Goal: Task Accomplishment & Management: Manage account settings

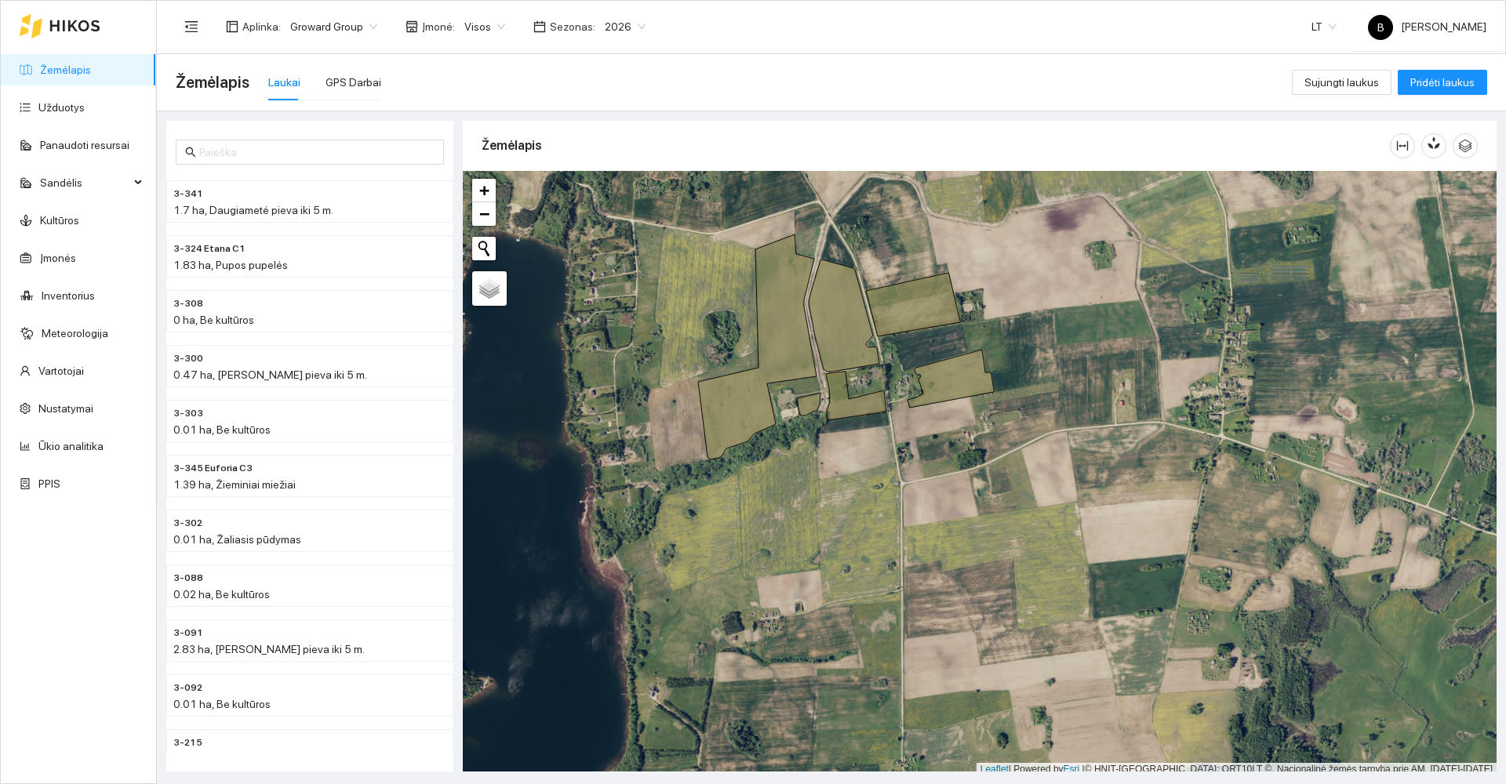
scroll to position [5, 0]
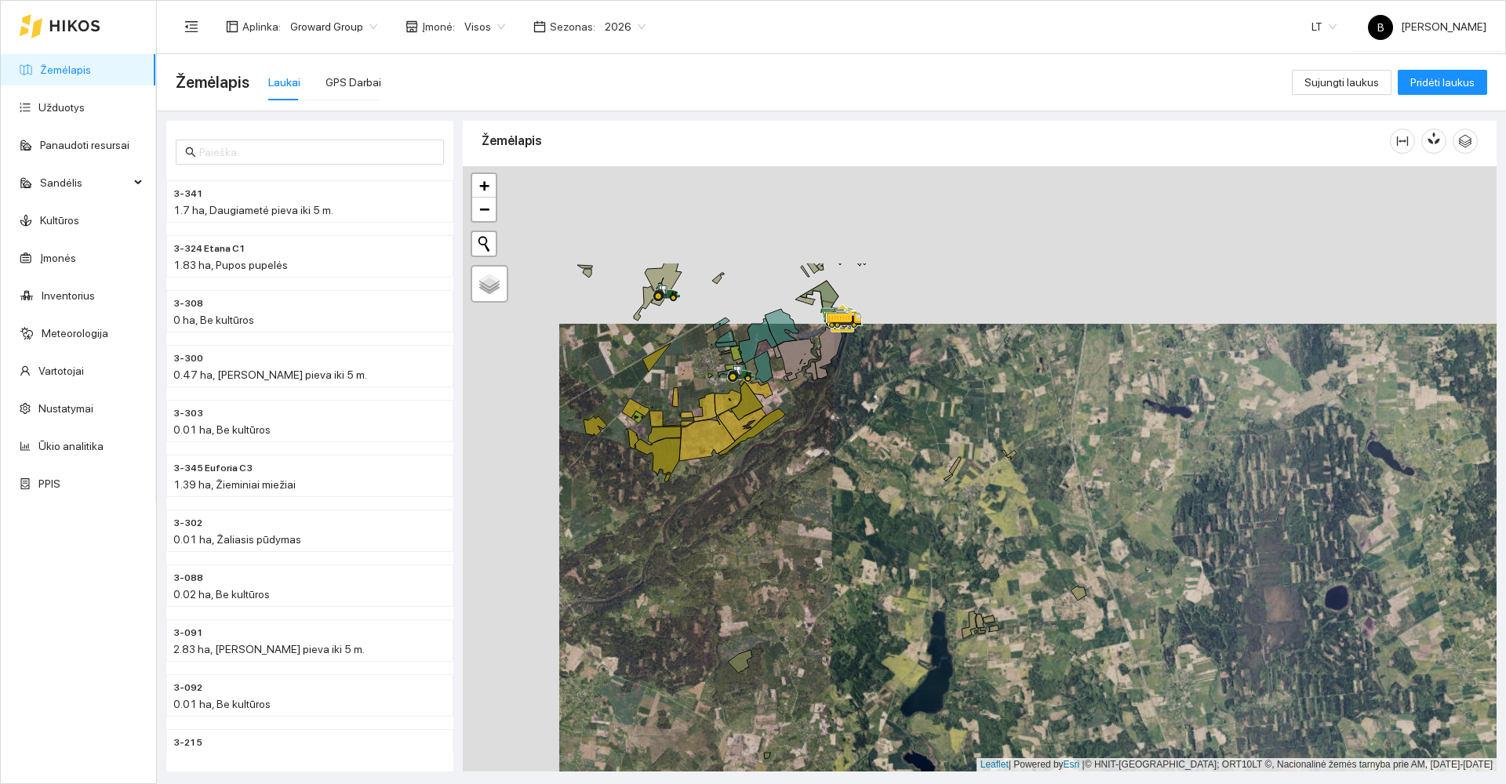
drag, startPoint x: 692, startPoint y: 383, endPoint x: 759, endPoint y: 510, distance: 143.5
click at [775, 520] on div at bounding box center [980, 469] width 1034 height 606
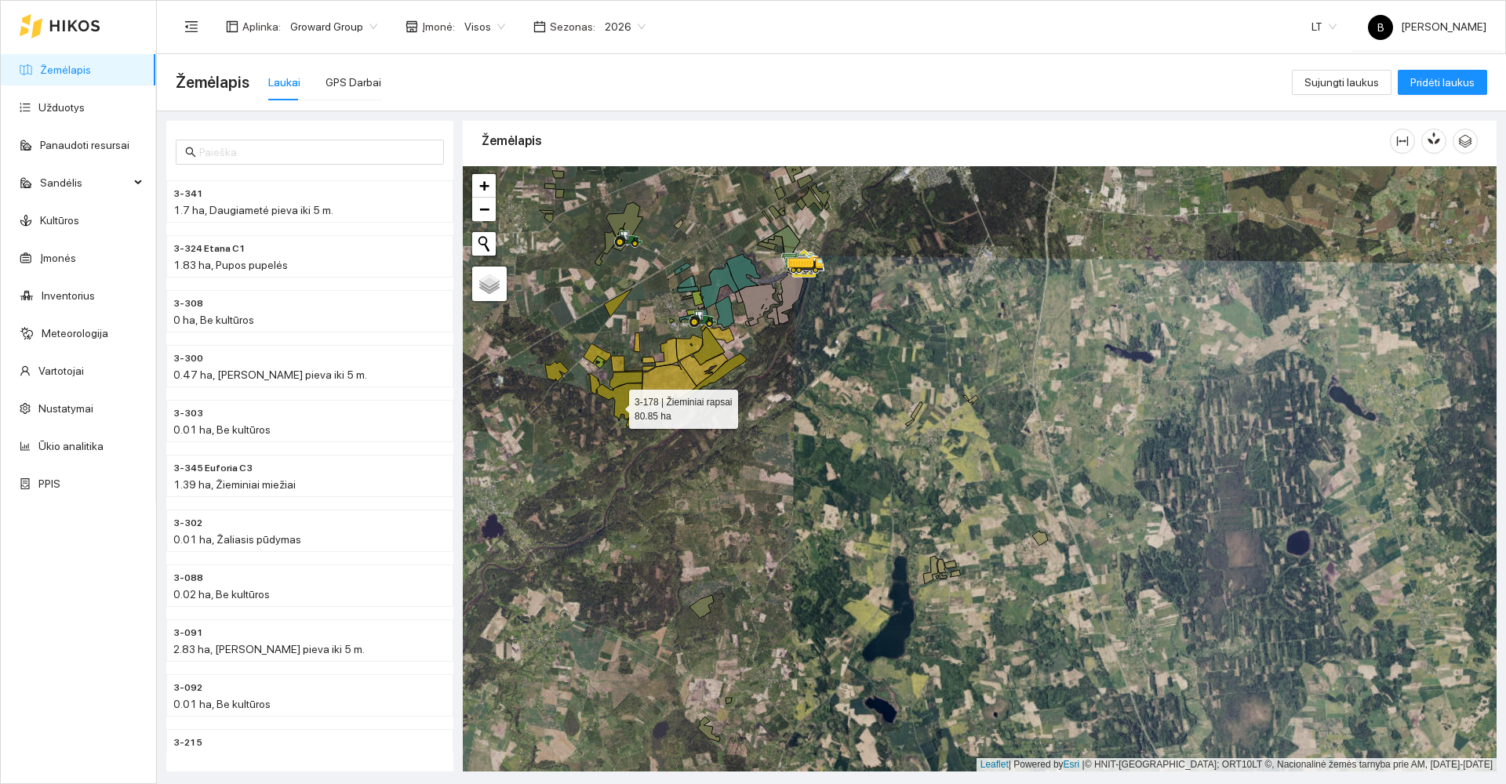
drag, startPoint x: 615, startPoint y: 406, endPoint x: 534, endPoint y: 391, distance: 82.0
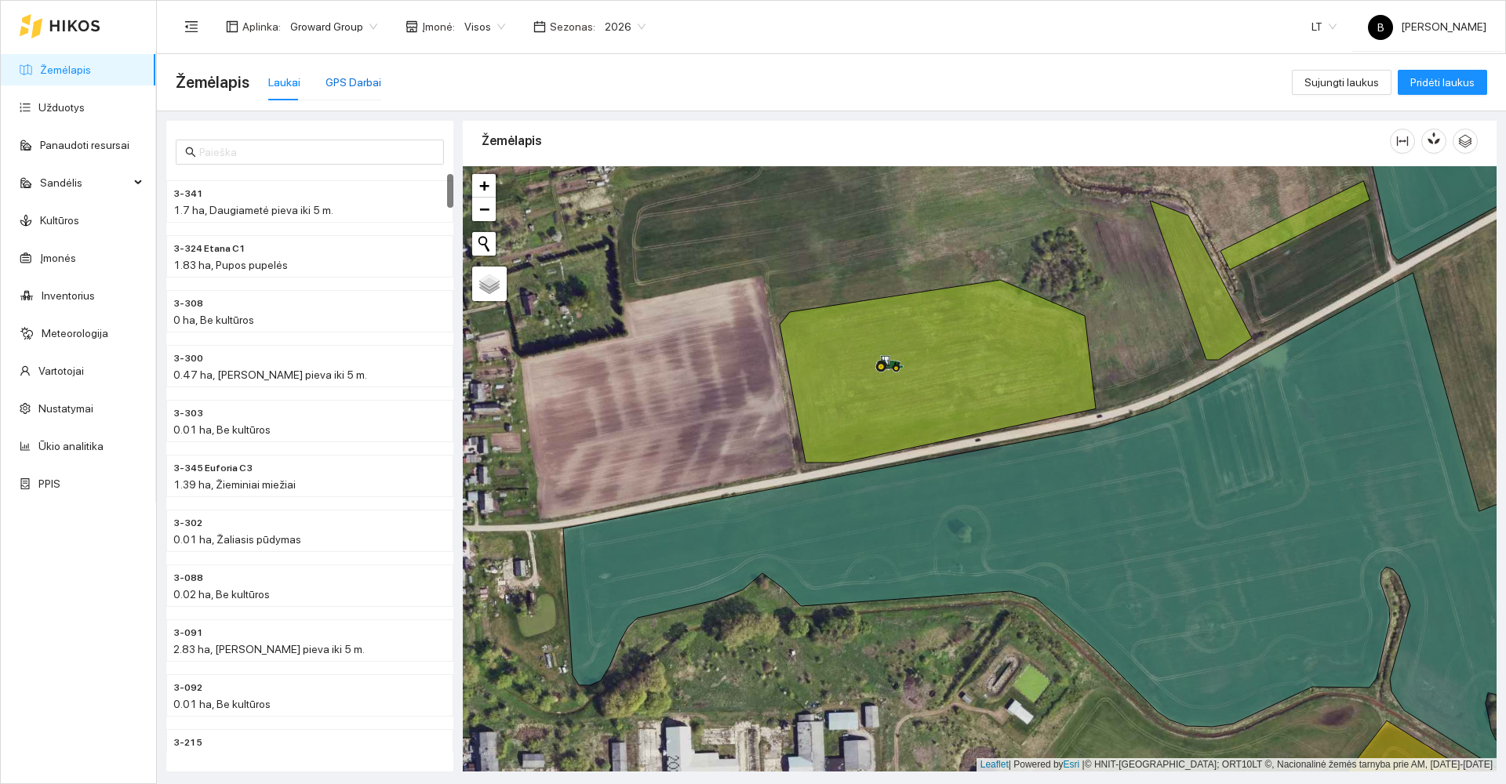
click at [347, 80] on div "GPS Darbai" at bounding box center [354, 82] width 56 height 17
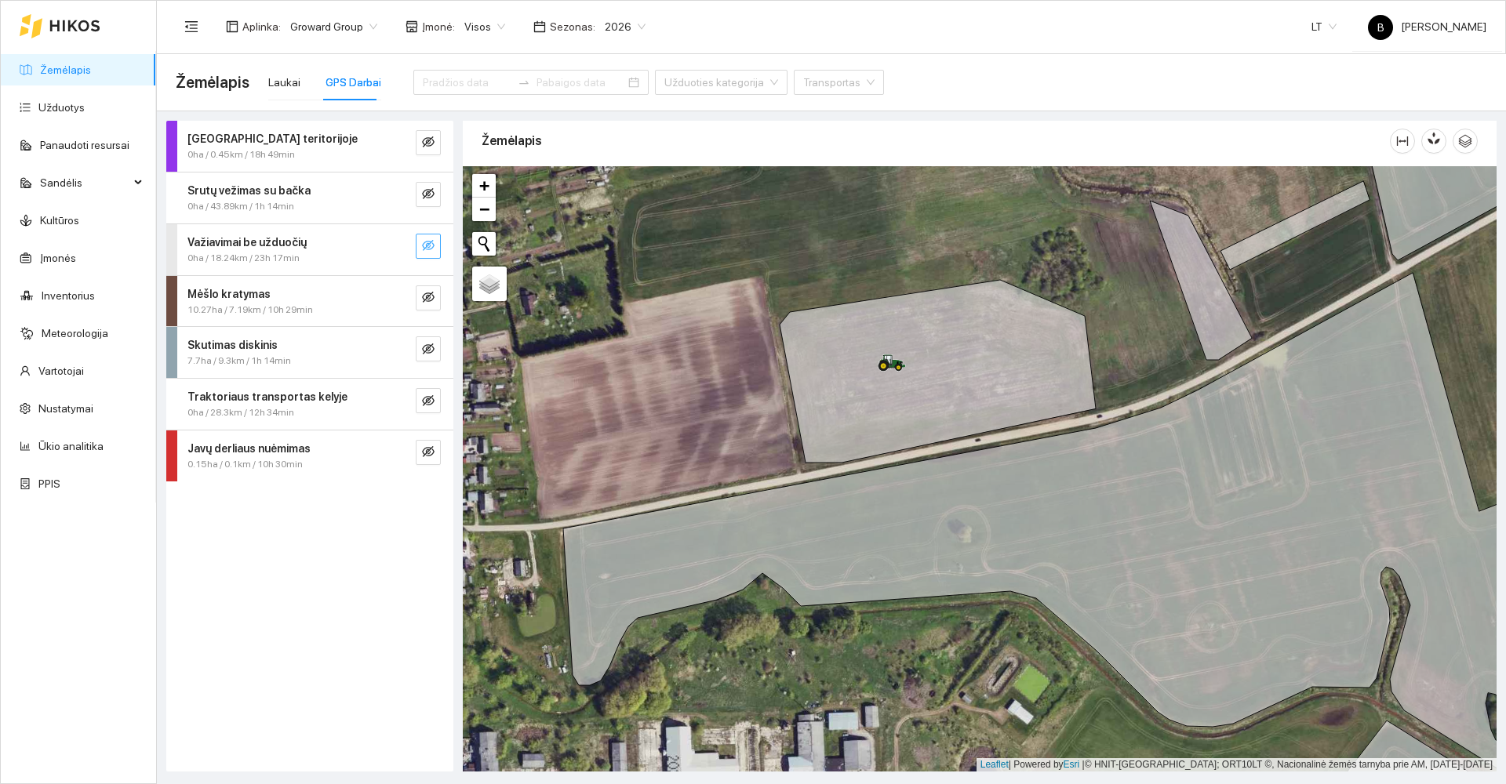
click at [431, 247] on icon "eye-invisible" at bounding box center [428, 245] width 13 height 13
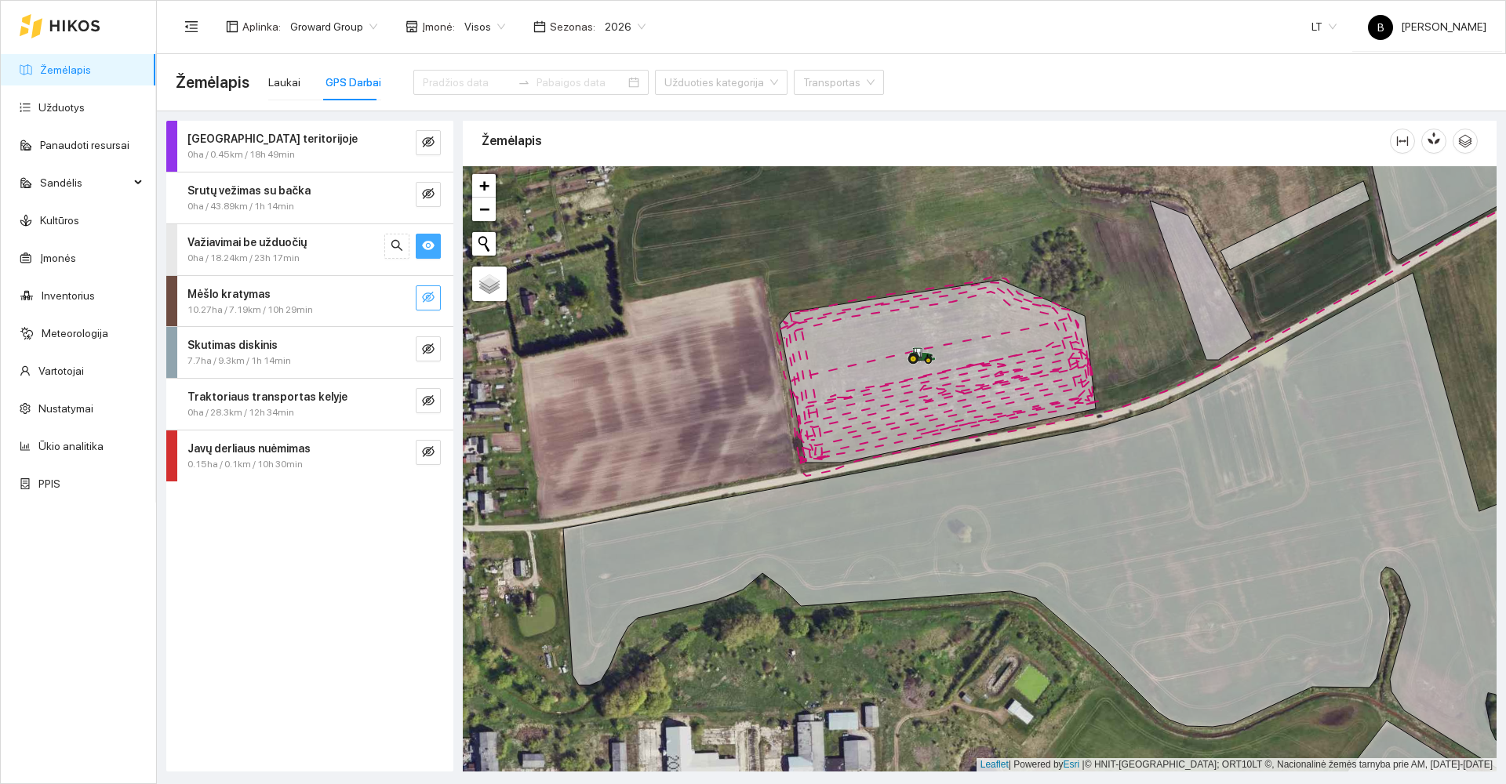
click at [422, 297] on icon "eye-invisible" at bounding box center [428, 297] width 13 height 13
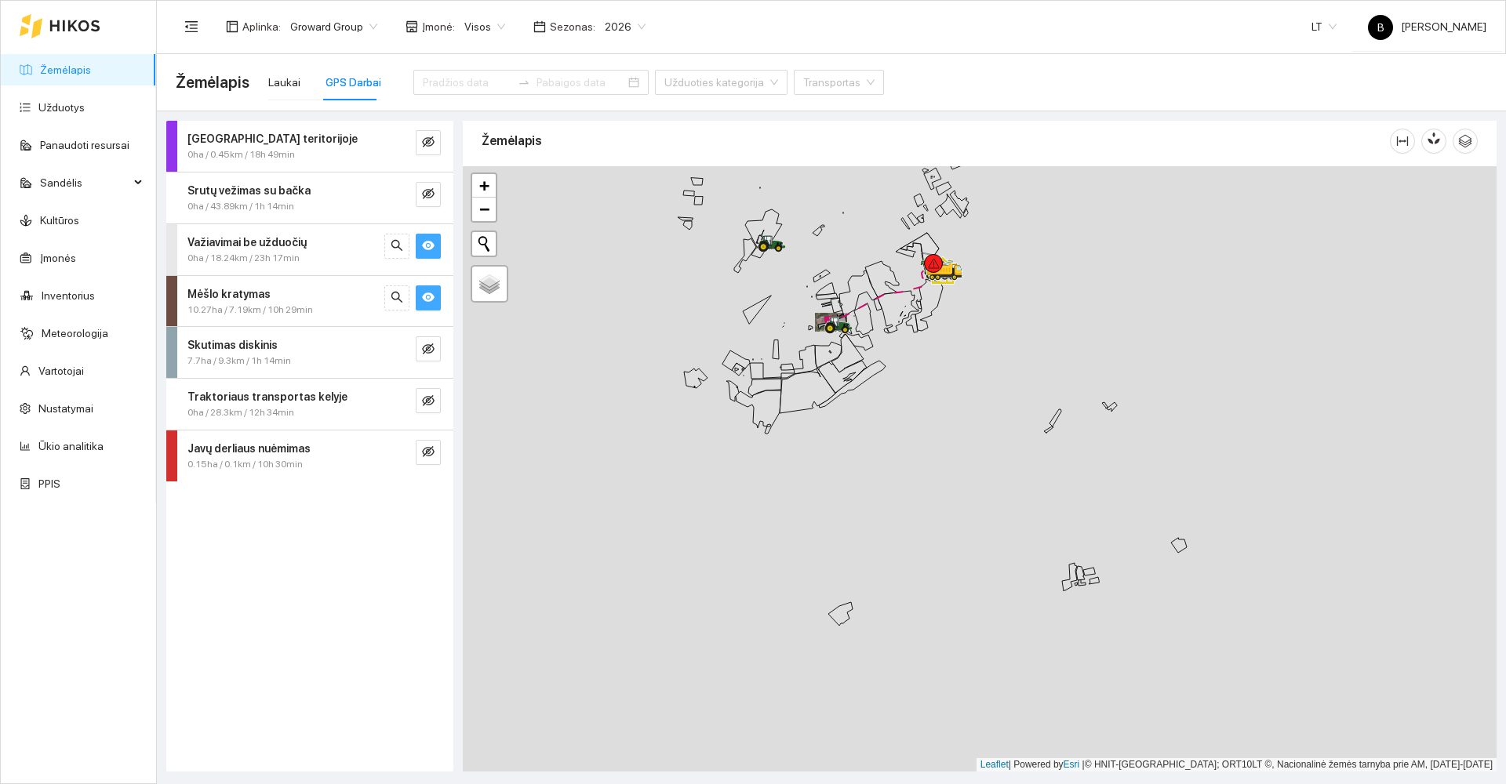
drag, startPoint x: 886, startPoint y: 591, endPoint x: 843, endPoint y: 308, distance: 285.6
click at [839, 312] on div at bounding box center [980, 469] width 1034 height 606
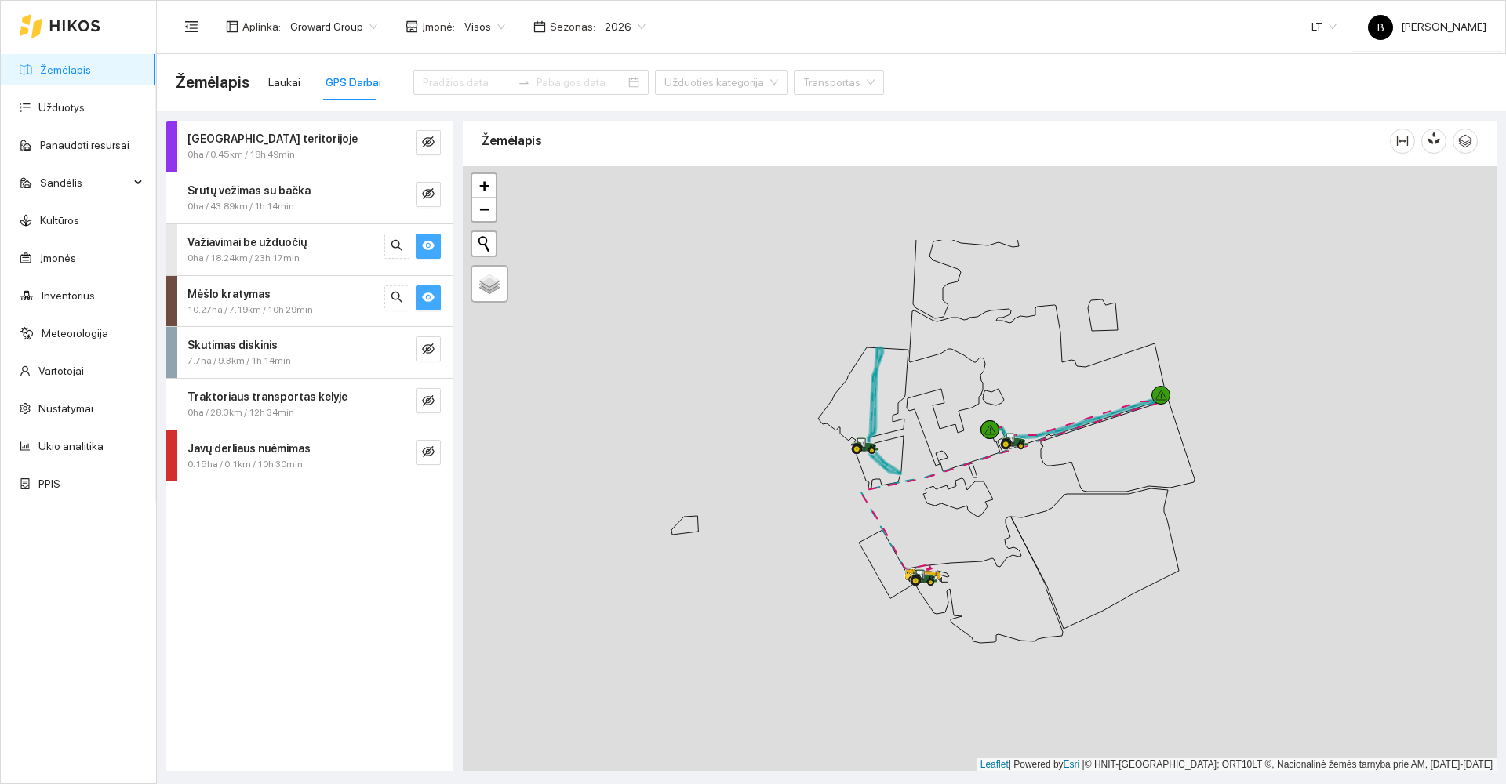
drag, startPoint x: 1072, startPoint y: 467, endPoint x: 894, endPoint y: 532, distance: 189.6
click at [858, 577] on div at bounding box center [980, 469] width 1034 height 606
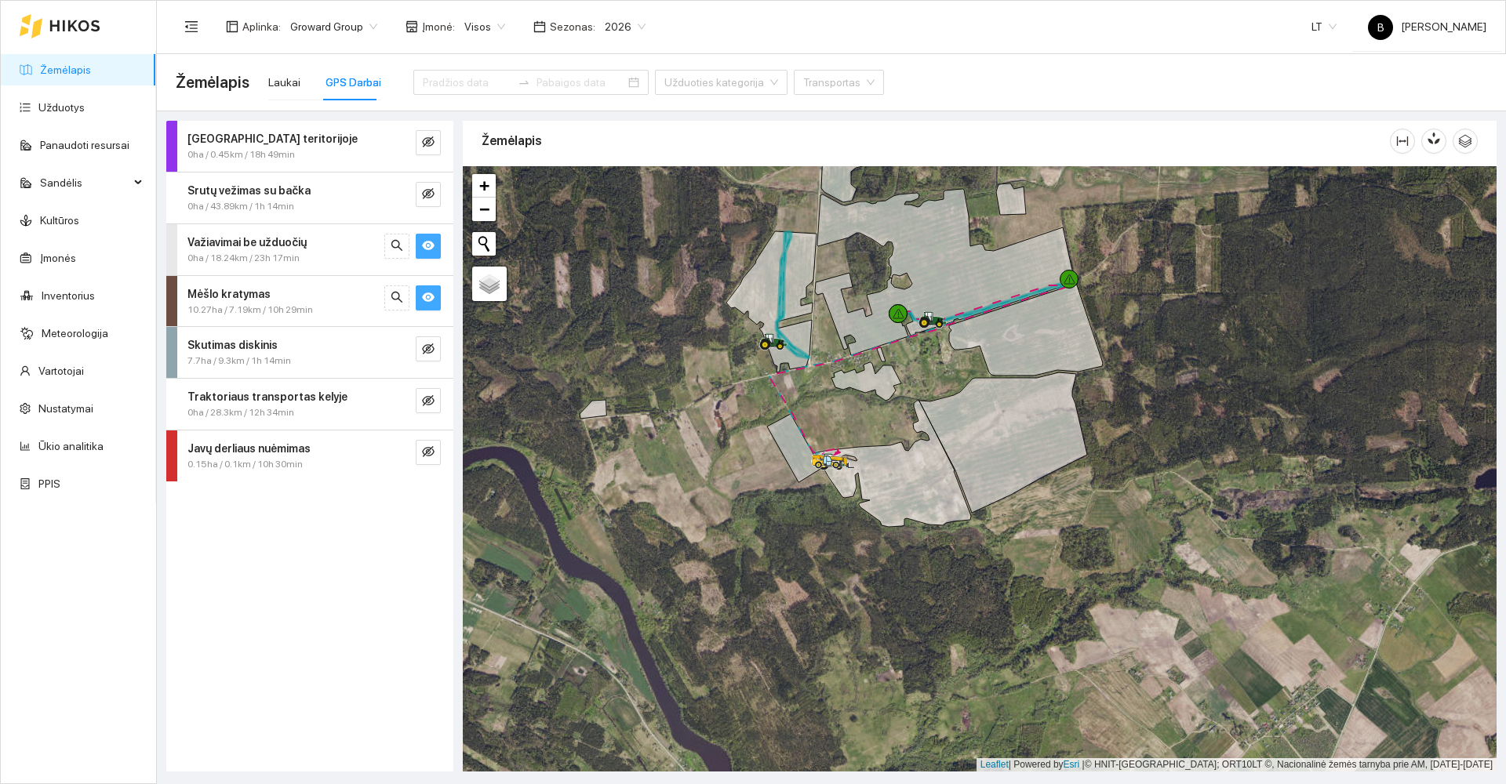
click at [622, 27] on span "2026" at bounding box center [625, 27] width 41 height 24
click at [613, 182] on div "2025" at bounding box center [613, 182] width 41 height 17
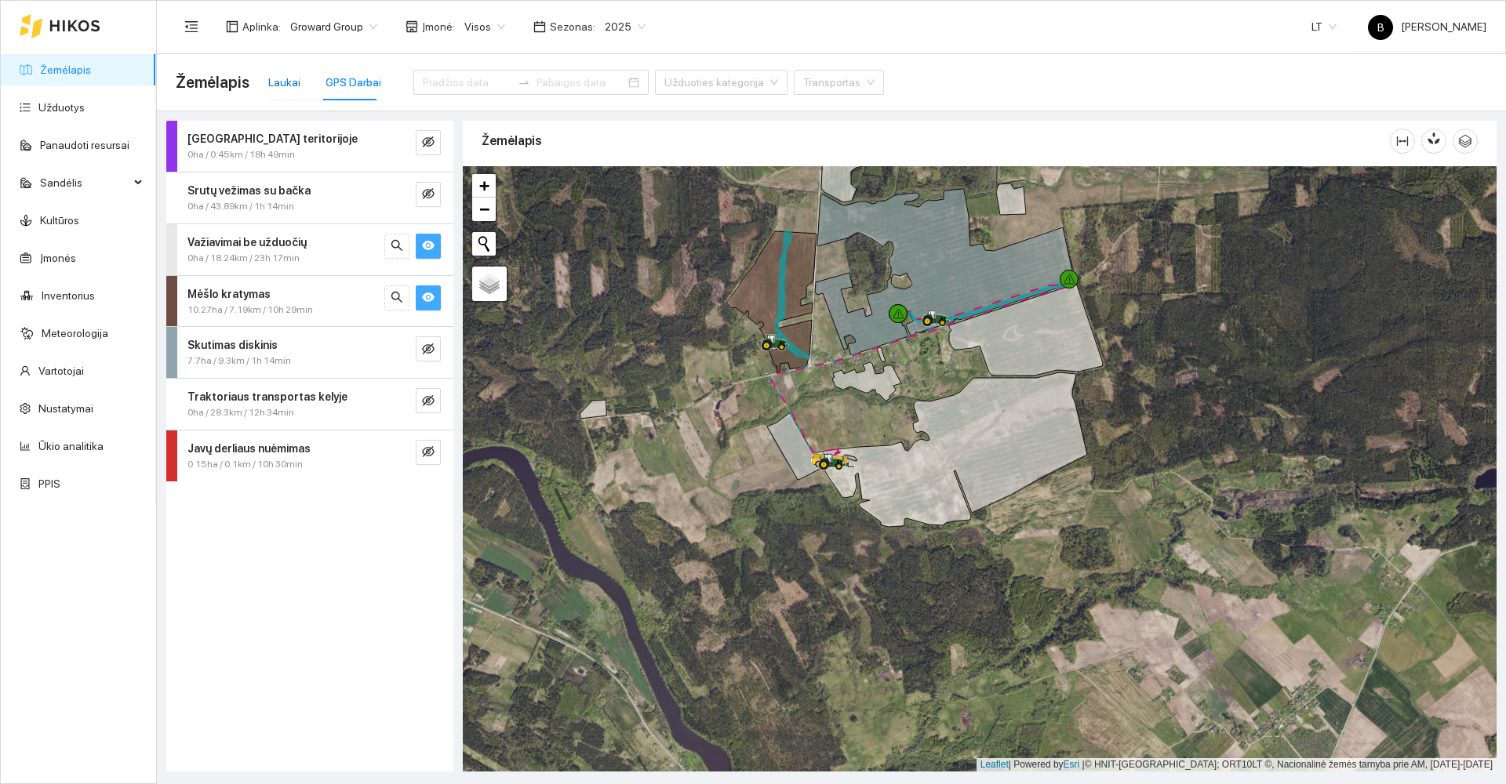
click at [282, 82] on div "Laukai" at bounding box center [284, 82] width 32 height 17
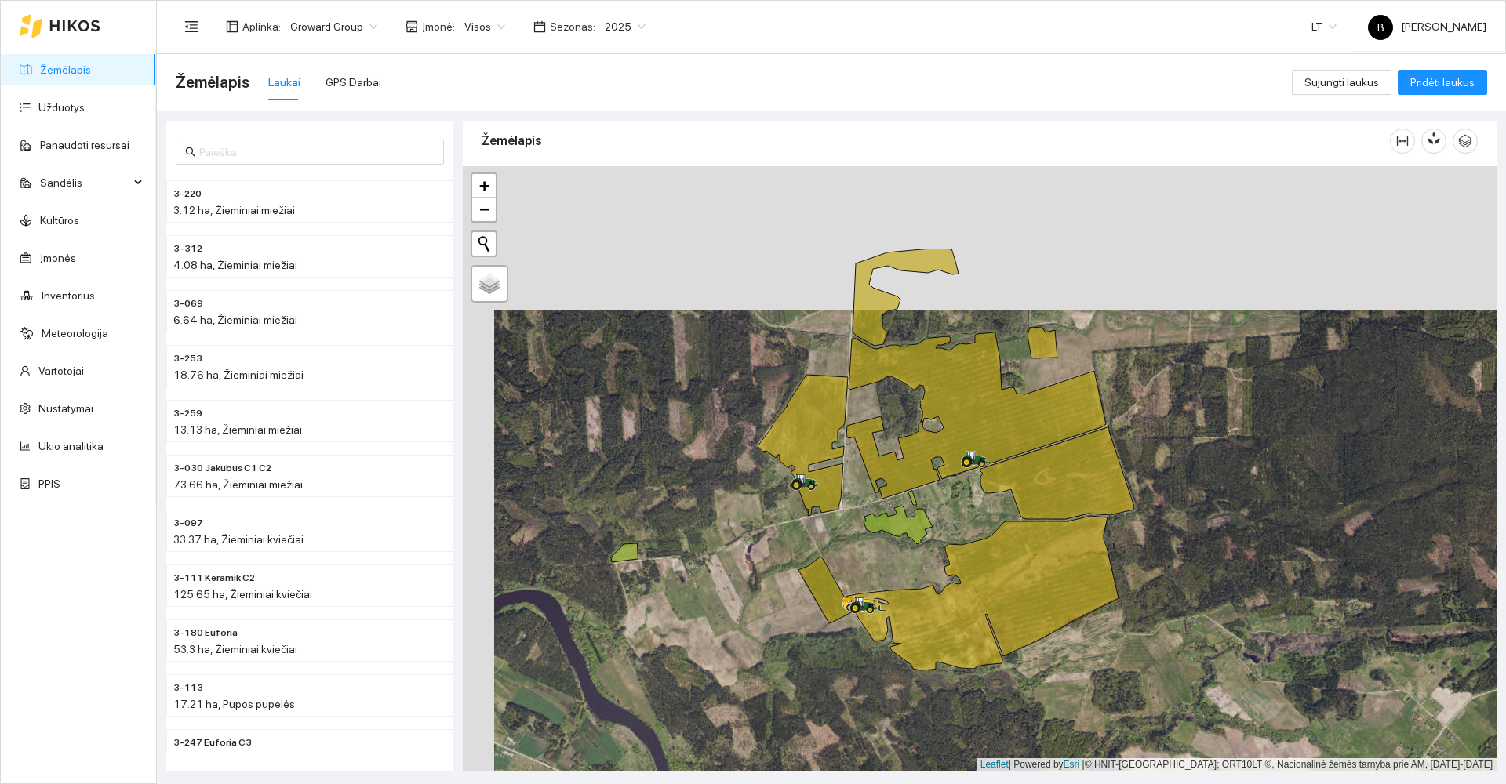
drag, startPoint x: 651, startPoint y: 498, endPoint x: 684, endPoint y: 638, distance: 143.5
click at [684, 638] on div at bounding box center [980, 469] width 1034 height 606
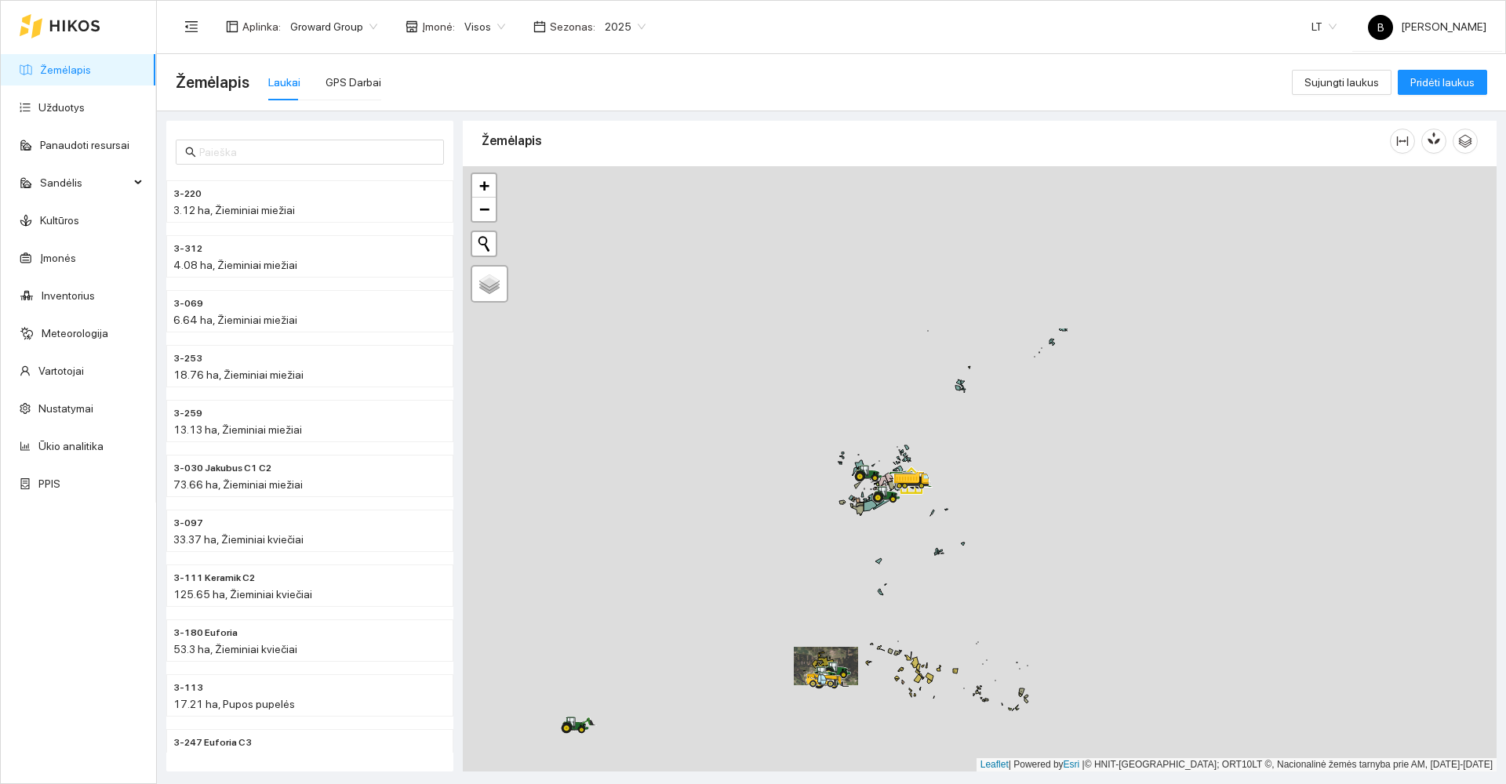
drag, startPoint x: 756, startPoint y: 586, endPoint x: 745, endPoint y: 598, distance: 16.1
click at [745, 598] on div at bounding box center [980, 469] width 1034 height 606
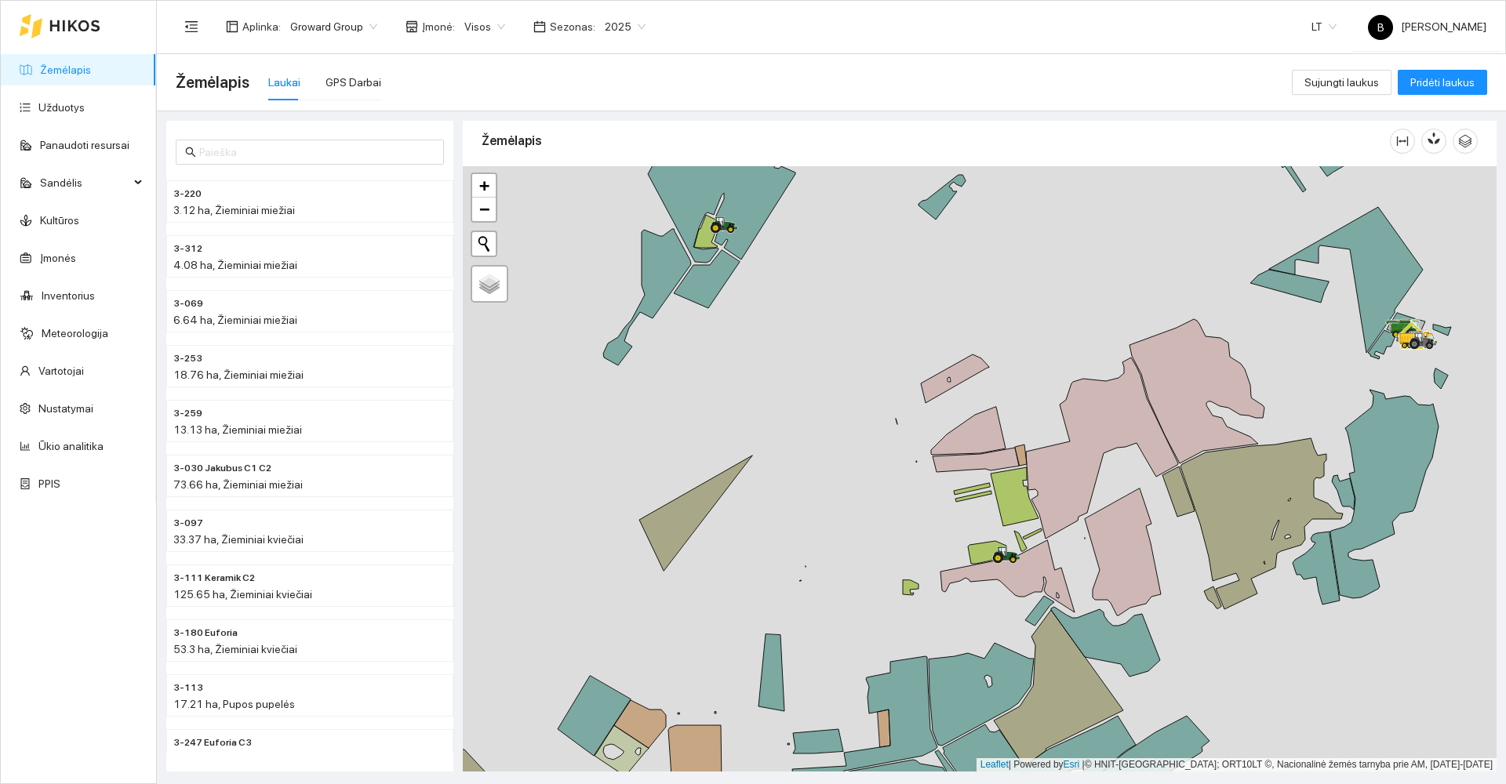
drag, startPoint x: 956, startPoint y: 482, endPoint x: 845, endPoint y: 489, distance: 110.8
click at [845, 489] on div at bounding box center [980, 469] width 1034 height 606
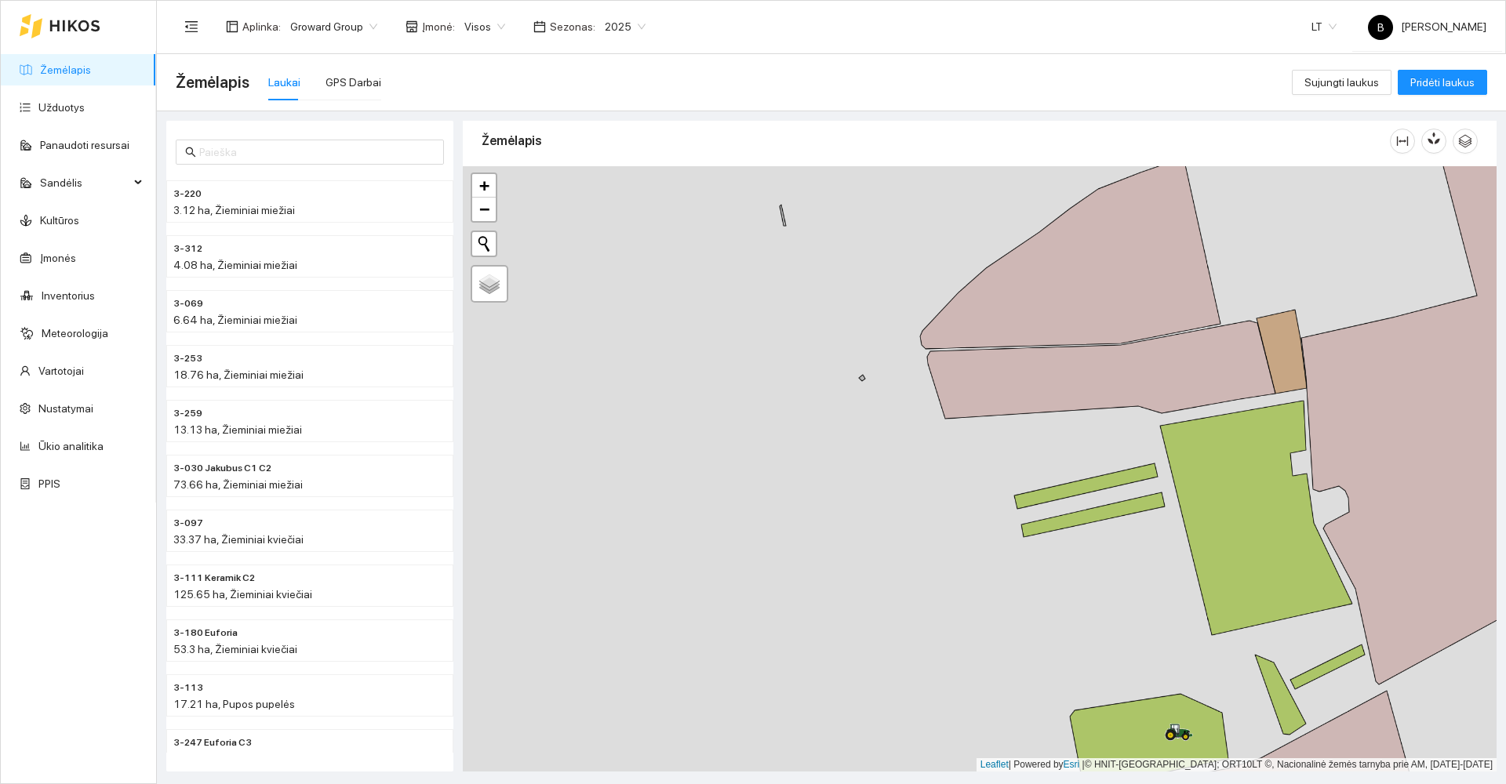
drag, startPoint x: 883, startPoint y: 490, endPoint x: 873, endPoint y: 486, distance: 10.7
click at [877, 489] on div at bounding box center [980, 469] width 1034 height 606
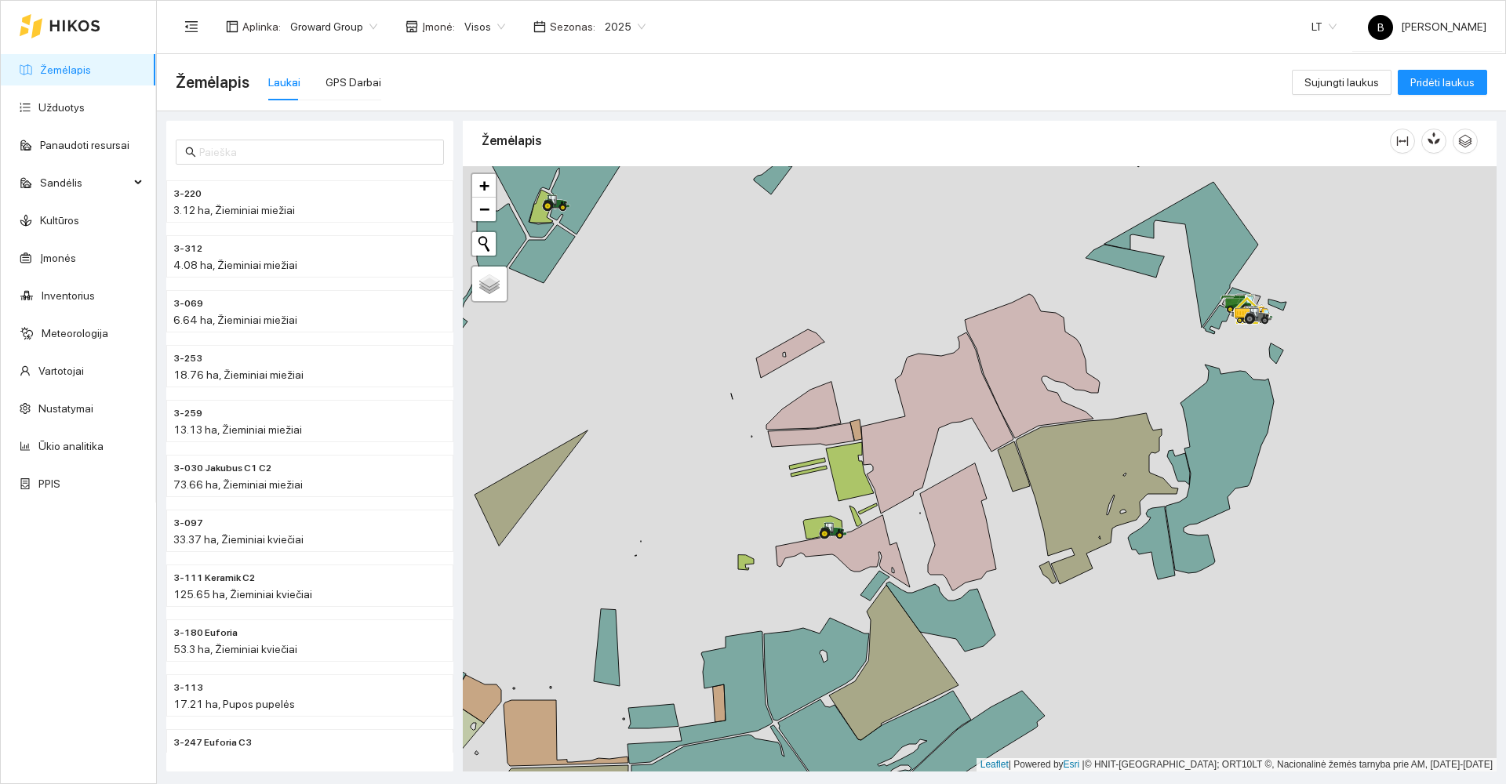
drag, startPoint x: 794, startPoint y: 499, endPoint x: 720, endPoint y: 475, distance: 77.4
click at [720, 475] on div at bounding box center [980, 469] width 1034 height 606
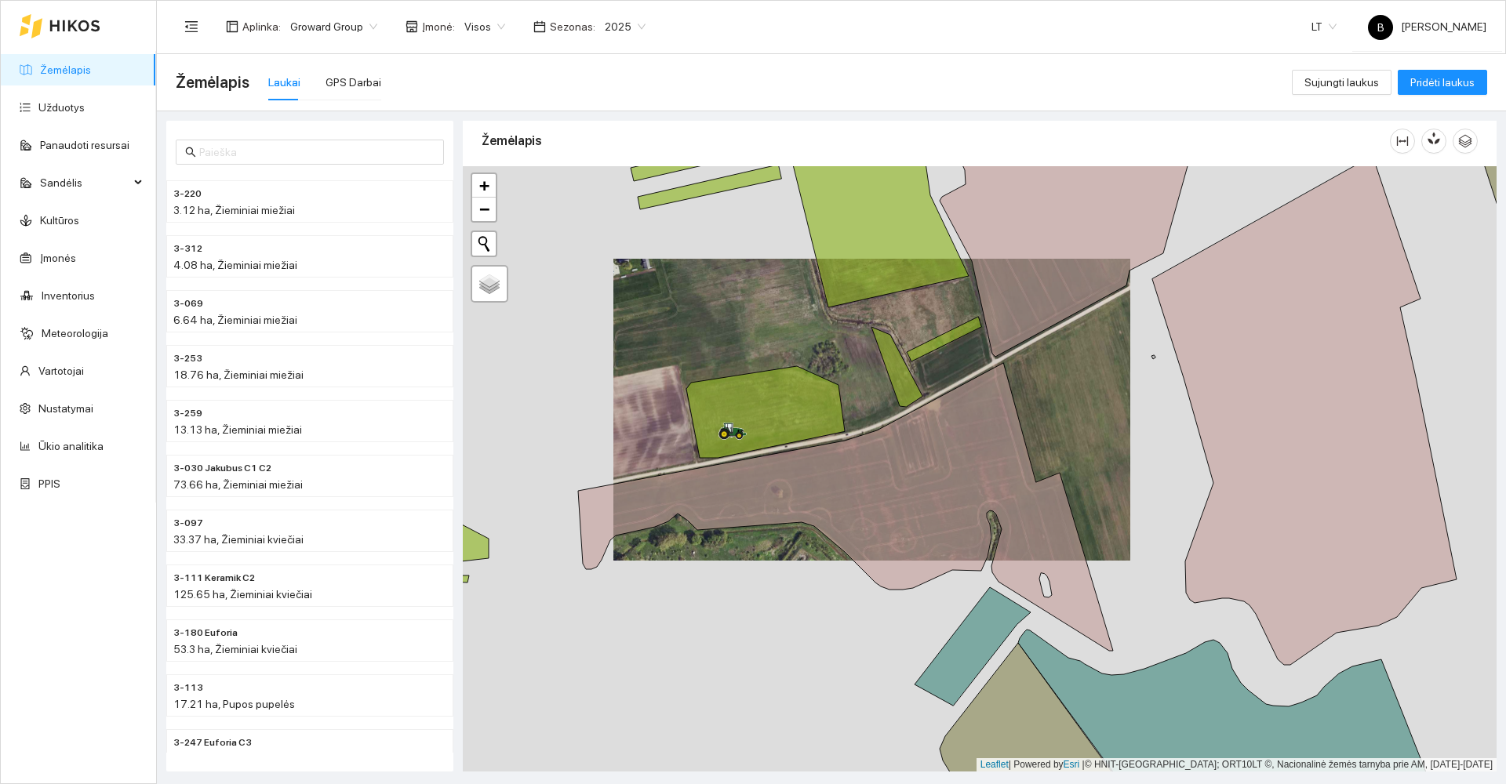
drag, startPoint x: 769, startPoint y: 306, endPoint x: 742, endPoint y: 326, distance: 33.1
click at [744, 329] on div at bounding box center [980, 469] width 1034 height 606
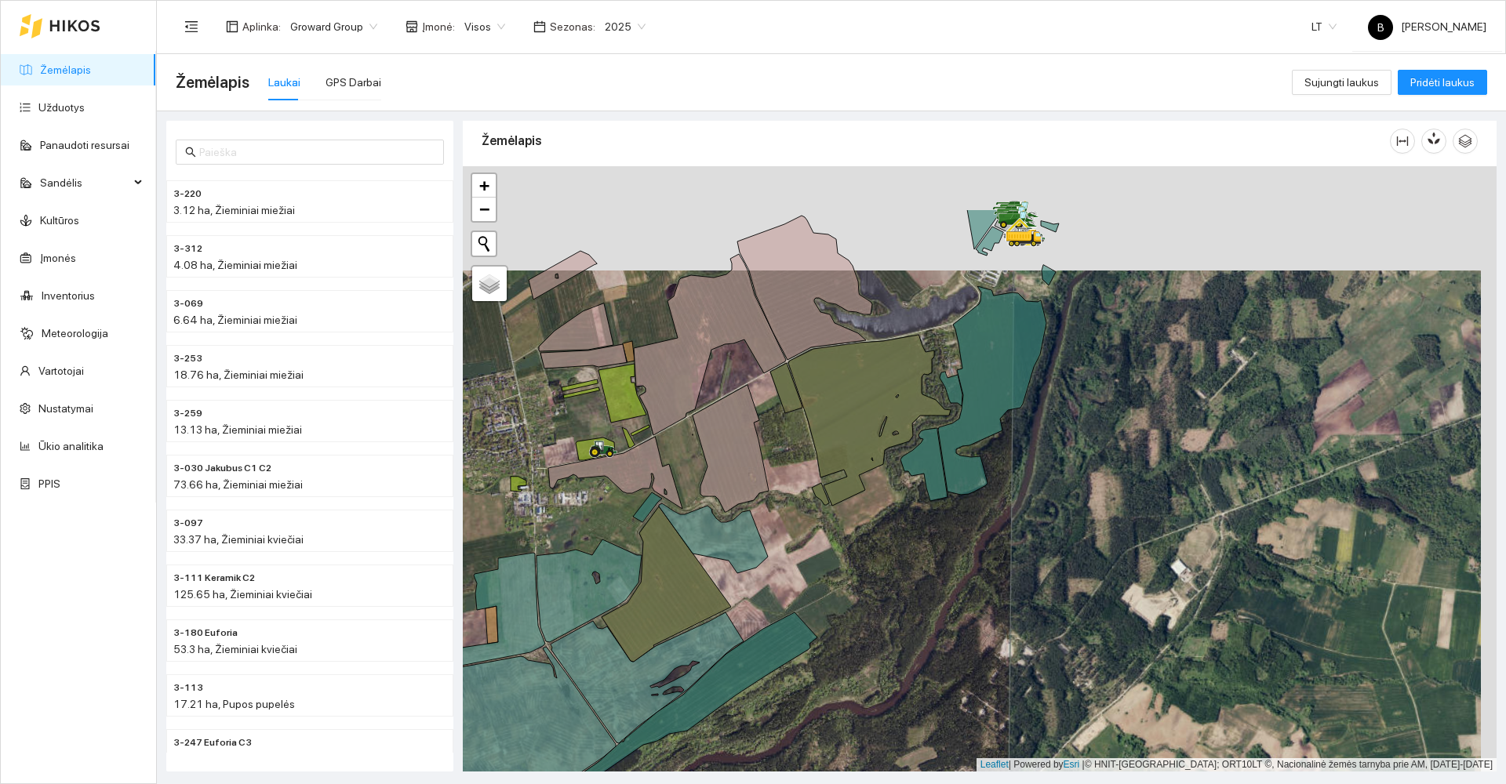
drag, startPoint x: 663, startPoint y: 202, endPoint x: 652, endPoint y: 295, distance: 94.0
click at [648, 304] on div at bounding box center [980, 469] width 1034 height 606
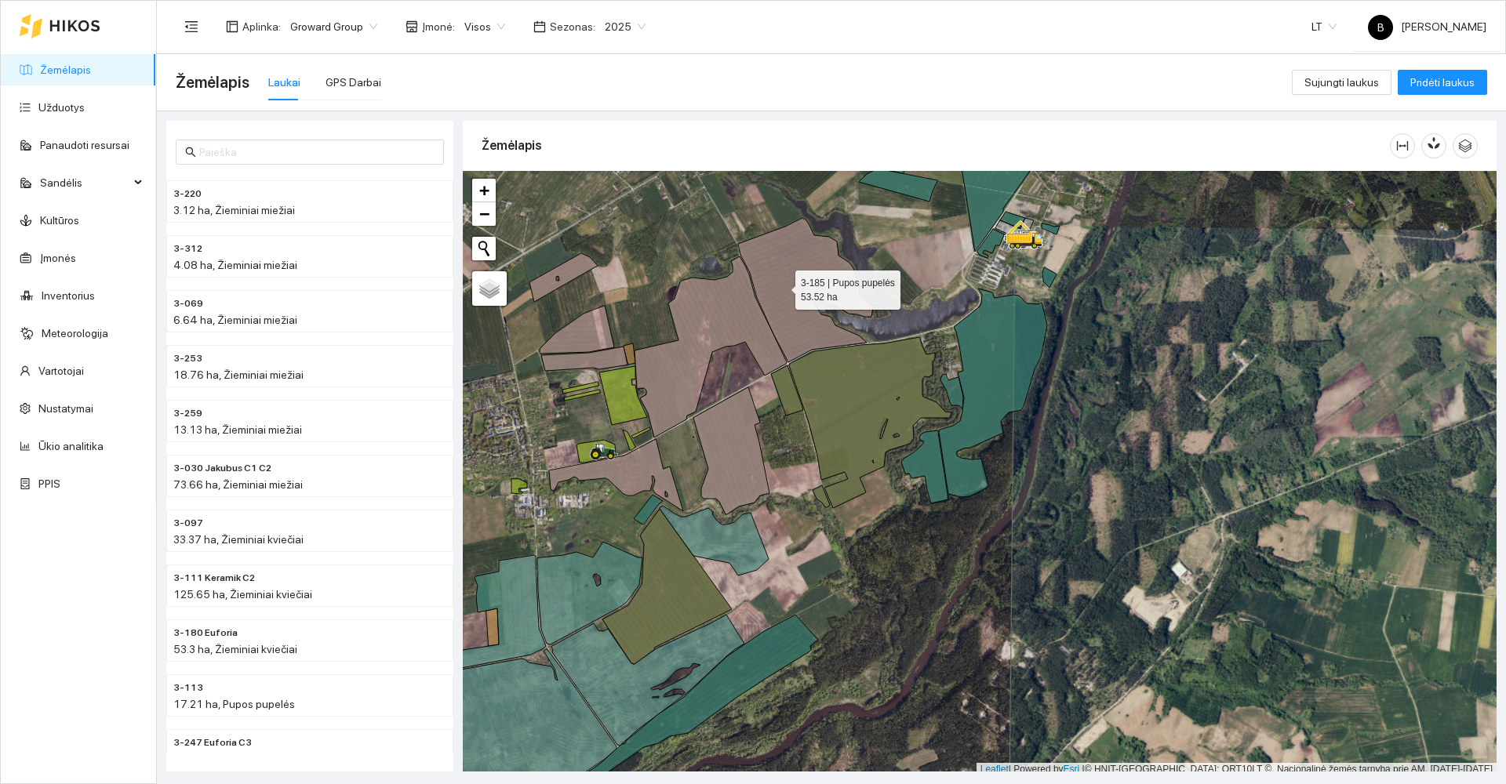
scroll to position [5, 0]
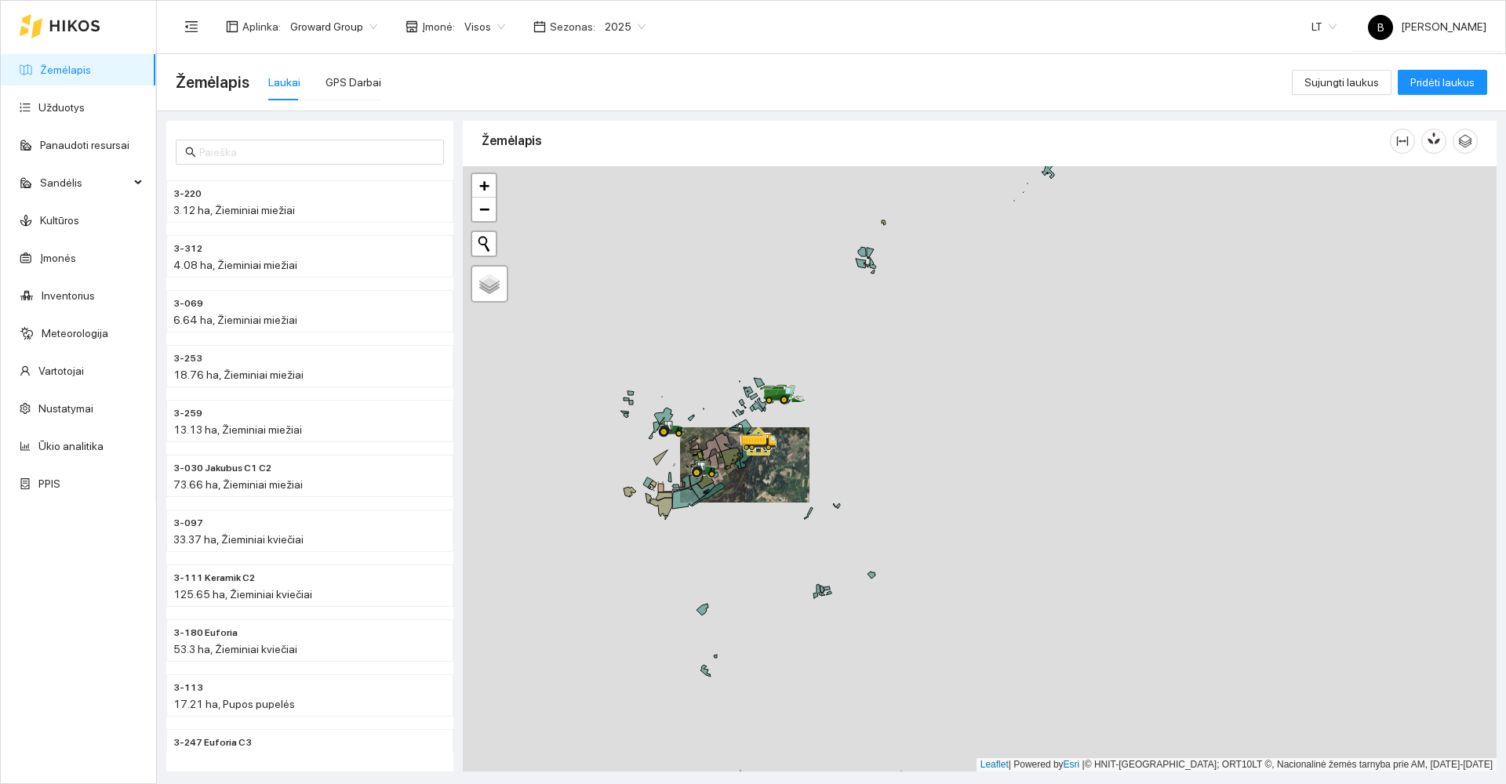
drag, startPoint x: 810, startPoint y: 456, endPoint x: 830, endPoint y: 422, distance: 39.4
click at [831, 425] on div at bounding box center [980, 469] width 1034 height 606
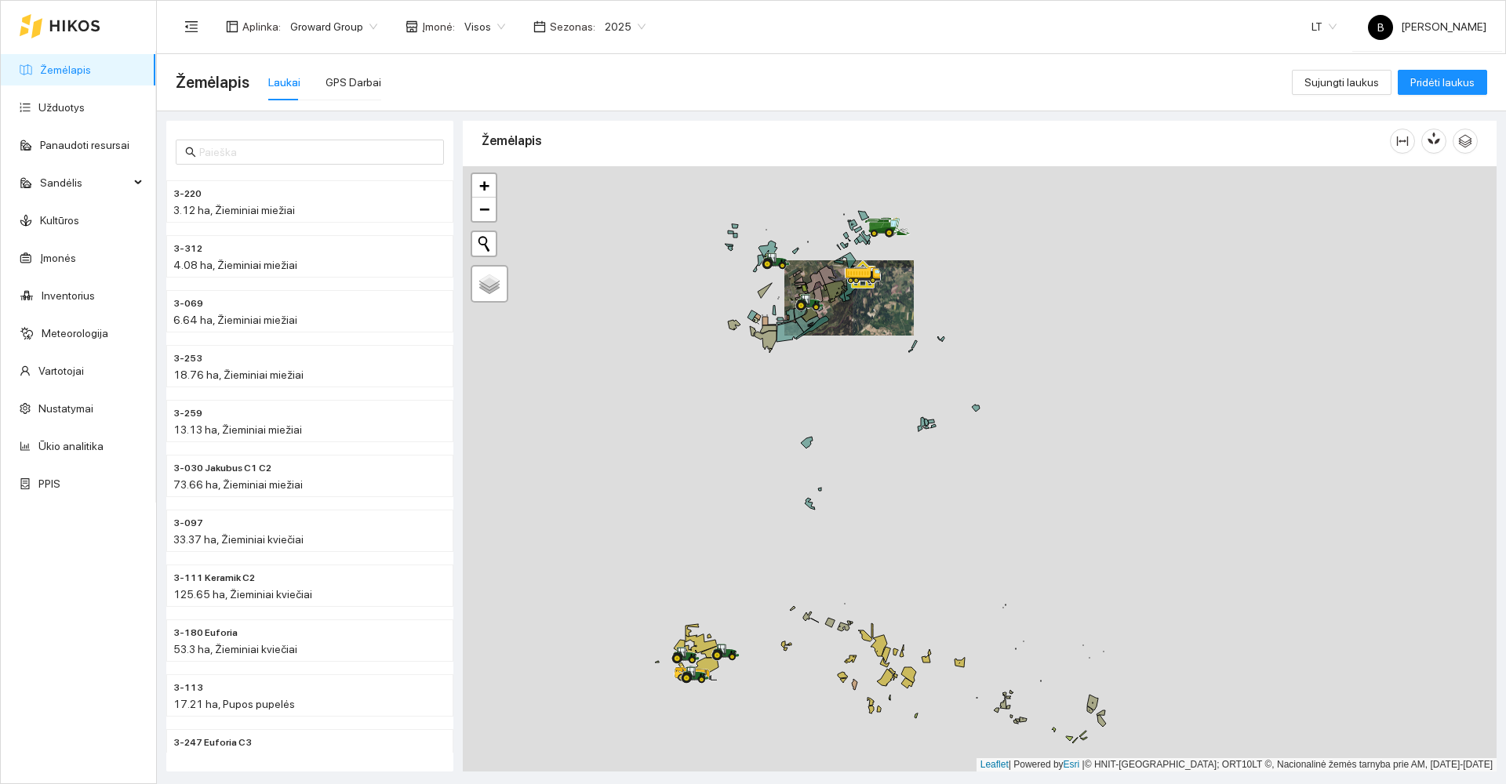
drag, startPoint x: 715, startPoint y: 549, endPoint x: 729, endPoint y: 420, distance: 130.1
click at [727, 422] on div at bounding box center [980, 469] width 1034 height 606
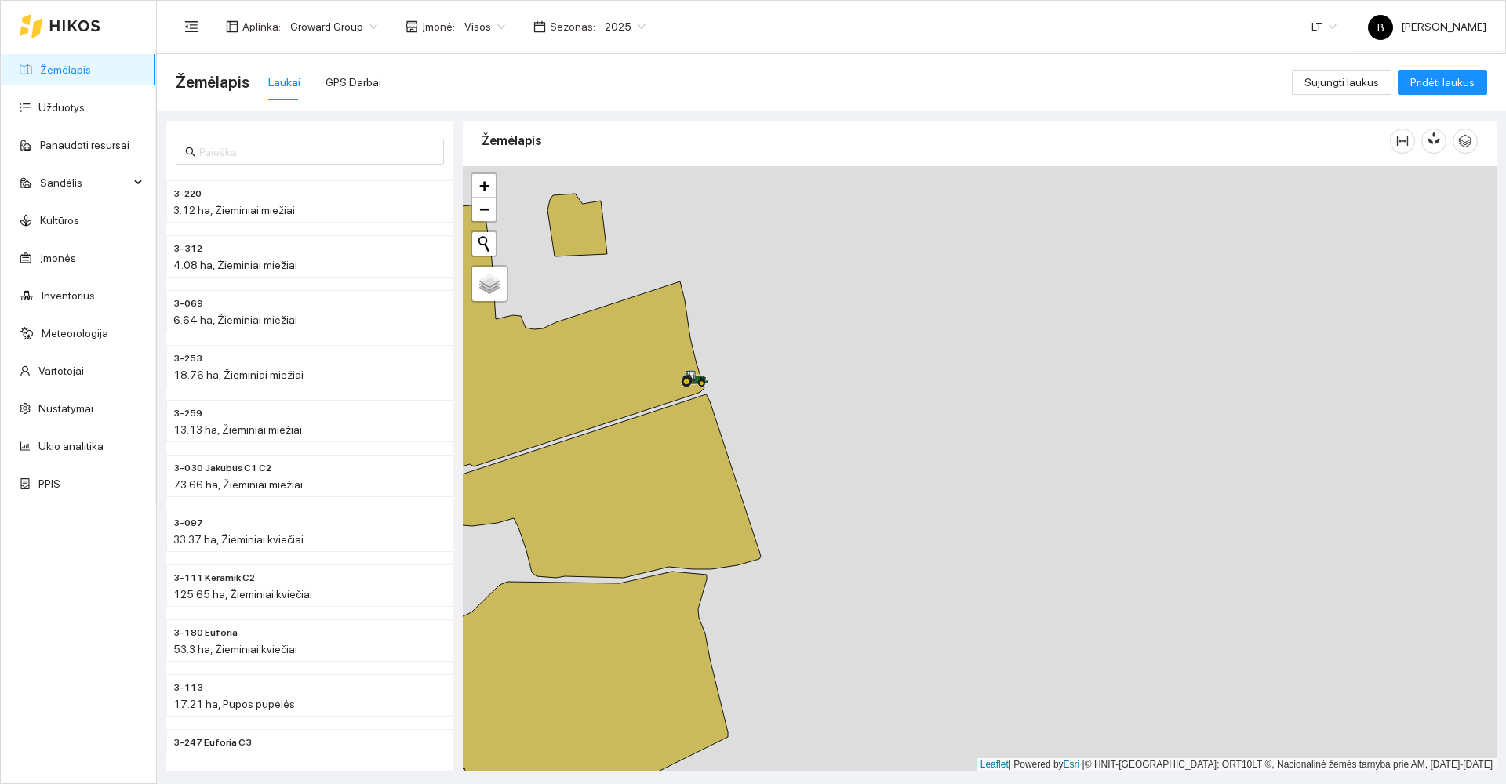
drag, startPoint x: 798, startPoint y: 518, endPoint x: 981, endPoint y: 418, distance: 208.2
click at [981, 418] on div at bounding box center [980, 469] width 1034 height 606
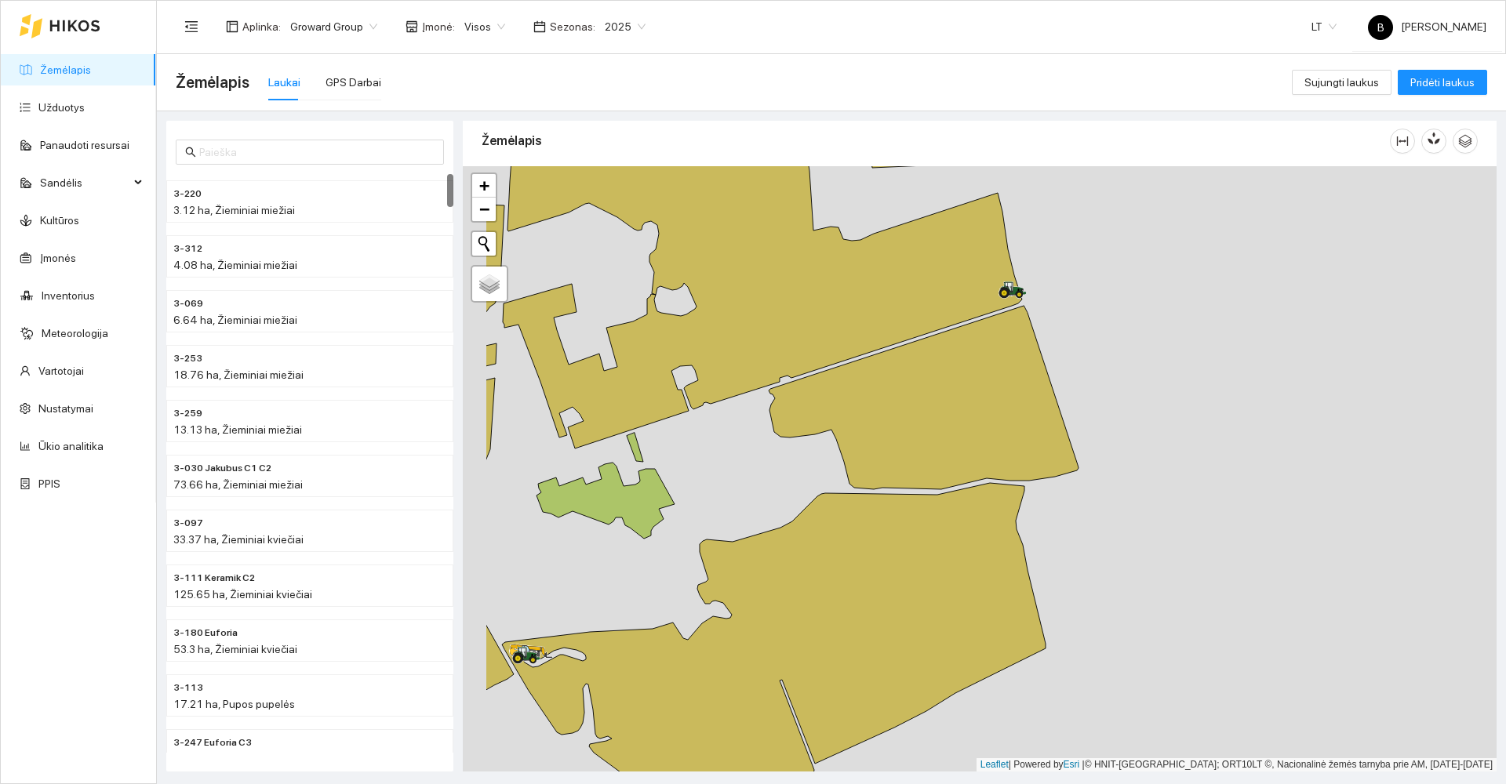
drag, startPoint x: 632, startPoint y: 450, endPoint x: 823, endPoint y: 347, distance: 217.3
click at [788, 365] on div at bounding box center [980, 469] width 1034 height 606
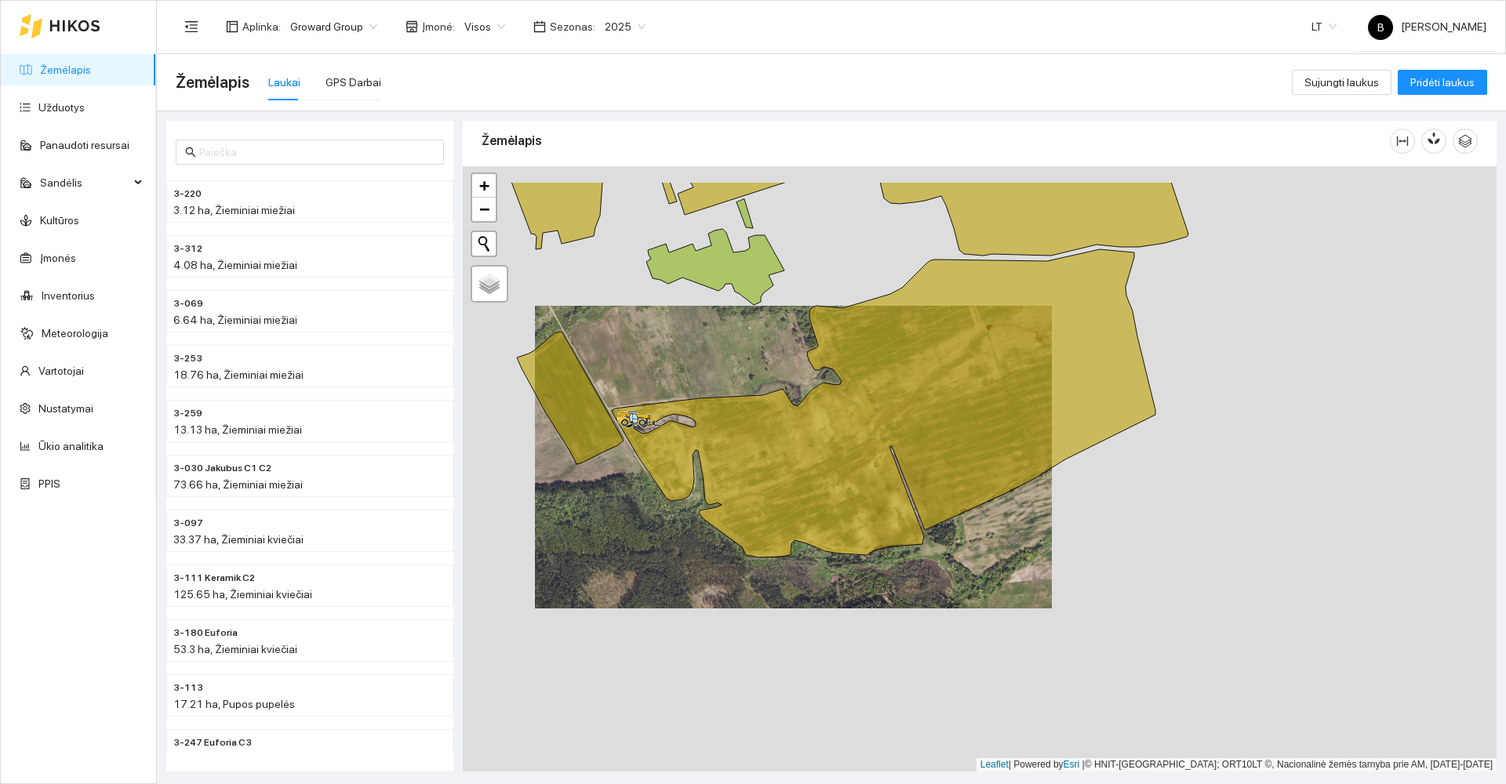
drag, startPoint x: 638, startPoint y: 395, endPoint x: 625, endPoint y: 472, distance: 77.9
click at [625, 472] on div at bounding box center [980, 469] width 1034 height 606
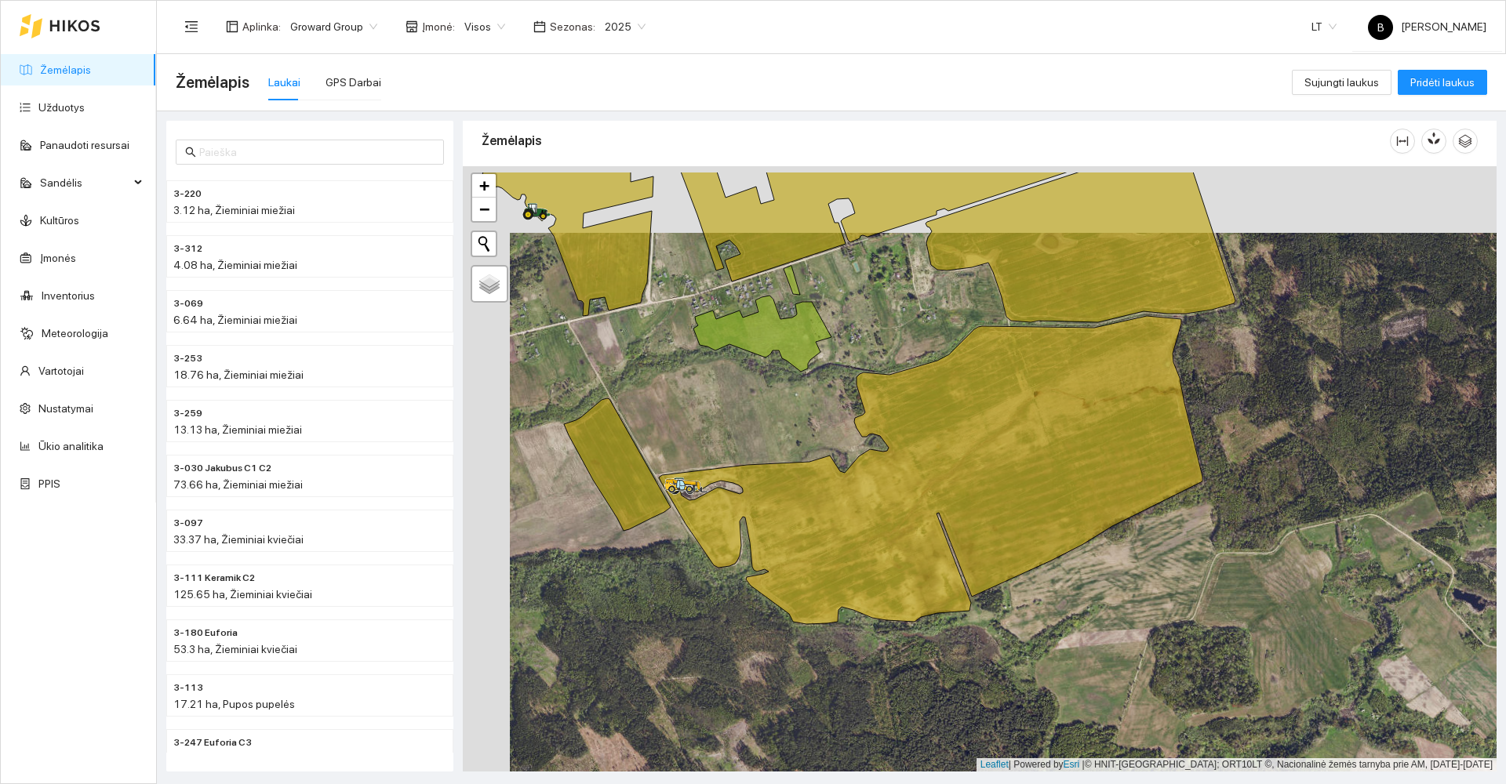
drag, startPoint x: 618, startPoint y: 343, endPoint x: 665, endPoint y: 410, distance: 81.6
click at [665, 410] on div at bounding box center [980, 469] width 1034 height 606
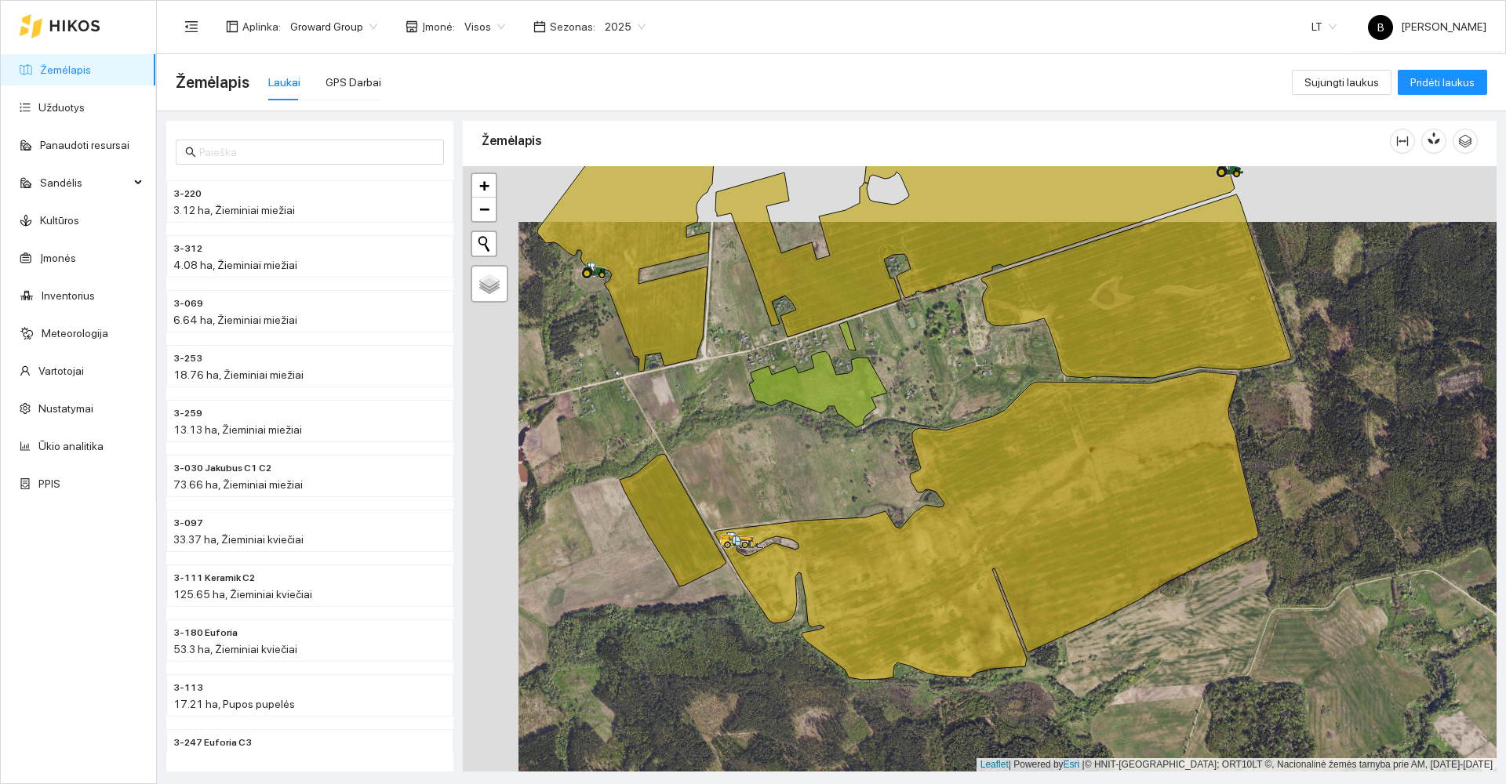
drag, startPoint x: 649, startPoint y: 403, endPoint x: 704, endPoint y: 459, distance: 78.8
click at [704, 459] on div at bounding box center [980, 469] width 1034 height 606
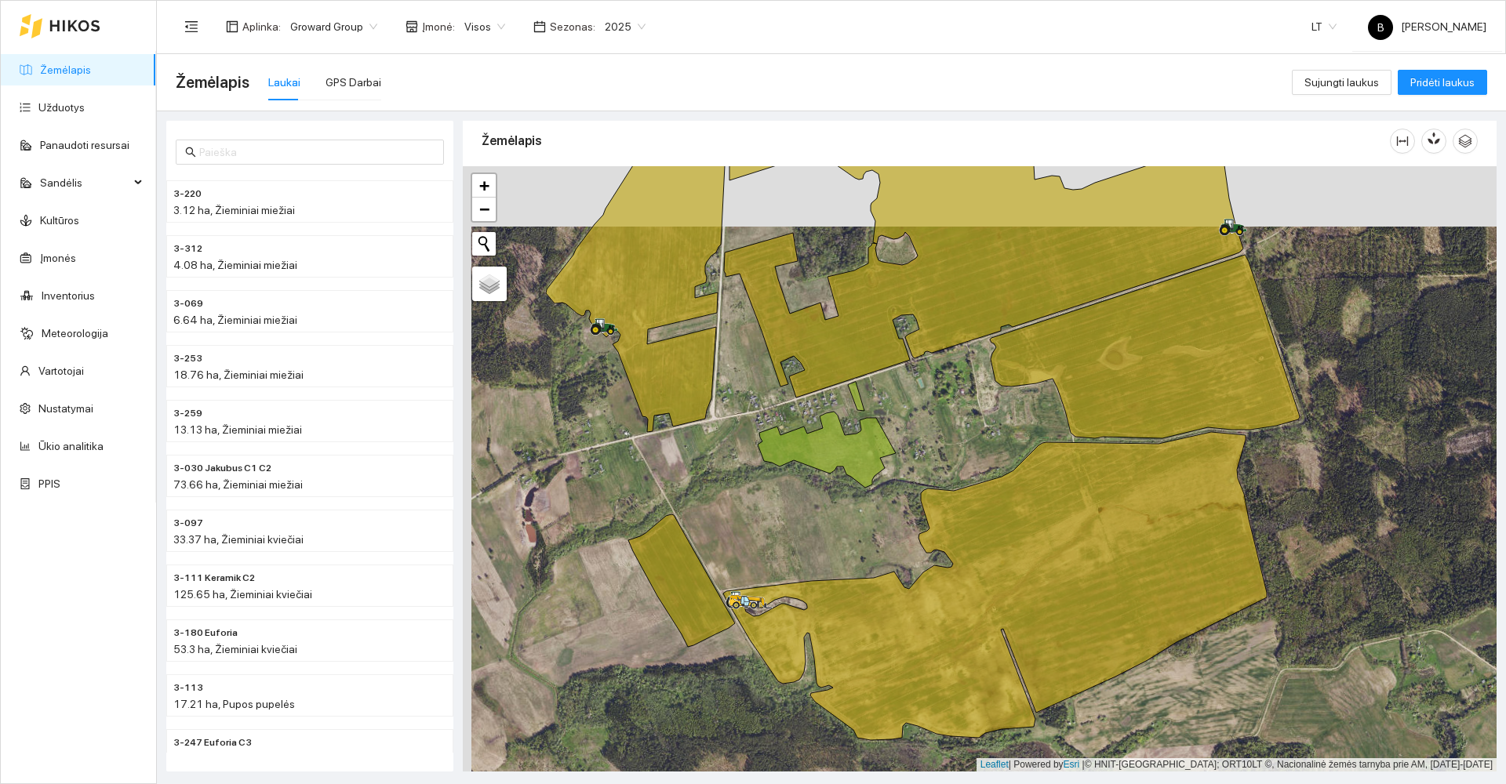
drag, startPoint x: 741, startPoint y: 293, endPoint x: 749, endPoint y: 353, distance: 61.0
click at [749, 353] on div at bounding box center [980, 469] width 1034 height 606
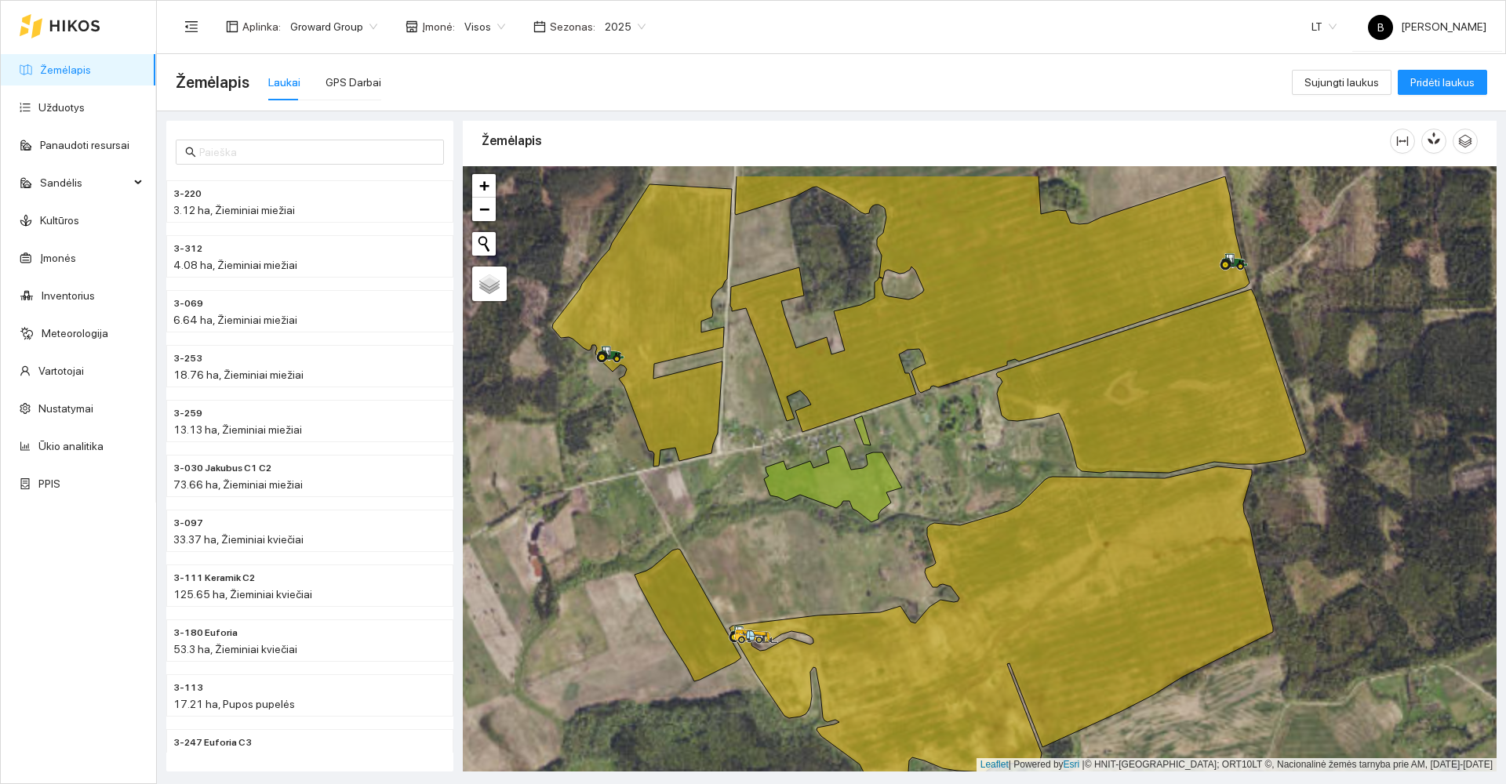
drag, startPoint x: 747, startPoint y: 297, endPoint x: 745, endPoint y: 364, distance: 66.7
click at [746, 367] on div at bounding box center [980, 469] width 1034 height 606
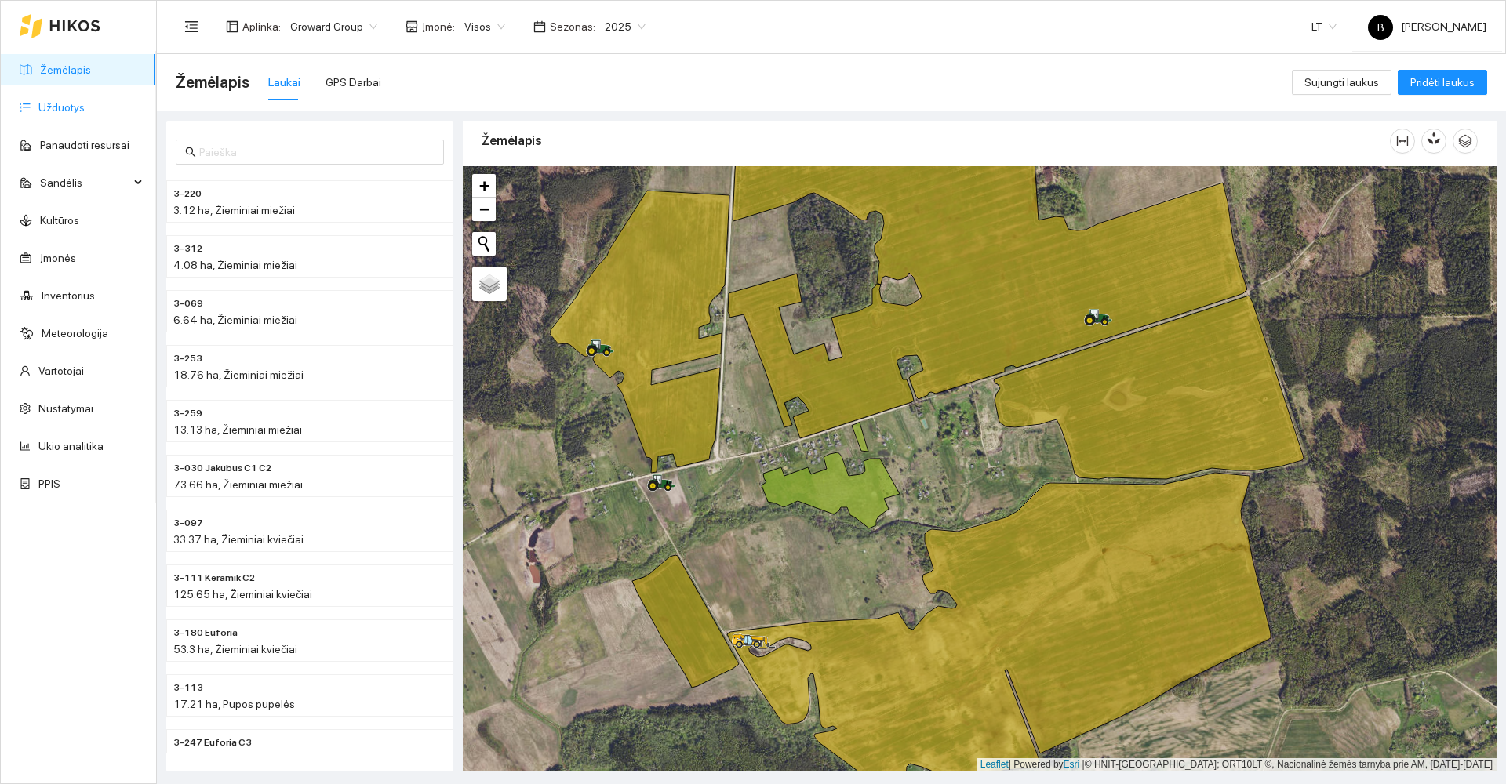
click at [67, 108] on link "Užduotys" at bounding box center [61, 107] width 46 height 13
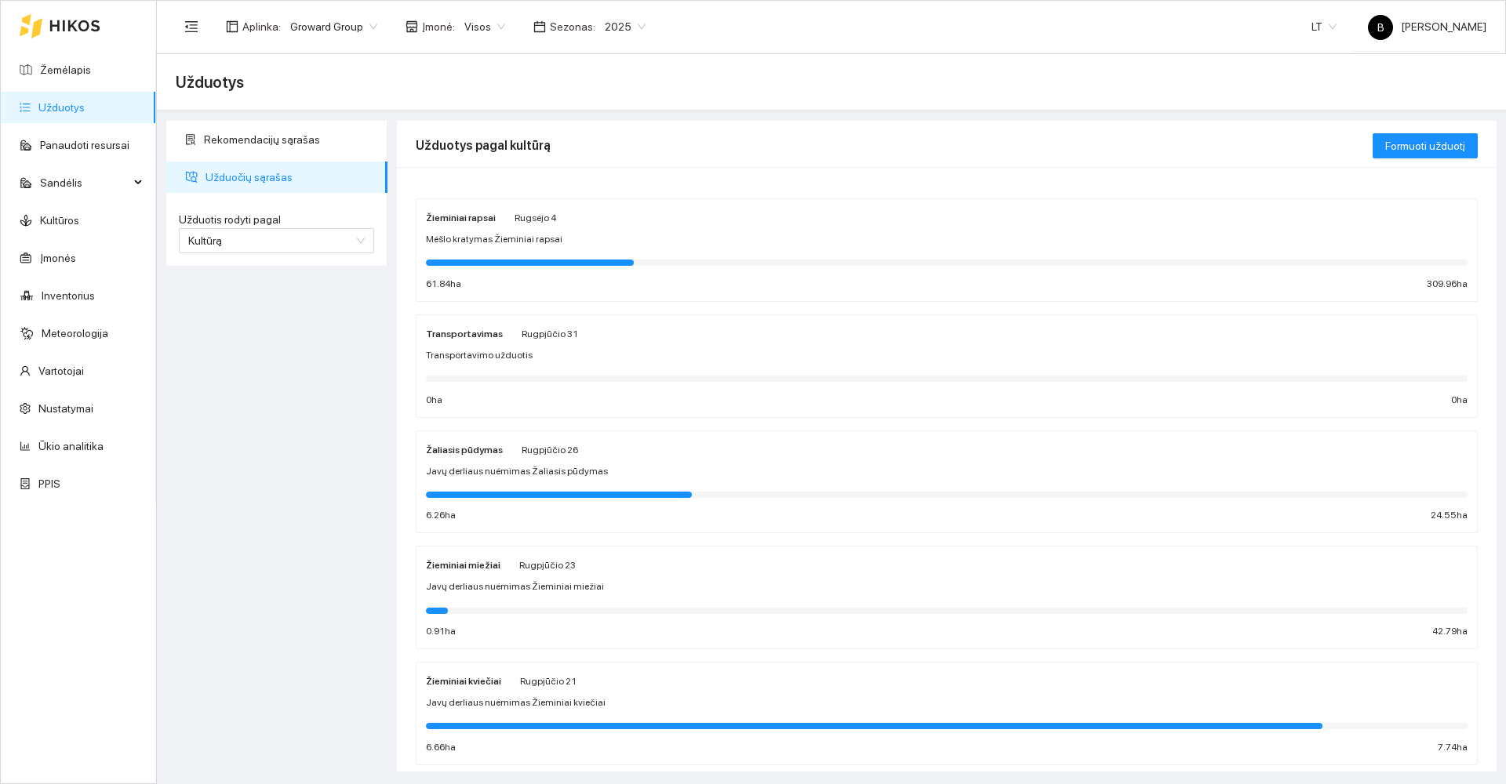
click at [225, 375] on div "Rekomendacijų sąrašas Užduočių sąrašas Užduotis rodyti pagal Kultūrą Užduotis r…" at bounding box center [277, 446] width 231 height 651
click at [224, 375] on div "Rekomendacijų sąrašas Užduočių sąrašas Užduotis rodyti pagal Kultūrą Užduotis r…" at bounding box center [277, 446] width 231 height 651
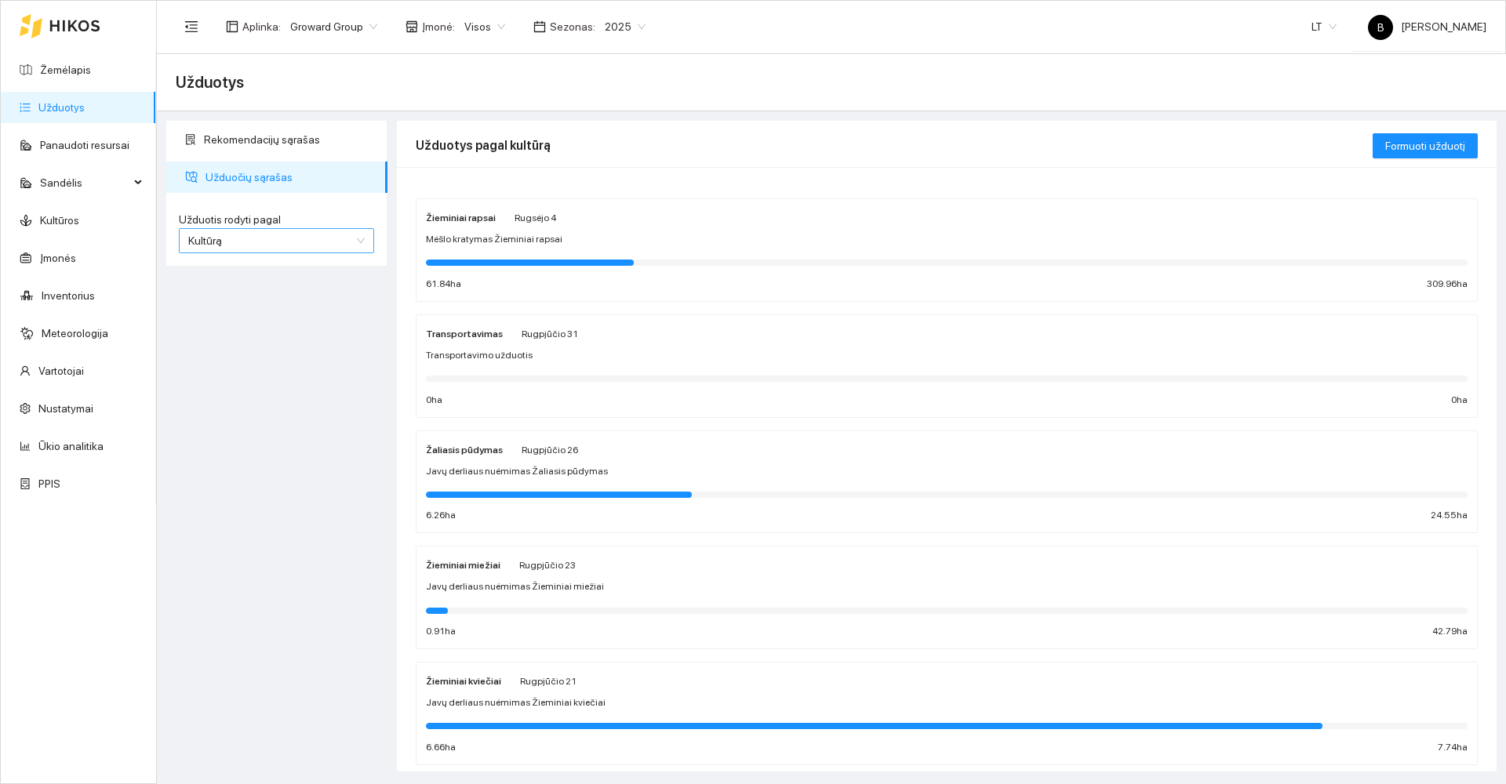
click at [277, 242] on span "Kultūrą" at bounding box center [276, 241] width 177 height 24
click at [335, 234] on span "Kultūrą" at bounding box center [276, 241] width 177 height 24
click at [483, 242] on span "Mėšlo kratymas Žieminiai rapsai" at bounding box center [494, 239] width 137 height 15
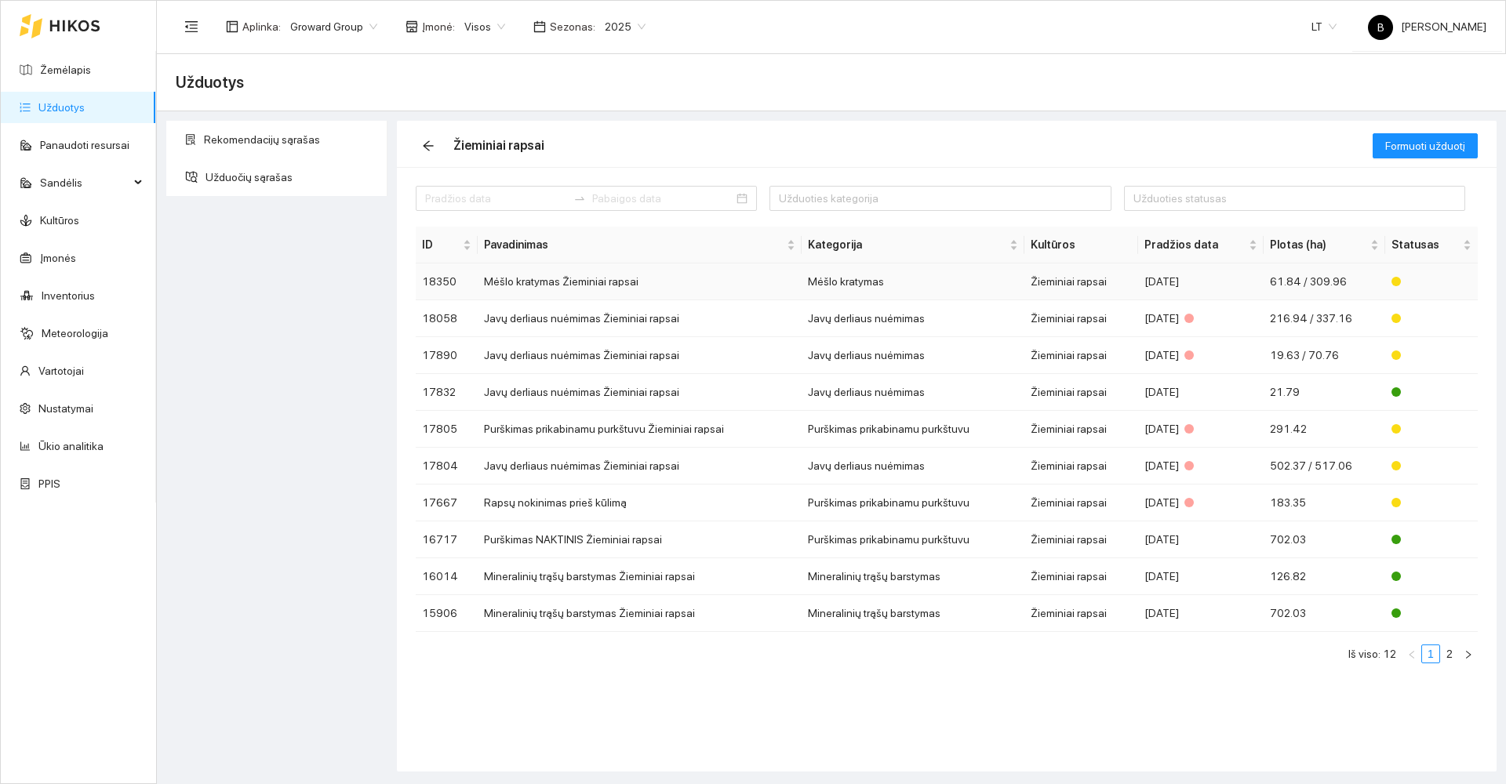
click at [522, 282] on td "Mėšlo kratymas Žieminiai rapsai" at bounding box center [639, 282] width 323 height 37
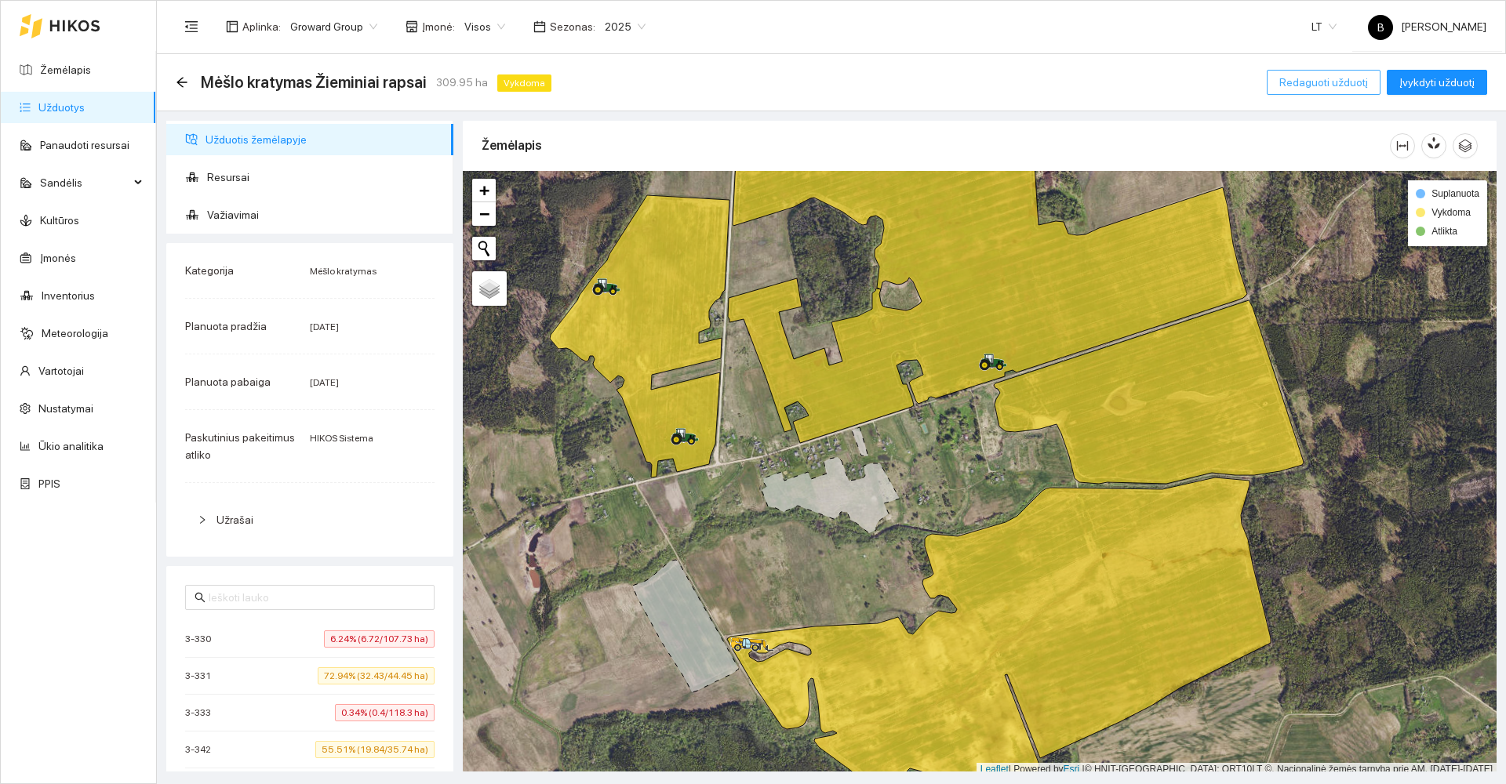
click at [1350, 86] on span "Redaguoti užduotį" at bounding box center [1324, 82] width 89 height 17
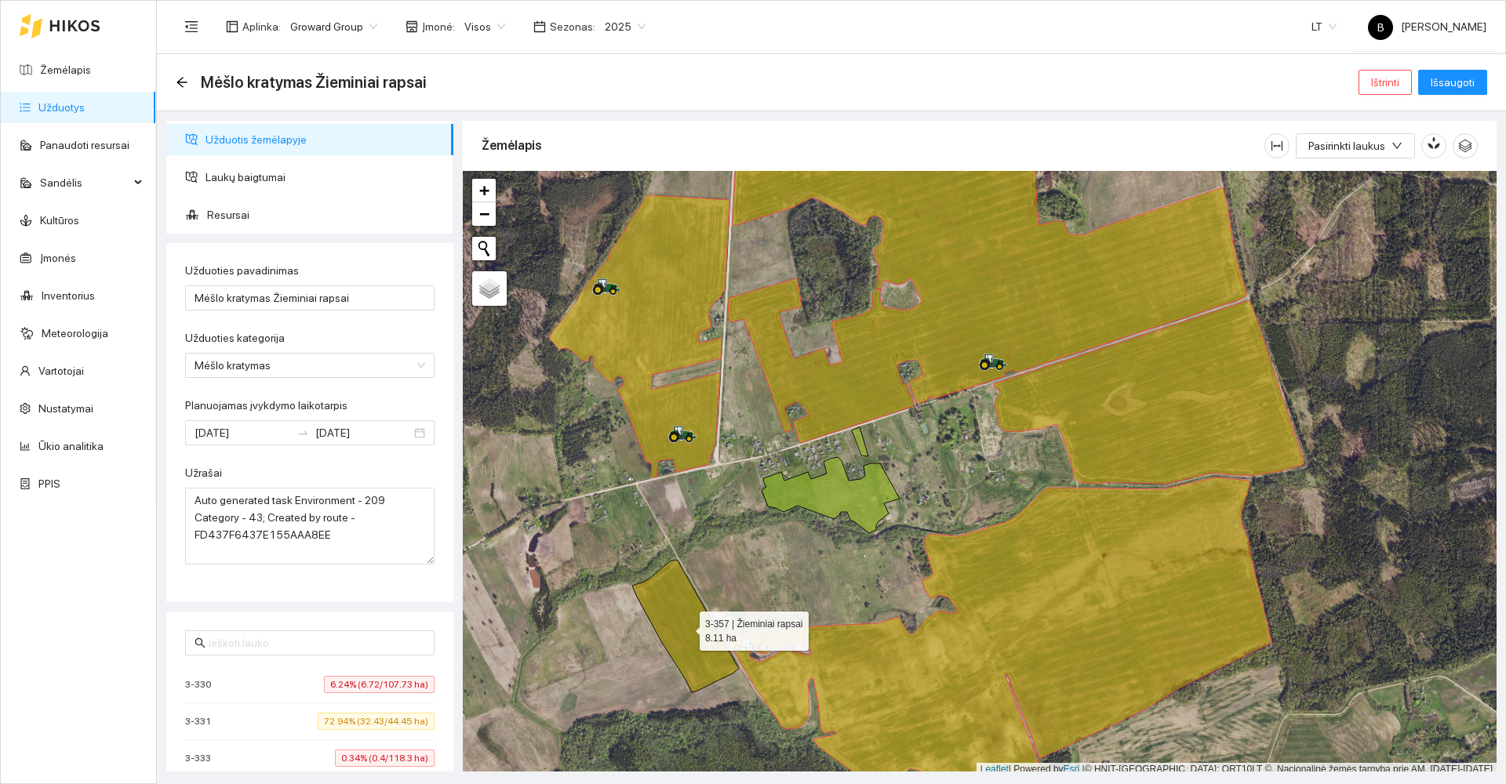
scroll to position [5, 0]
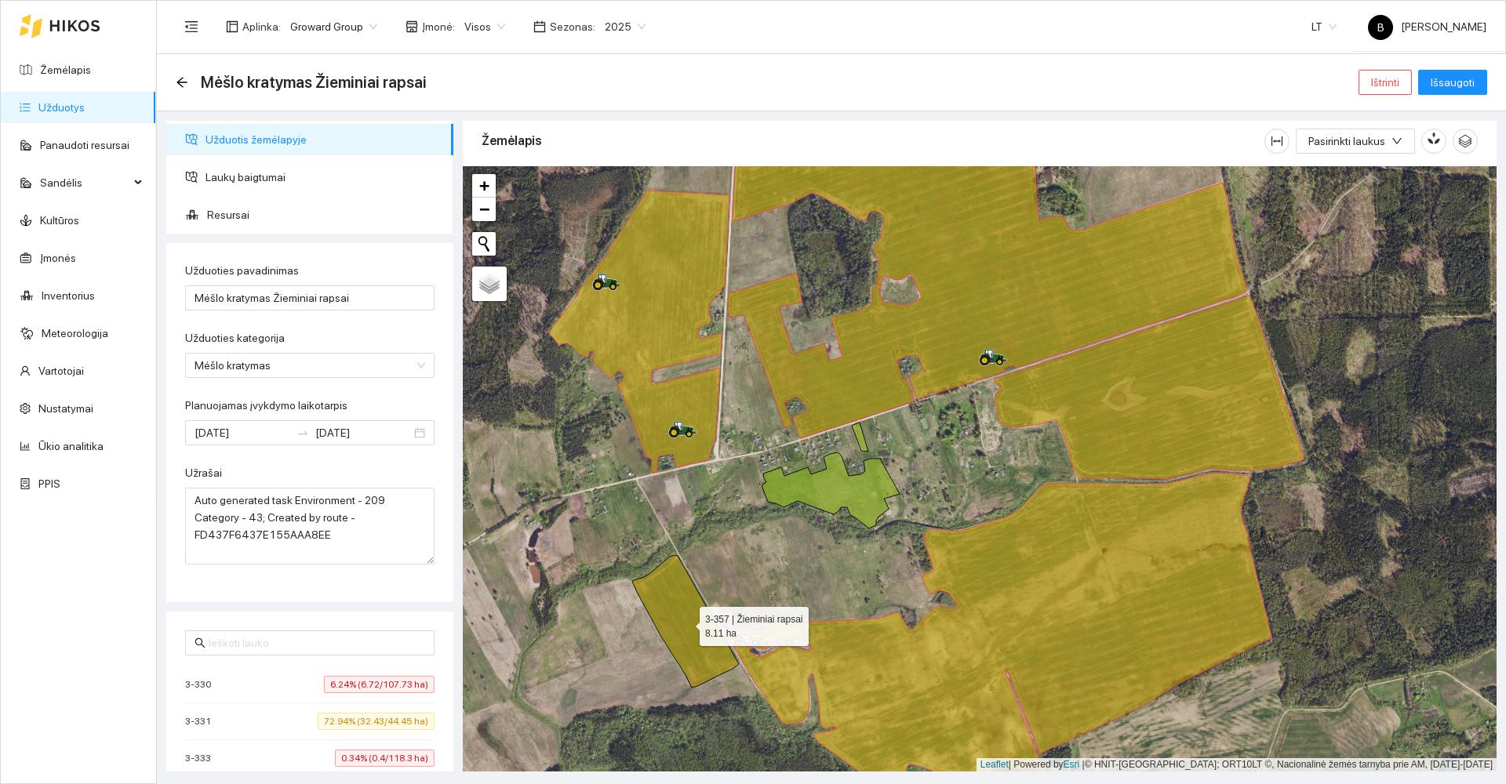
click at [666, 634] on icon at bounding box center [685, 621] width 107 height 133
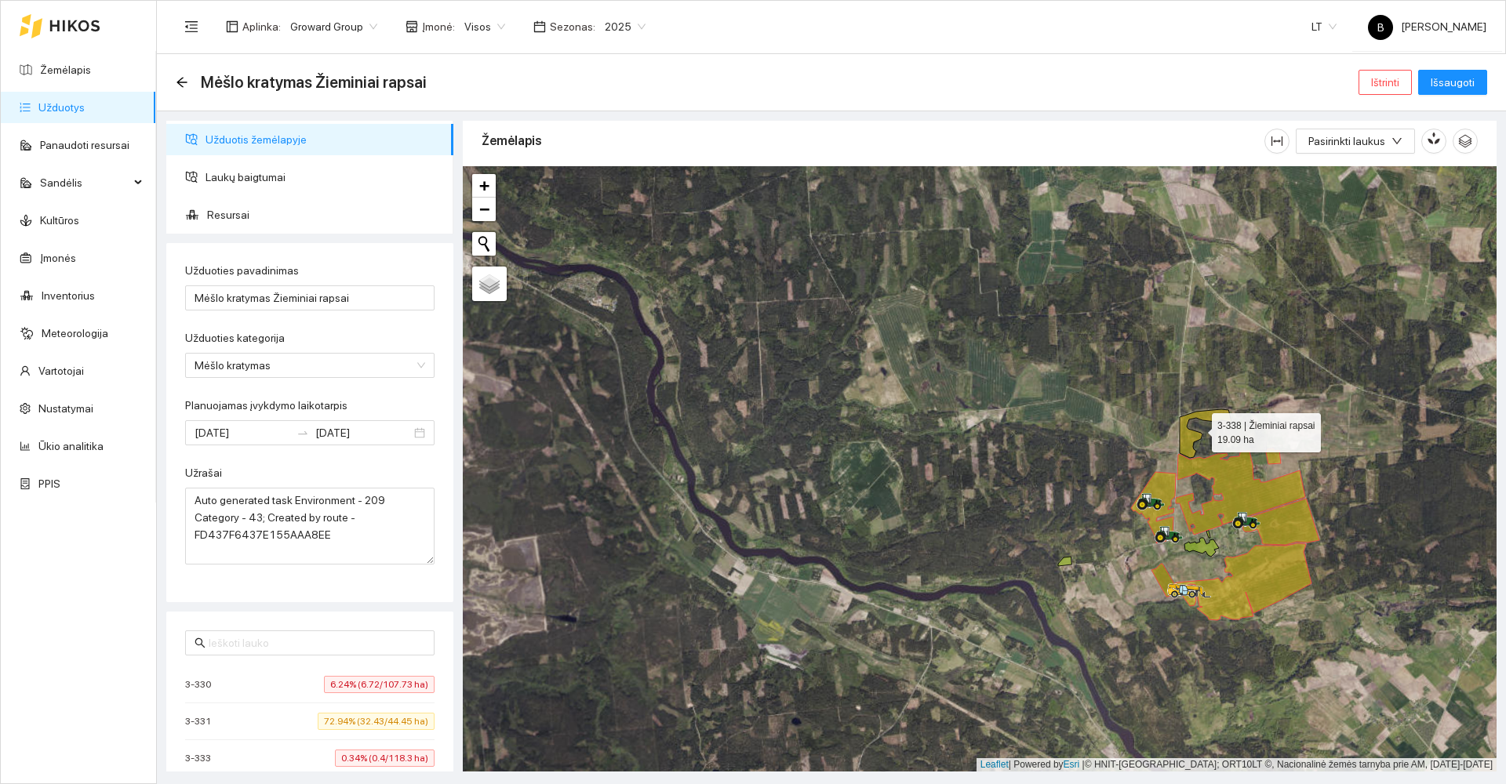
click at [1189, 442] on icon at bounding box center [1206, 434] width 52 height 49
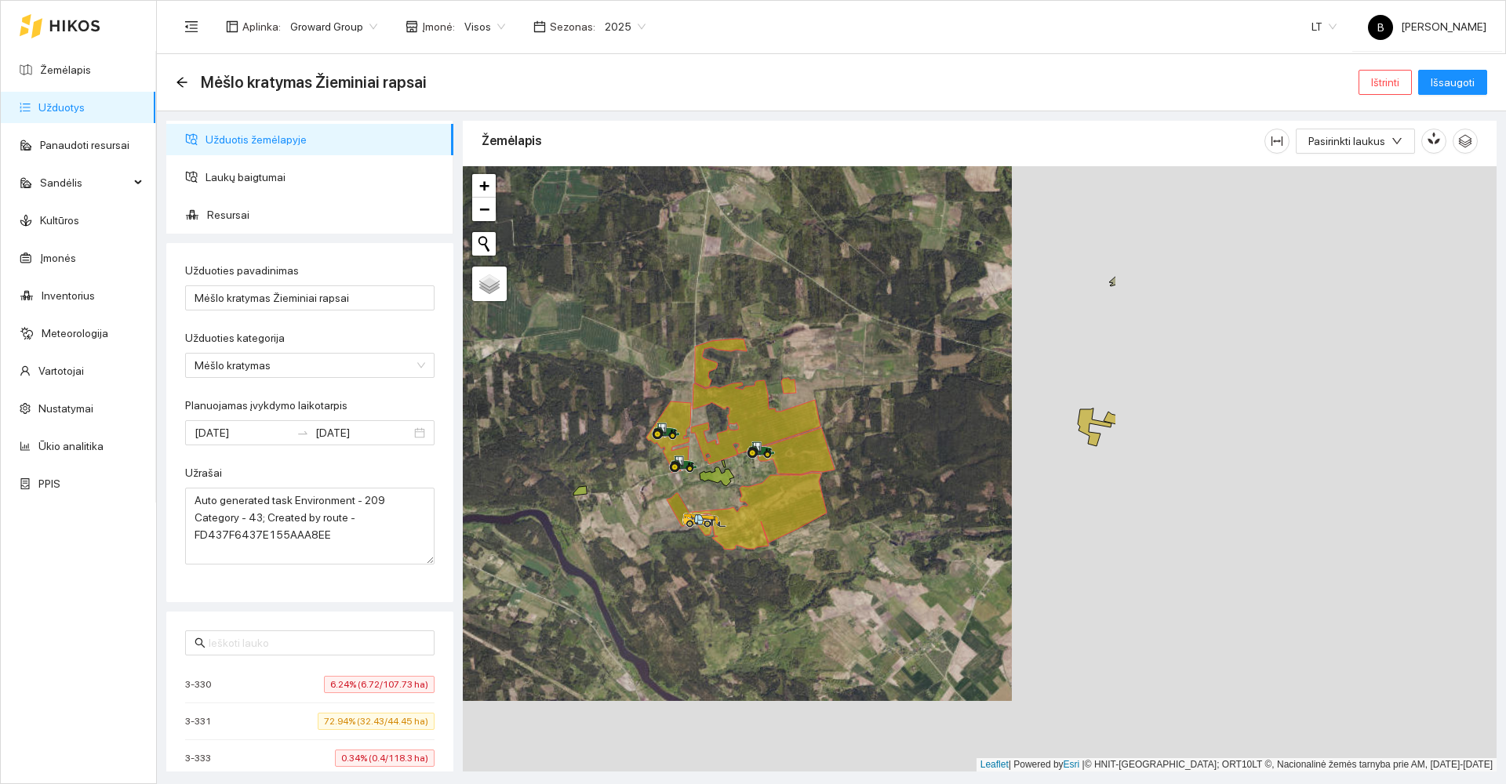
drag, startPoint x: 1052, startPoint y: 455, endPoint x: 554, endPoint y: 379, distance: 503.9
click at [554, 379] on div at bounding box center [980, 469] width 1034 height 606
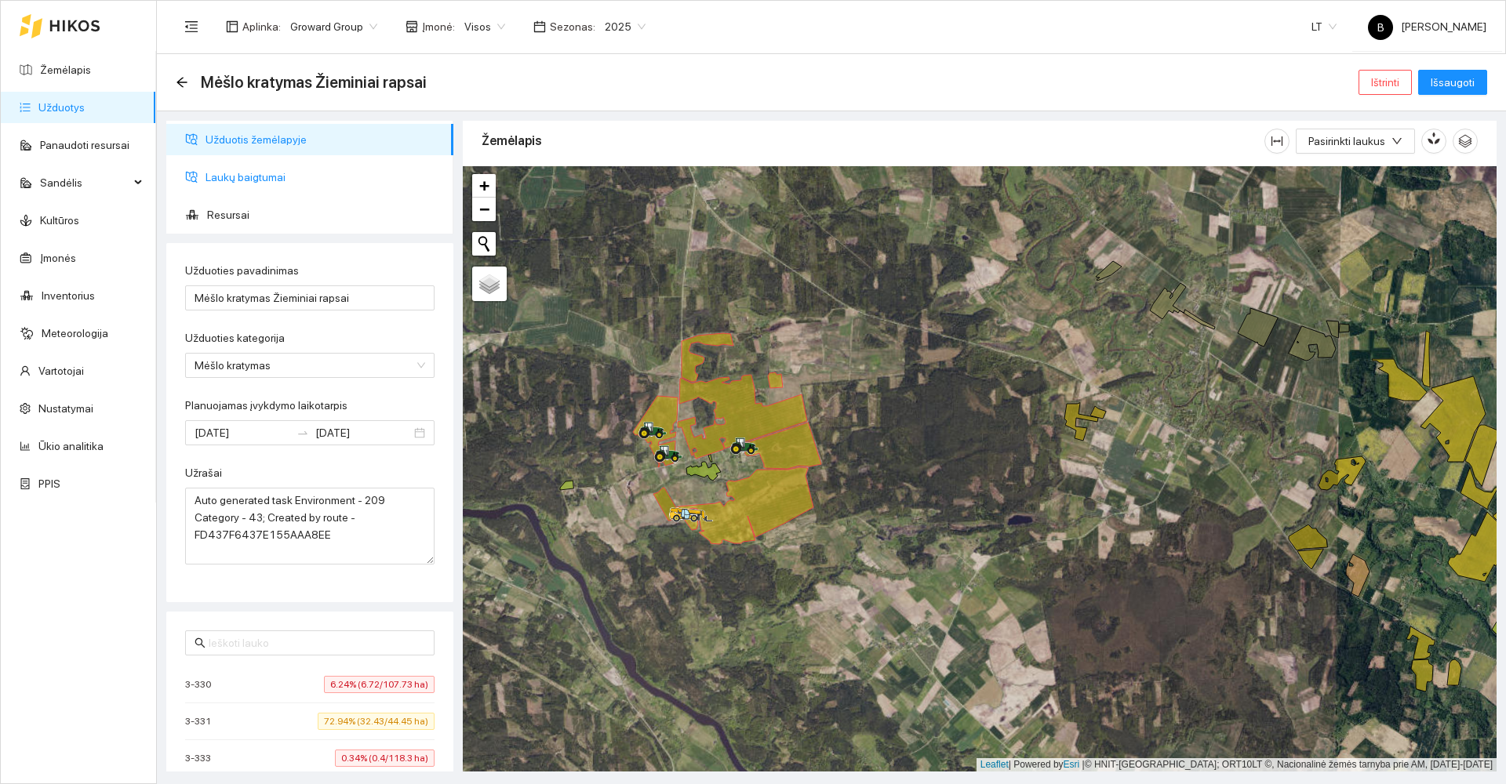
click at [242, 180] on span "Laukų baigtumai" at bounding box center [323, 177] width 235 height 31
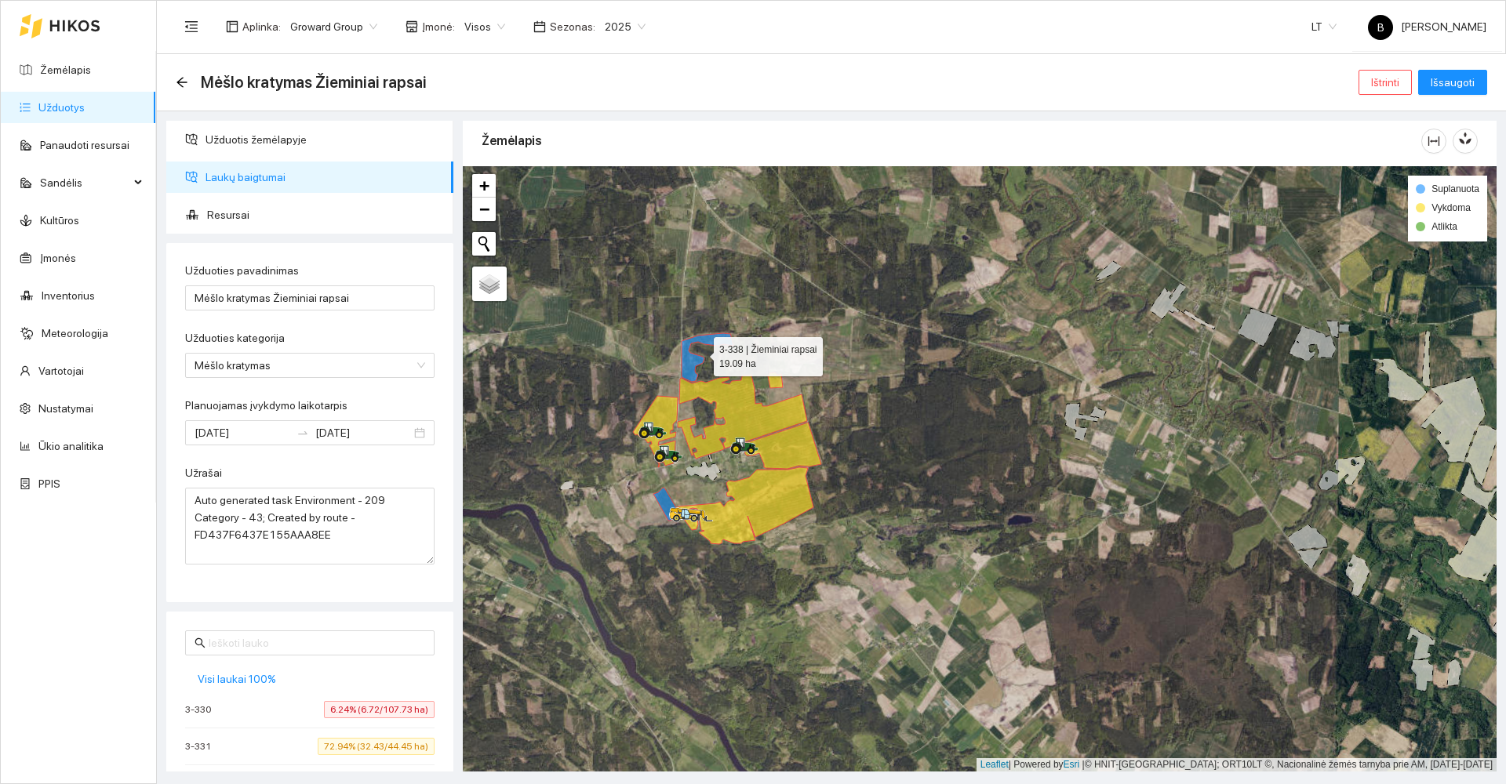
click at [692, 364] on icon at bounding box center [708, 357] width 52 height 49
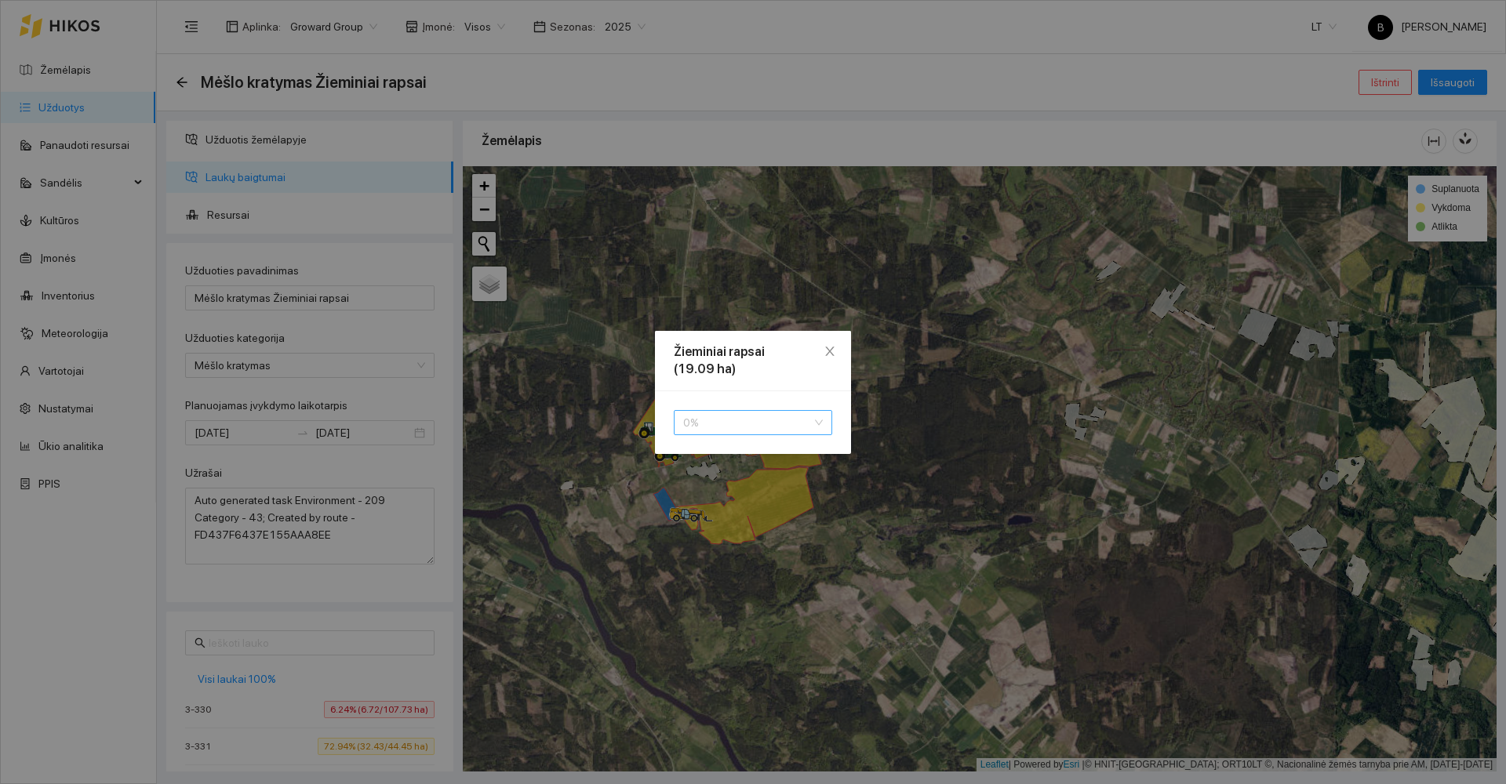
click at [715, 420] on span "0 %" at bounding box center [753, 423] width 140 height 24
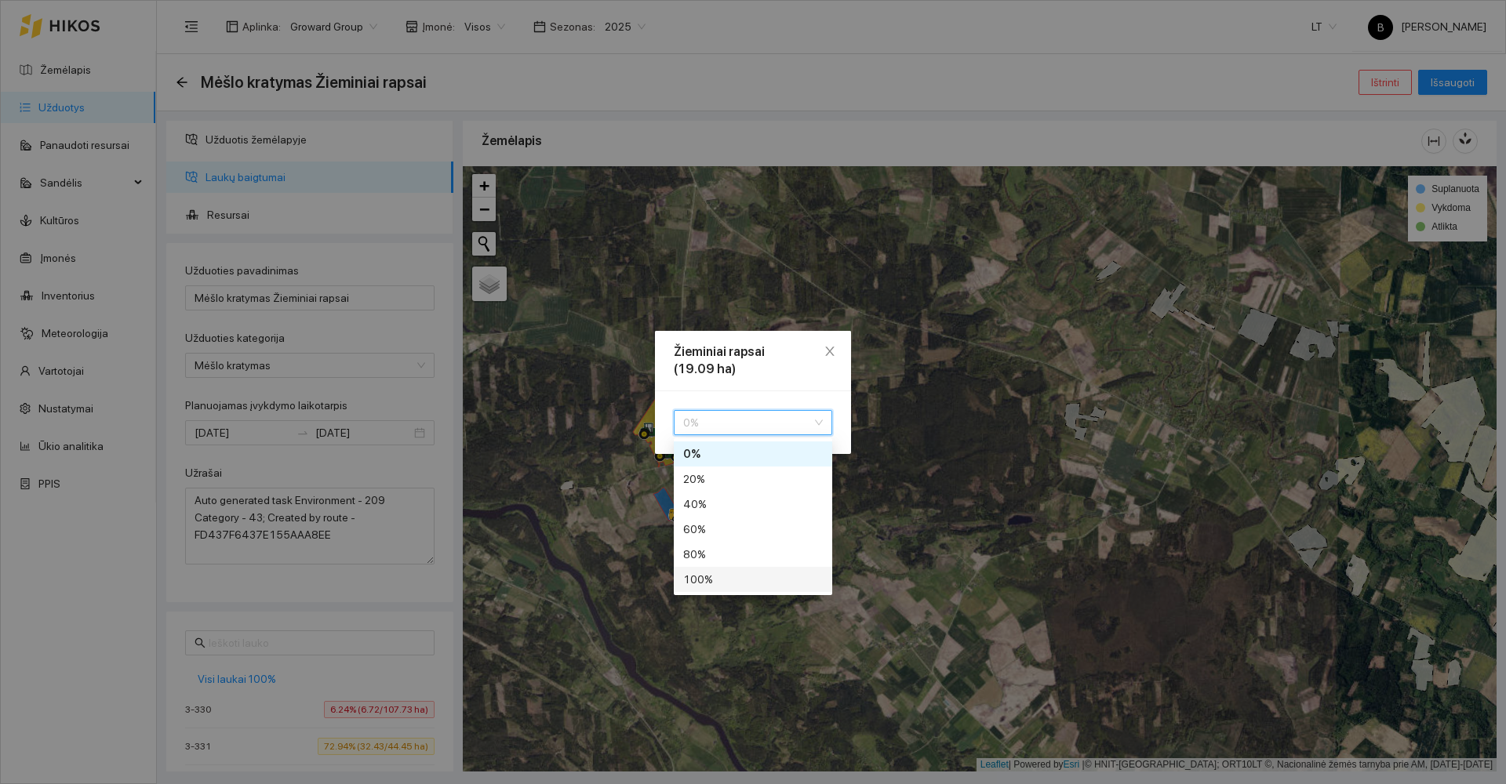
click at [711, 582] on div "100 %" at bounding box center [753, 579] width 140 height 17
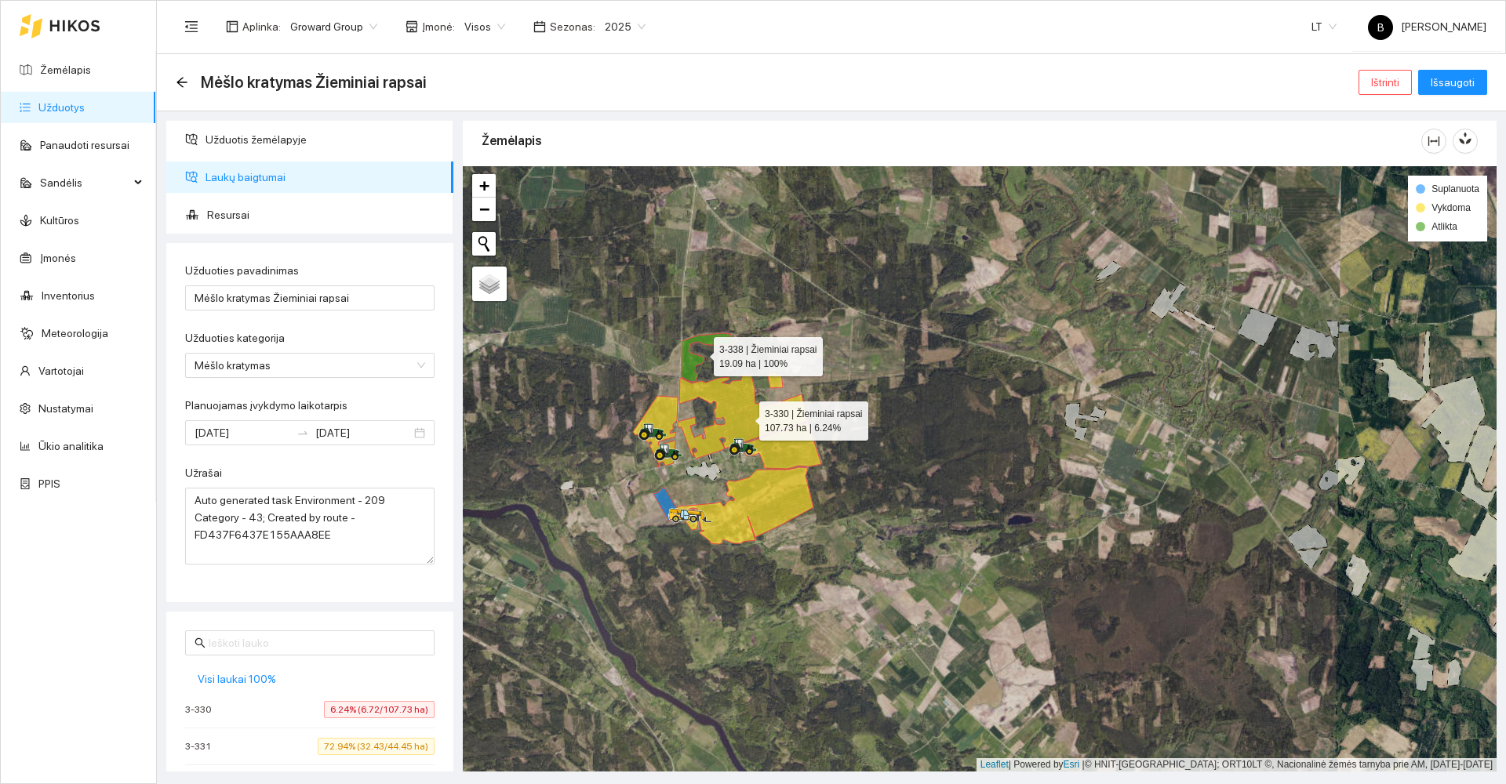
click at [745, 417] on icon at bounding box center [742, 417] width 129 height 84
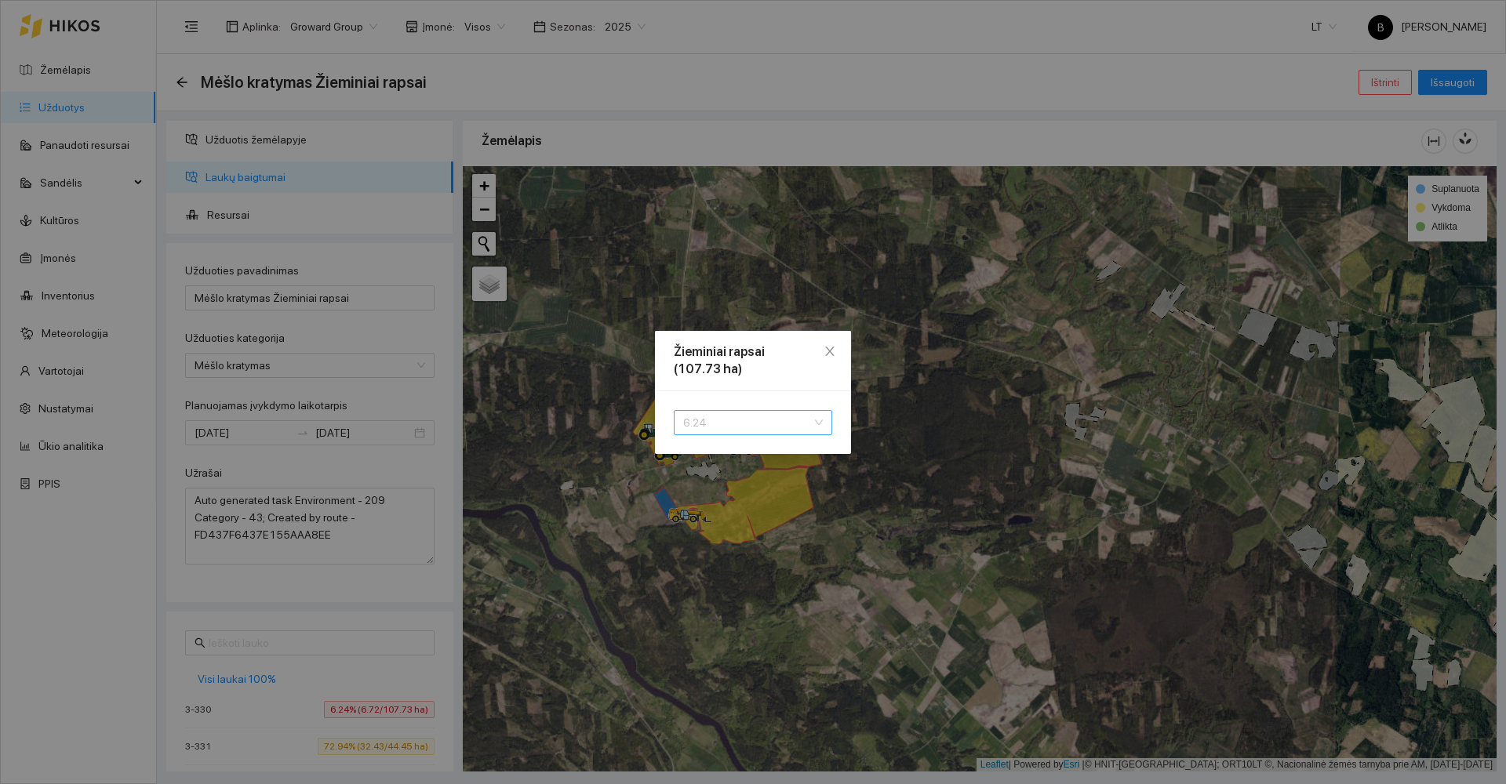
click at [753, 420] on span "6.24" at bounding box center [753, 423] width 140 height 24
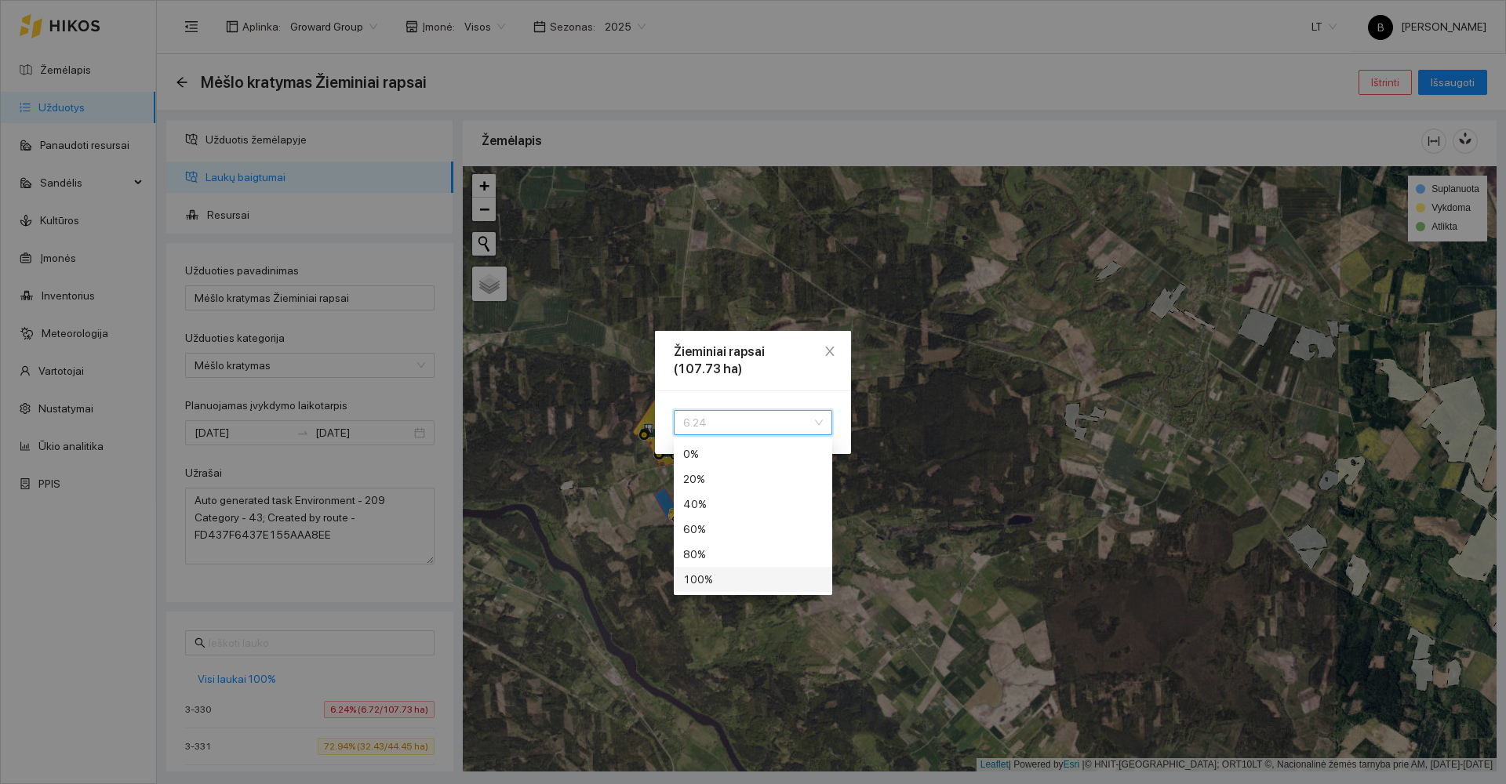
click at [719, 588] on div "100 %" at bounding box center [753, 579] width 140 height 17
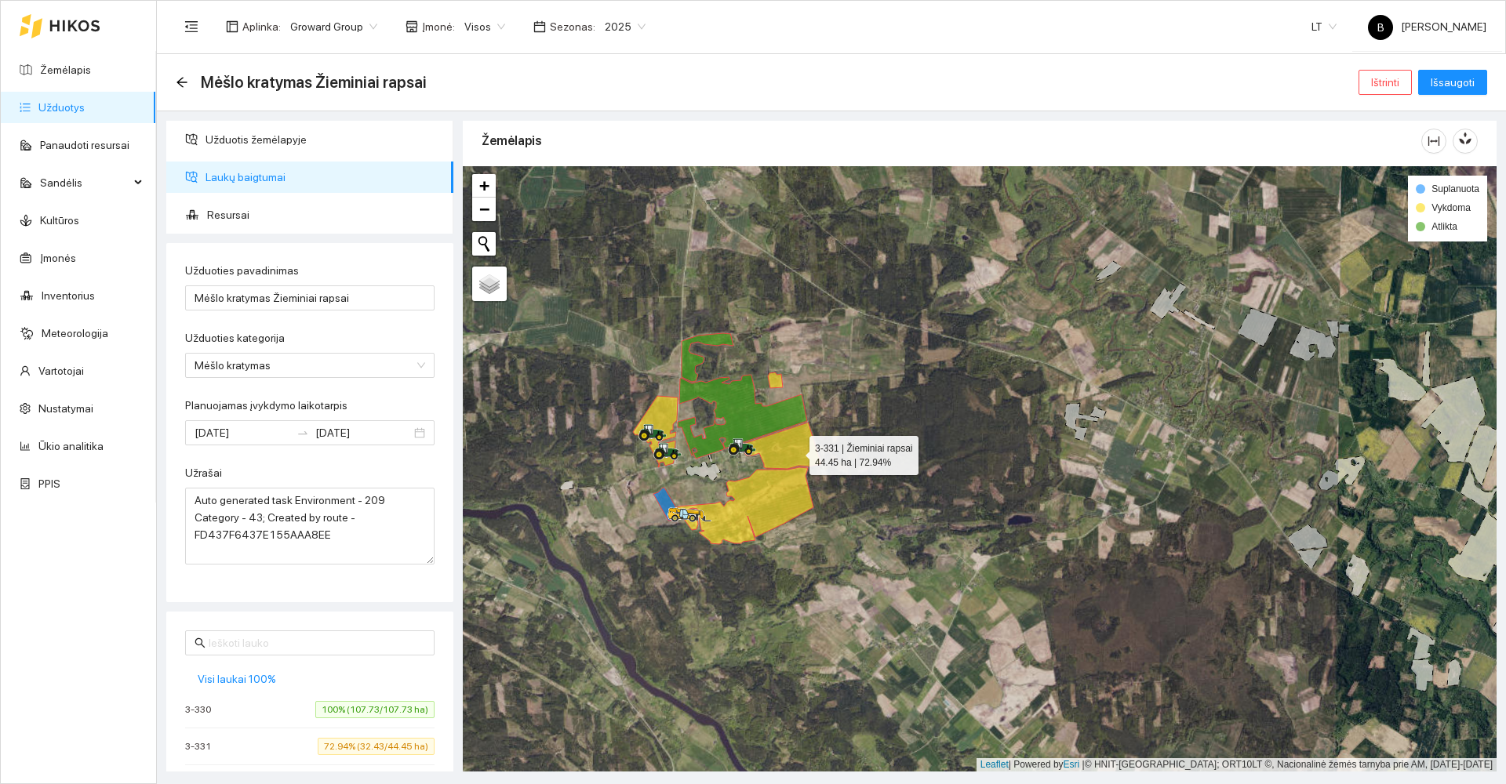
click at [795, 452] on icon at bounding box center [783, 446] width 78 height 46
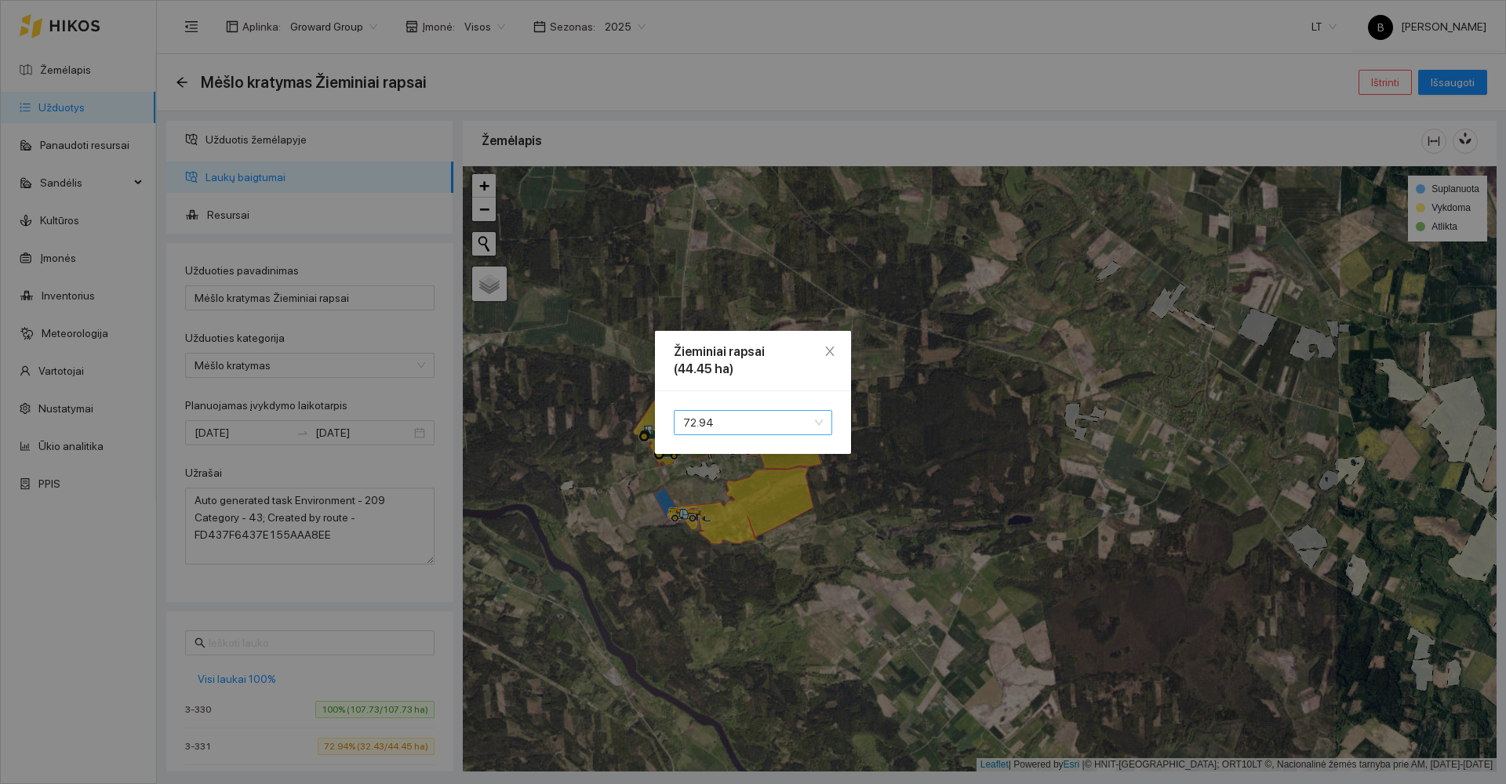
click at [750, 420] on span "72.94" at bounding box center [753, 423] width 140 height 24
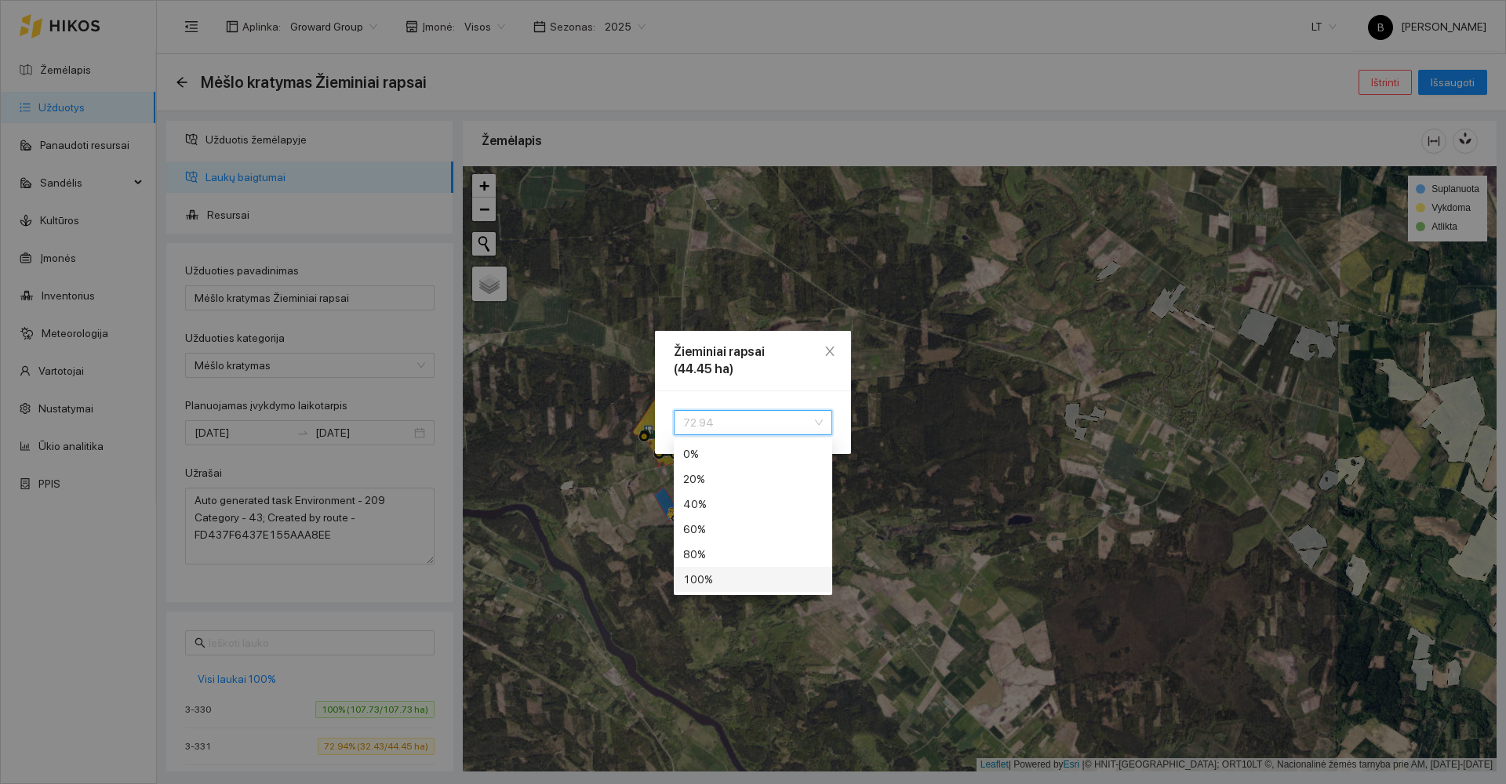
click at [731, 575] on div "100 %" at bounding box center [753, 579] width 140 height 17
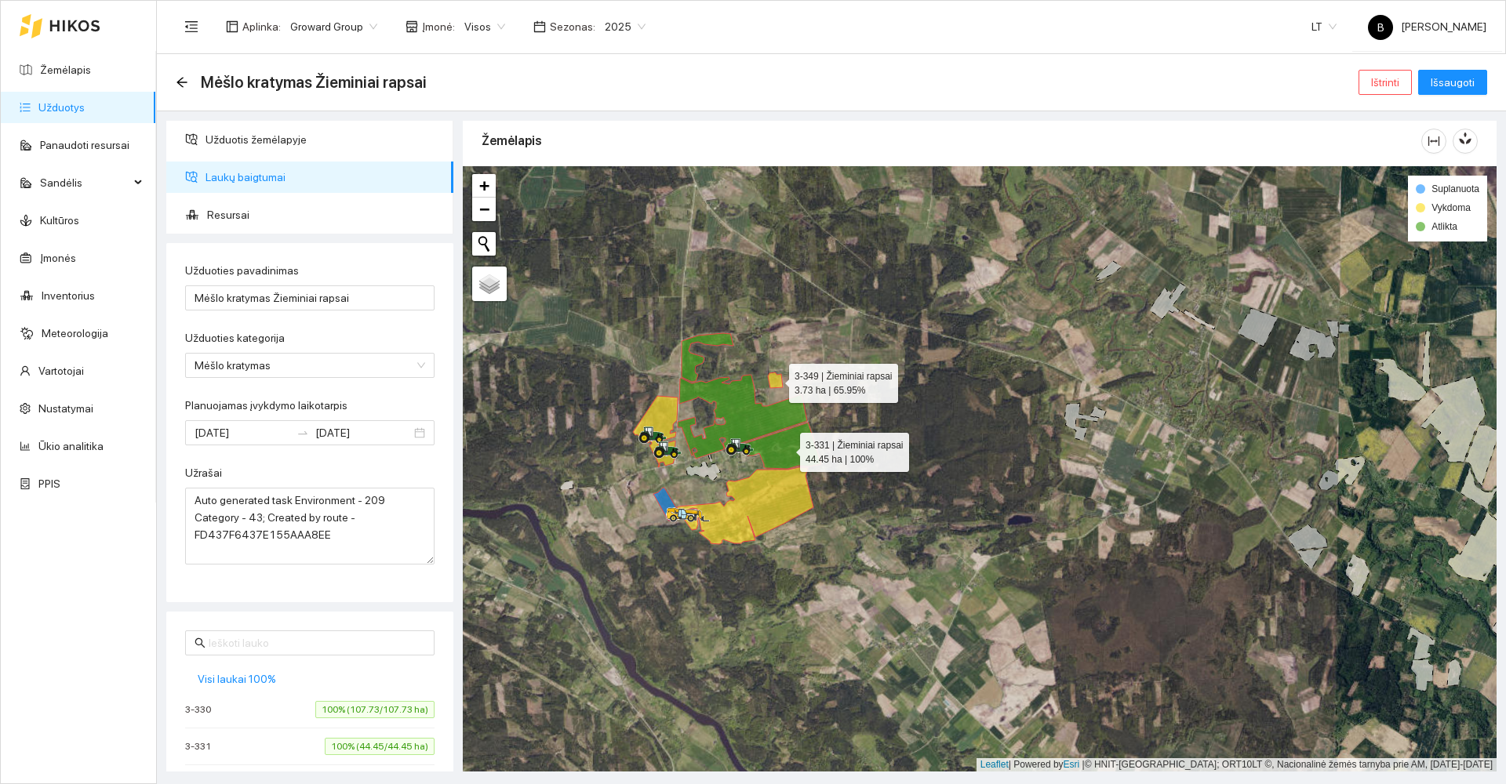
click at [775, 380] on icon at bounding box center [775, 381] width 15 height 16
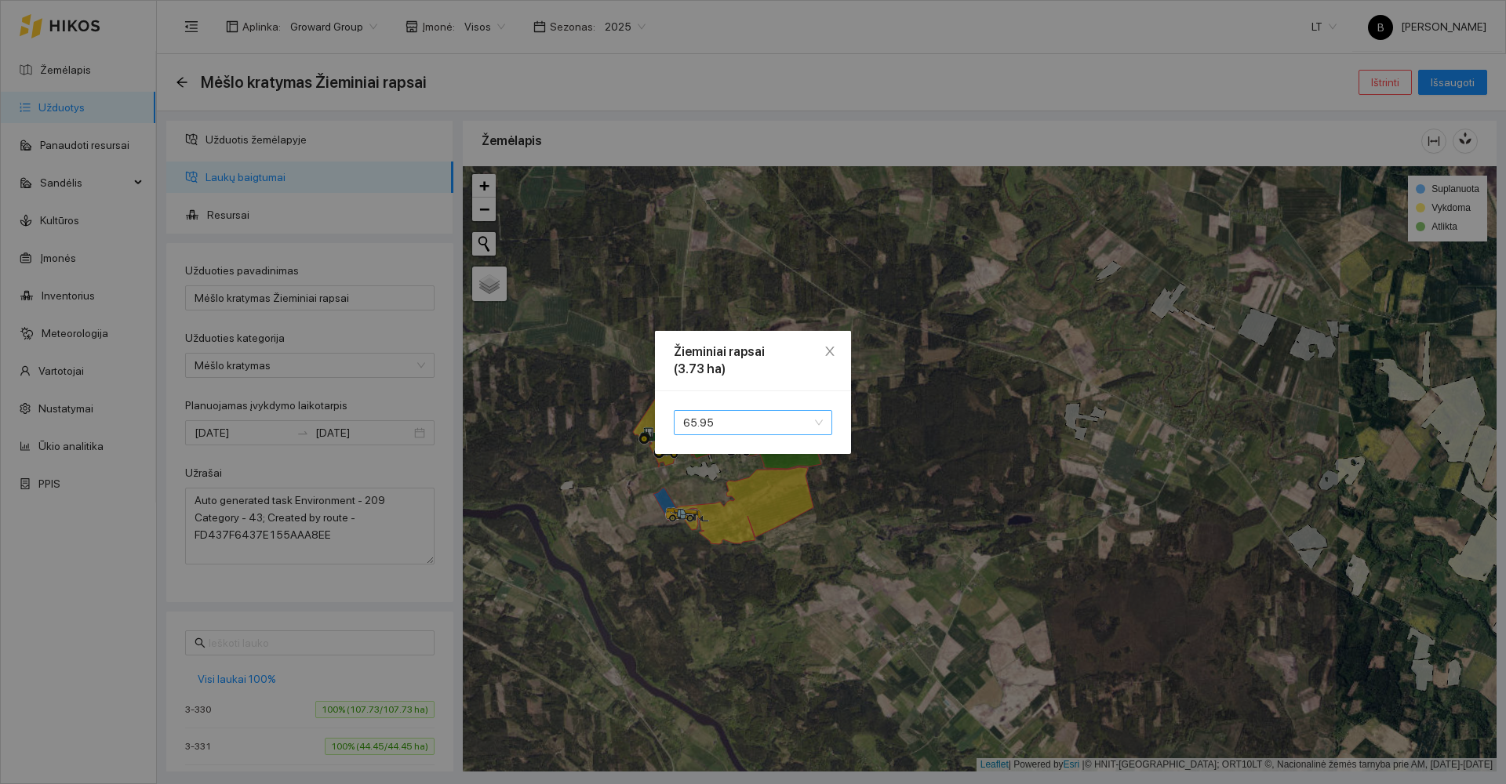
click at [713, 428] on span "65.95" at bounding box center [753, 423] width 140 height 24
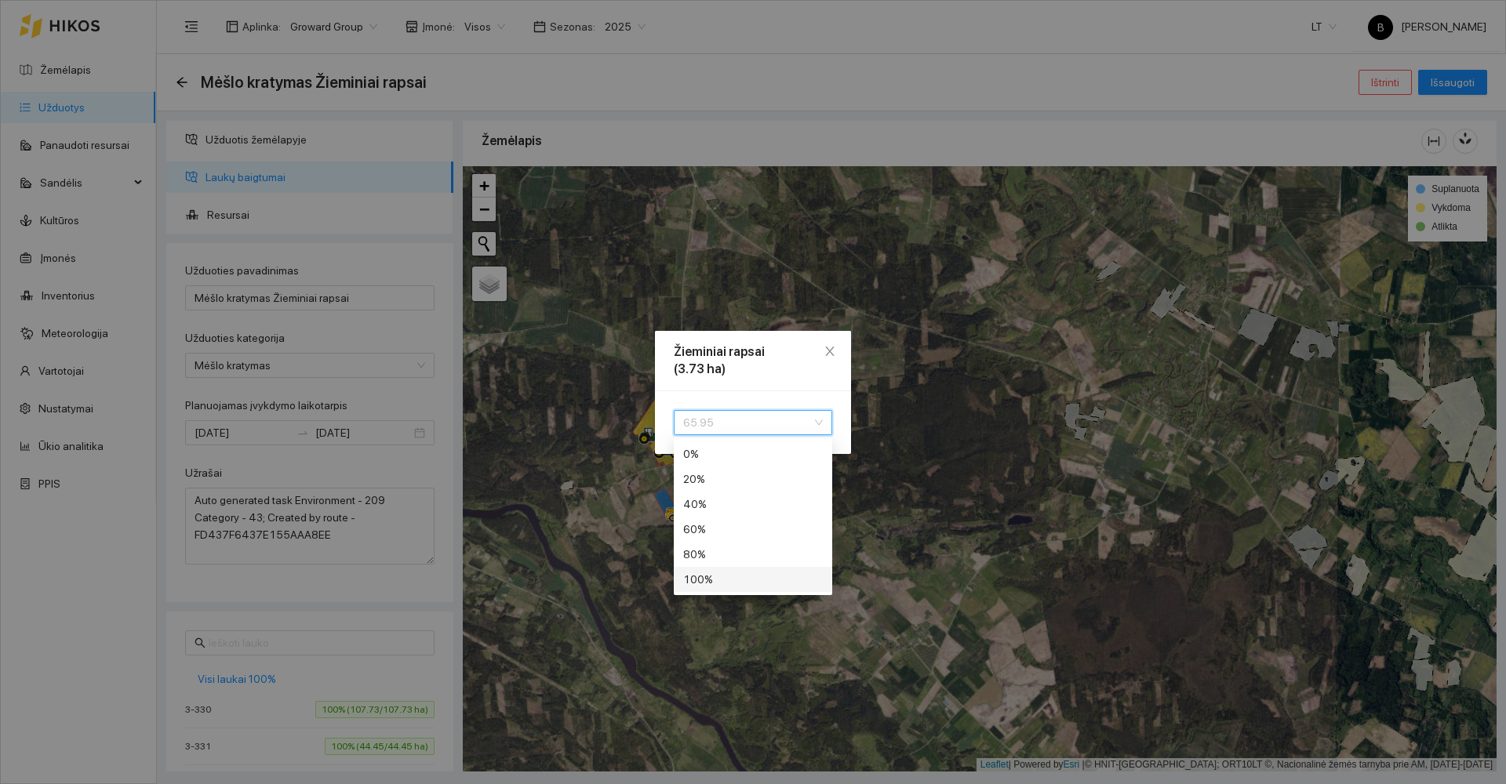
click at [748, 586] on div "100 %" at bounding box center [753, 579] width 140 height 17
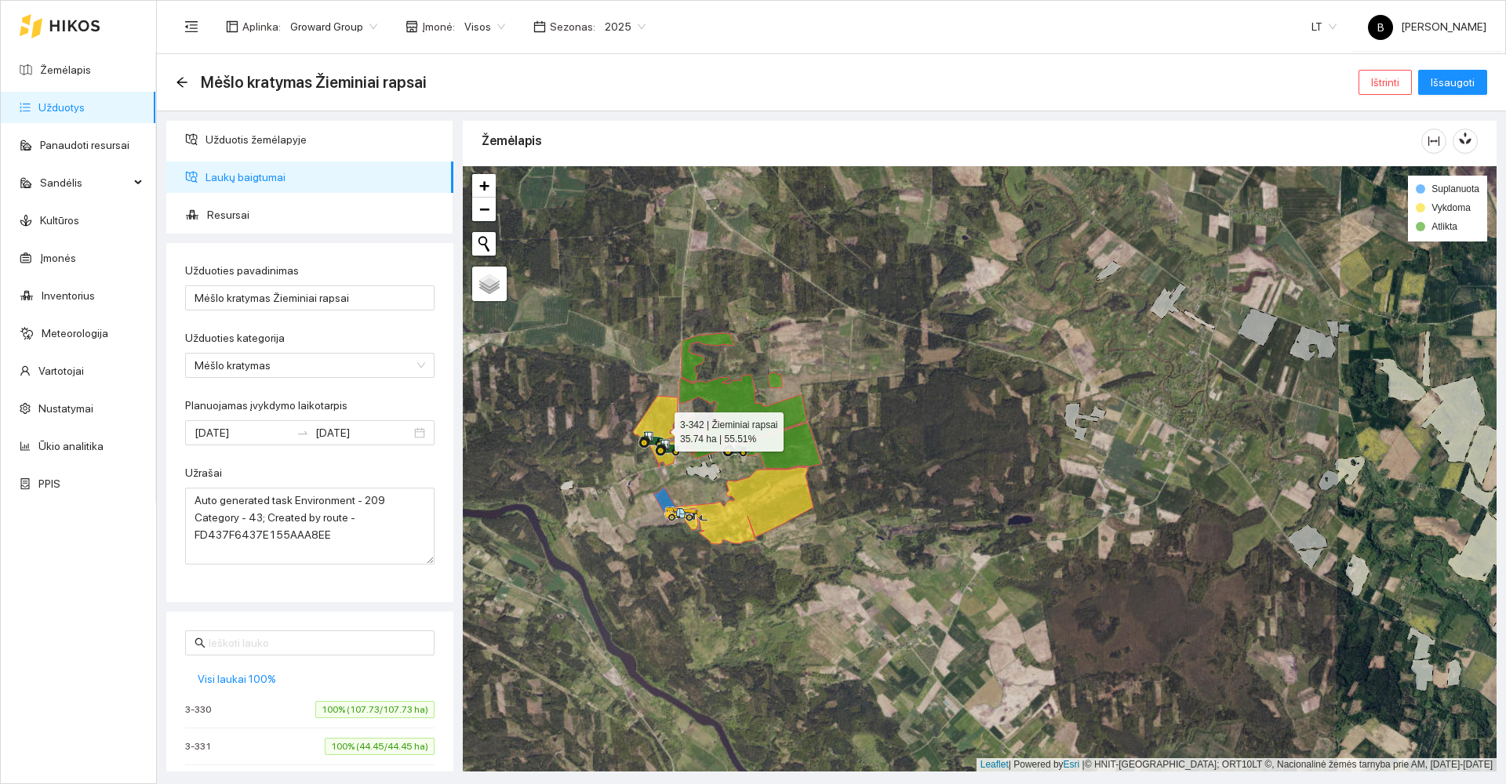
click at [662, 416] on icon at bounding box center [655, 431] width 45 height 71
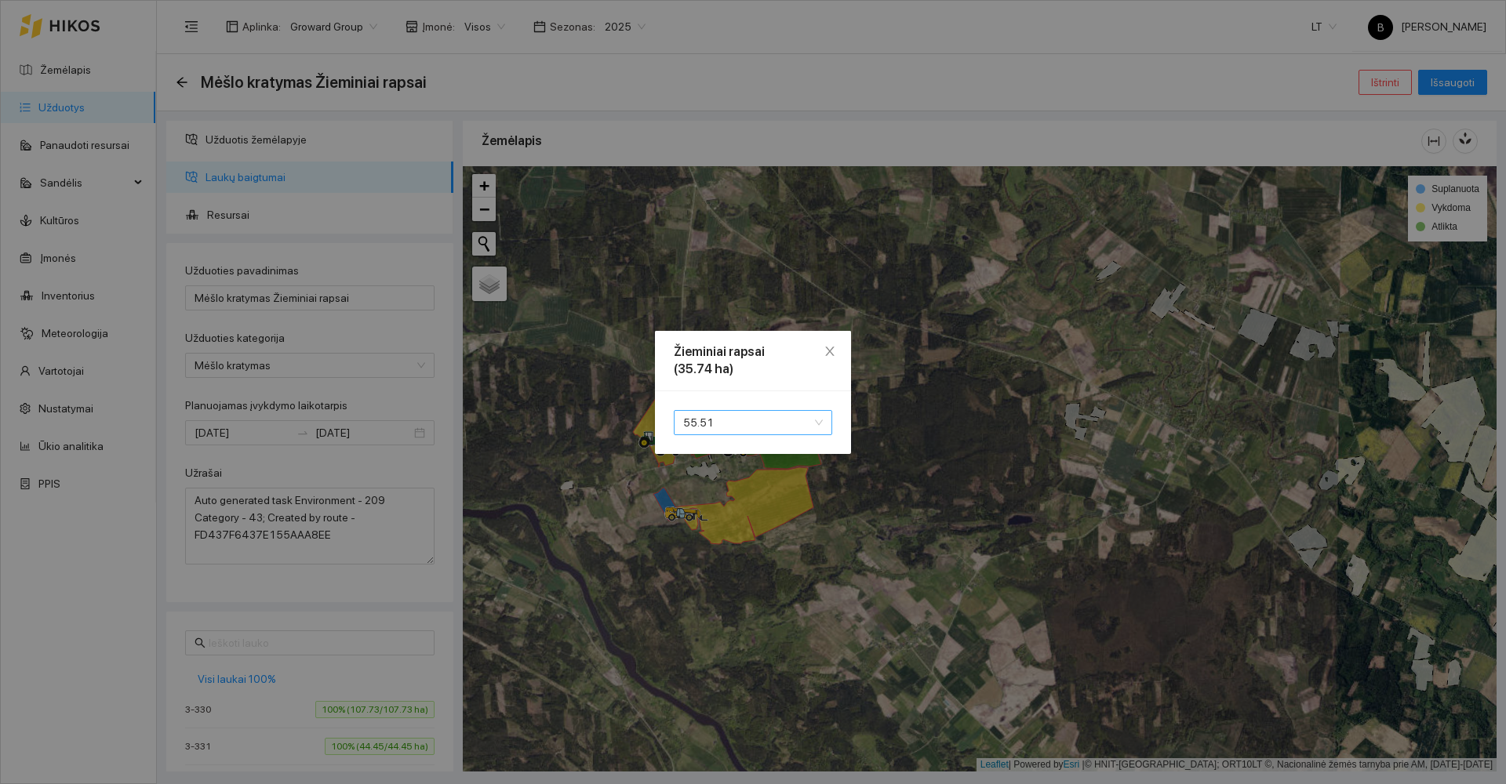
click at [712, 414] on span "55.51" at bounding box center [753, 423] width 140 height 24
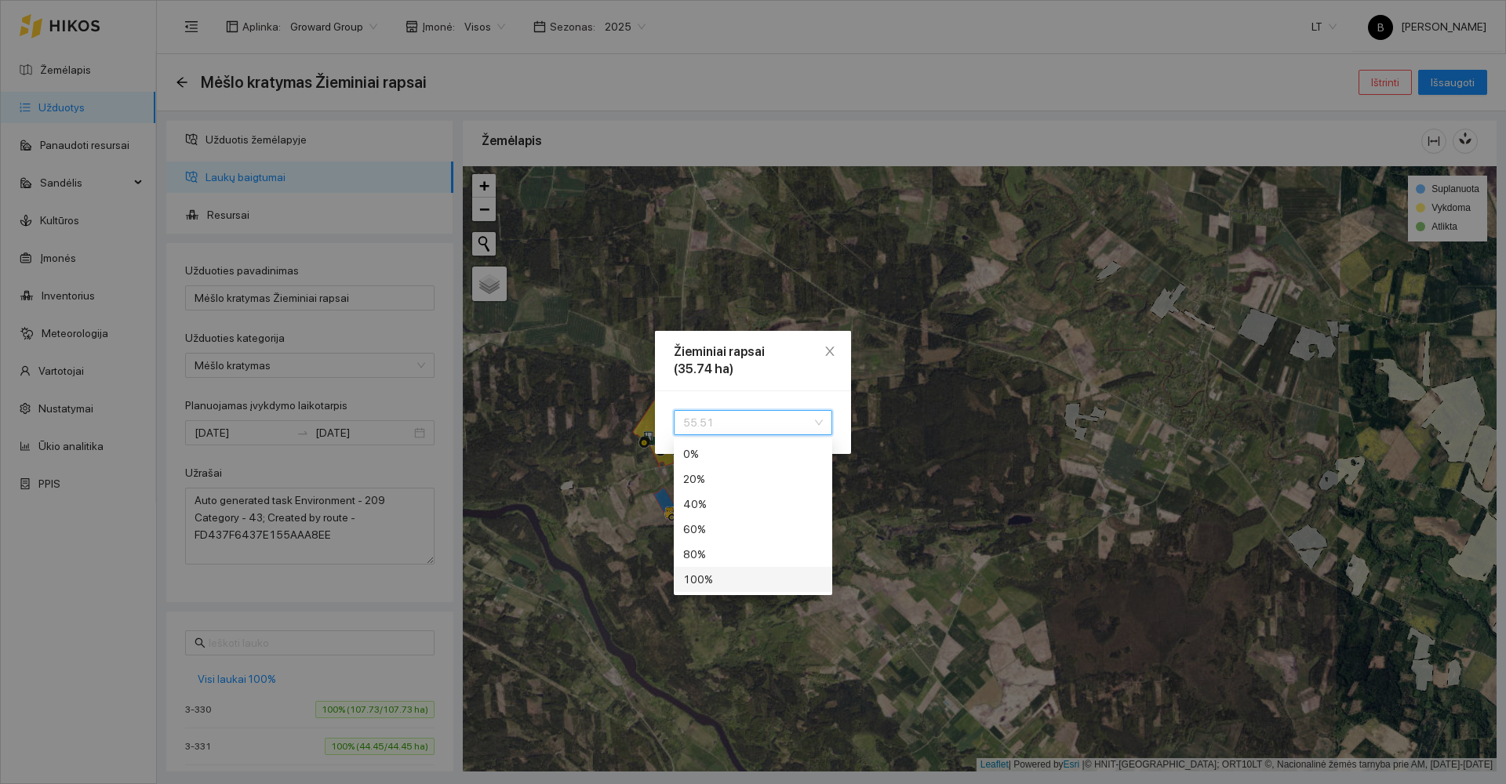
click at [728, 581] on div "100 %" at bounding box center [753, 579] width 140 height 17
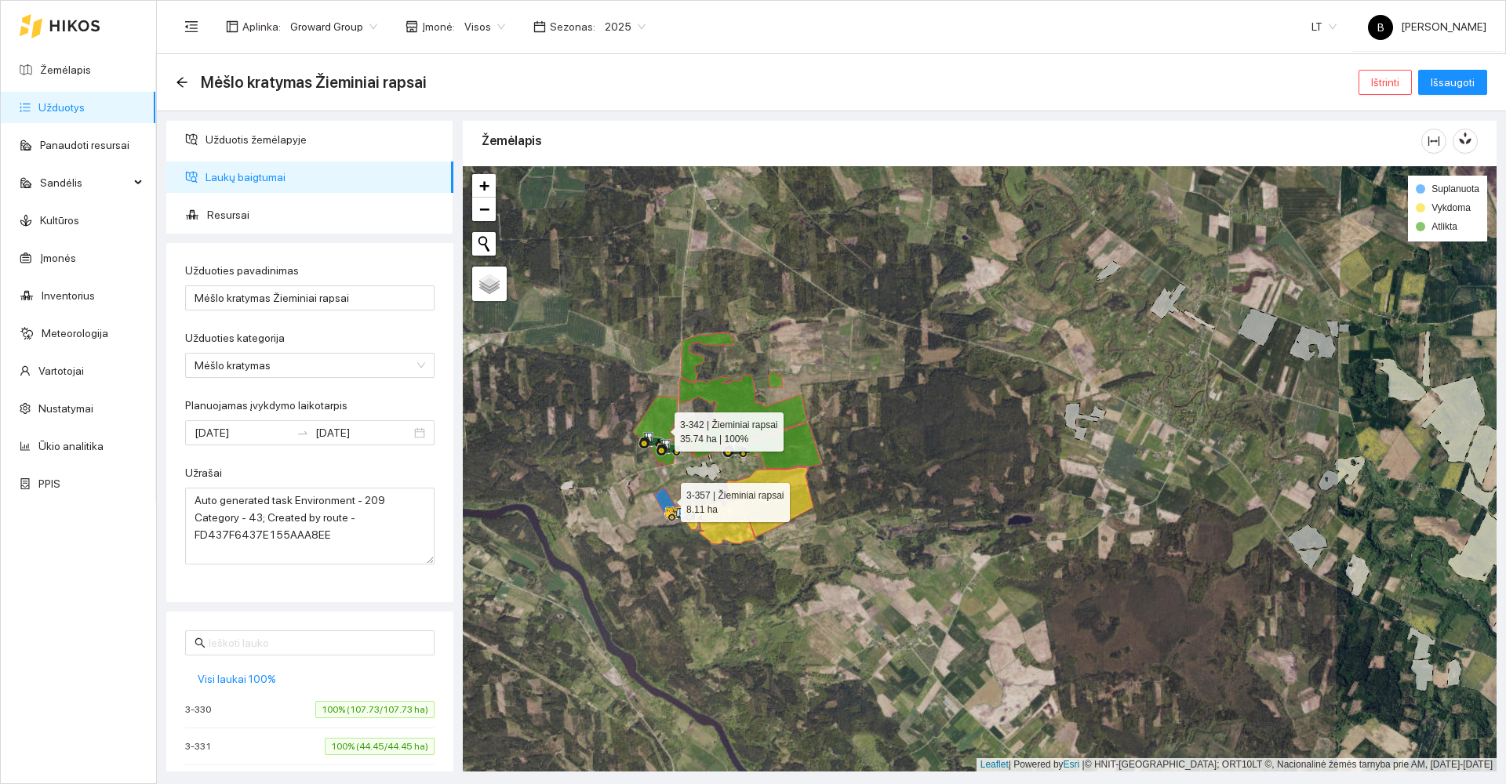
click at [667, 499] on icon at bounding box center [666, 504] width 27 height 33
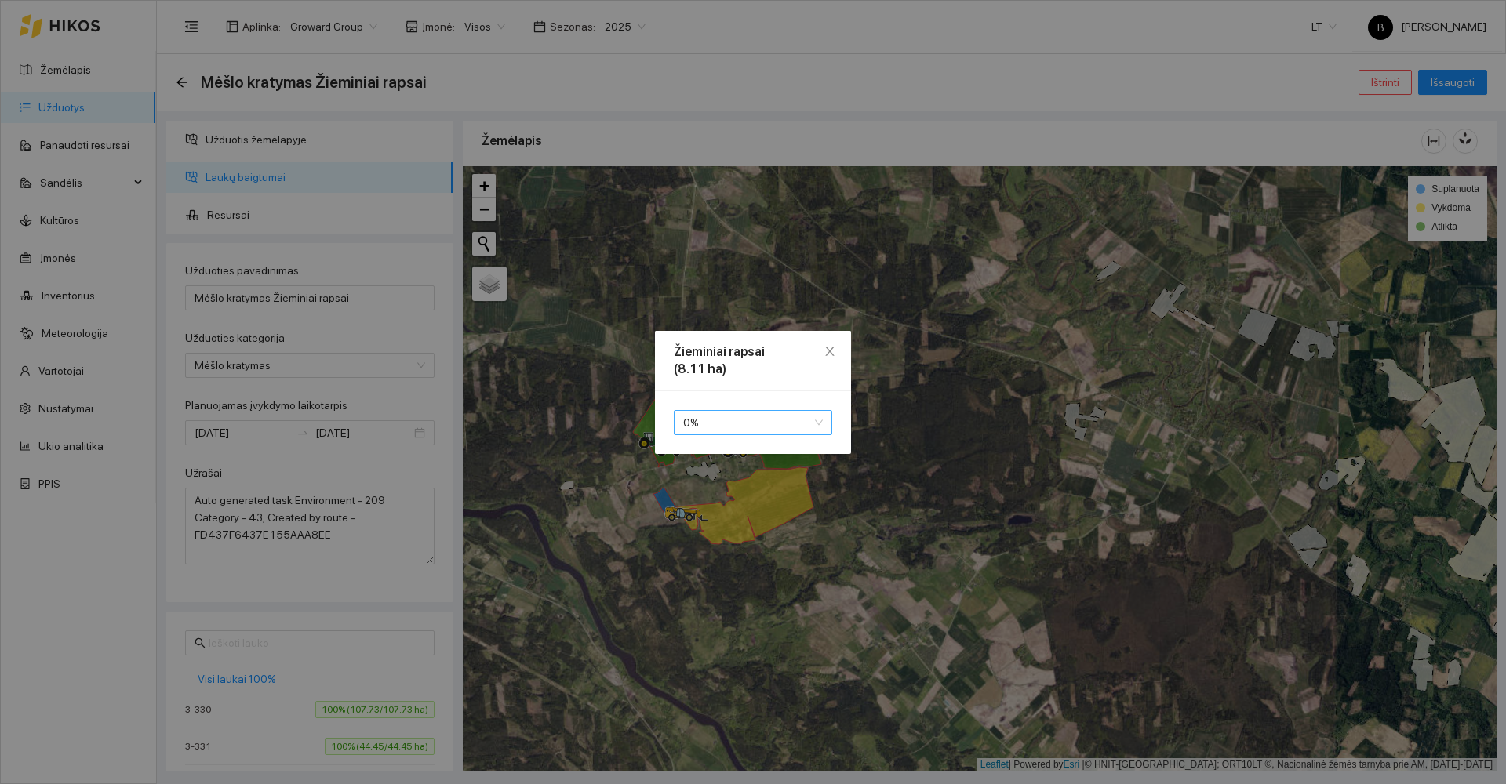
click at [751, 424] on span "0 %" at bounding box center [753, 423] width 140 height 24
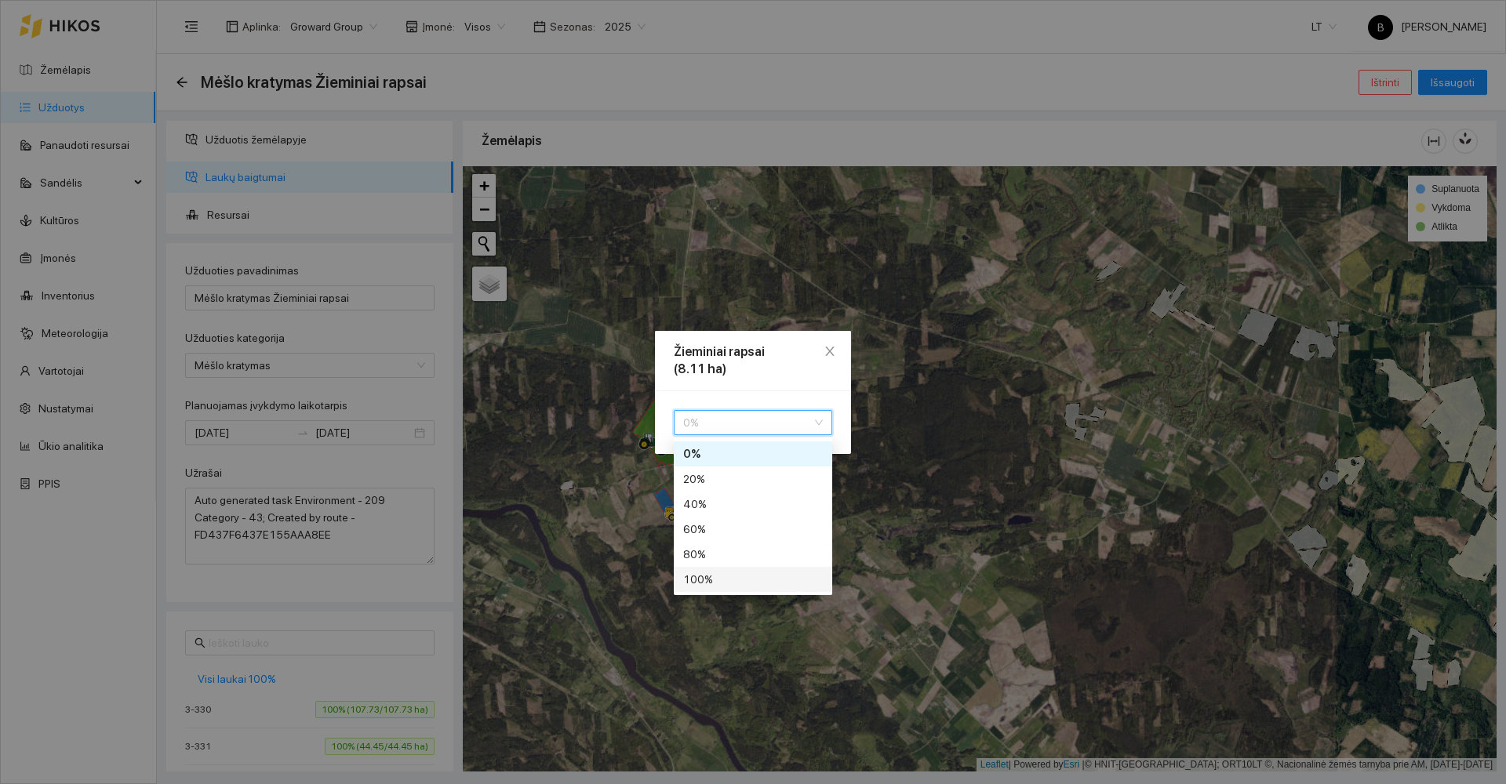
click at [732, 588] on div "100 %" at bounding box center [753, 579] width 140 height 17
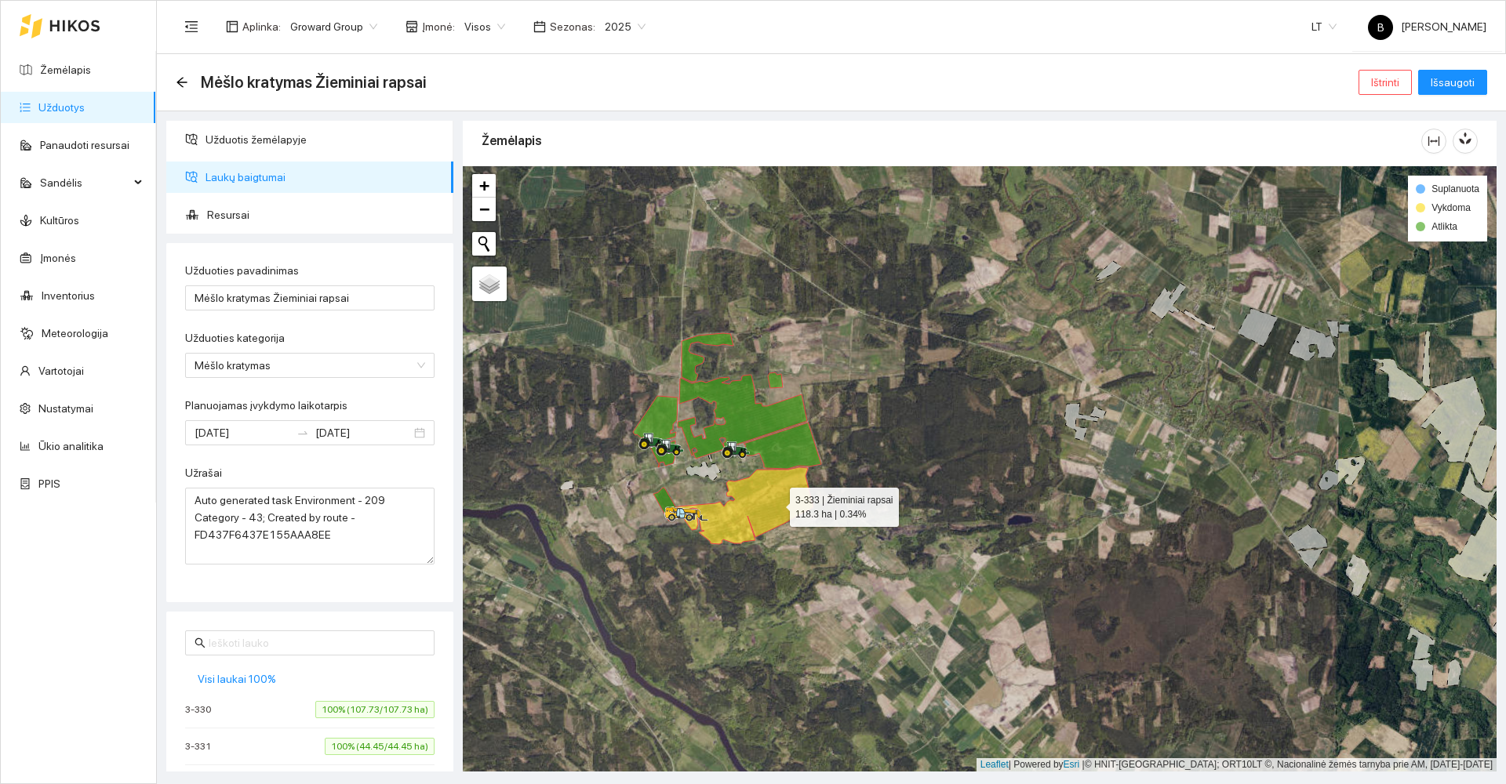
click at [776, 504] on icon at bounding box center [745, 506] width 137 height 77
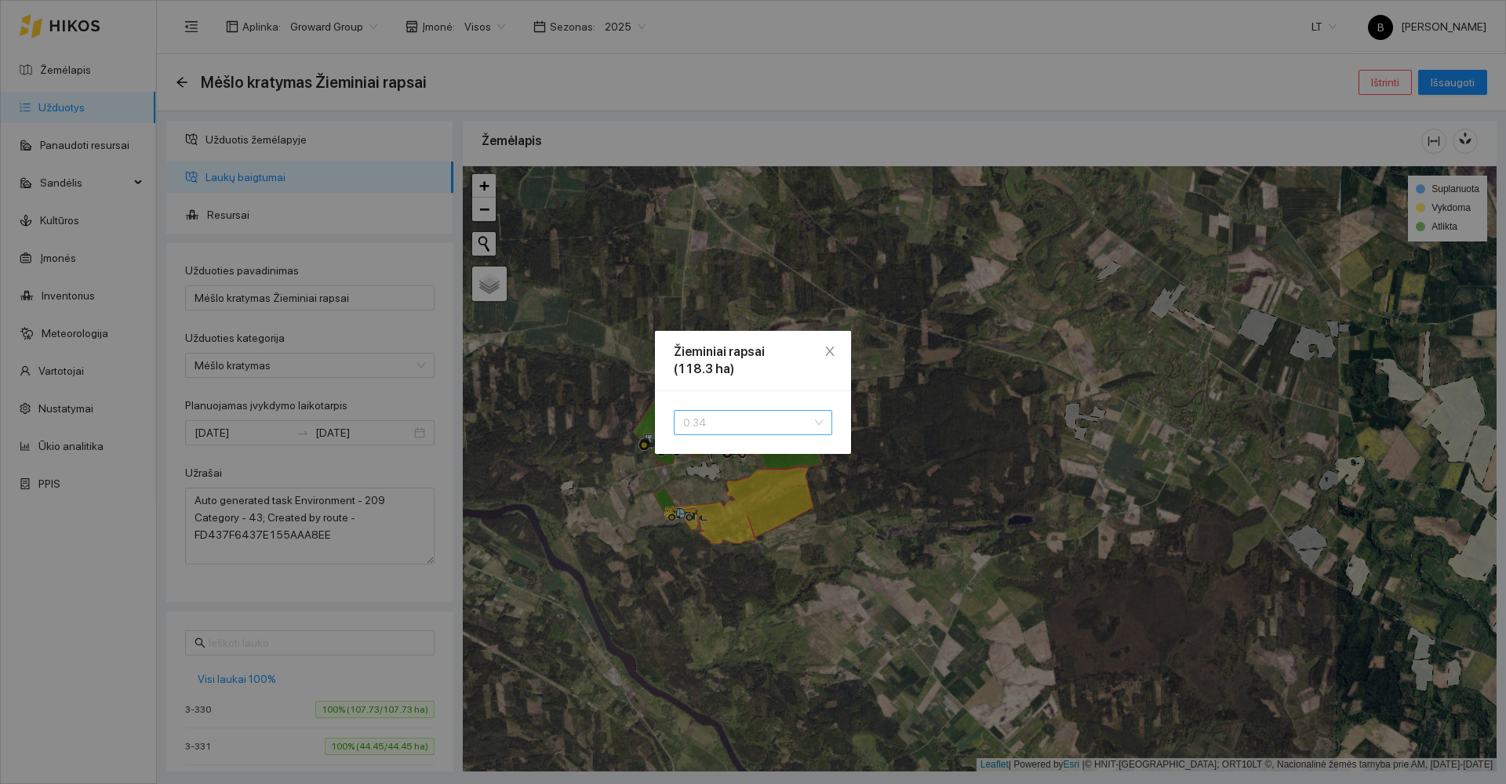
click at [745, 414] on span "0.34" at bounding box center [753, 423] width 140 height 24
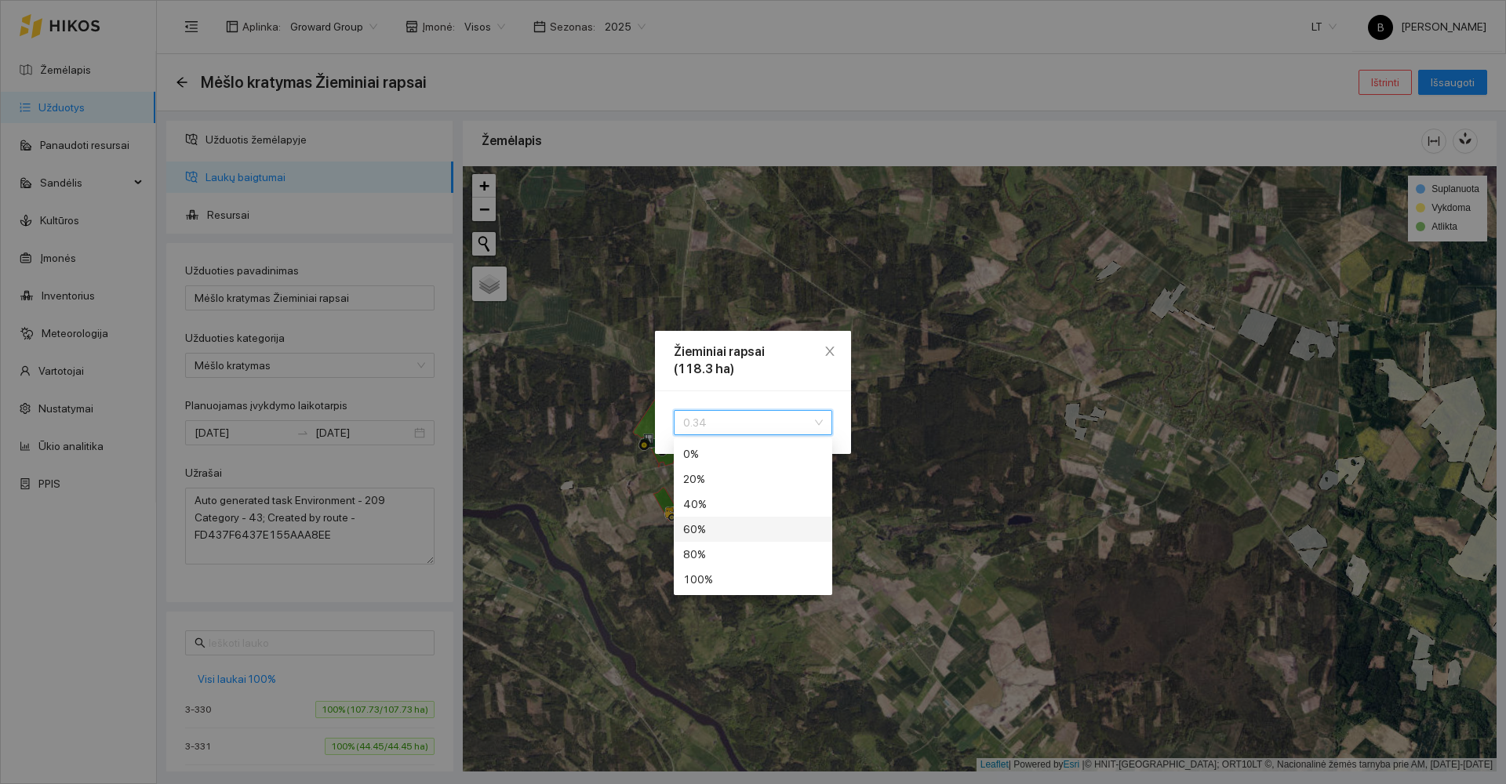
click at [731, 527] on div "60 %" at bounding box center [753, 529] width 140 height 17
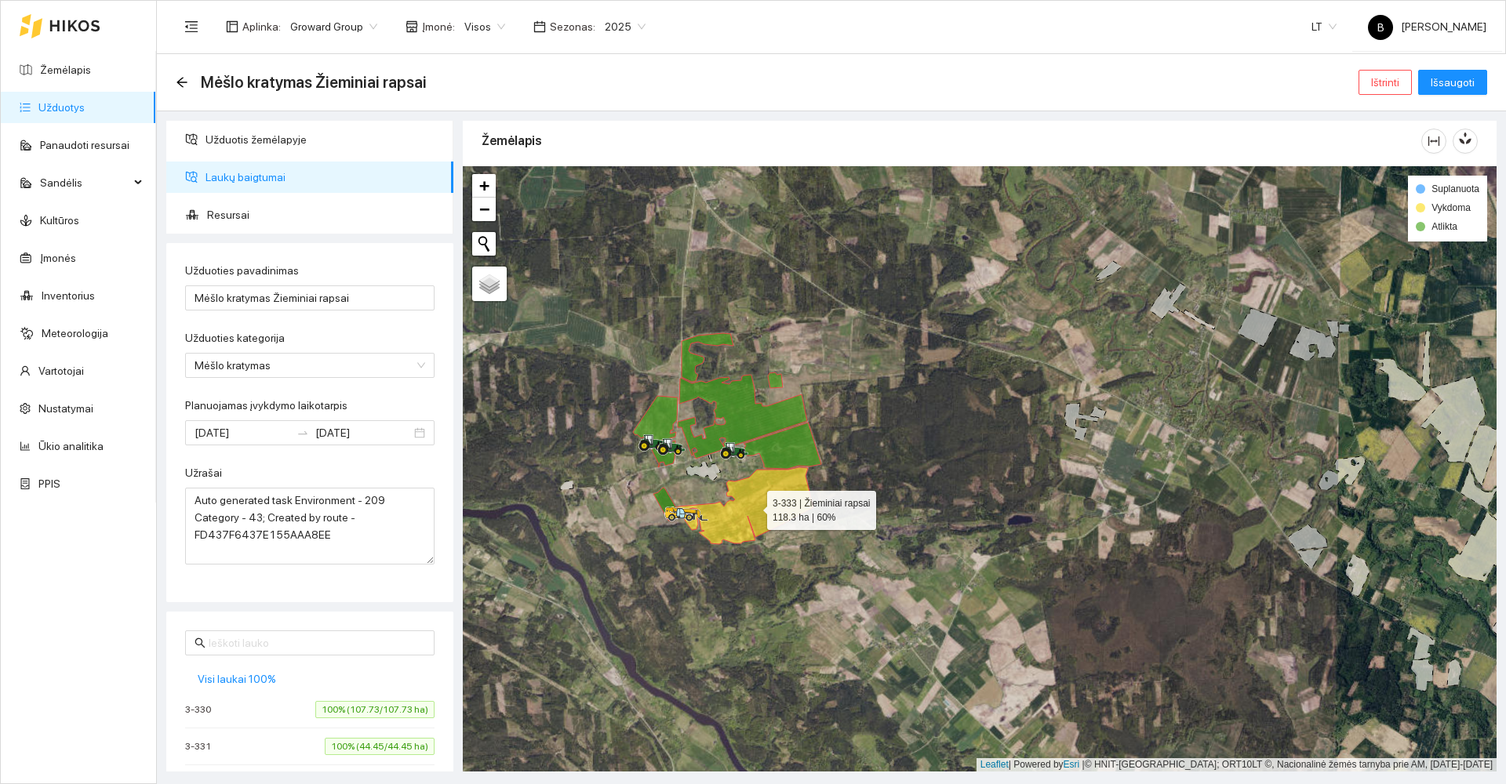
click at [756, 501] on icon at bounding box center [745, 506] width 137 height 77
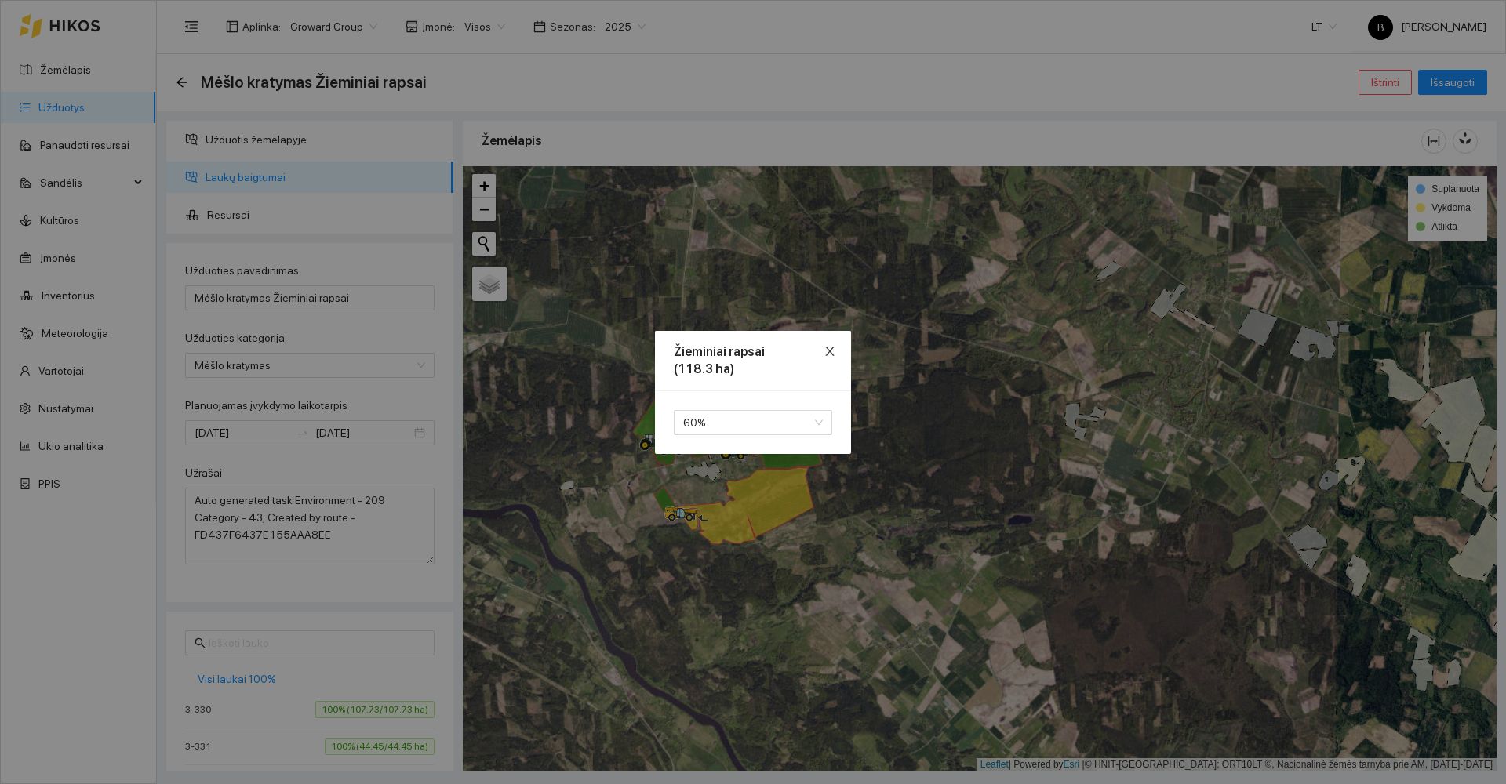
click at [830, 354] on icon "close" at bounding box center [830, 351] width 13 height 13
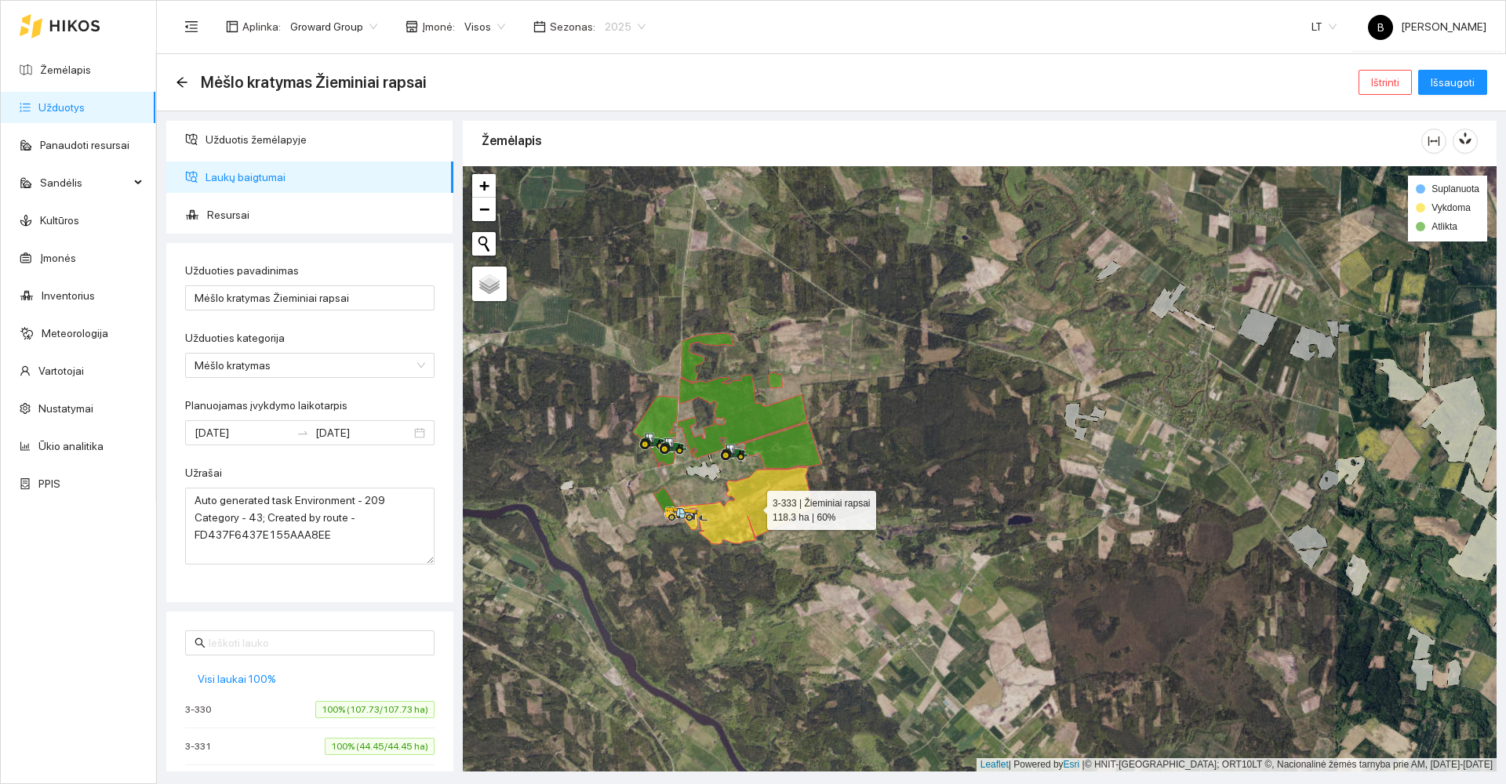
click at [612, 21] on span "2025" at bounding box center [625, 27] width 41 height 24
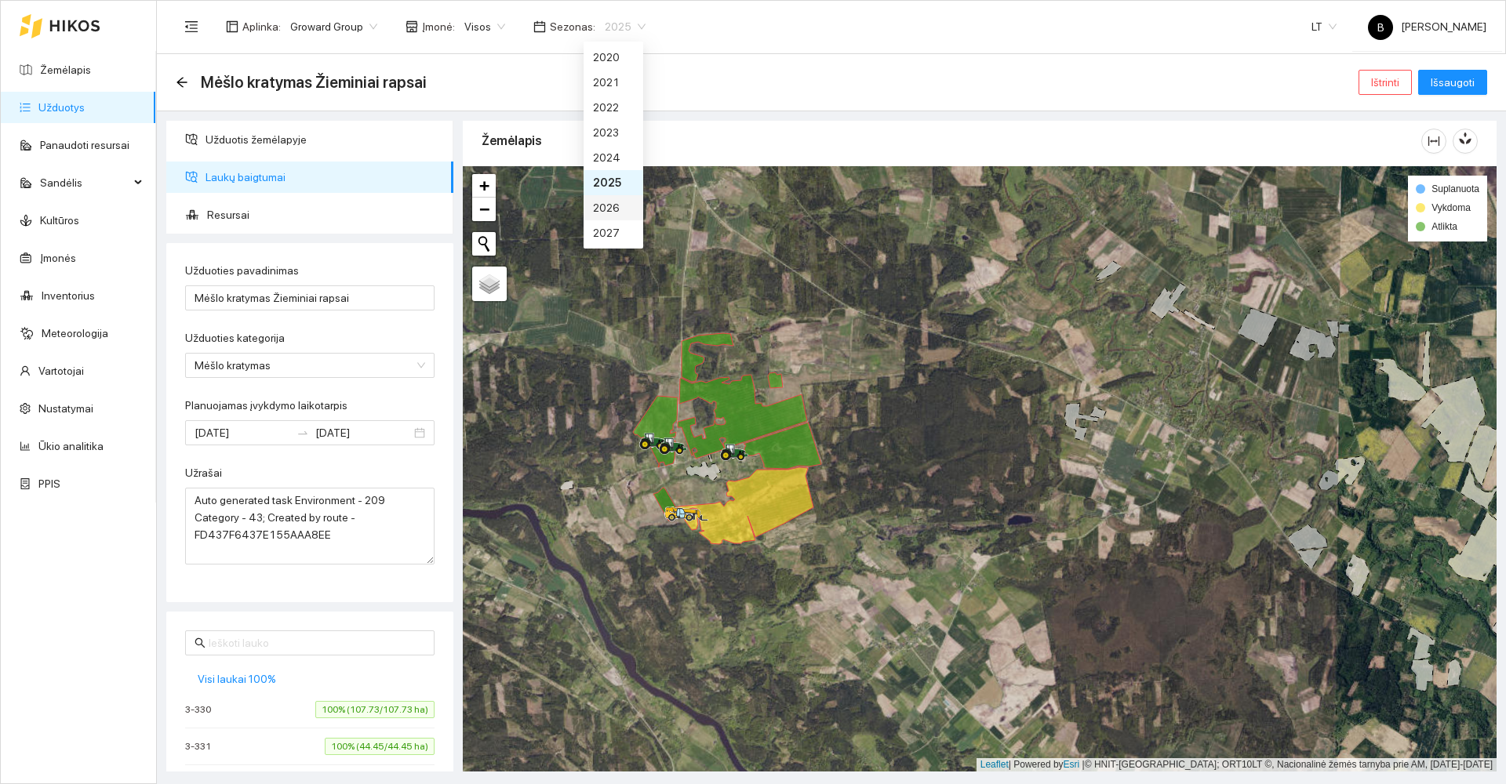
click at [610, 203] on div "2026" at bounding box center [613, 207] width 41 height 17
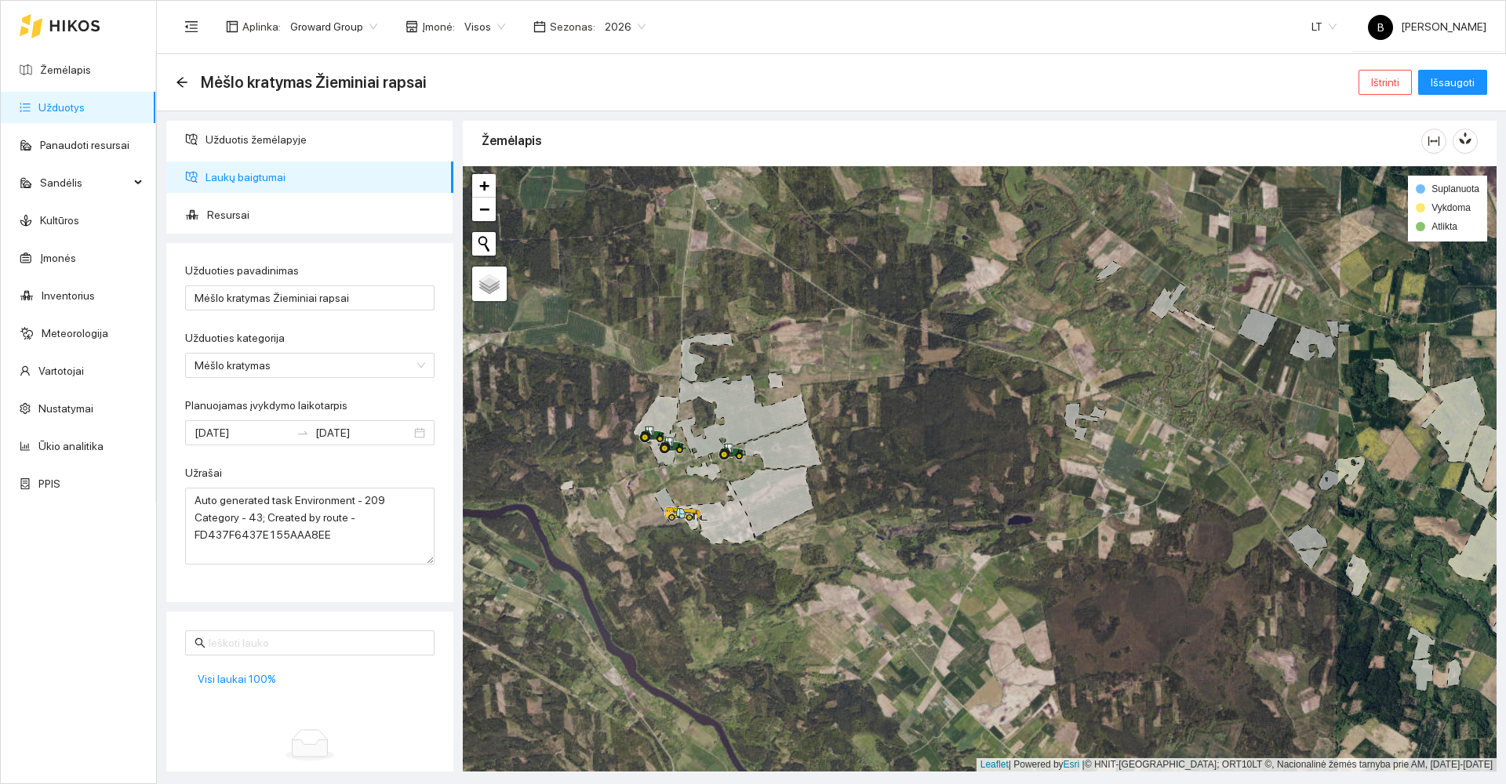
click at [690, 366] on icon at bounding box center [708, 357] width 52 height 49
drag, startPoint x: 257, startPoint y: 148, endPoint x: 267, endPoint y: 147, distance: 9.4
click at [258, 147] on span "Užduotis žemėlapyje" at bounding box center [323, 139] width 235 height 31
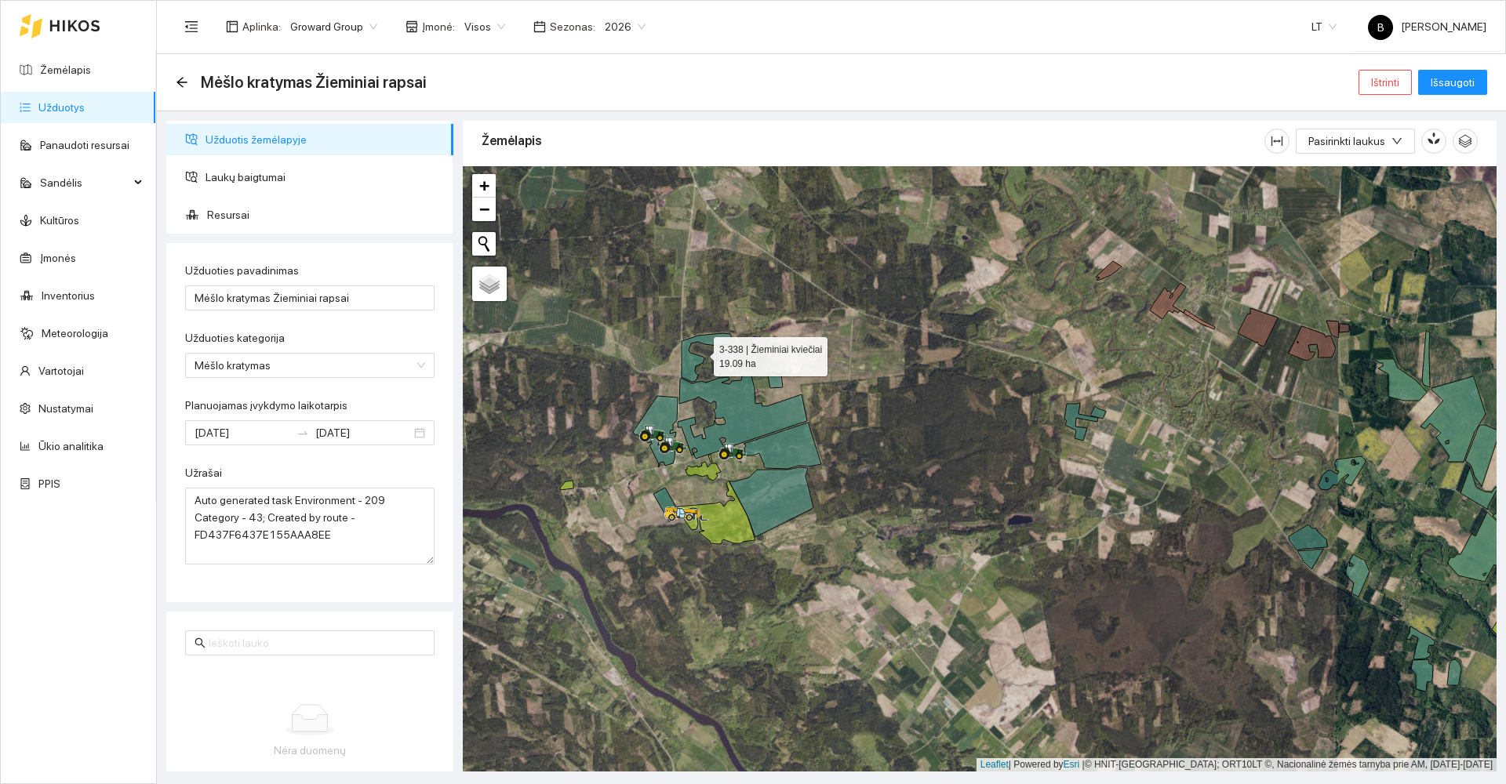
click at [690, 361] on icon at bounding box center [708, 357] width 52 height 49
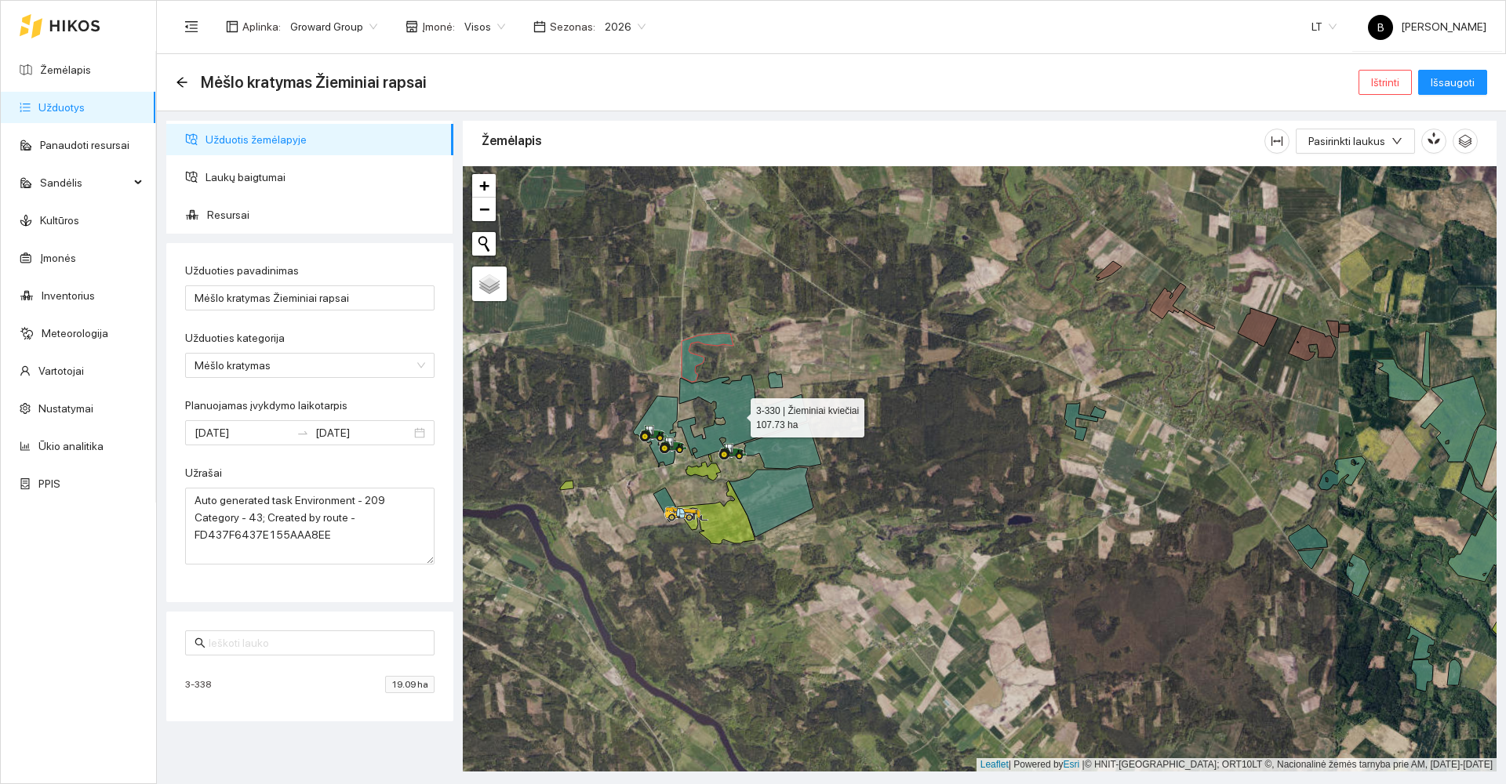
click at [726, 394] on icon at bounding box center [742, 417] width 129 height 84
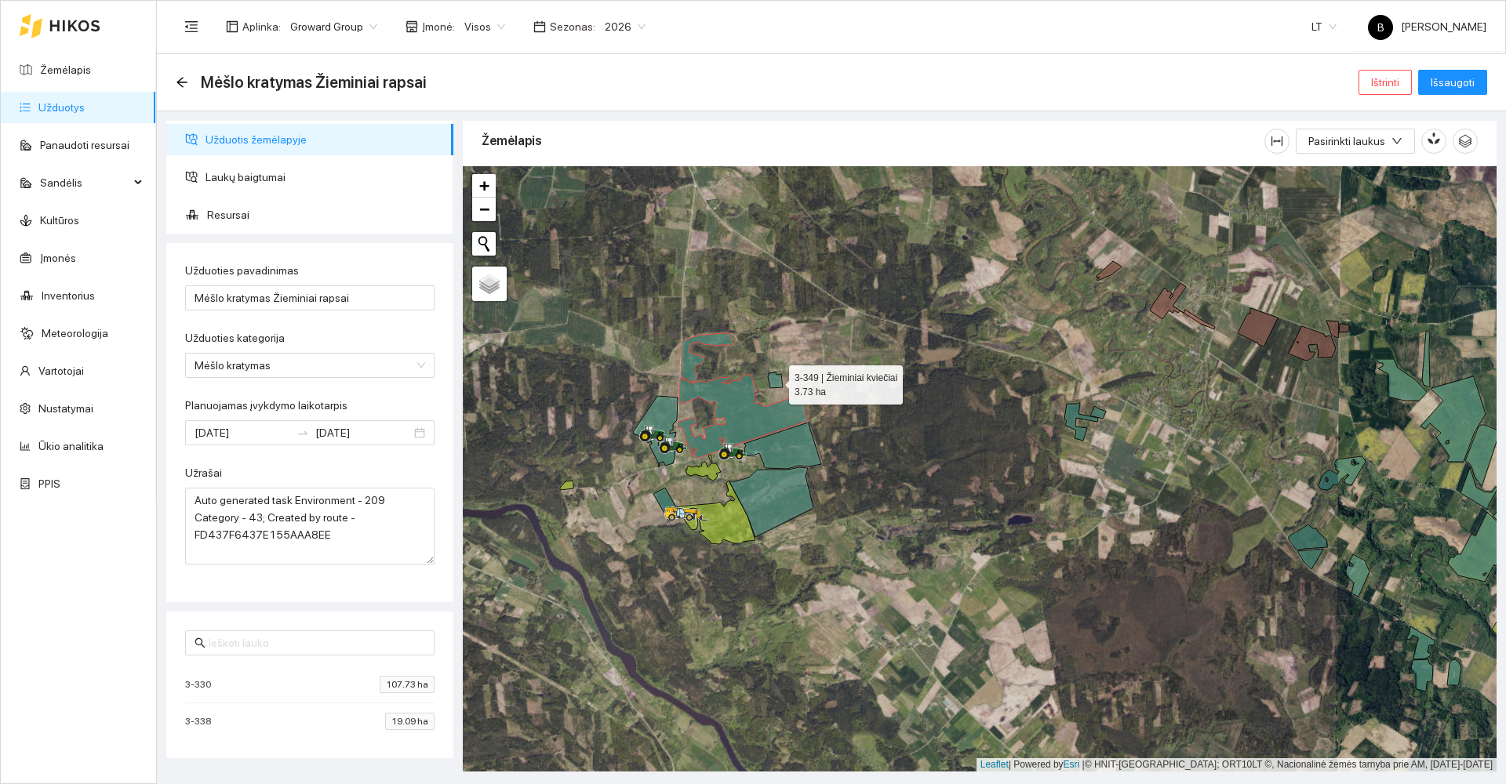
click at [775, 380] on icon at bounding box center [775, 381] width 15 height 16
click at [664, 412] on icon at bounding box center [655, 431] width 45 height 71
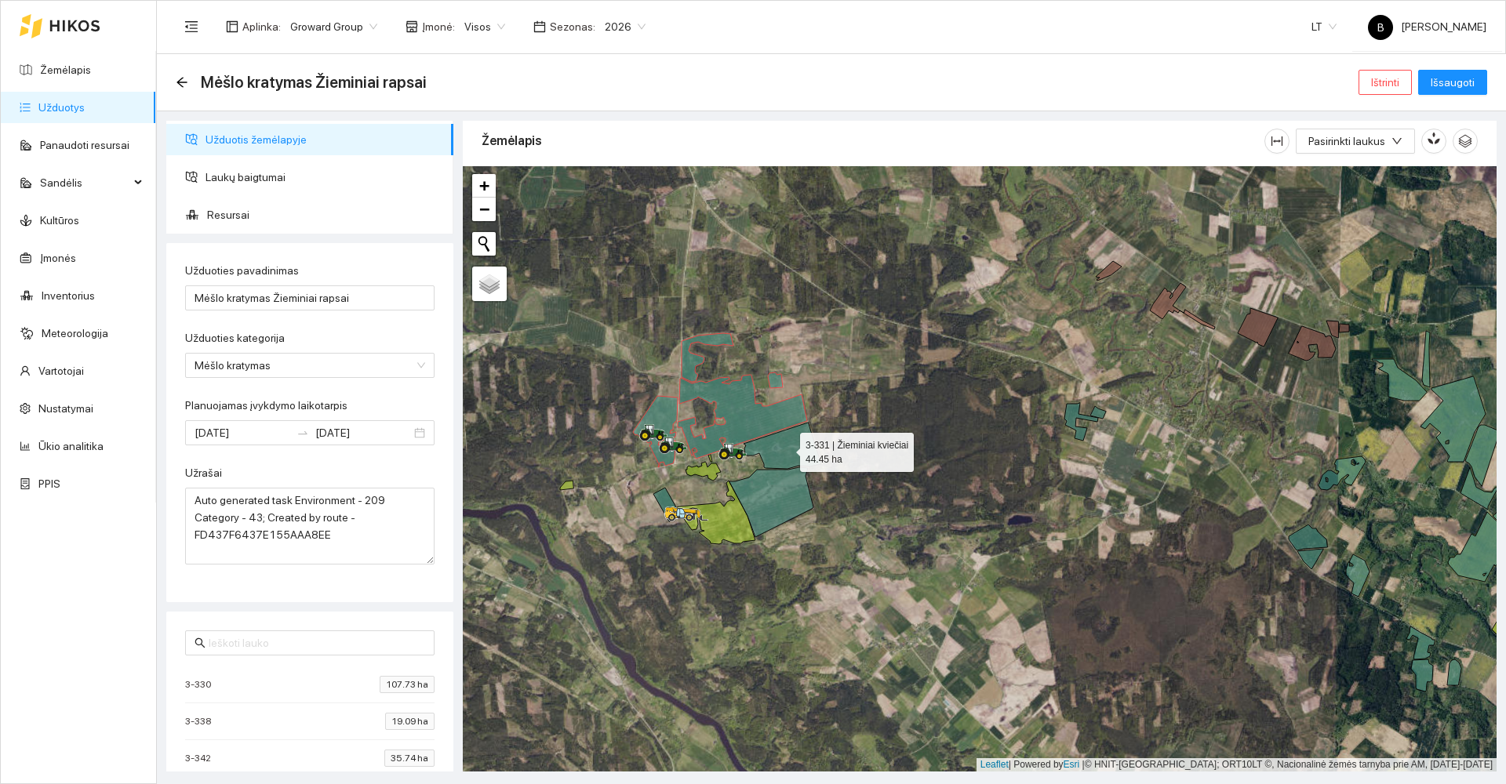
click at [792, 446] on icon at bounding box center [783, 446] width 78 height 46
click at [767, 495] on icon at bounding box center [772, 503] width 84 height 70
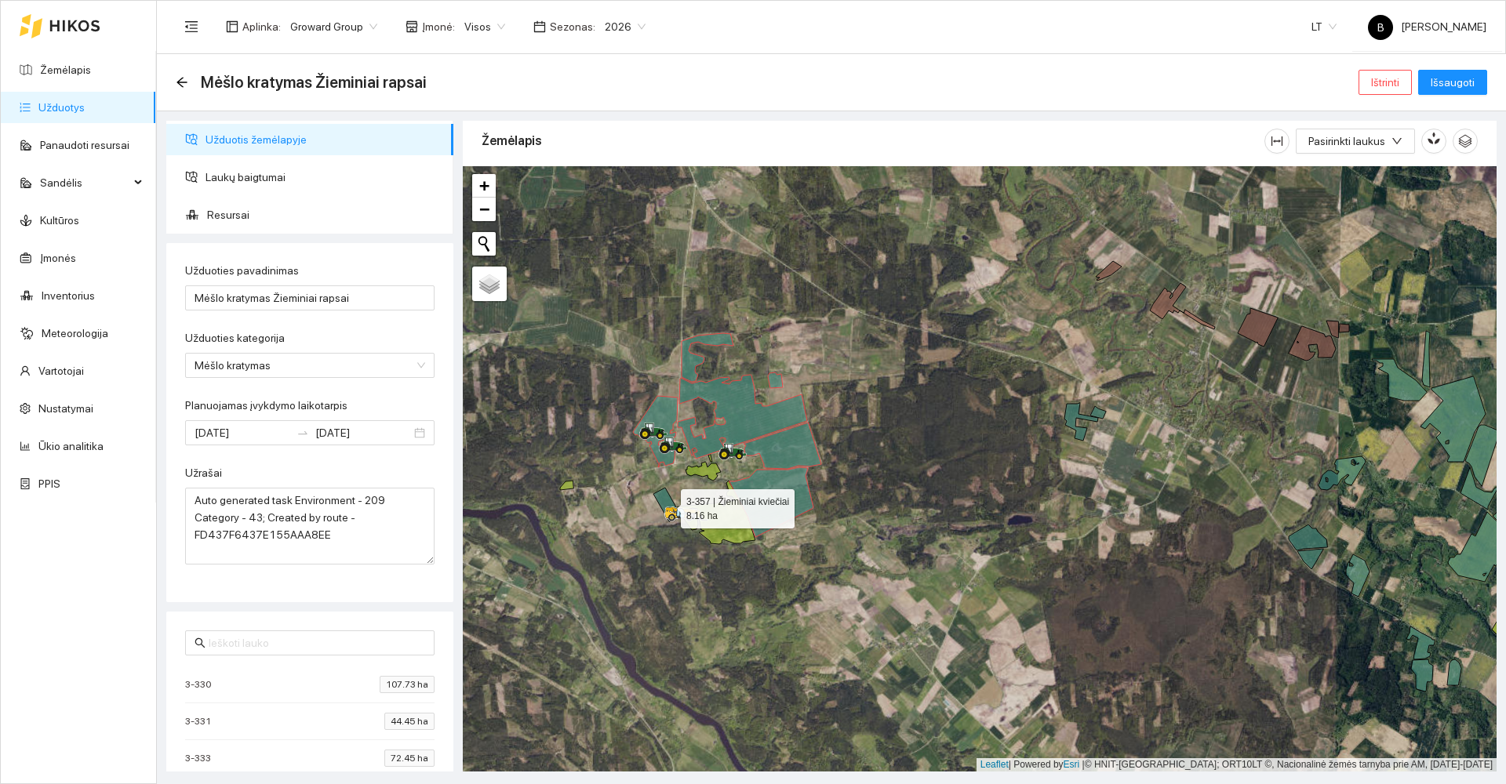
click at [662, 498] on icon at bounding box center [666, 505] width 27 height 34
click at [250, 178] on span "Laukų baigtumai" at bounding box center [323, 177] width 235 height 31
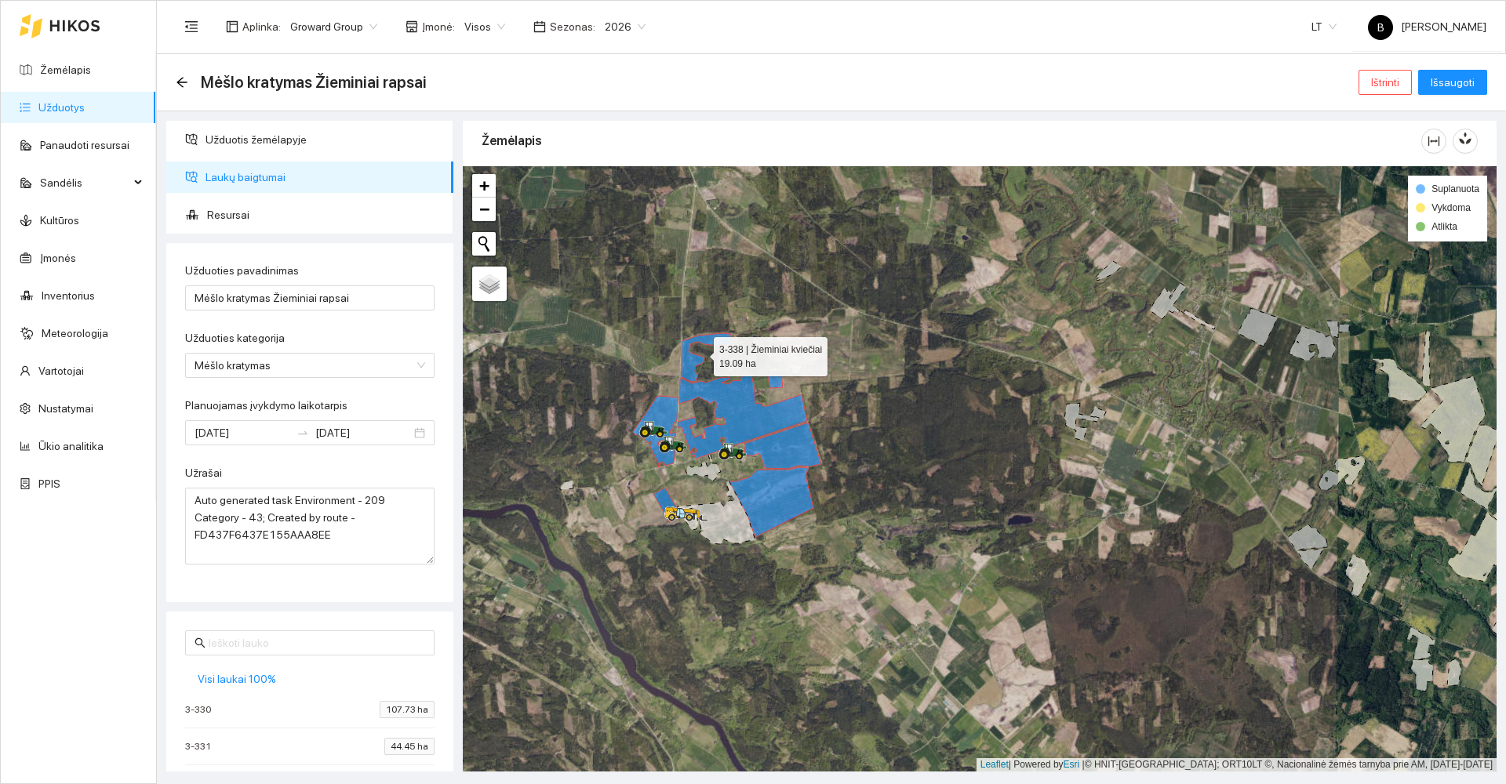
click at [690, 366] on icon at bounding box center [708, 357] width 52 height 49
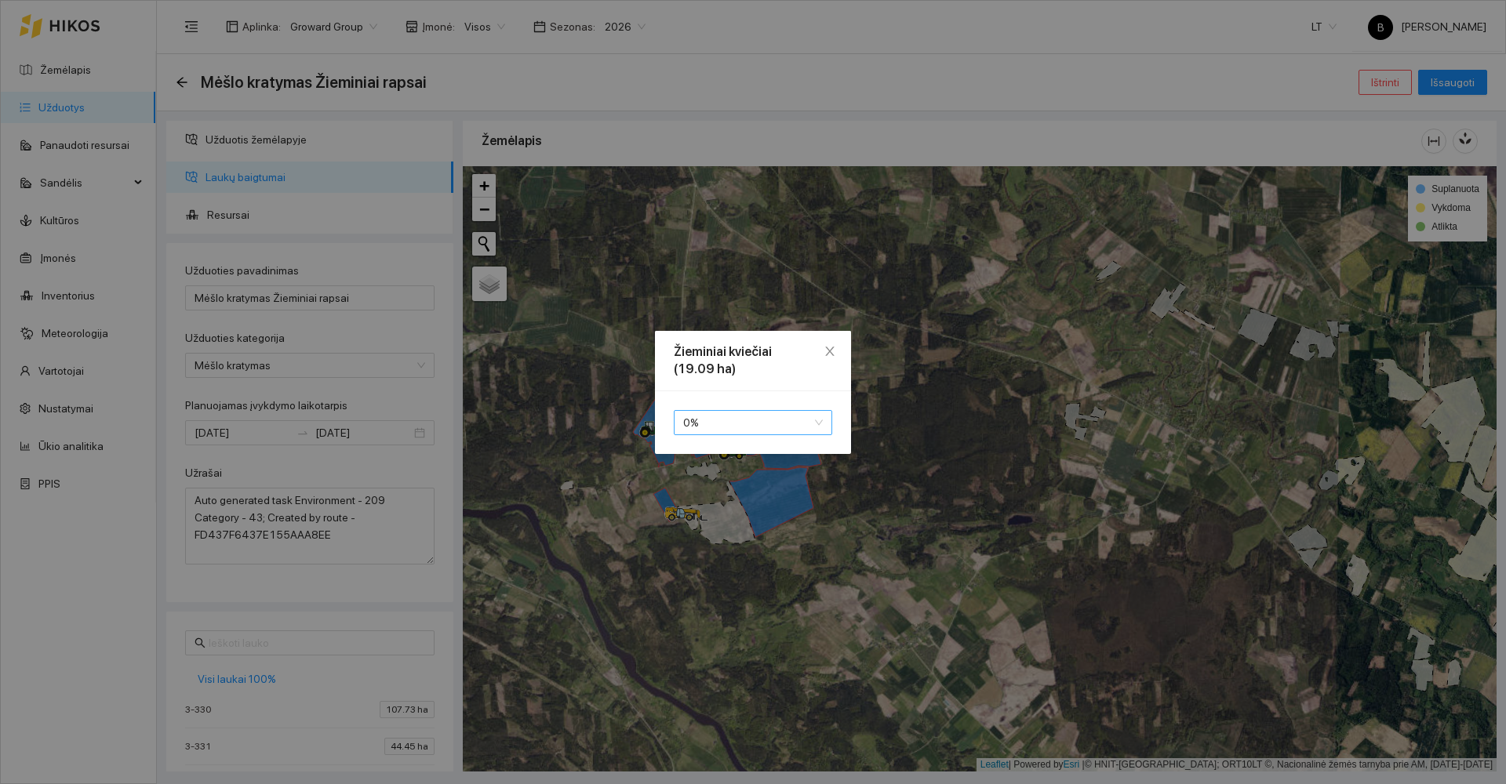
click at [729, 424] on span "0 %" at bounding box center [753, 423] width 140 height 24
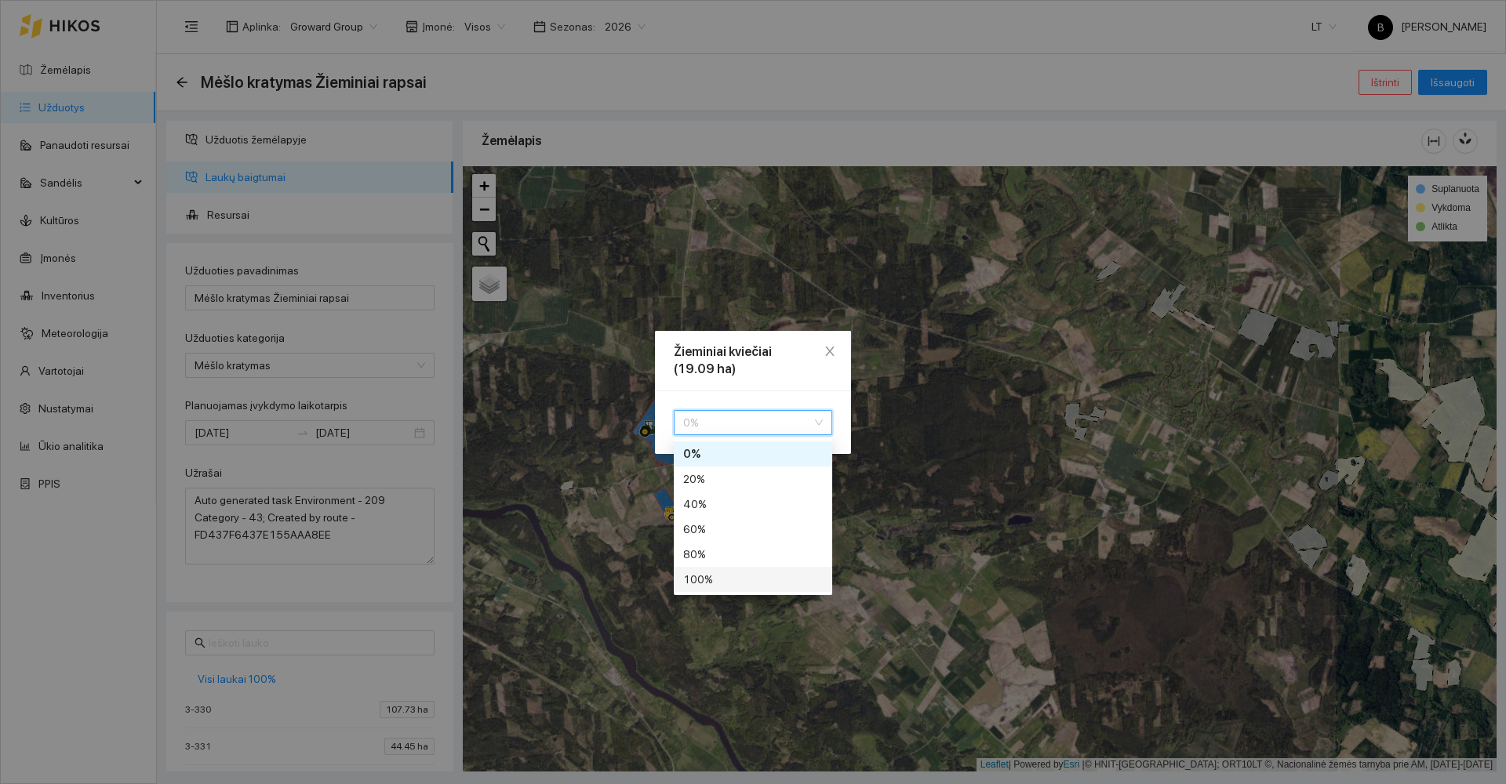
click at [717, 579] on div "100 %" at bounding box center [753, 579] width 140 height 17
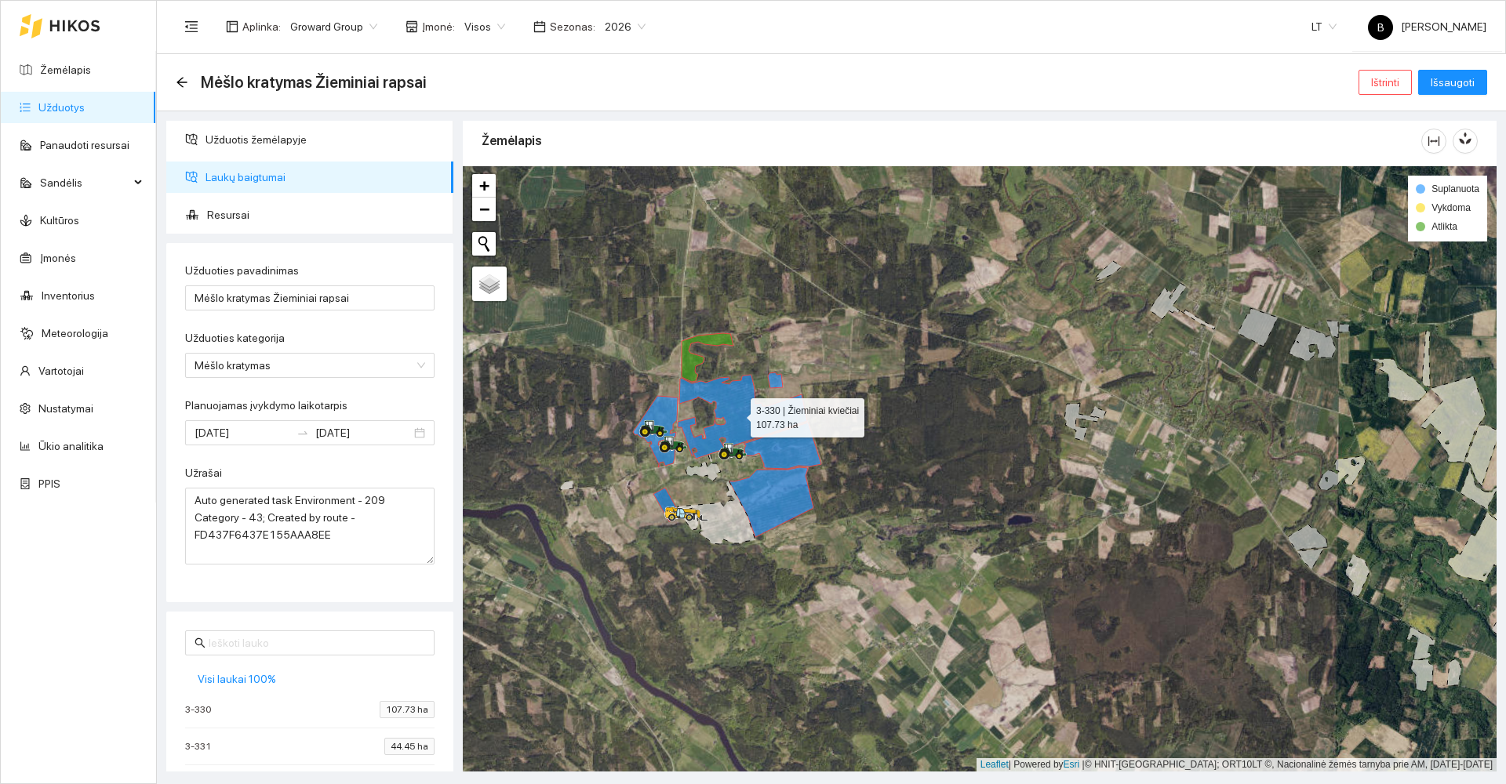
click at [729, 391] on icon at bounding box center [742, 417] width 129 height 84
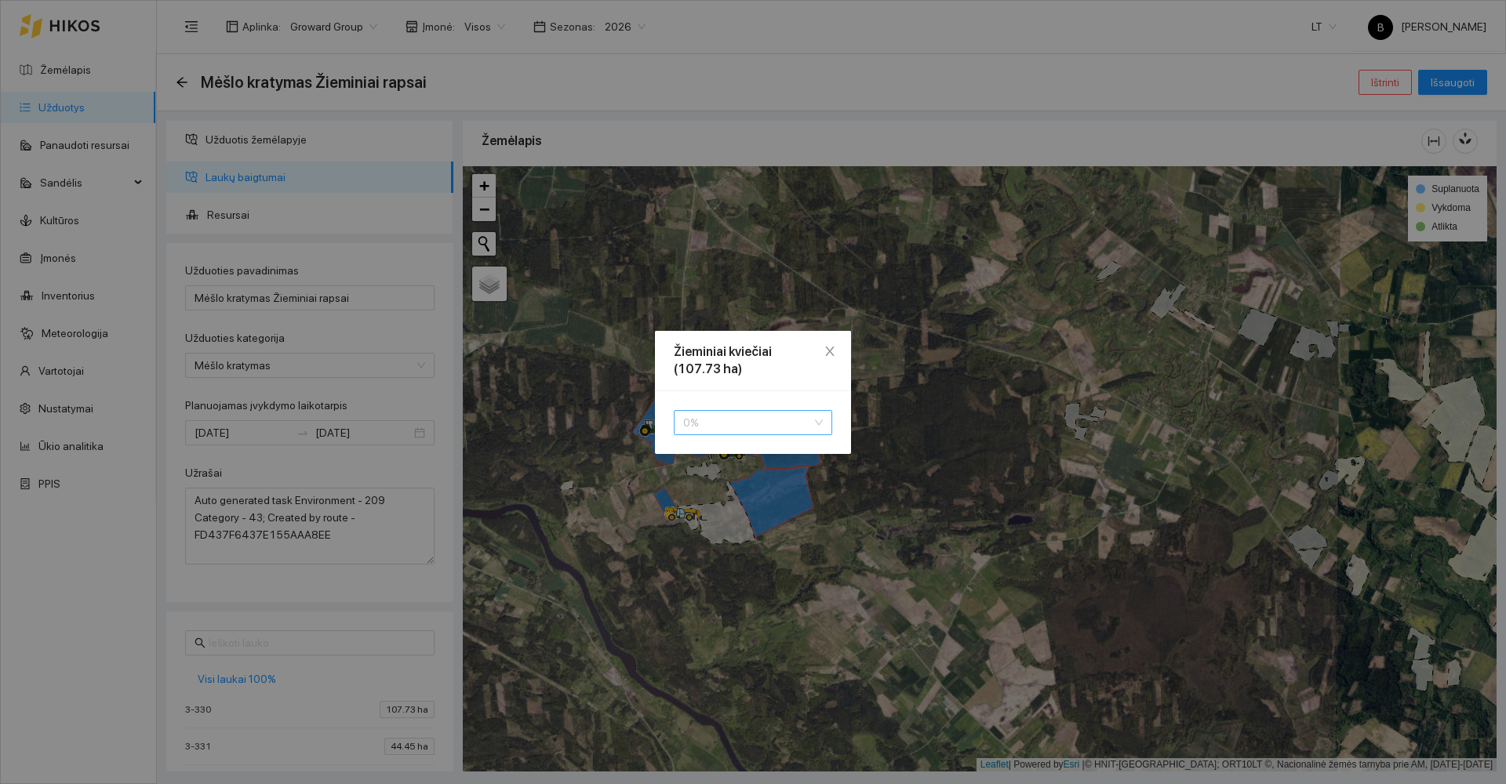
click at [738, 427] on span "0 %" at bounding box center [753, 423] width 140 height 24
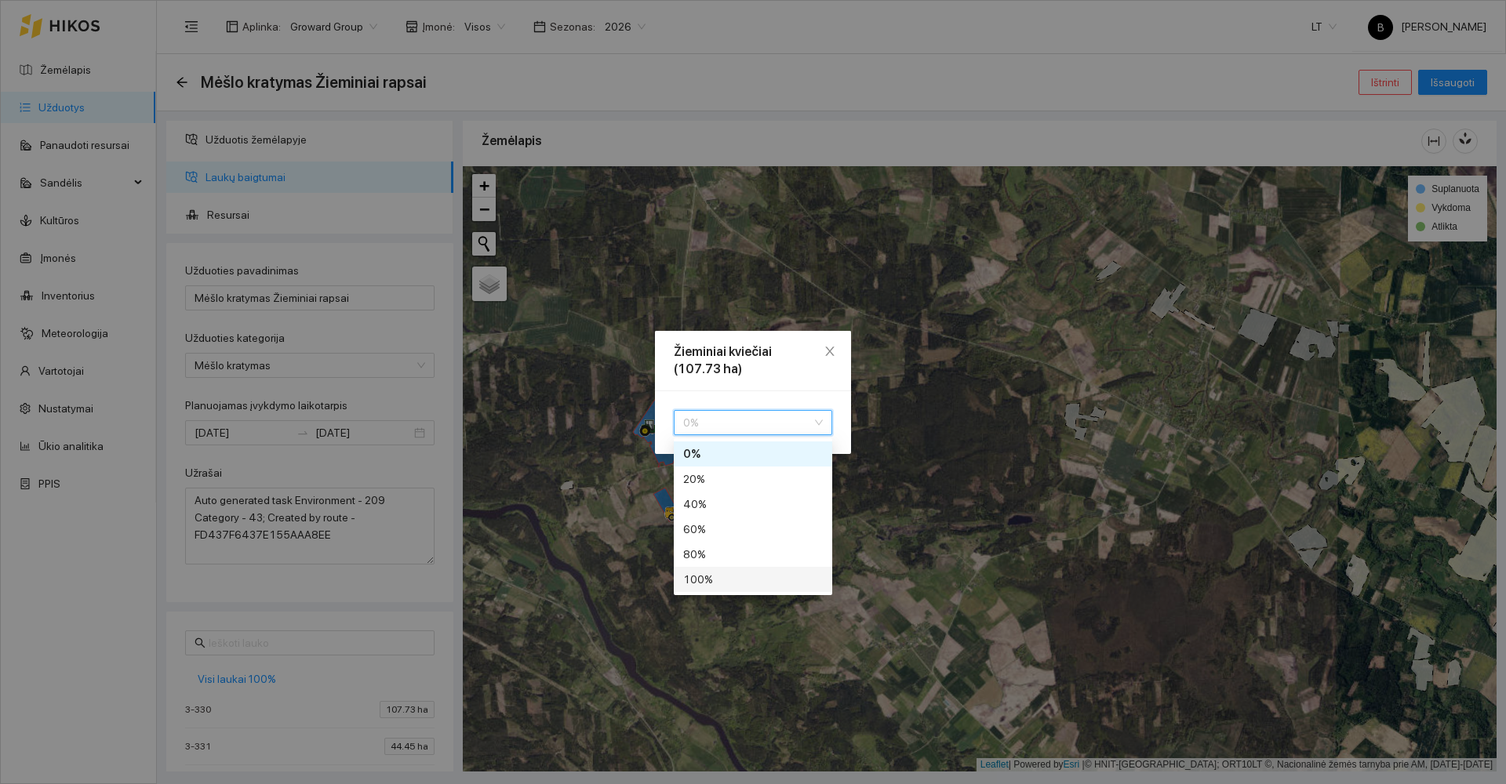
click at [709, 578] on div "100 %" at bounding box center [753, 579] width 140 height 17
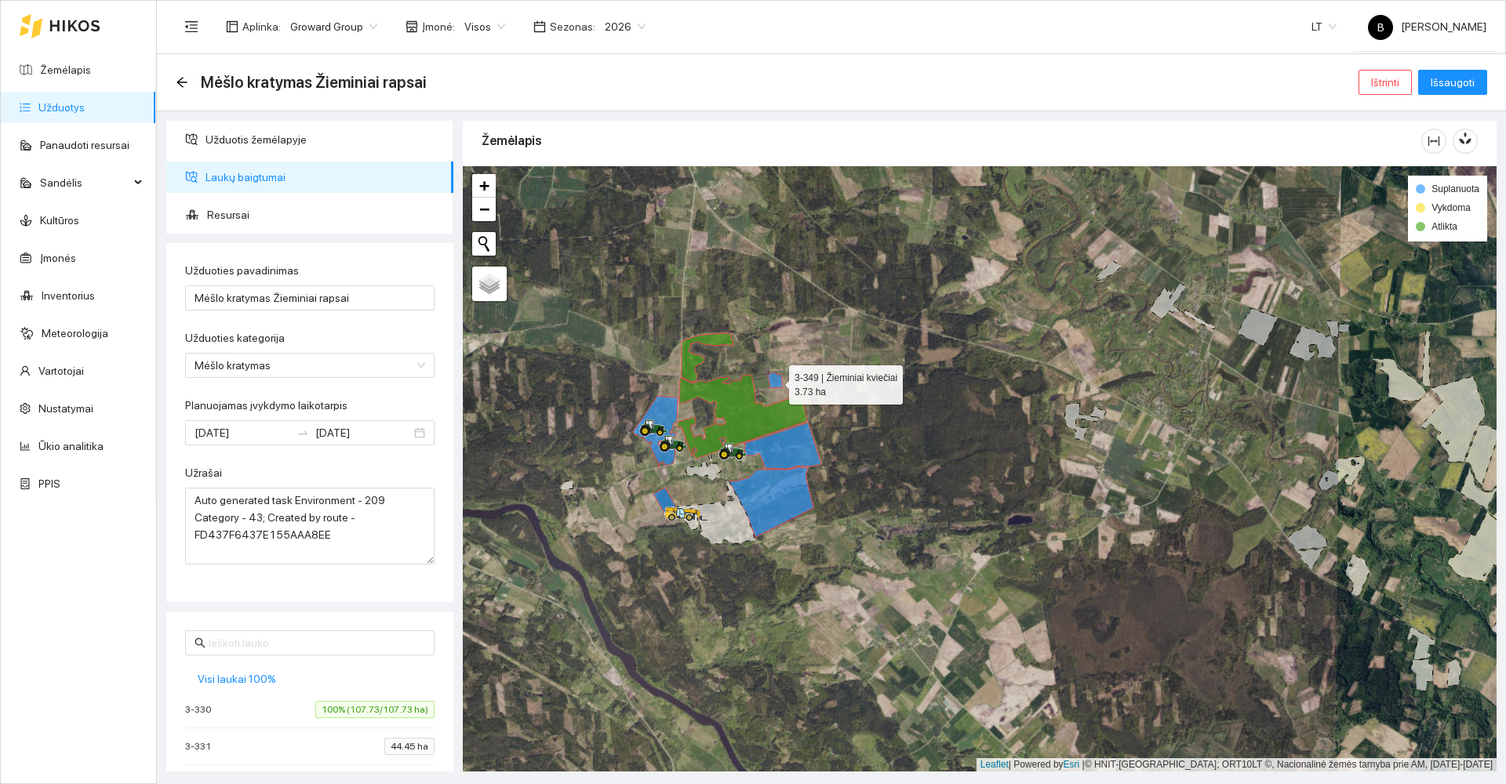
click at [774, 384] on icon at bounding box center [775, 381] width 15 height 16
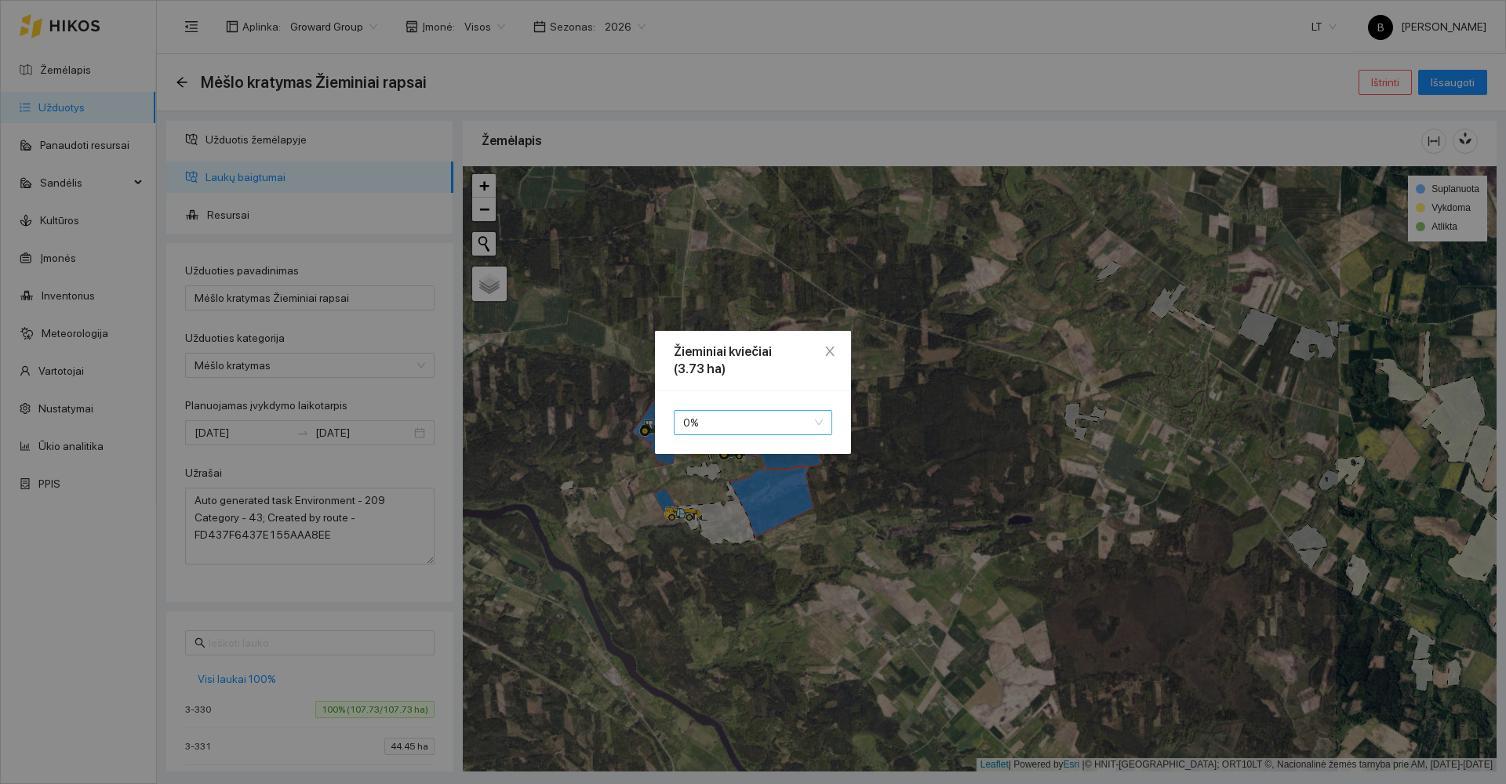
click at [776, 421] on span "0 %" at bounding box center [753, 423] width 140 height 24
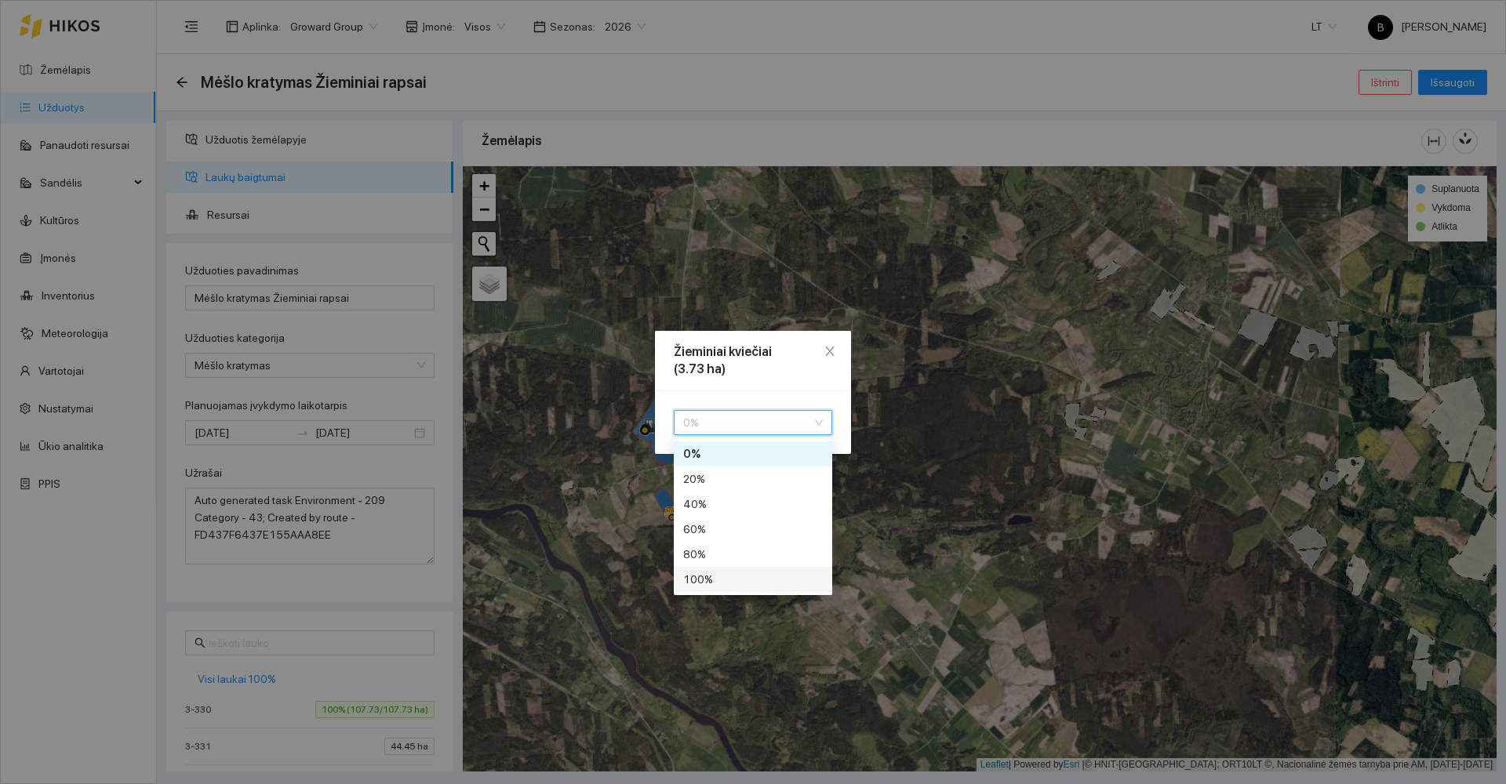
click at [713, 577] on div "100 %" at bounding box center [753, 579] width 140 height 17
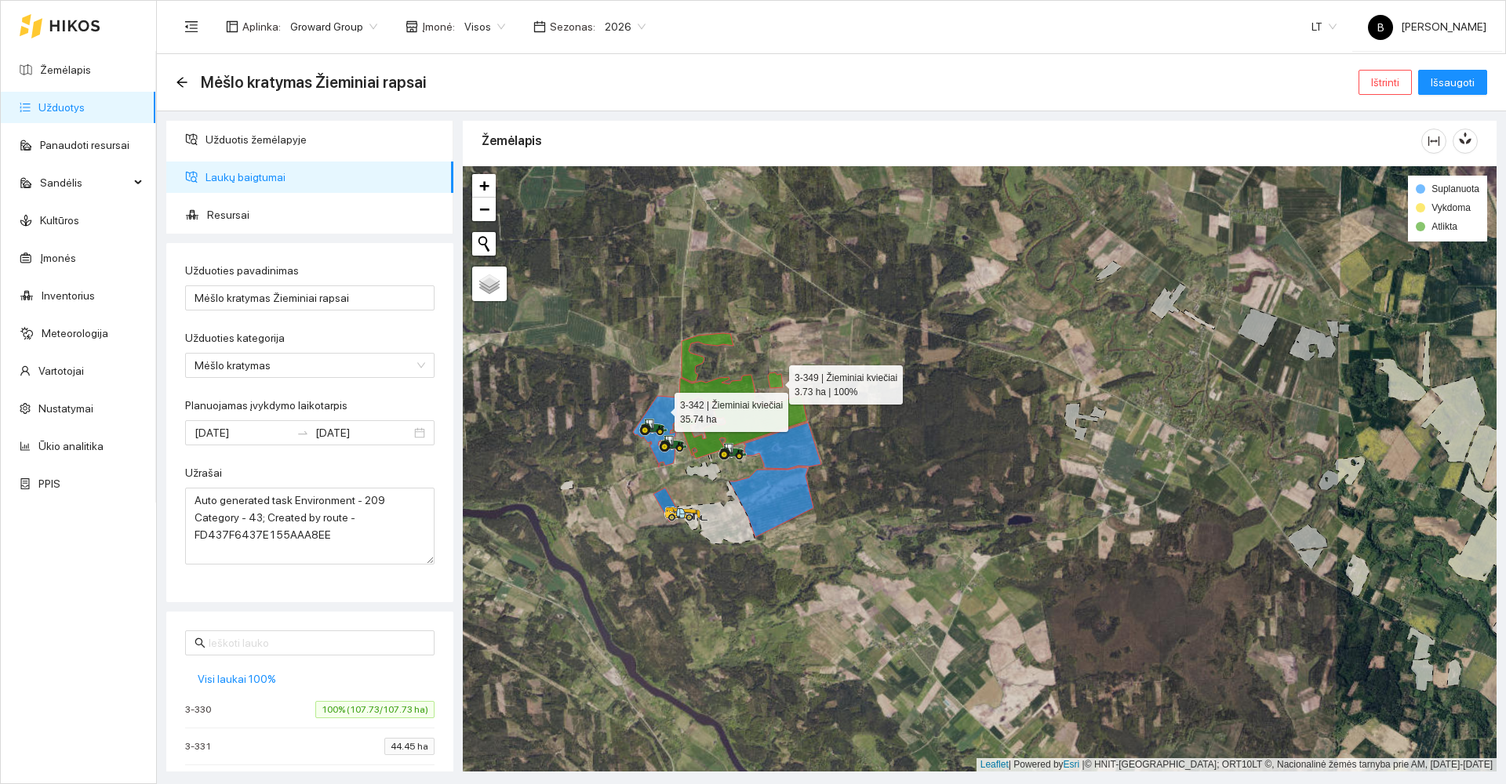
click at [661, 409] on icon at bounding box center [655, 431] width 45 height 71
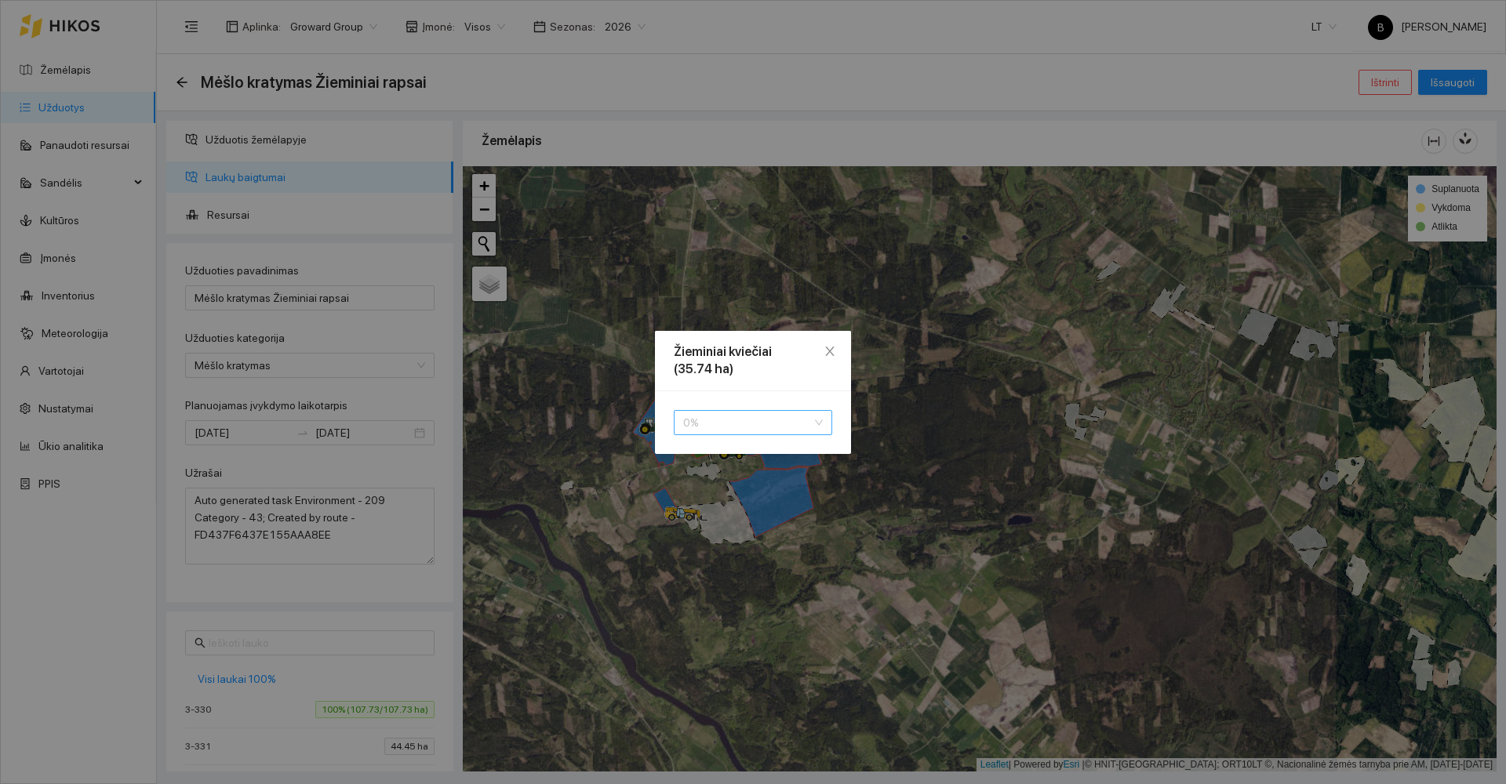
click at [723, 425] on span "0 %" at bounding box center [753, 423] width 140 height 24
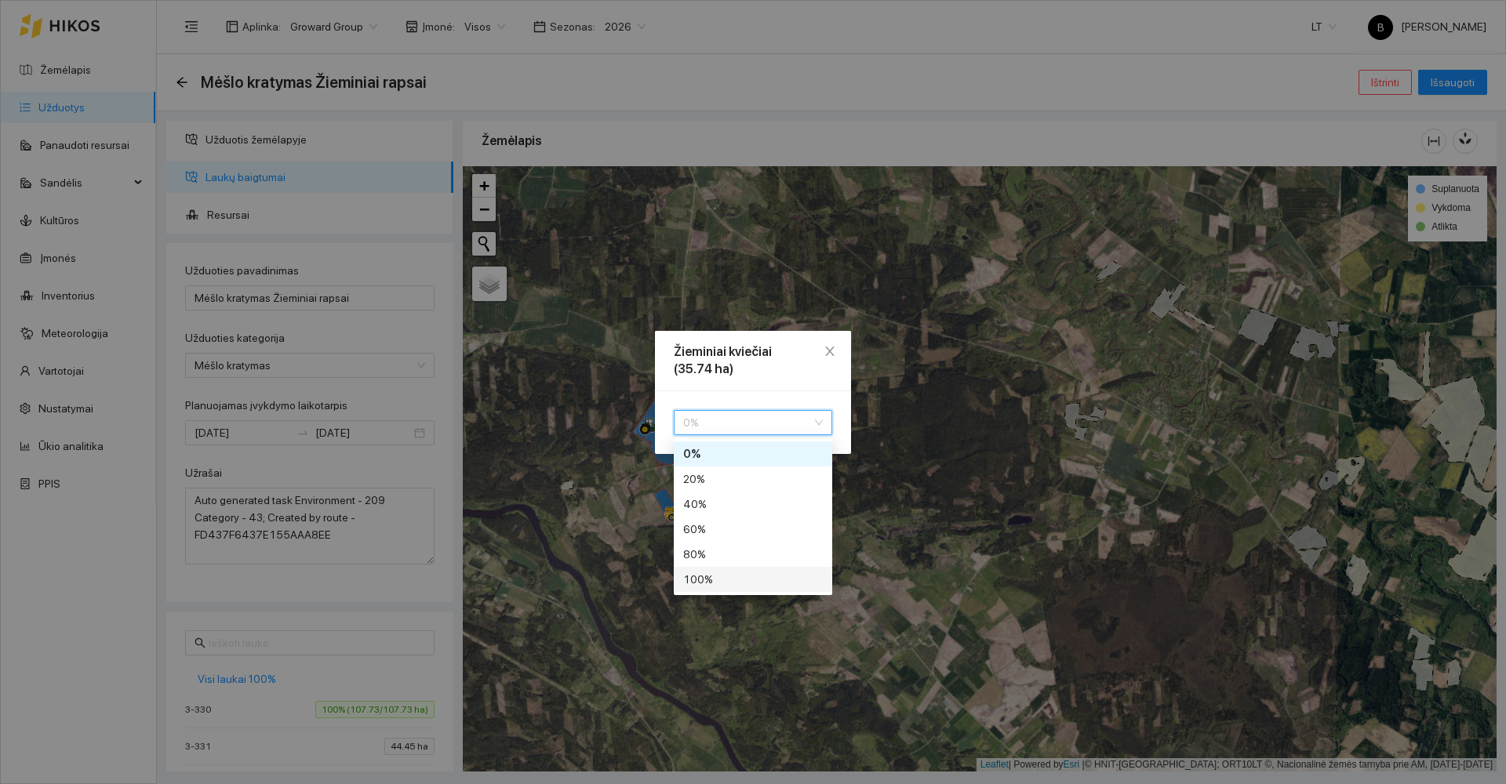
click at [735, 580] on div "100 %" at bounding box center [753, 579] width 140 height 17
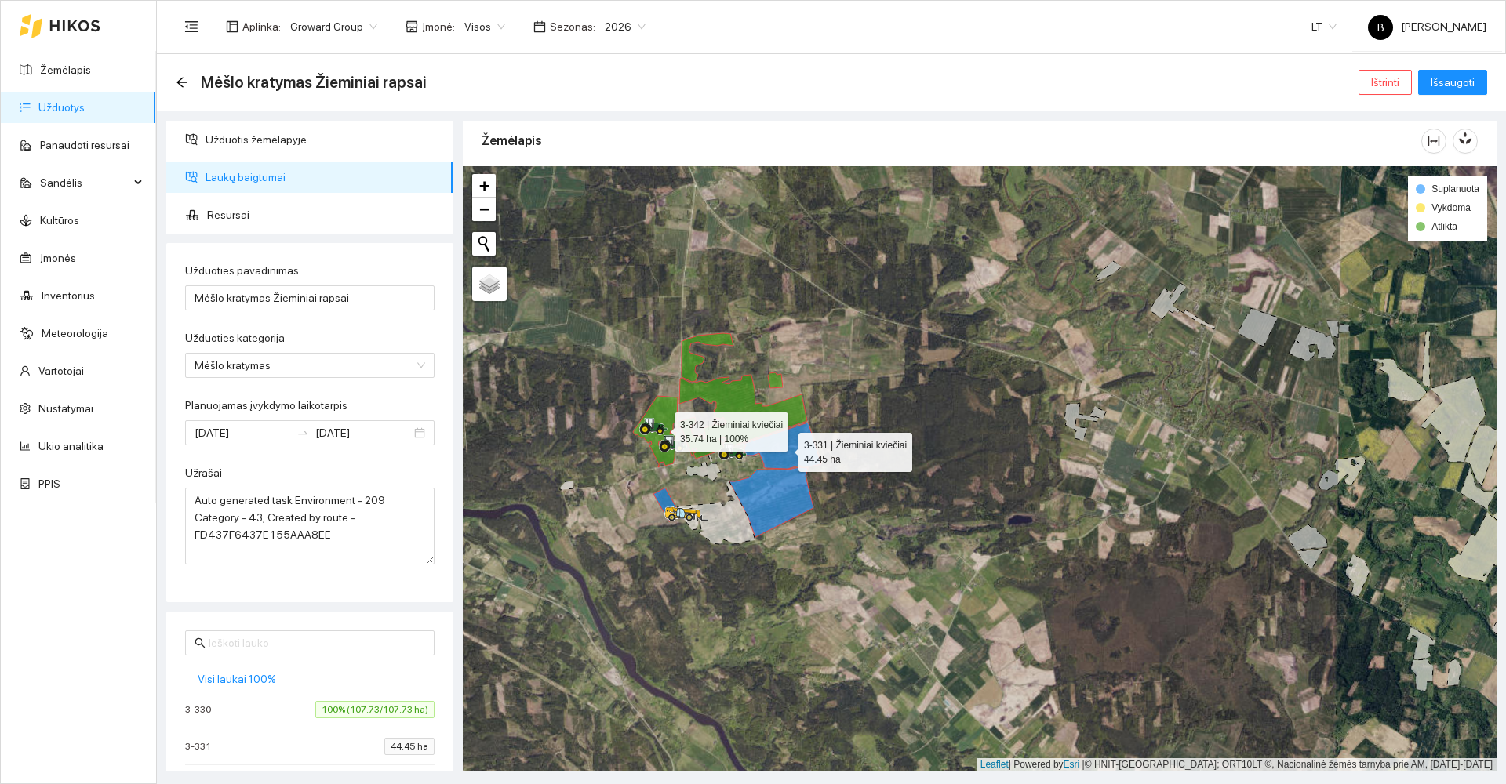
click at [784, 449] on icon at bounding box center [783, 446] width 78 height 46
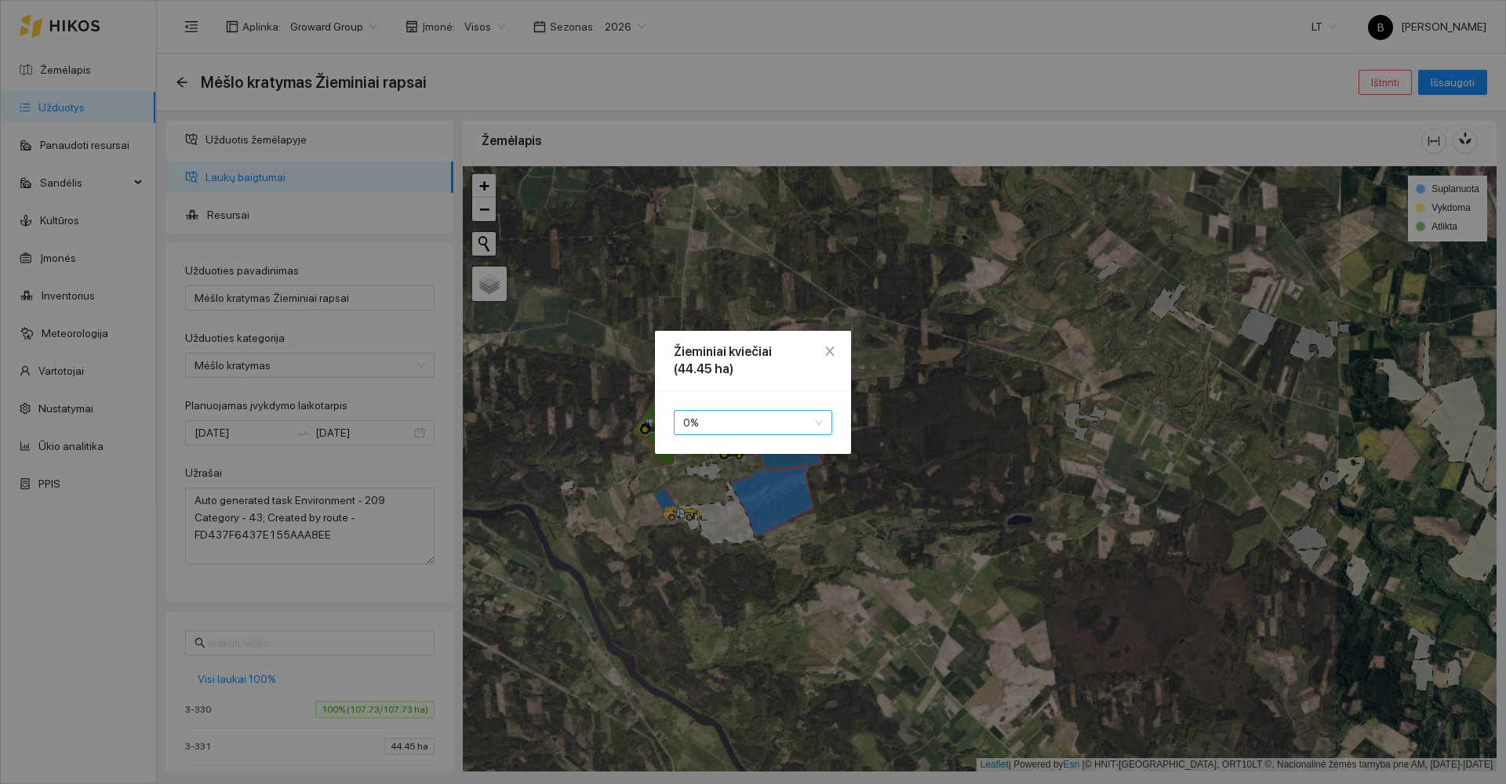
click at [766, 415] on span "0 %" at bounding box center [753, 423] width 140 height 24
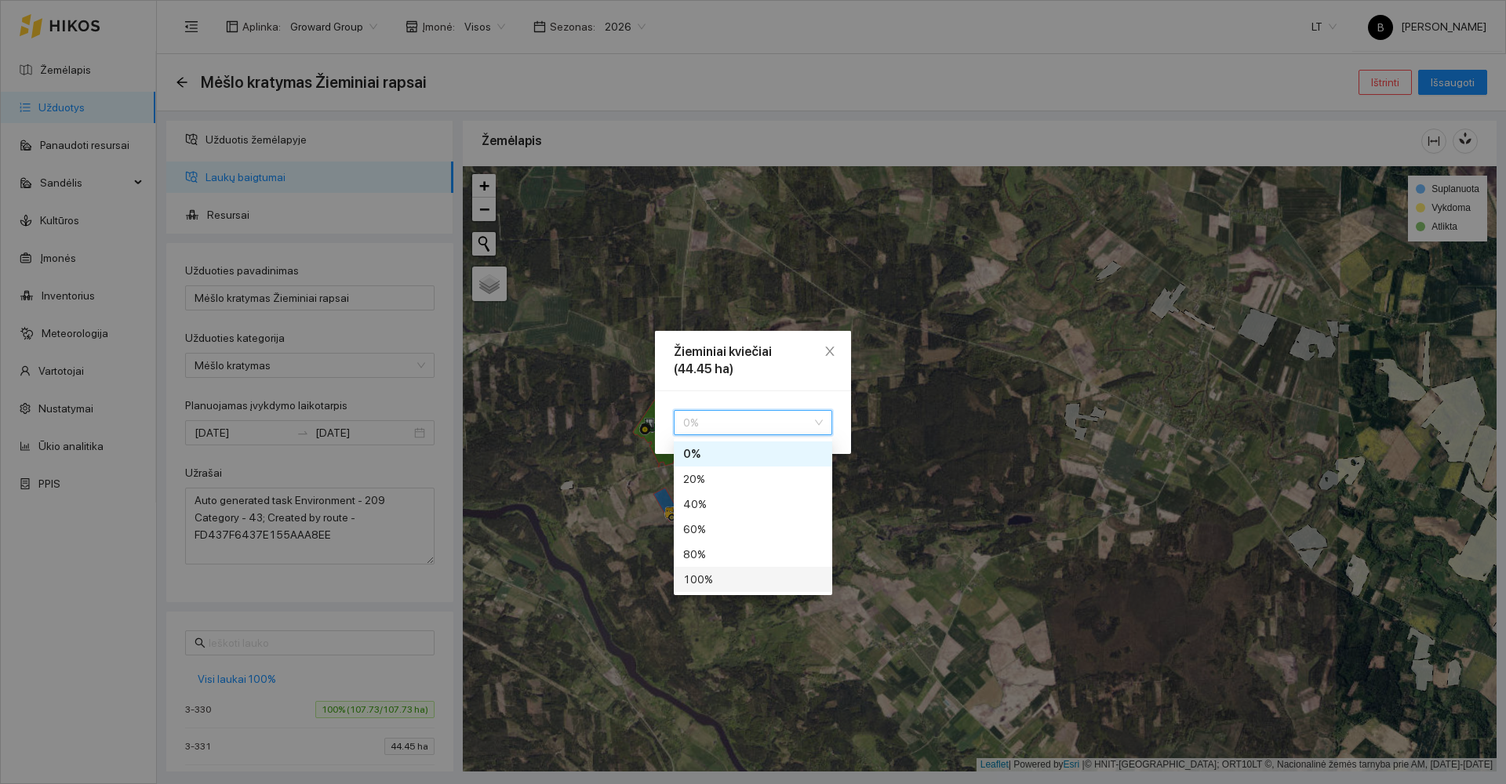
click at [686, 580] on div "100 %" at bounding box center [753, 579] width 140 height 17
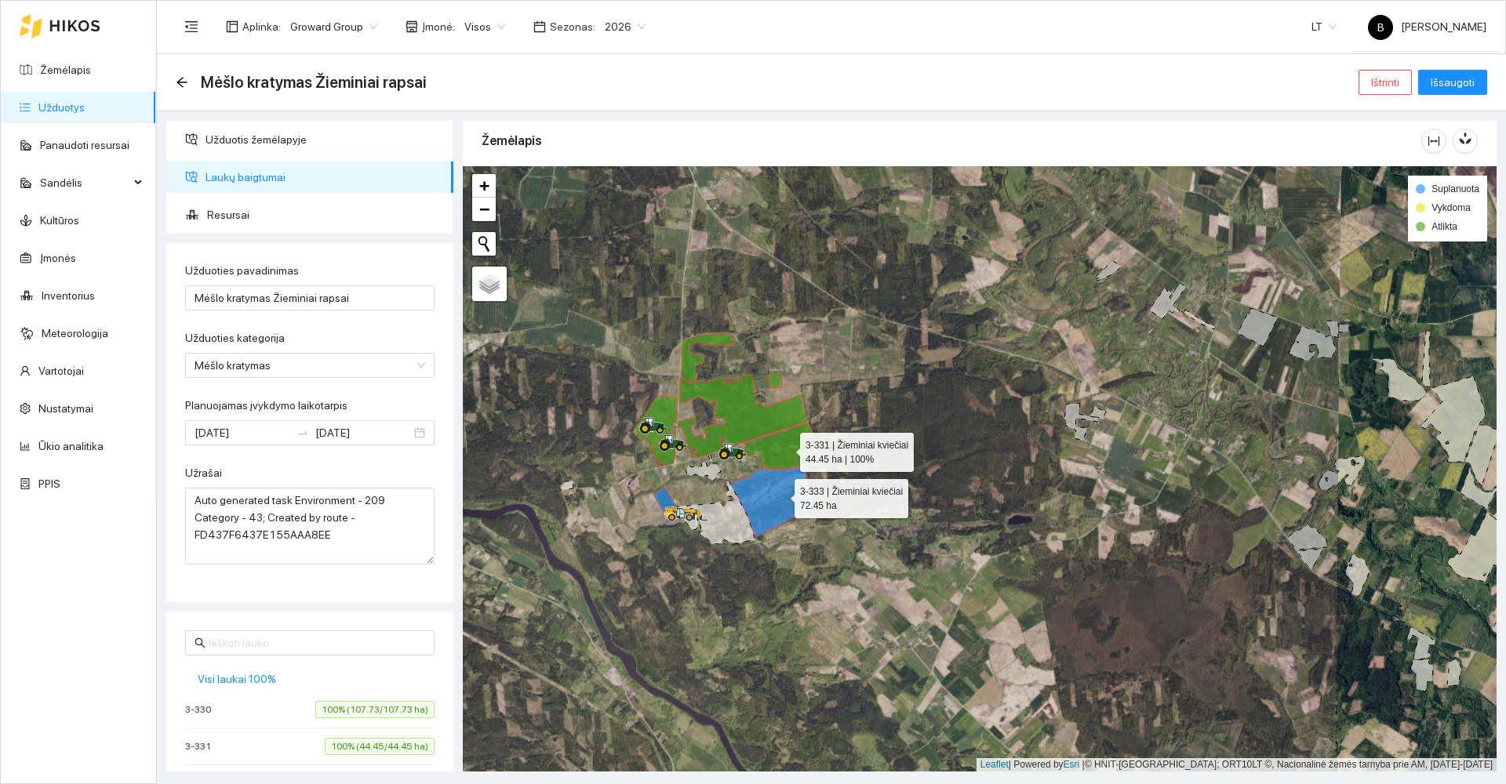
click at [781, 495] on icon at bounding box center [772, 503] width 84 height 70
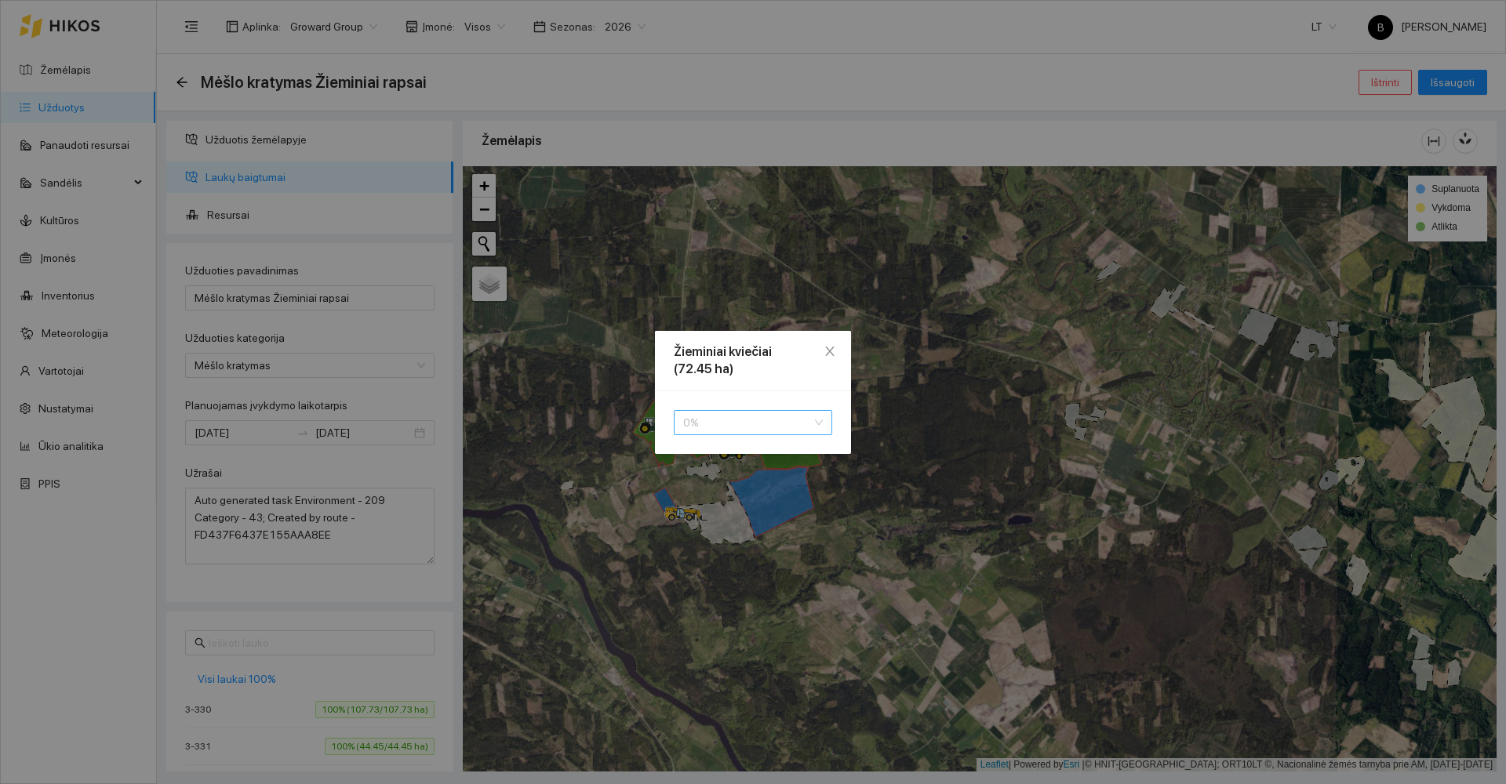
click at [754, 432] on span "0 %" at bounding box center [753, 423] width 140 height 24
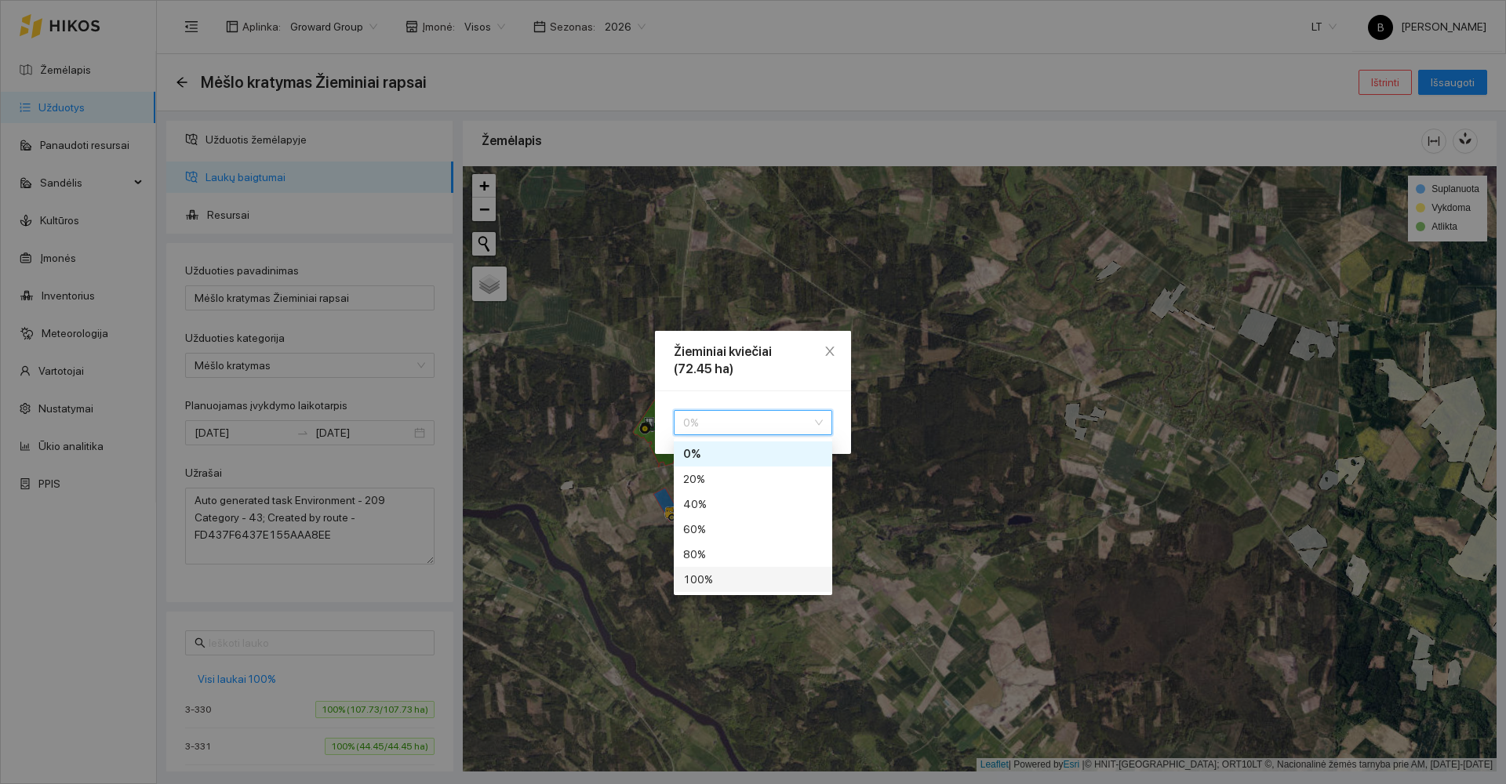
click at [720, 580] on div "100 %" at bounding box center [753, 579] width 140 height 17
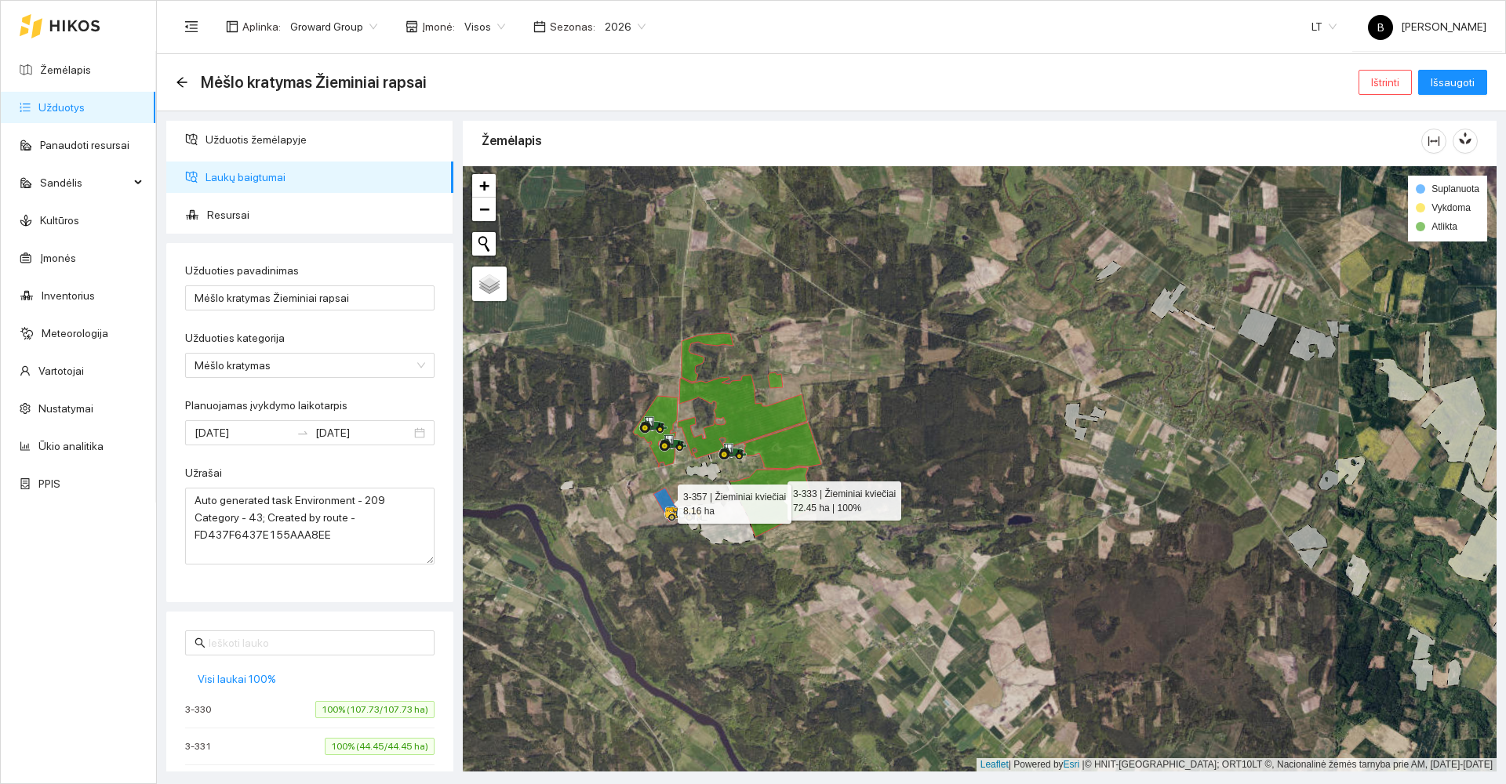
click at [664, 501] on icon at bounding box center [666, 505] width 27 height 34
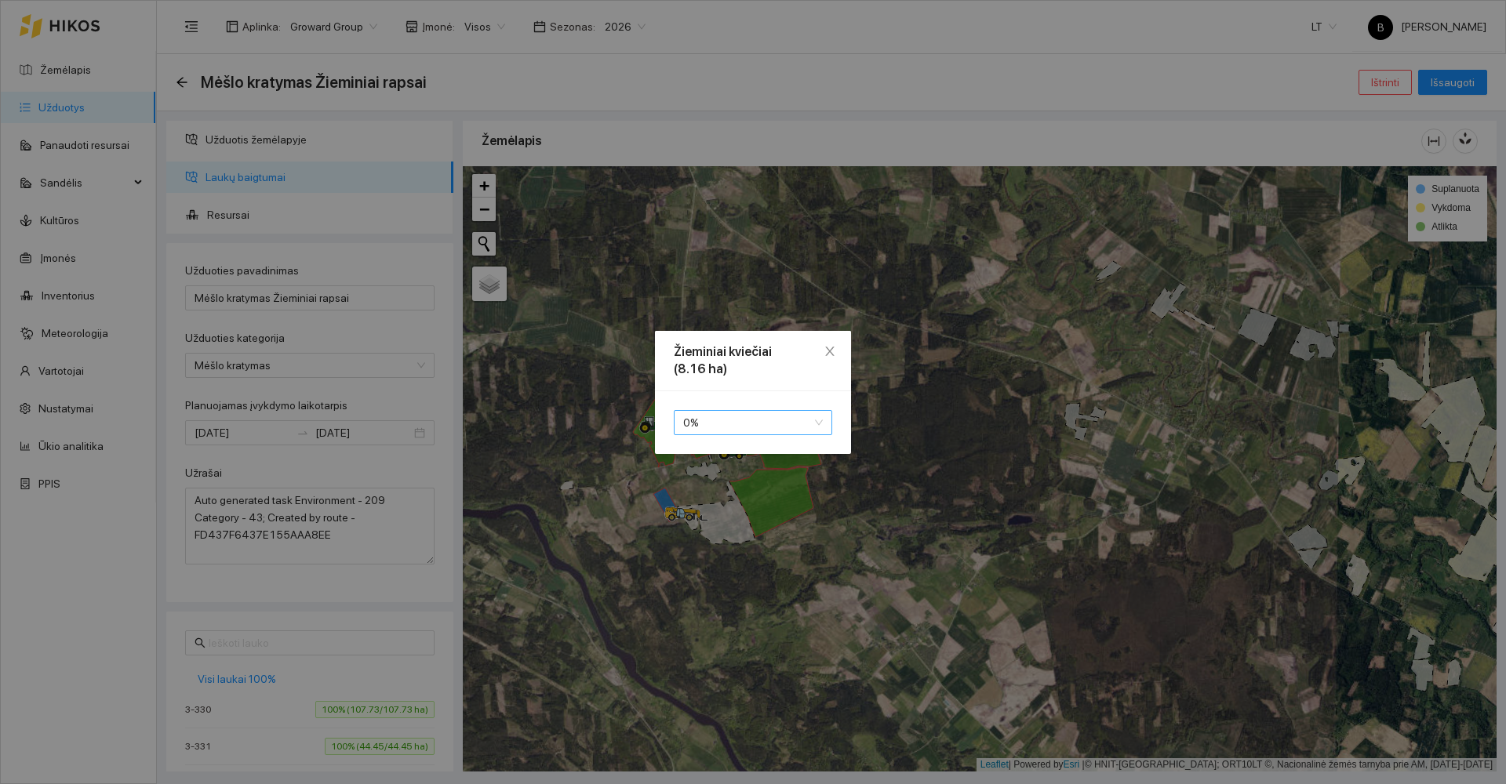
click at [747, 433] on span "0 %" at bounding box center [753, 423] width 140 height 24
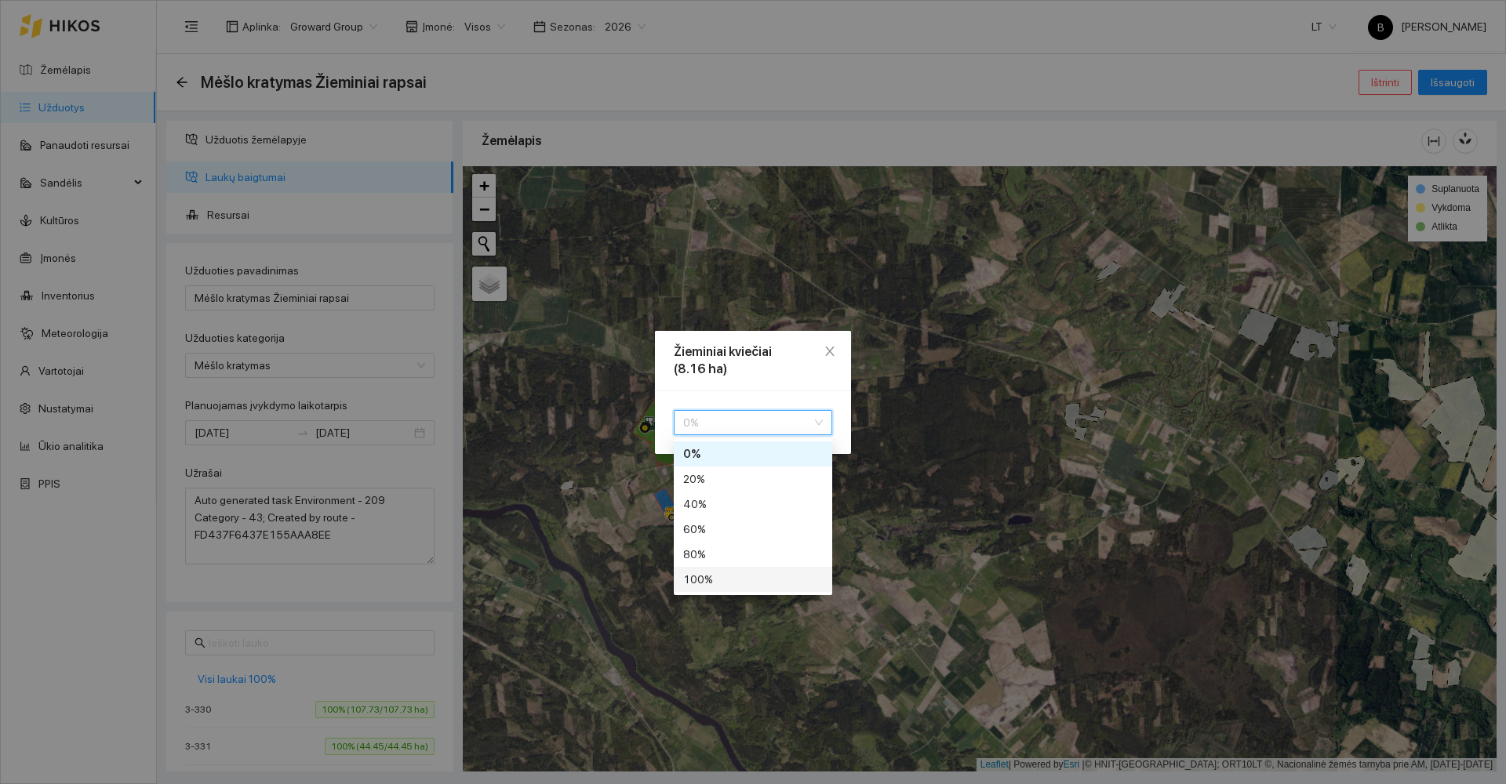
click at [720, 581] on div "100 %" at bounding box center [753, 579] width 140 height 17
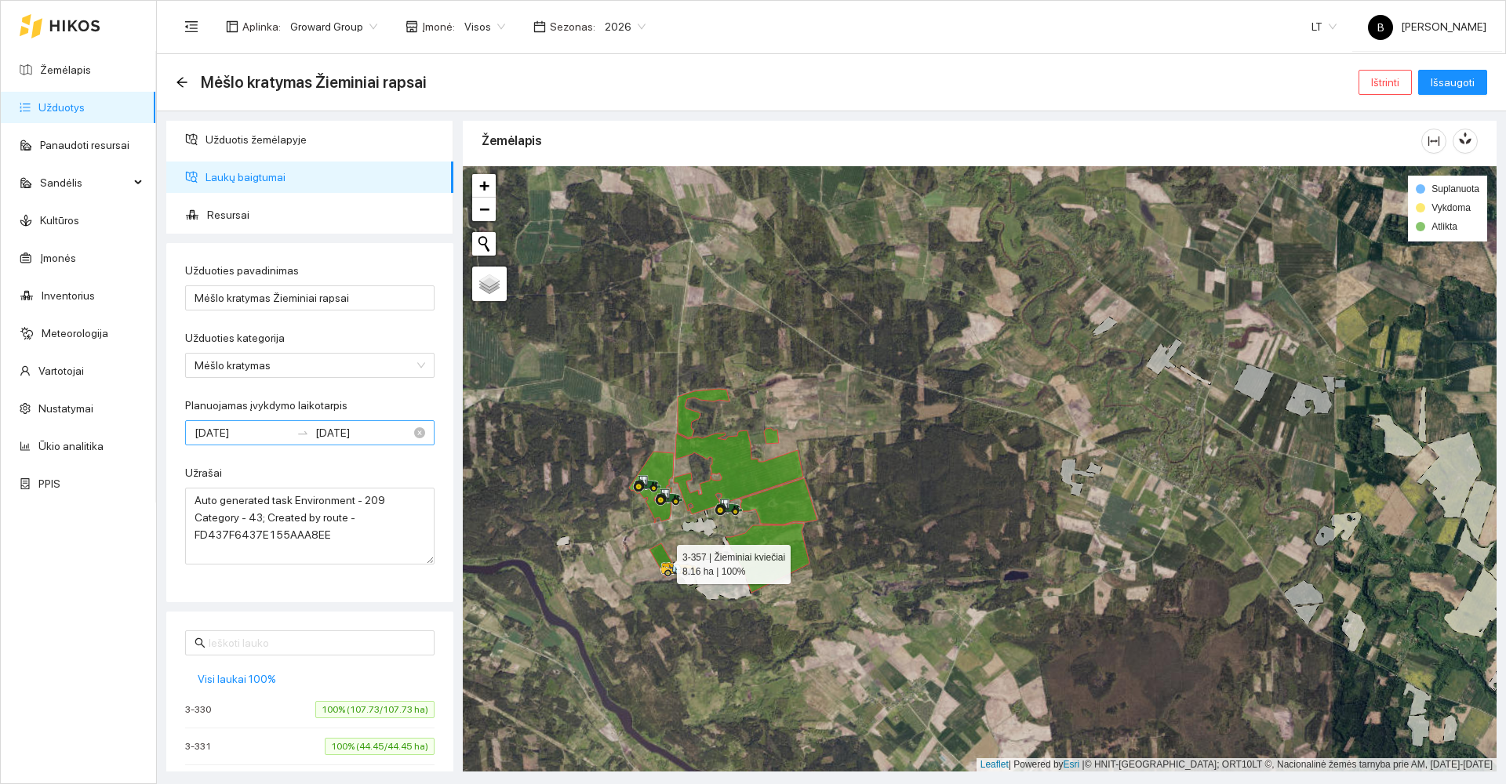
click at [228, 432] on input "2025-08-25" at bounding box center [243, 432] width 96 height 17
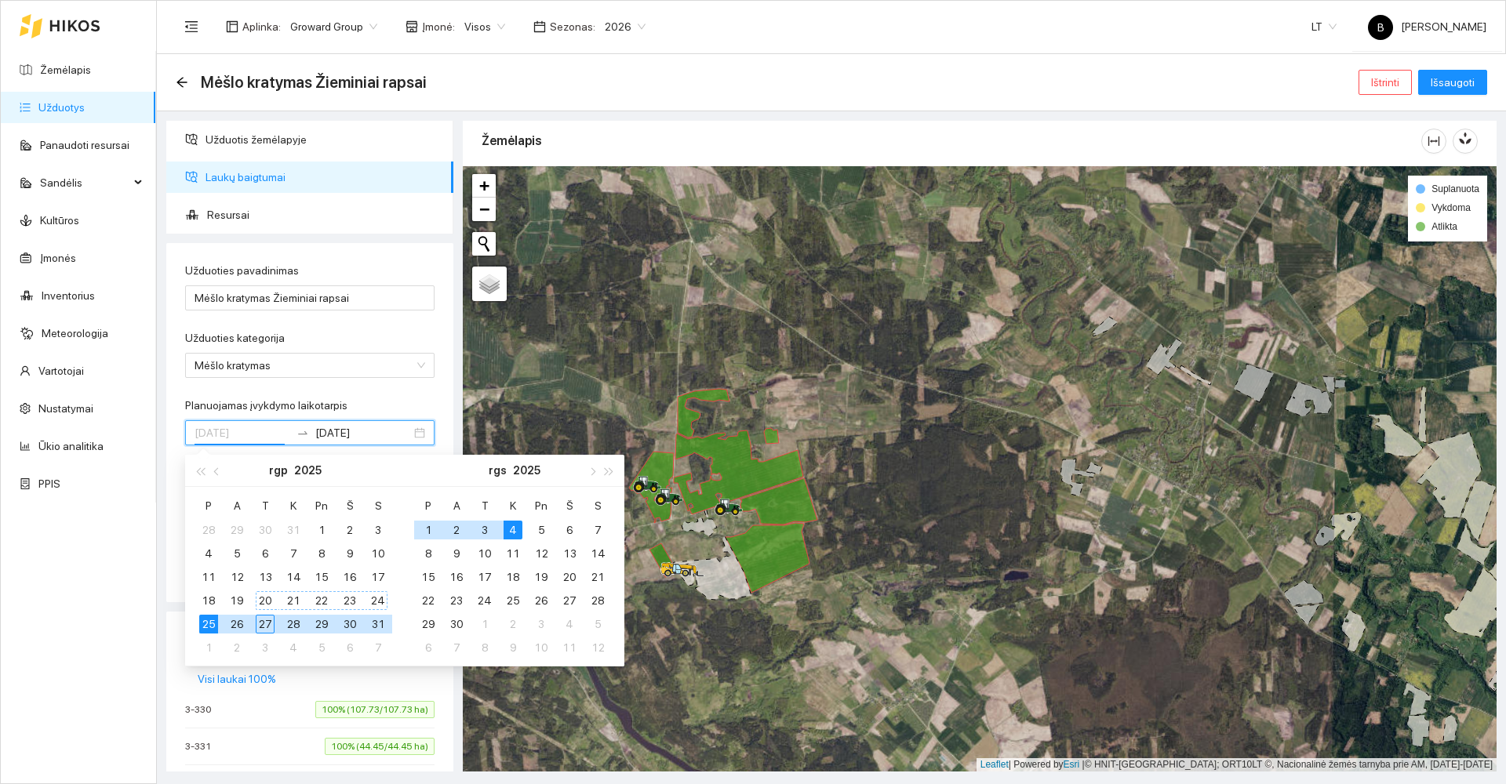
type input "2025-08-25"
click at [204, 629] on div "25" at bounding box center [208, 624] width 19 height 19
type input "2025-08-27"
click at [269, 628] on div "27" at bounding box center [265, 624] width 19 height 19
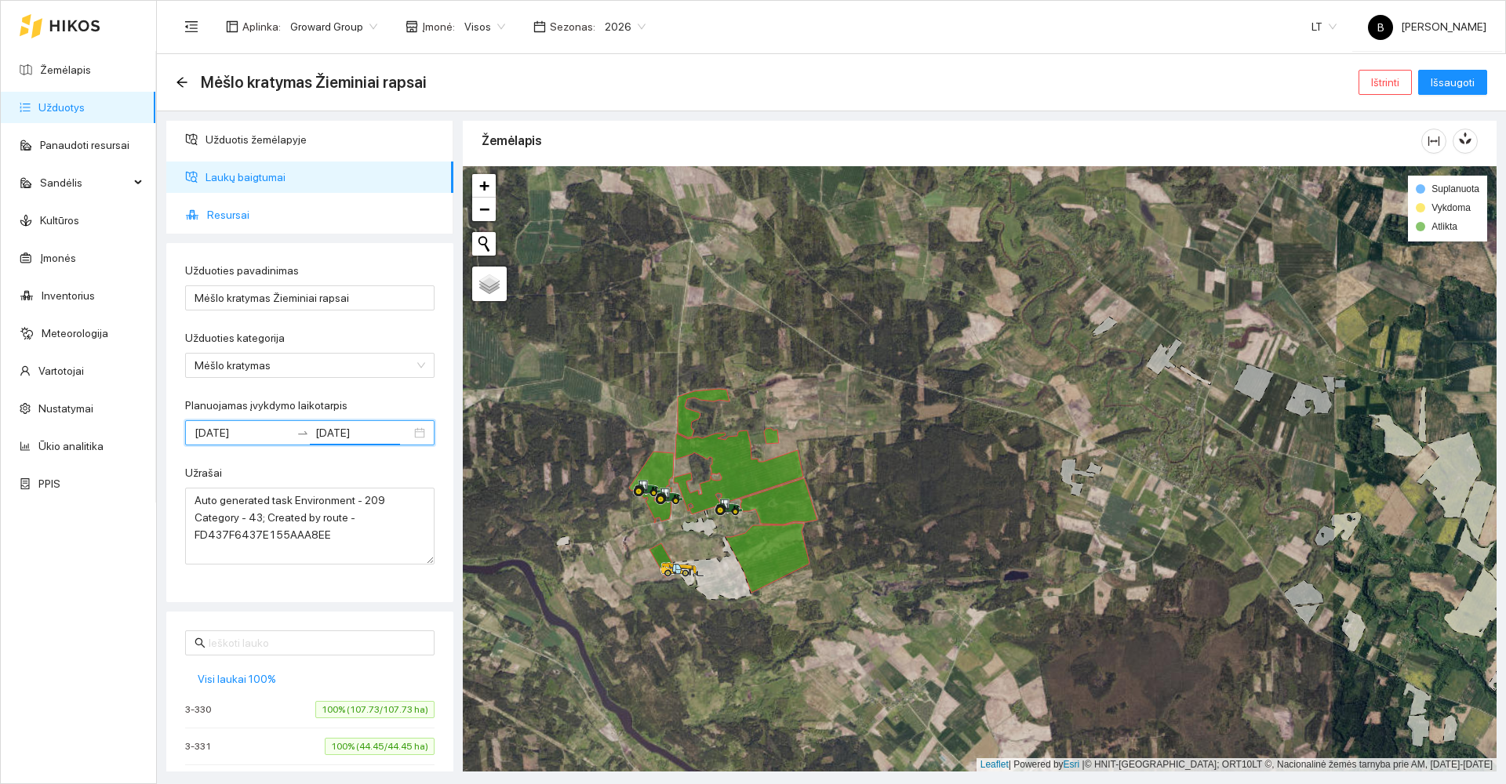
click at [222, 216] on span "Resursai" at bounding box center [324, 214] width 234 height 31
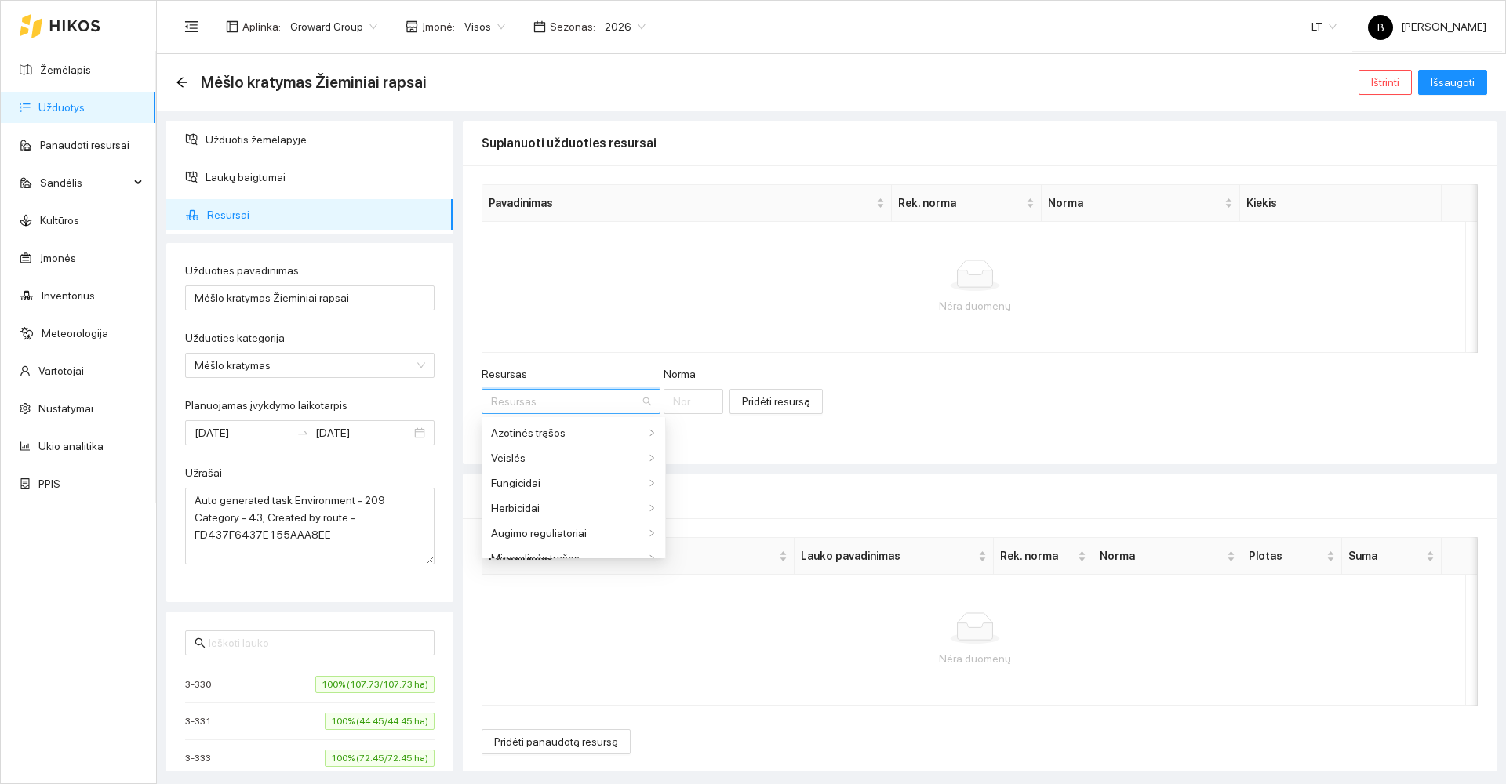
click at [544, 402] on input "Resursas" at bounding box center [565, 402] width 149 height 24
type input "m"
type input "org"
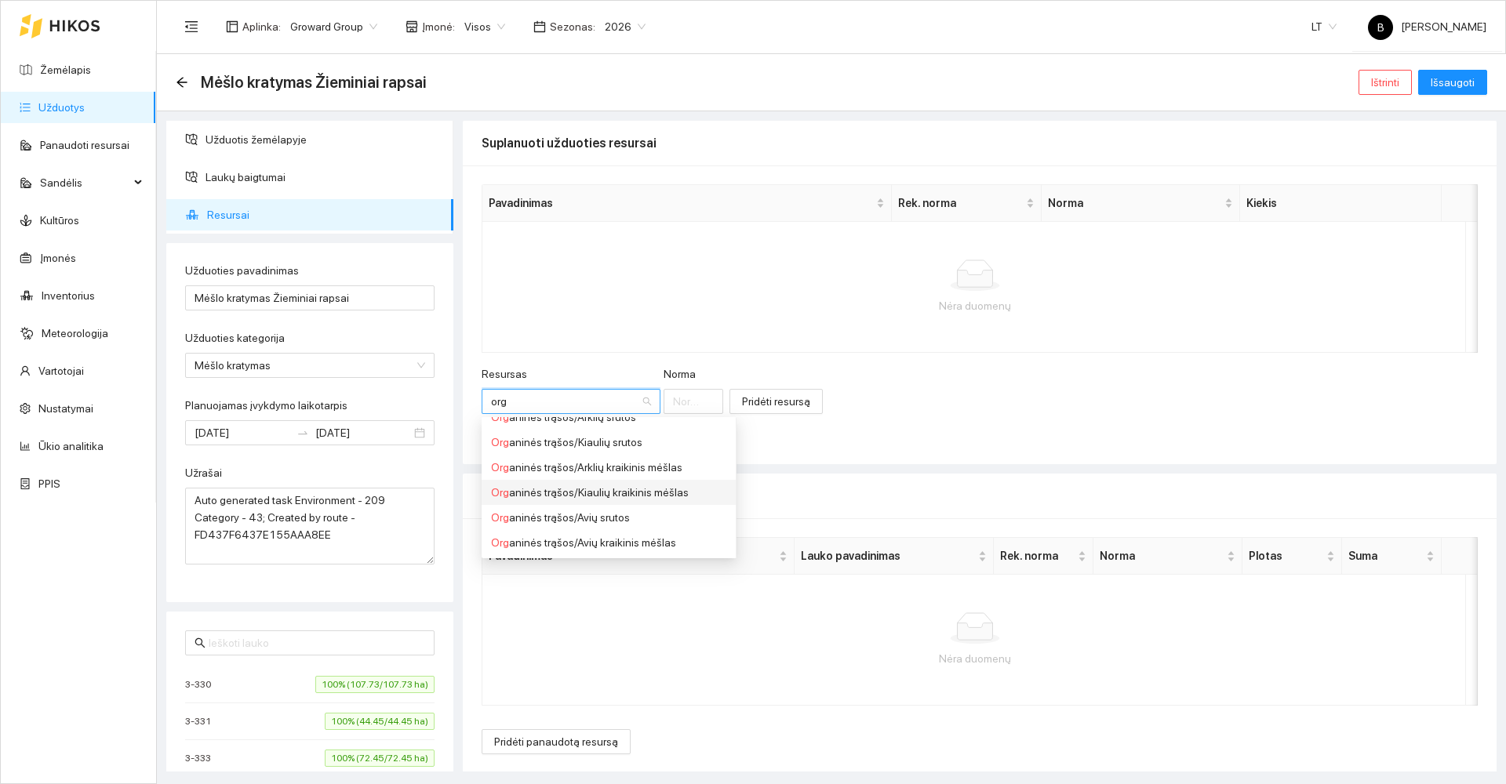
scroll to position [442, 0]
click at [627, 515] on div "Org aninės trąšos / Paukščių kraikinis mėšlas" at bounding box center [608, 517] width 235 height 17
type input "1"
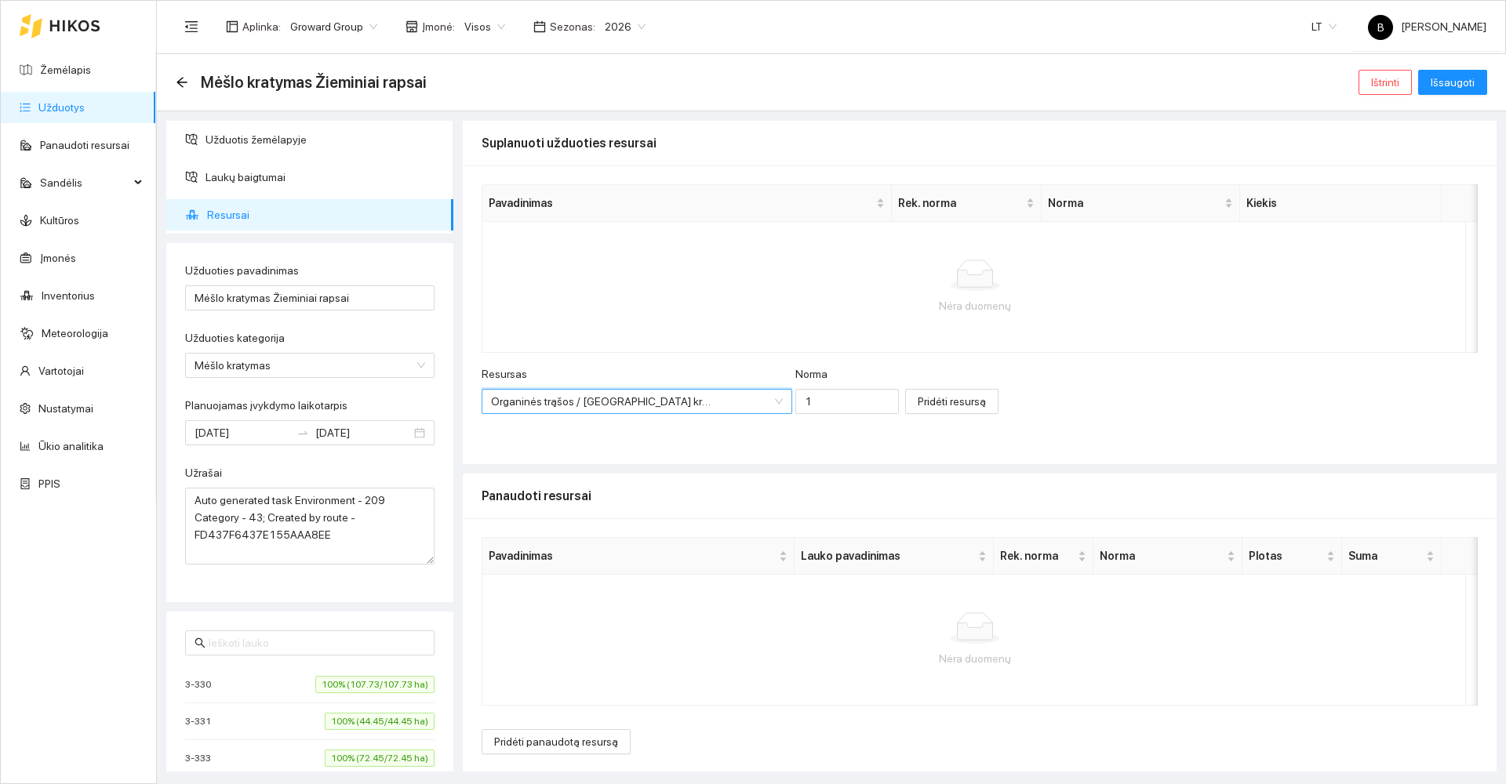
scroll to position [0, 0]
click at [796, 409] on input "1" at bounding box center [847, 401] width 104 height 25
type input "12"
click at [918, 406] on span "Pridėti resursą" at bounding box center [952, 401] width 68 height 17
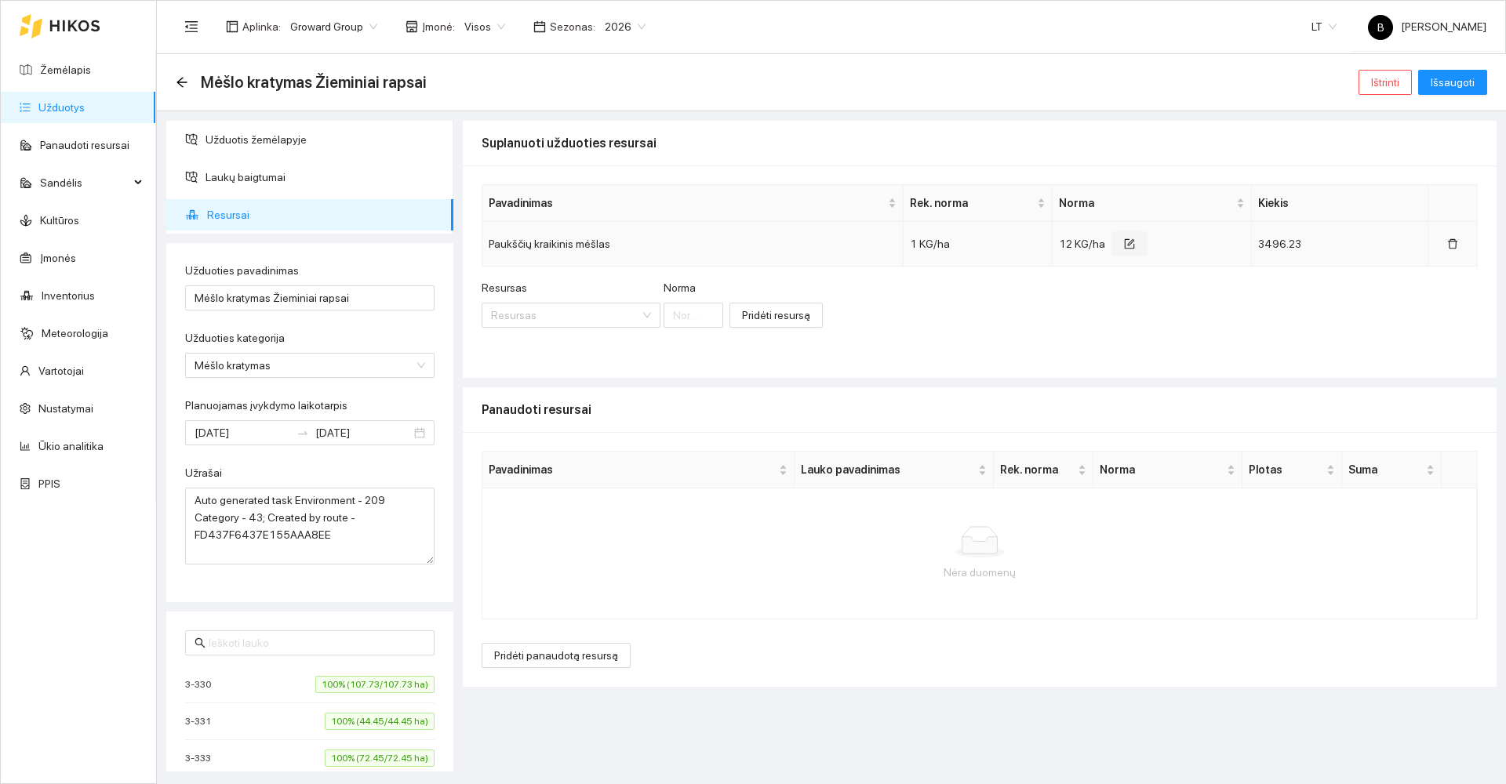
click at [1124, 242] on icon "form" at bounding box center [1129, 243] width 11 height 11
click at [1098, 245] on input "12" at bounding box center [1132, 247] width 128 height 25
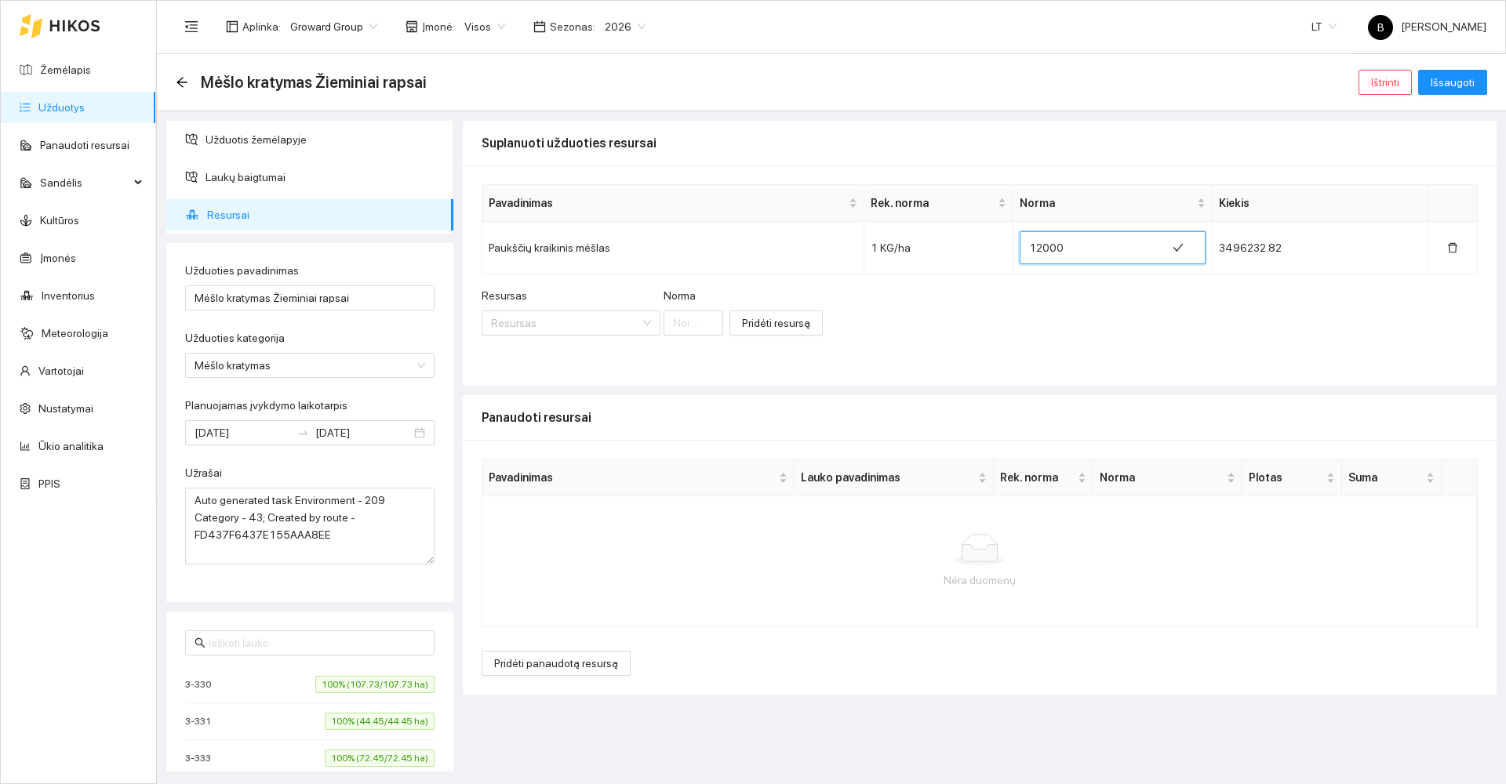
type input "12000"
click at [1036, 318] on div "Resursas Resursas Norma Pridėti resursą" at bounding box center [980, 320] width 996 height 67
click at [1163, 241] on button "button" at bounding box center [1178, 247] width 36 height 25
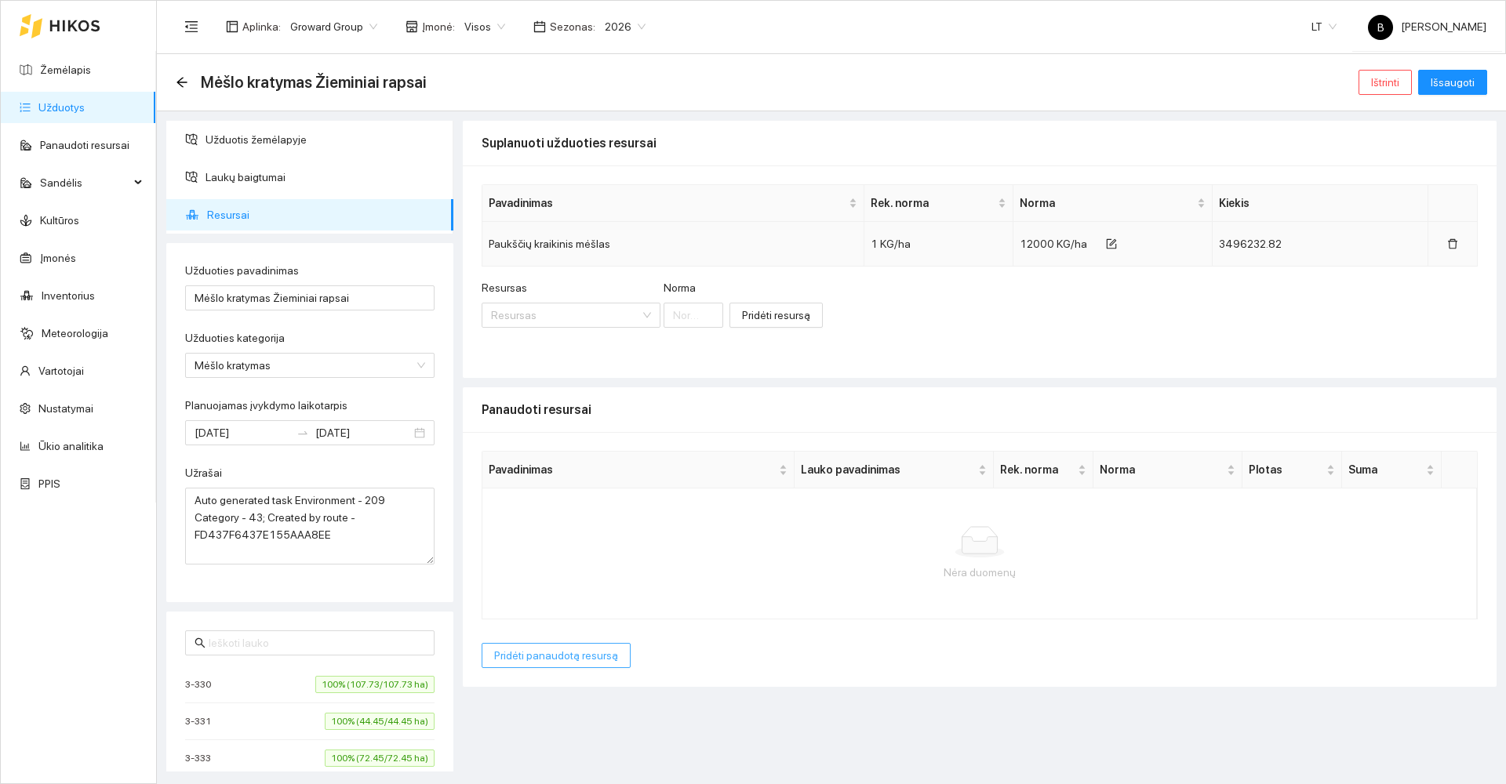
click at [554, 654] on span "Pridėti panaudotą resursą" at bounding box center [556, 655] width 124 height 17
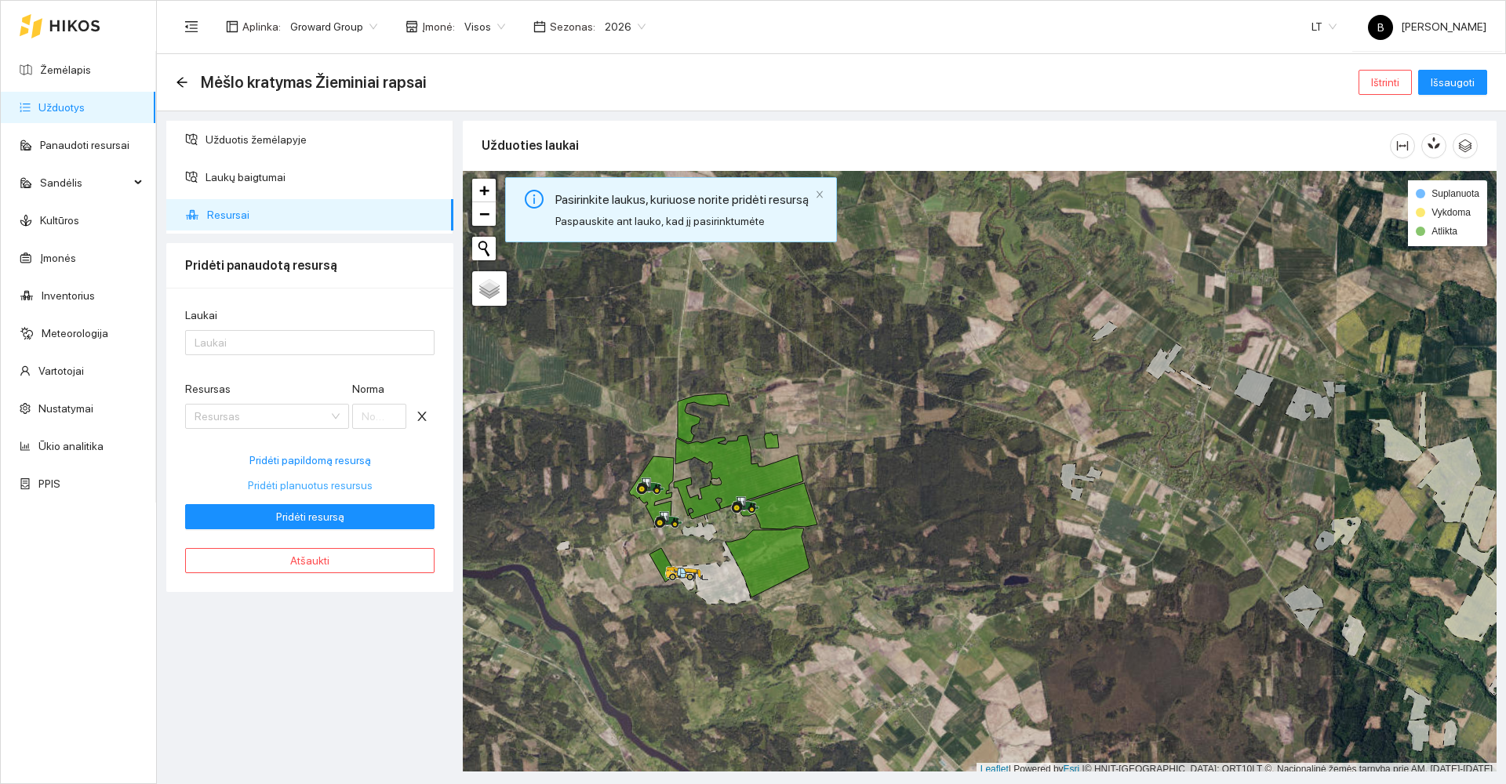
click at [311, 485] on span "Pridėti planuotus resursus" at bounding box center [310, 485] width 125 height 17
type input "12000"
click at [278, 339] on div at bounding box center [302, 342] width 226 height 19
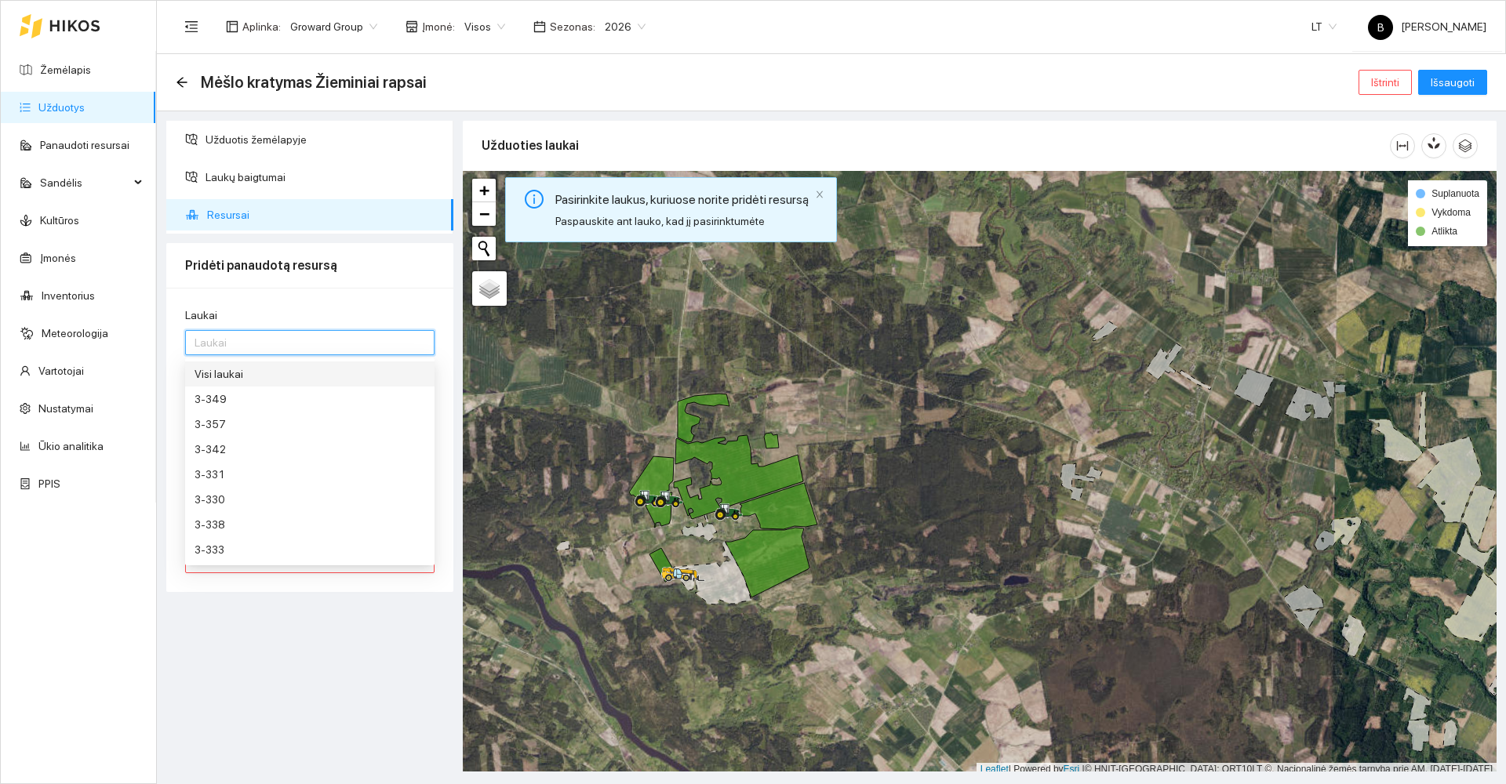
click at [235, 377] on div "Visi laukai" at bounding box center [310, 374] width 231 height 17
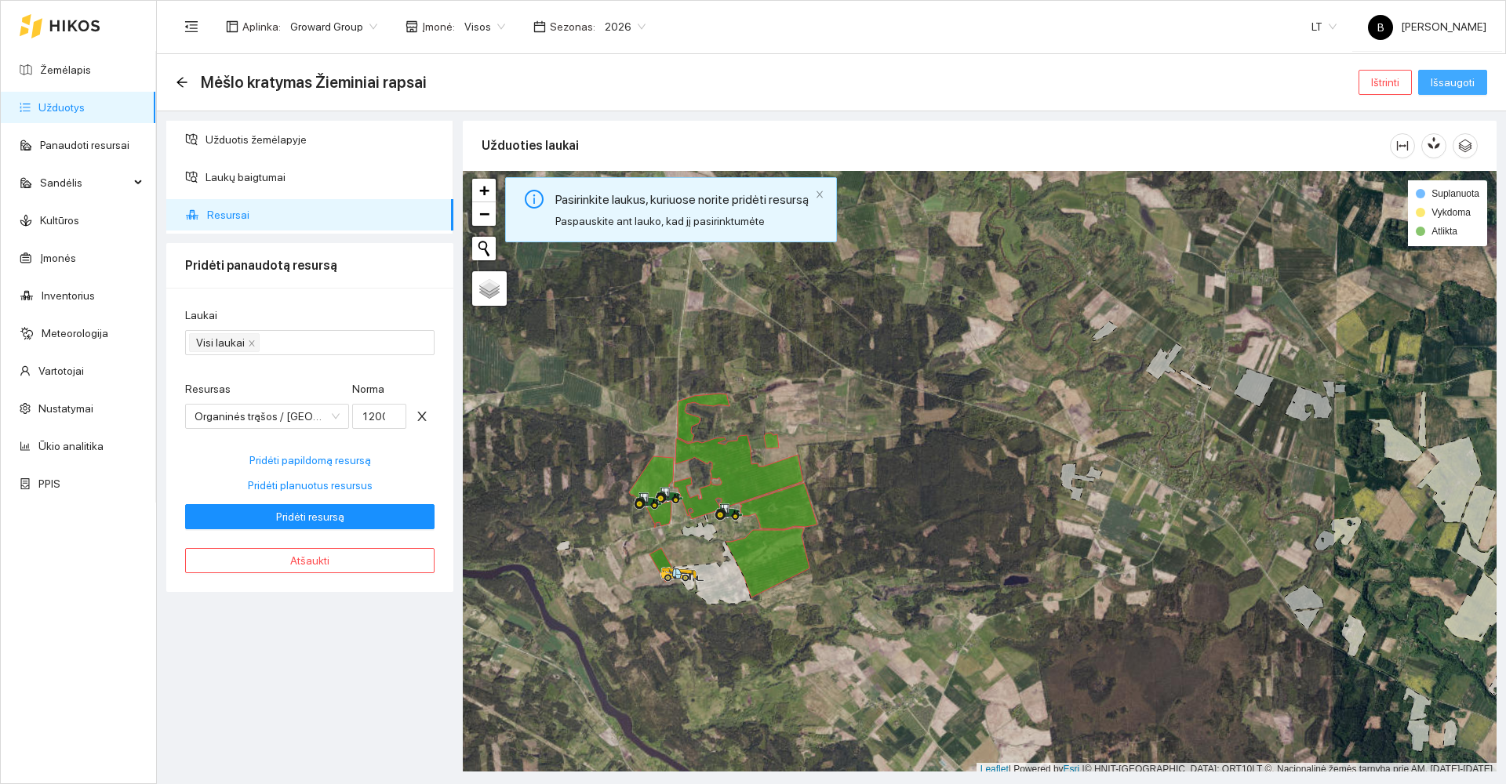
click at [1440, 76] on span "Išsaugoti" at bounding box center [1453, 82] width 44 height 17
click at [1447, 87] on span "Išsaugoti" at bounding box center [1453, 82] width 44 height 17
click at [817, 193] on icon "close" at bounding box center [820, 194] width 6 height 7
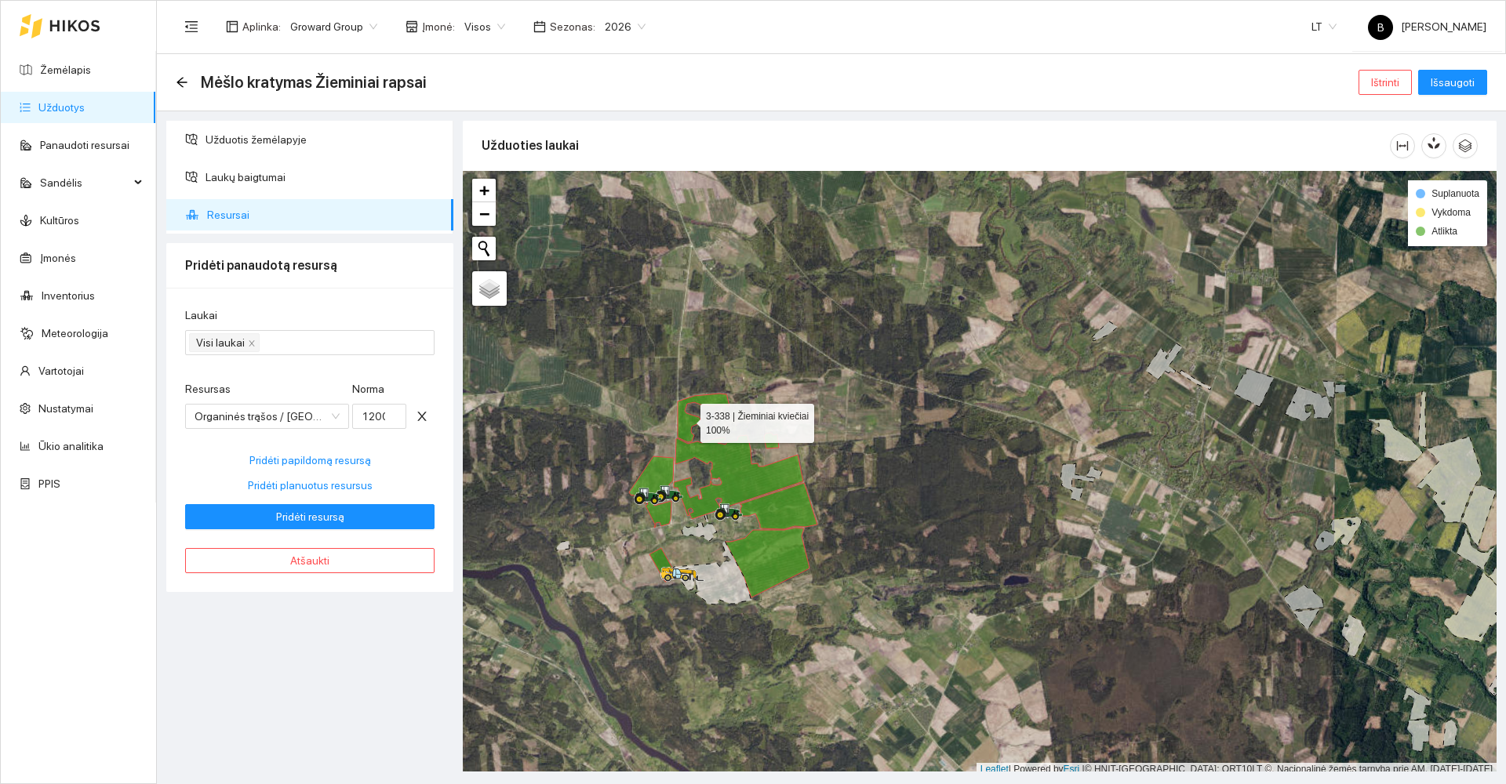
click at [686, 419] on icon at bounding box center [704, 418] width 52 height 49
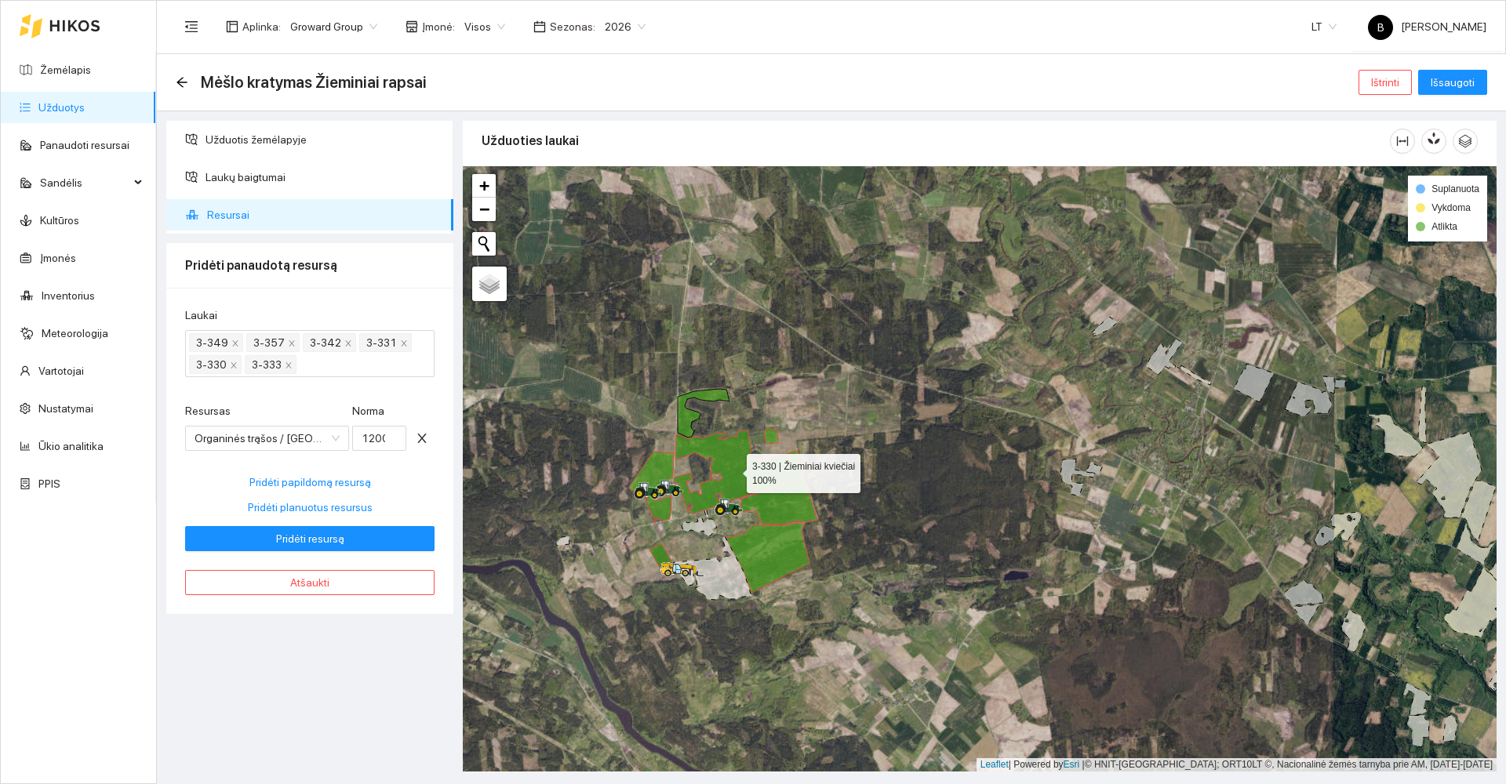
click at [726, 456] on icon at bounding box center [738, 473] width 129 height 84
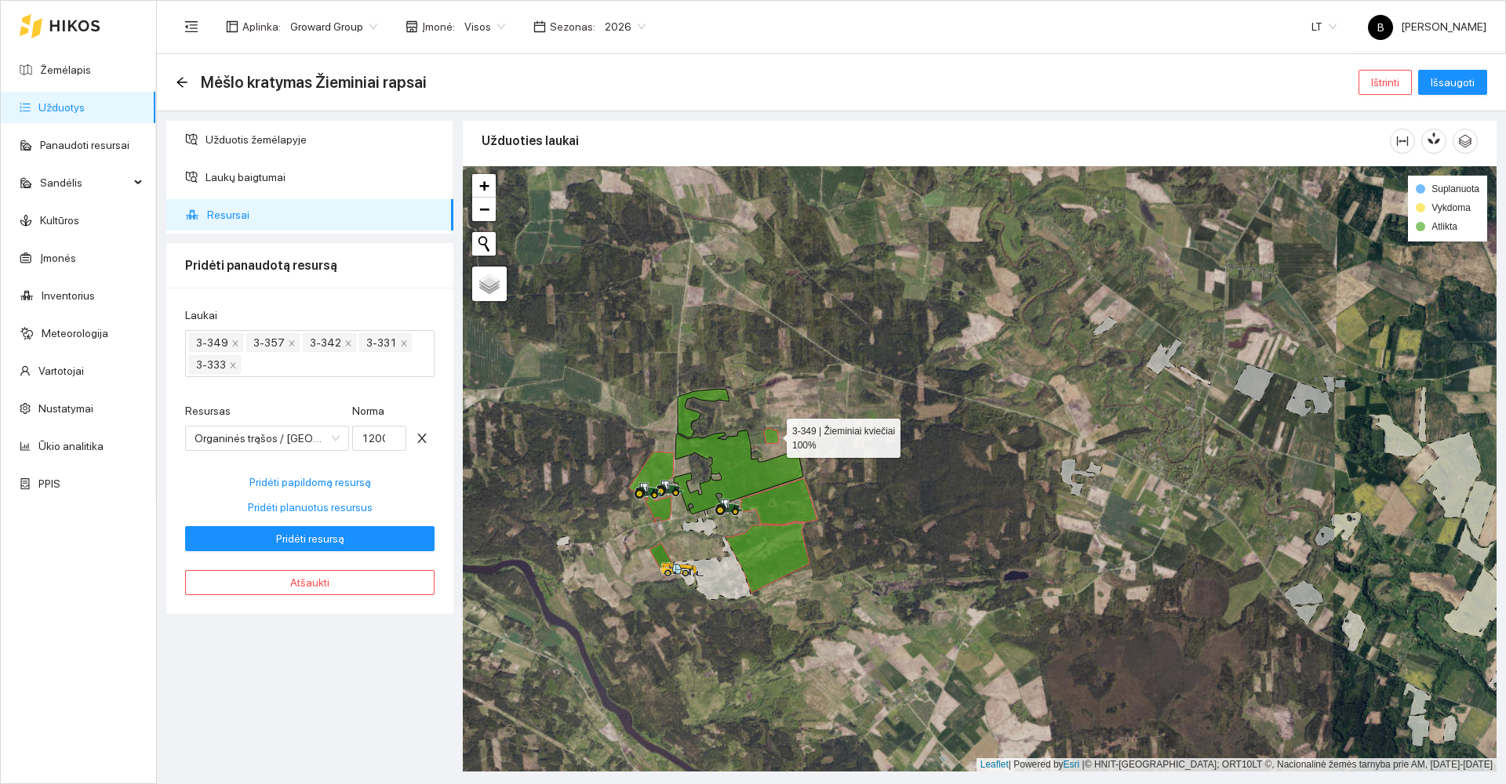
click at [773, 435] on icon at bounding box center [771, 436] width 15 height 16
click at [714, 457] on icon at bounding box center [738, 473] width 129 height 84
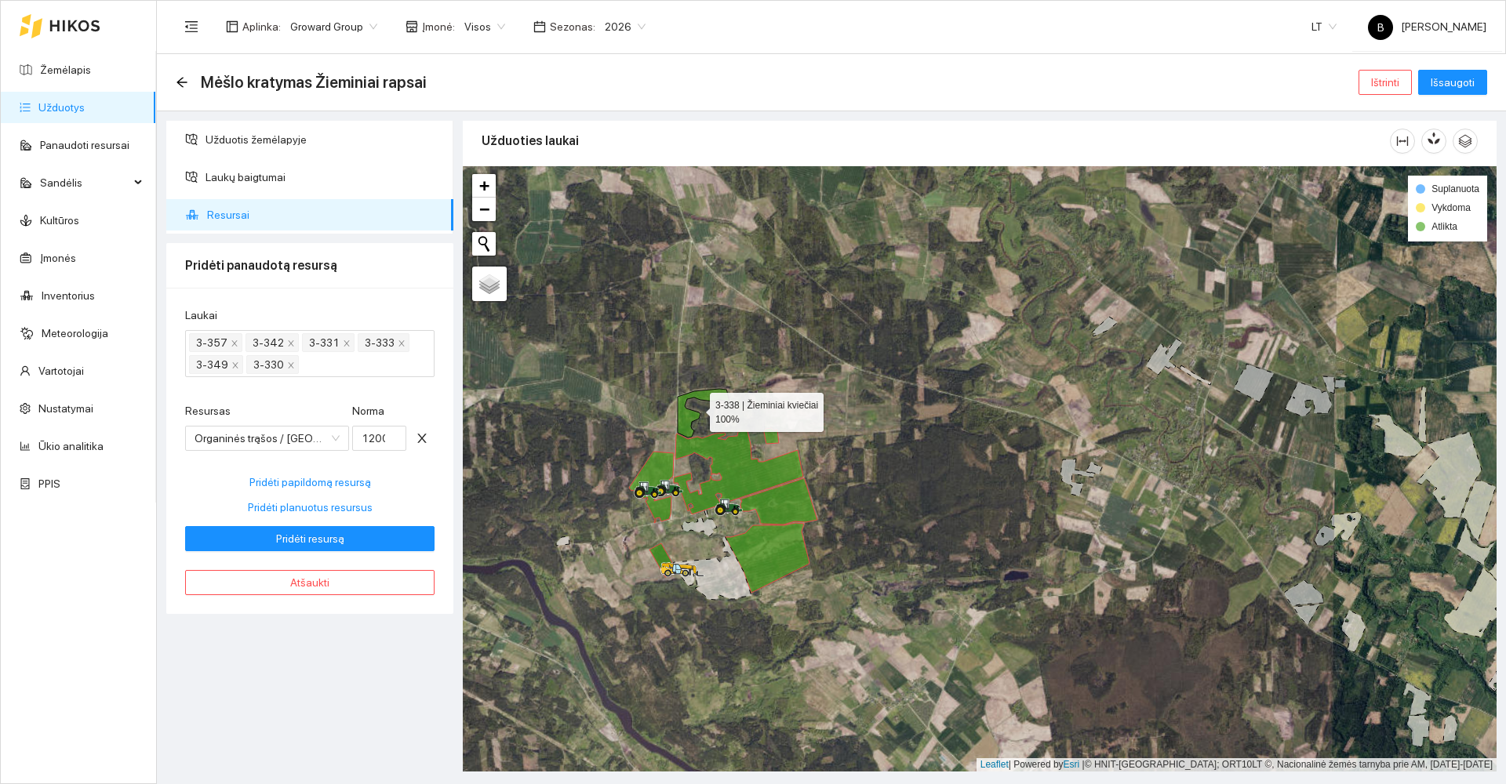
click at [690, 416] on icon at bounding box center [704, 413] width 52 height 49
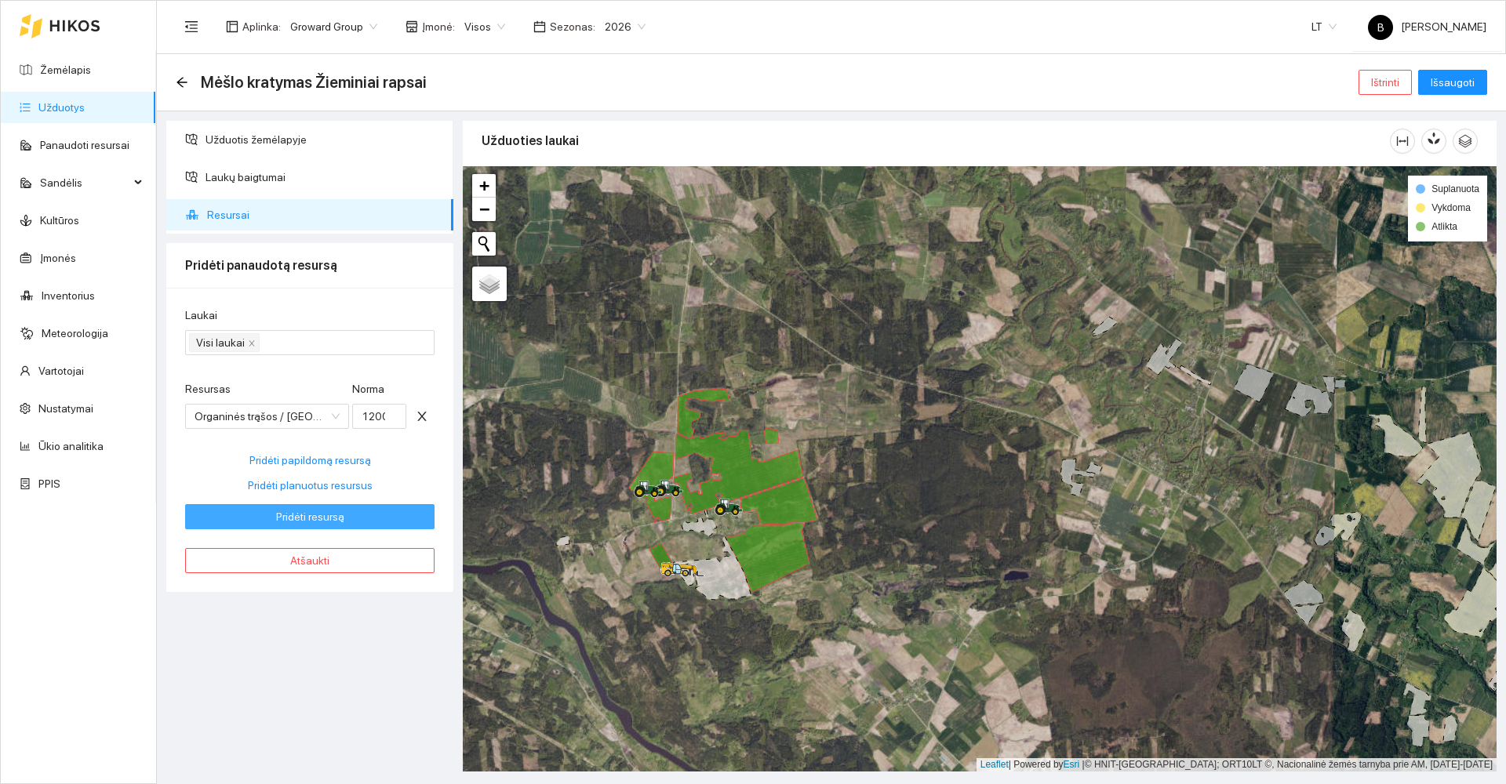
click at [296, 522] on span "Pridėti resursą" at bounding box center [310, 516] width 68 height 17
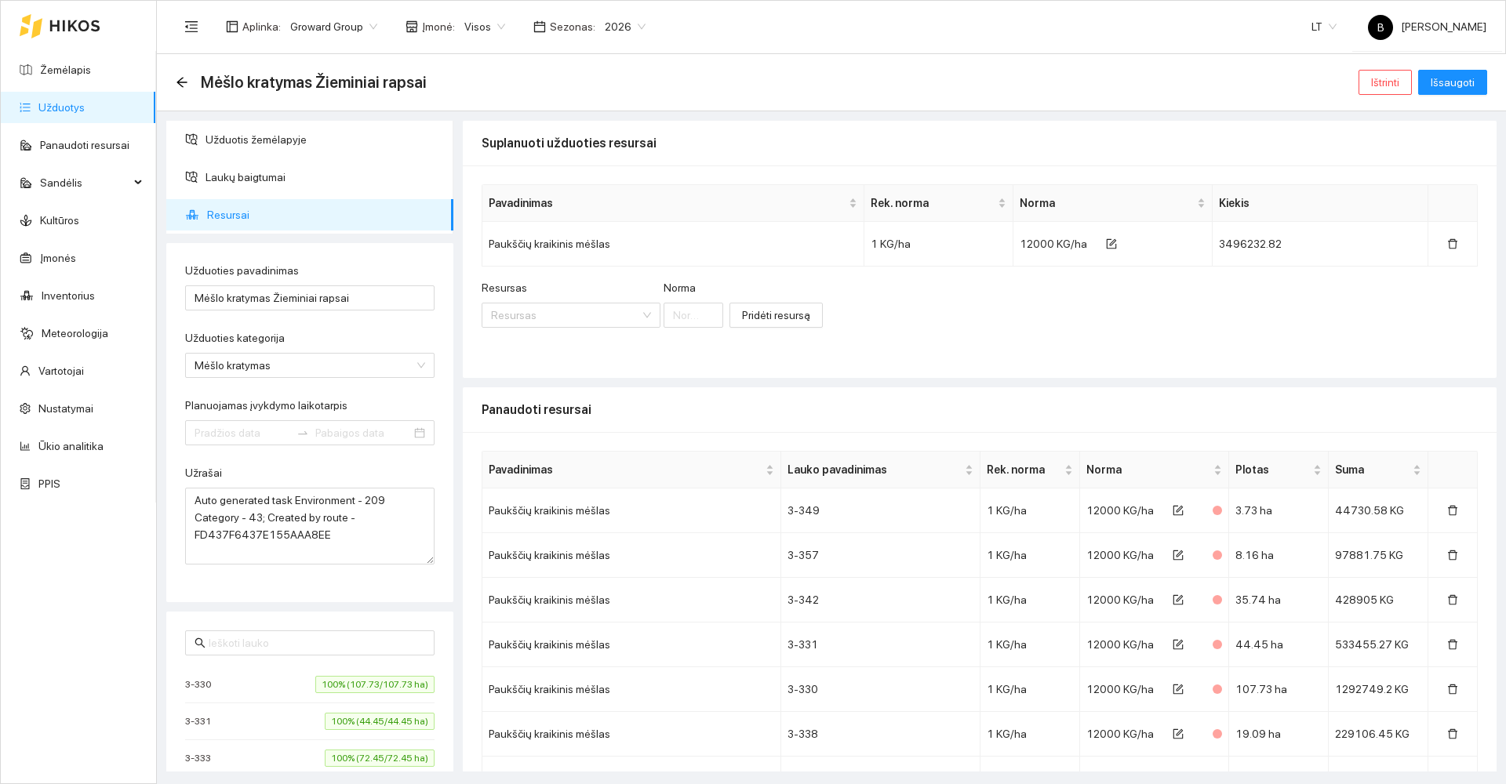
type input "2025-08-25"
type input "2025-09-04"
click at [1472, 82] on span "Išsaugoti" at bounding box center [1453, 82] width 44 height 17
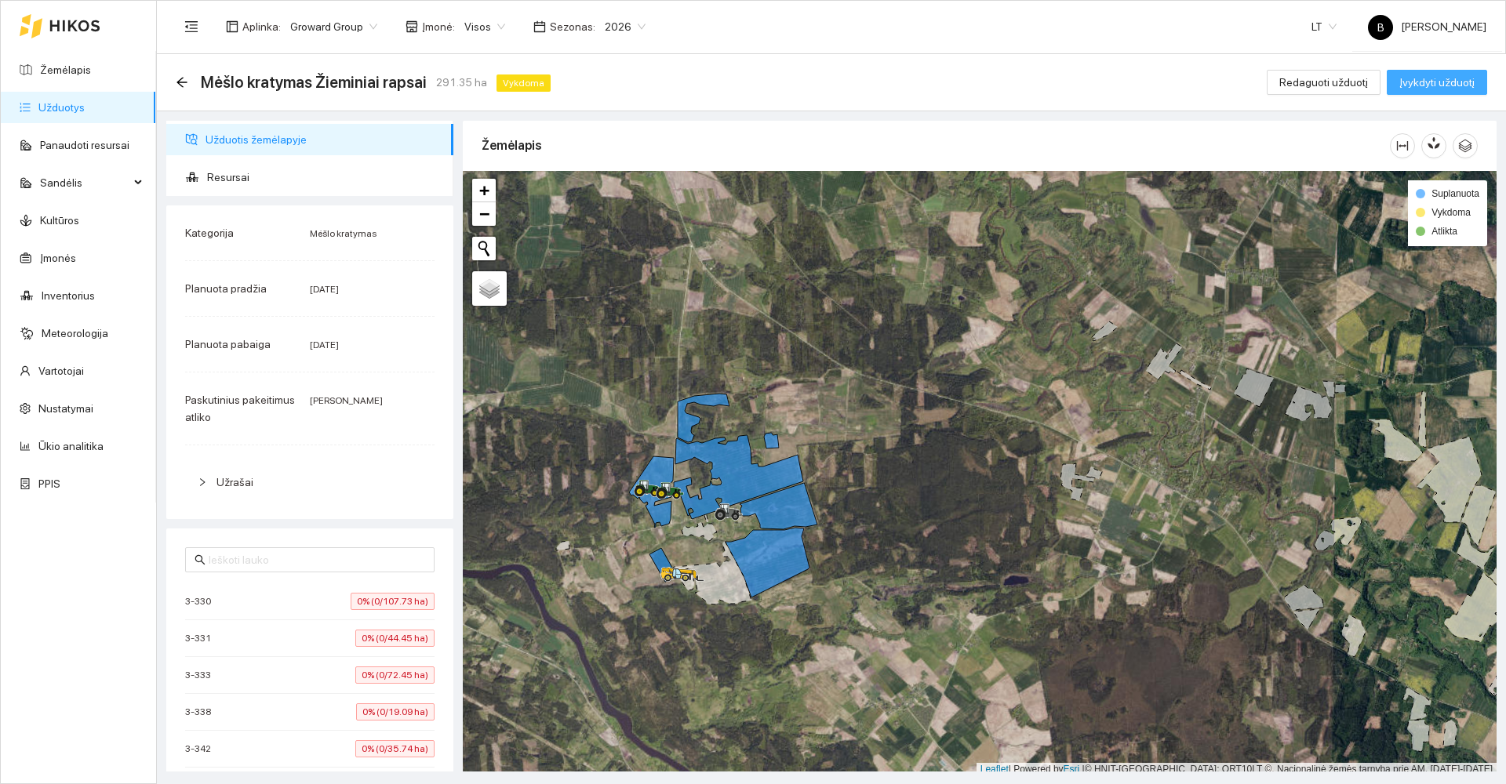
click at [1443, 75] on span "Įvykdyti užduotį" at bounding box center [1437, 82] width 75 height 17
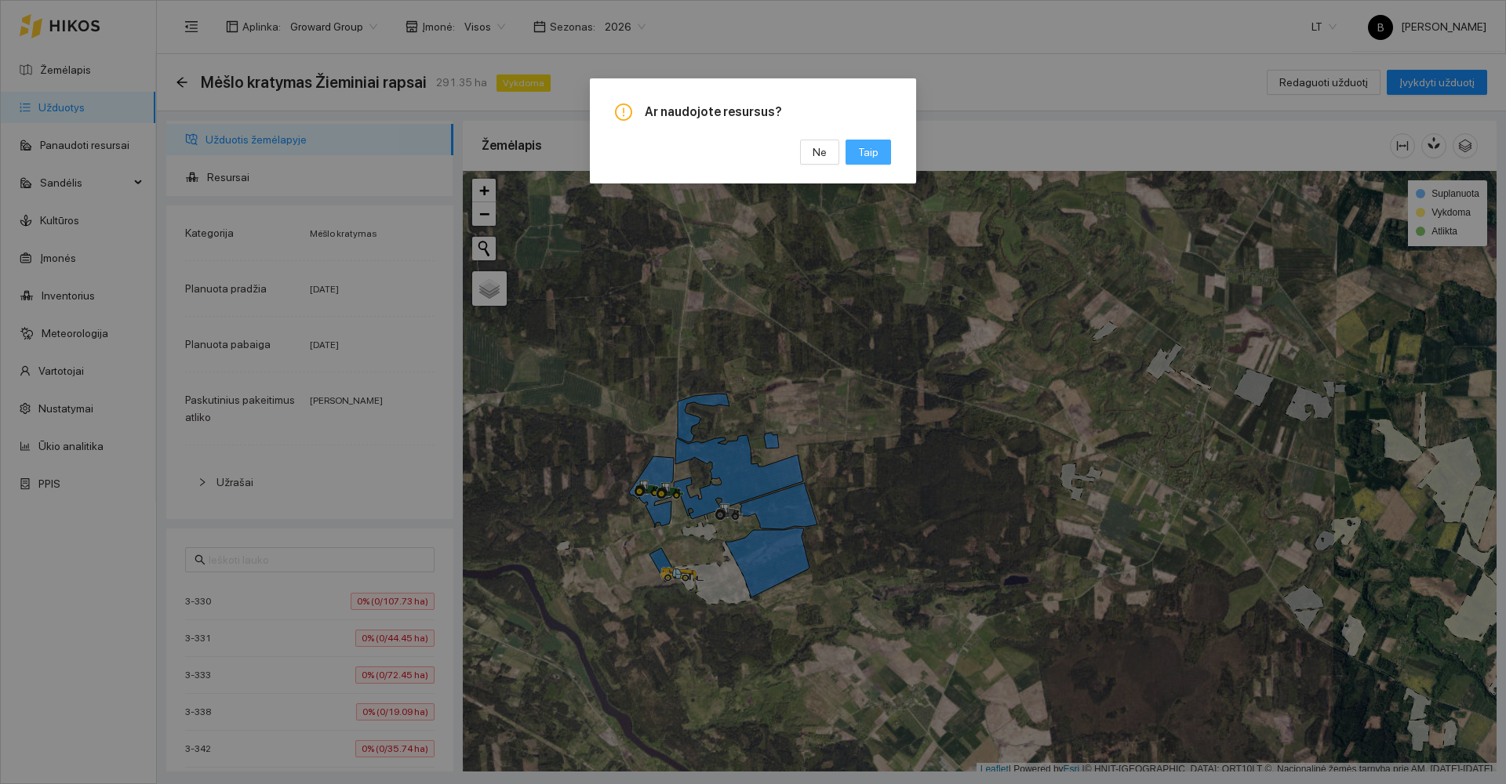
click at [861, 152] on span "Taip" at bounding box center [868, 152] width 20 height 17
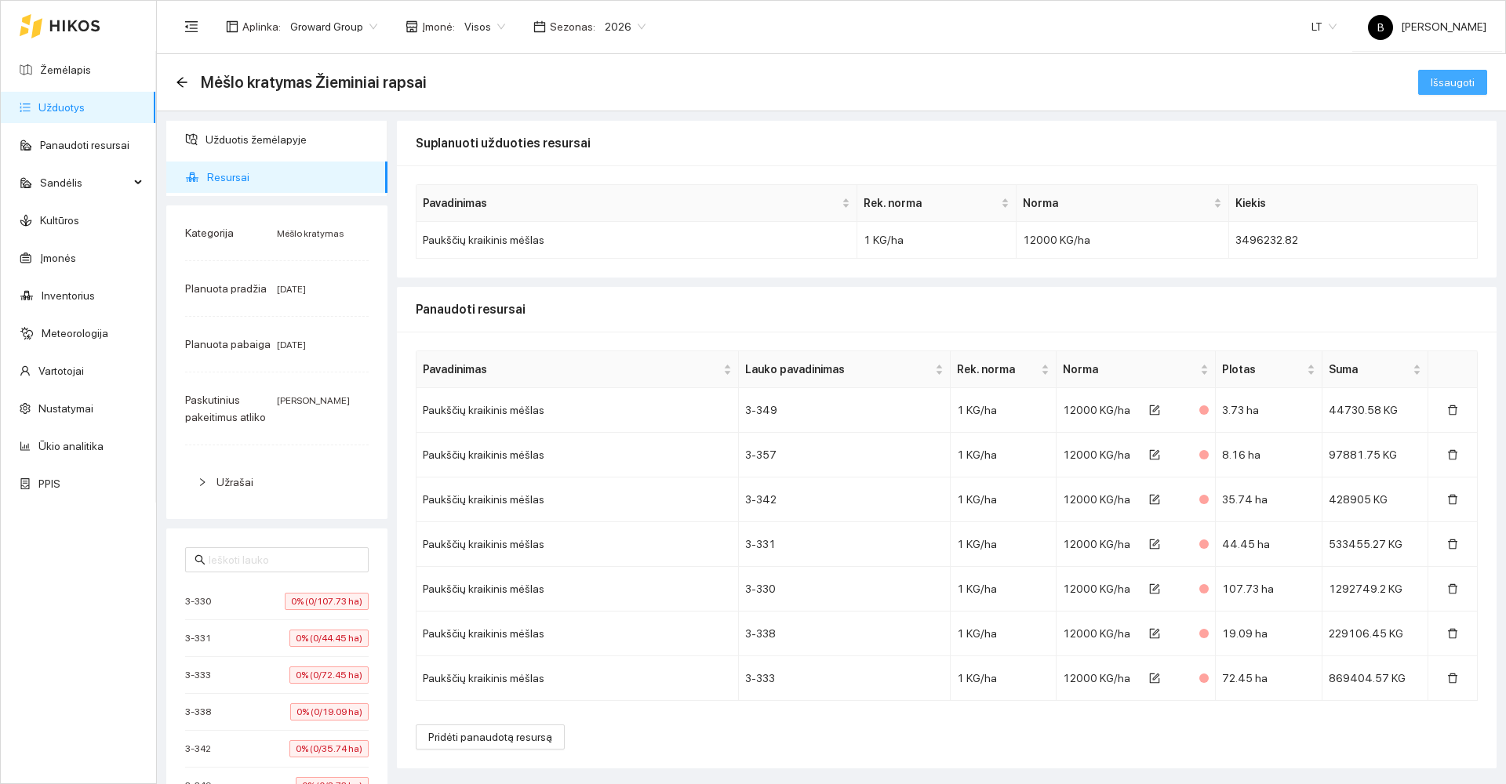
click at [1433, 89] on span "Išsaugoti" at bounding box center [1453, 82] width 44 height 17
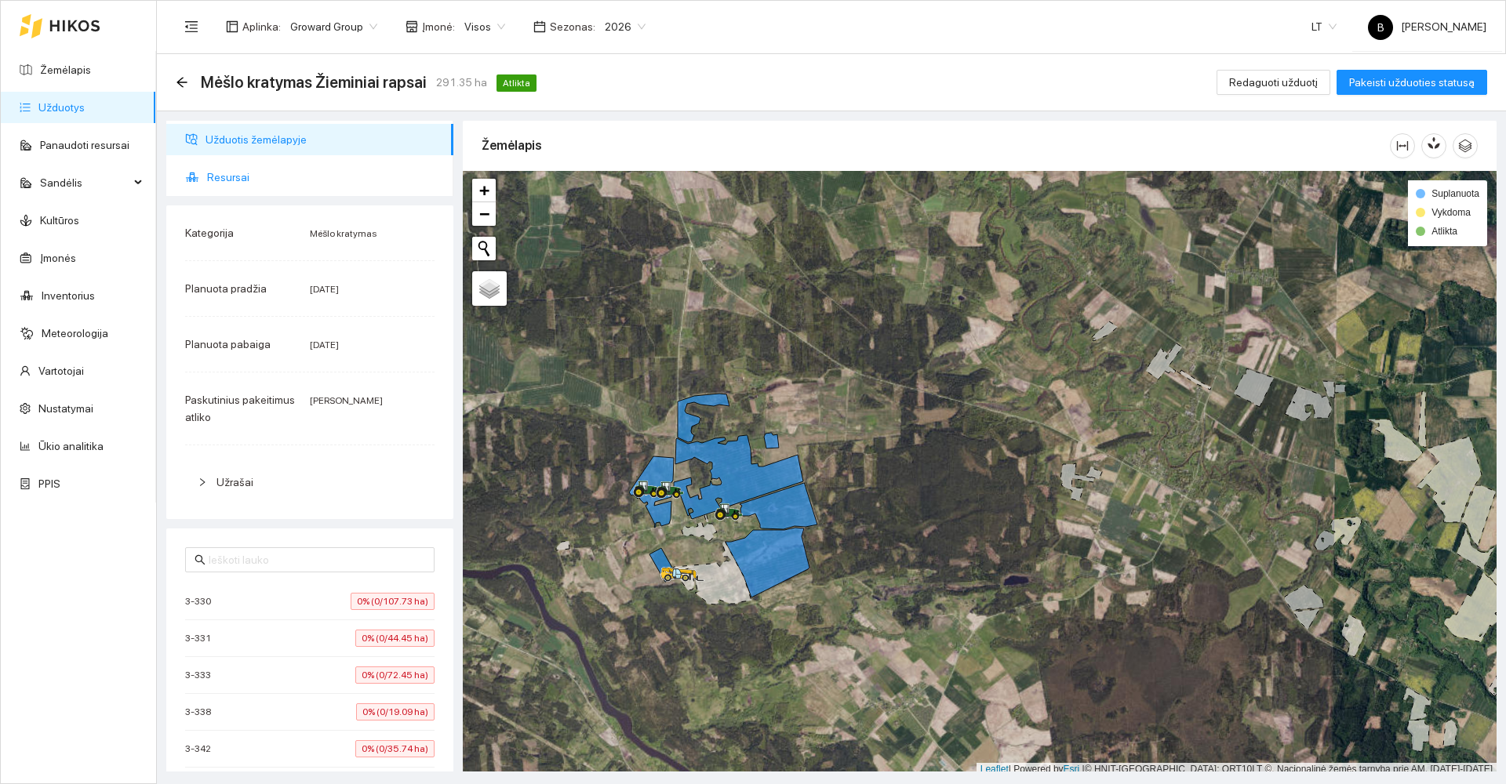
click at [223, 176] on span "Resursai" at bounding box center [324, 177] width 234 height 31
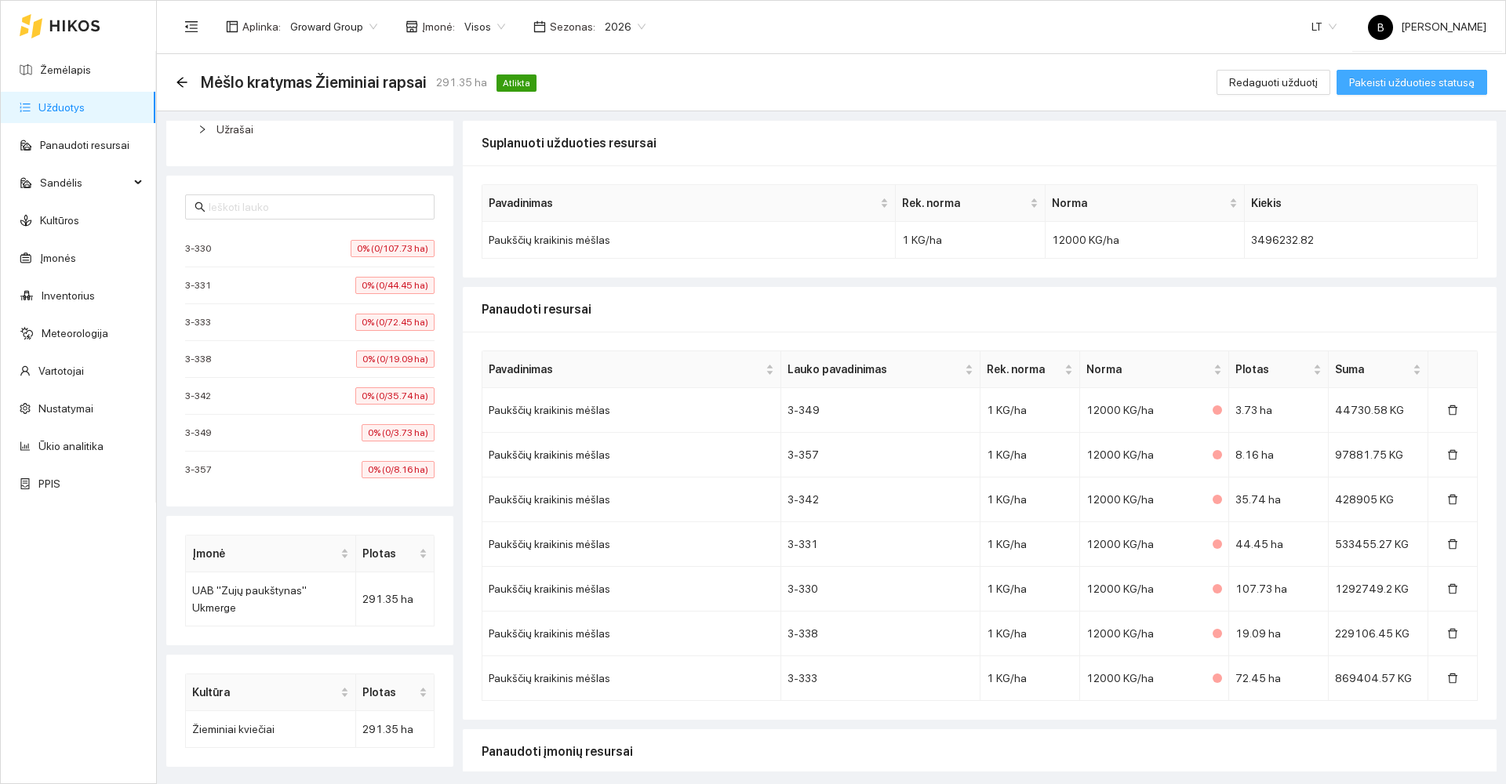
click at [1405, 82] on span "Pakeisti užduoties statusą" at bounding box center [1412, 82] width 126 height 17
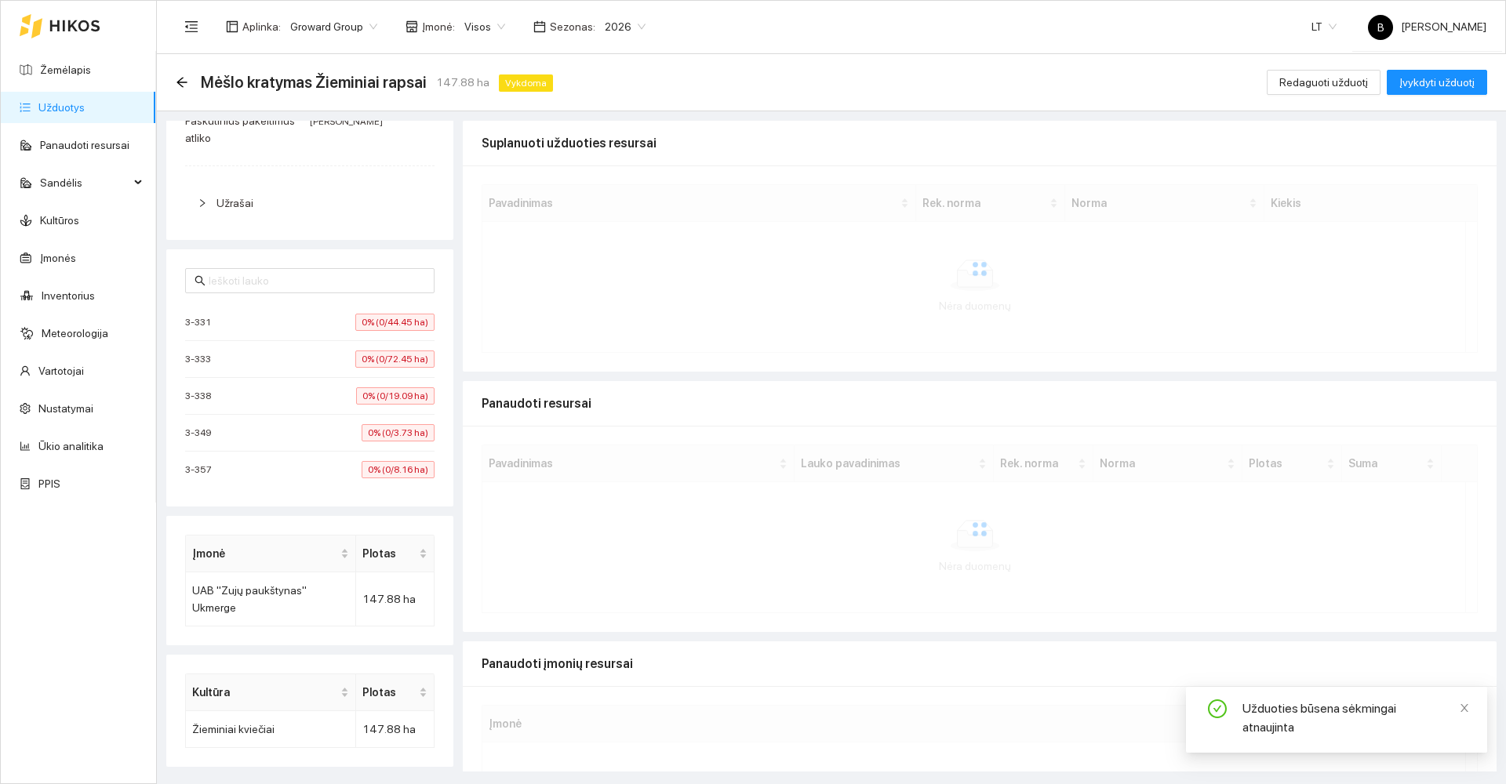
scroll to position [279, 0]
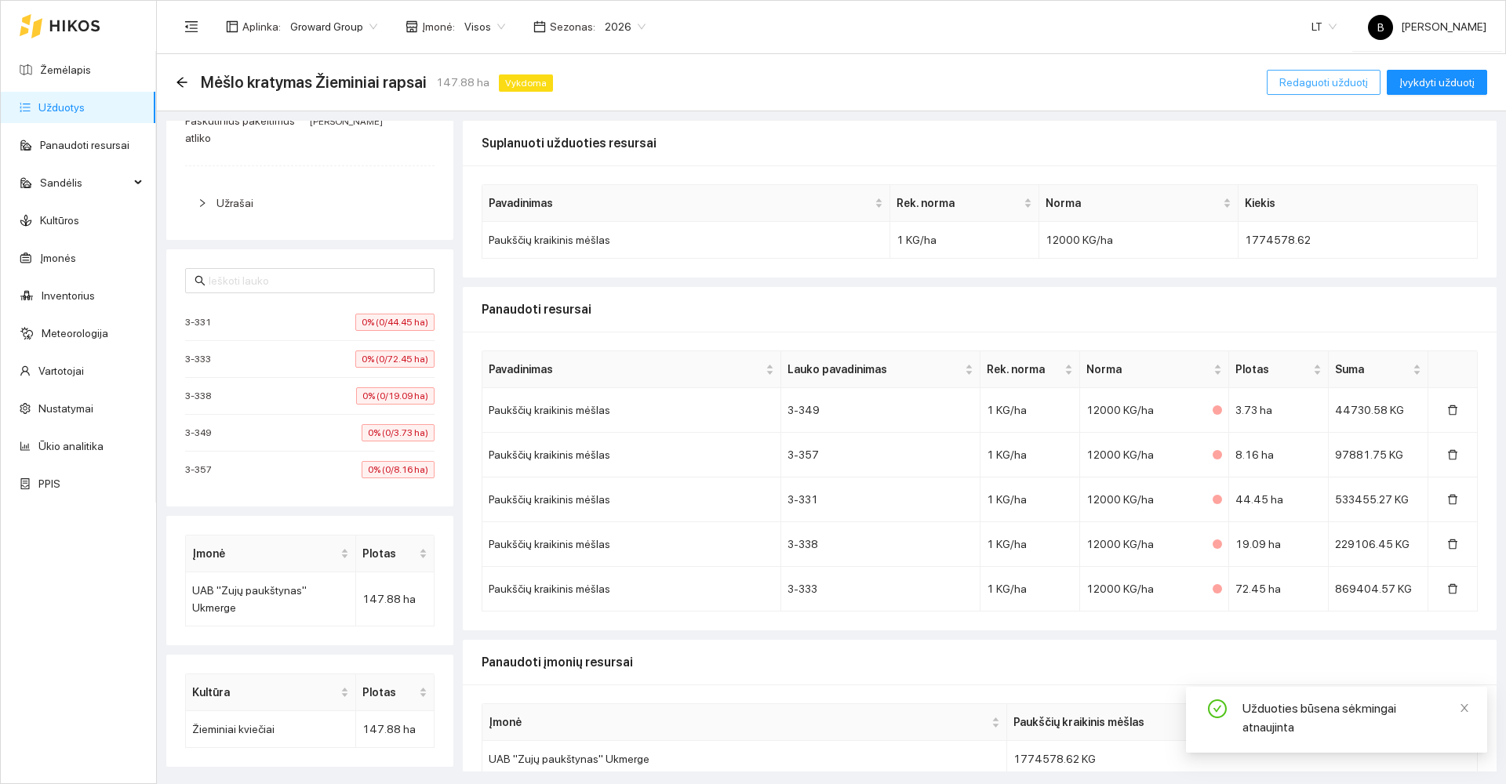
click at [1347, 81] on span "Redaguoti užduotį" at bounding box center [1324, 82] width 89 height 17
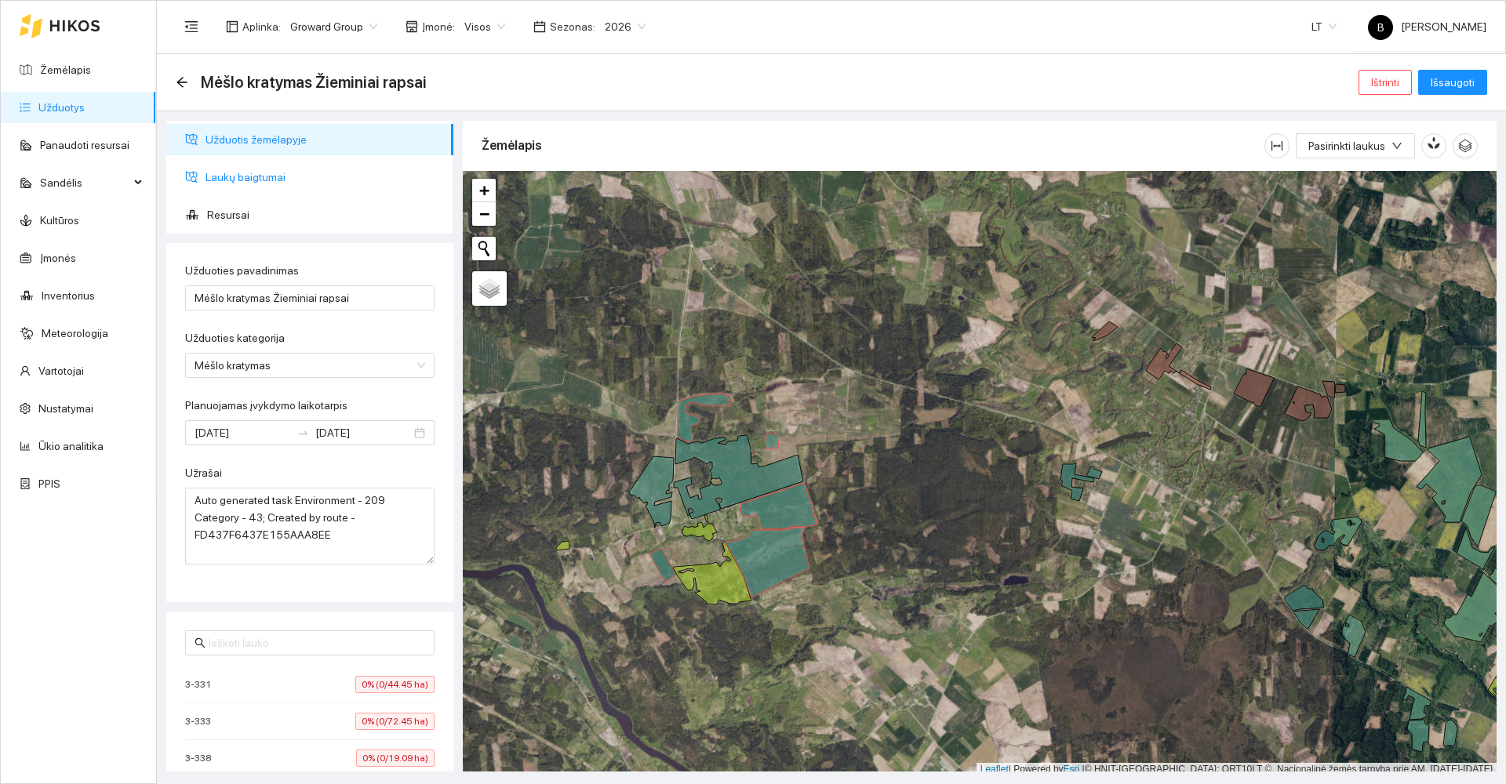
click at [248, 180] on span "Laukų baigtumai" at bounding box center [323, 177] width 235 height 31
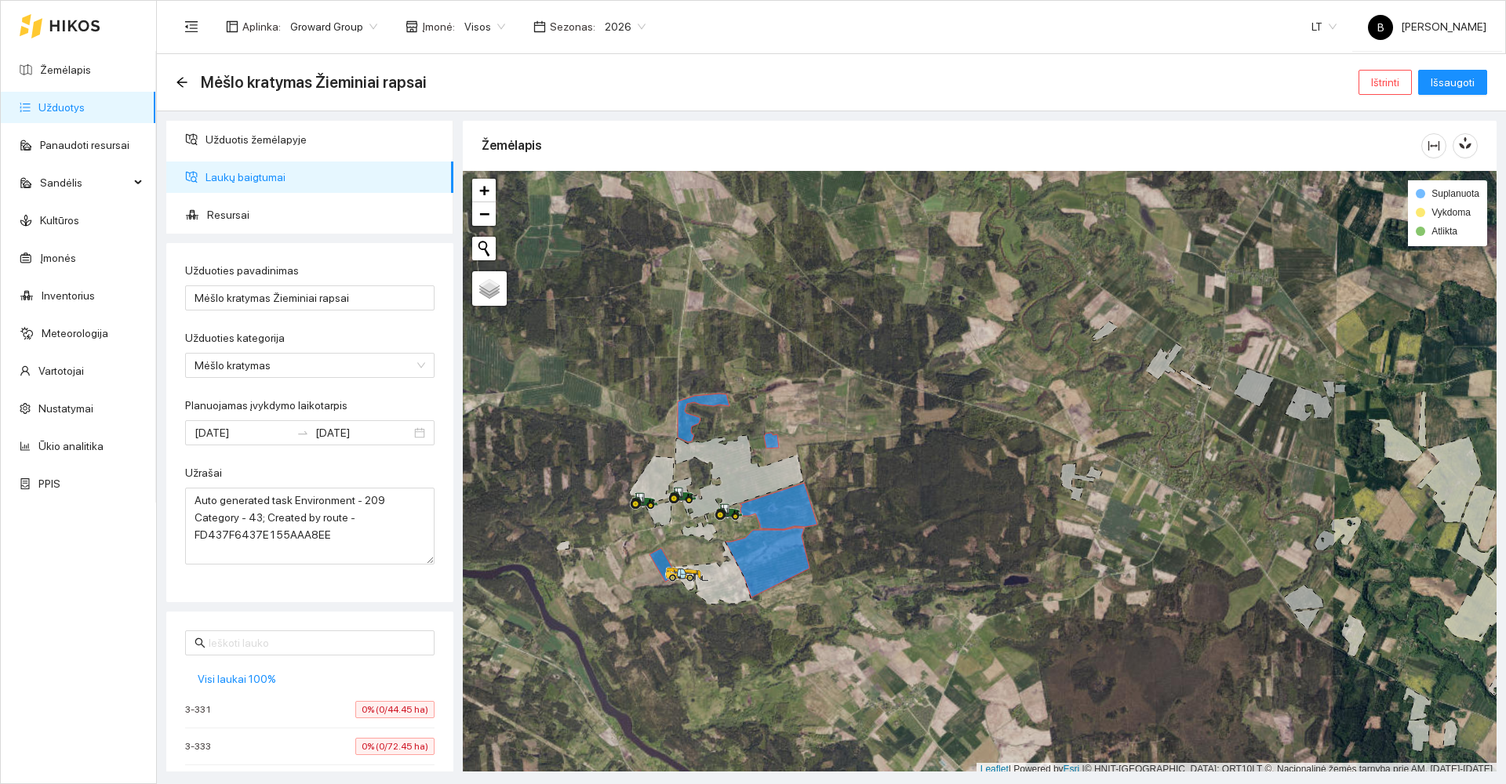
click at [739, 475] on icon at bounding box center [738, 477] width 129 height 84
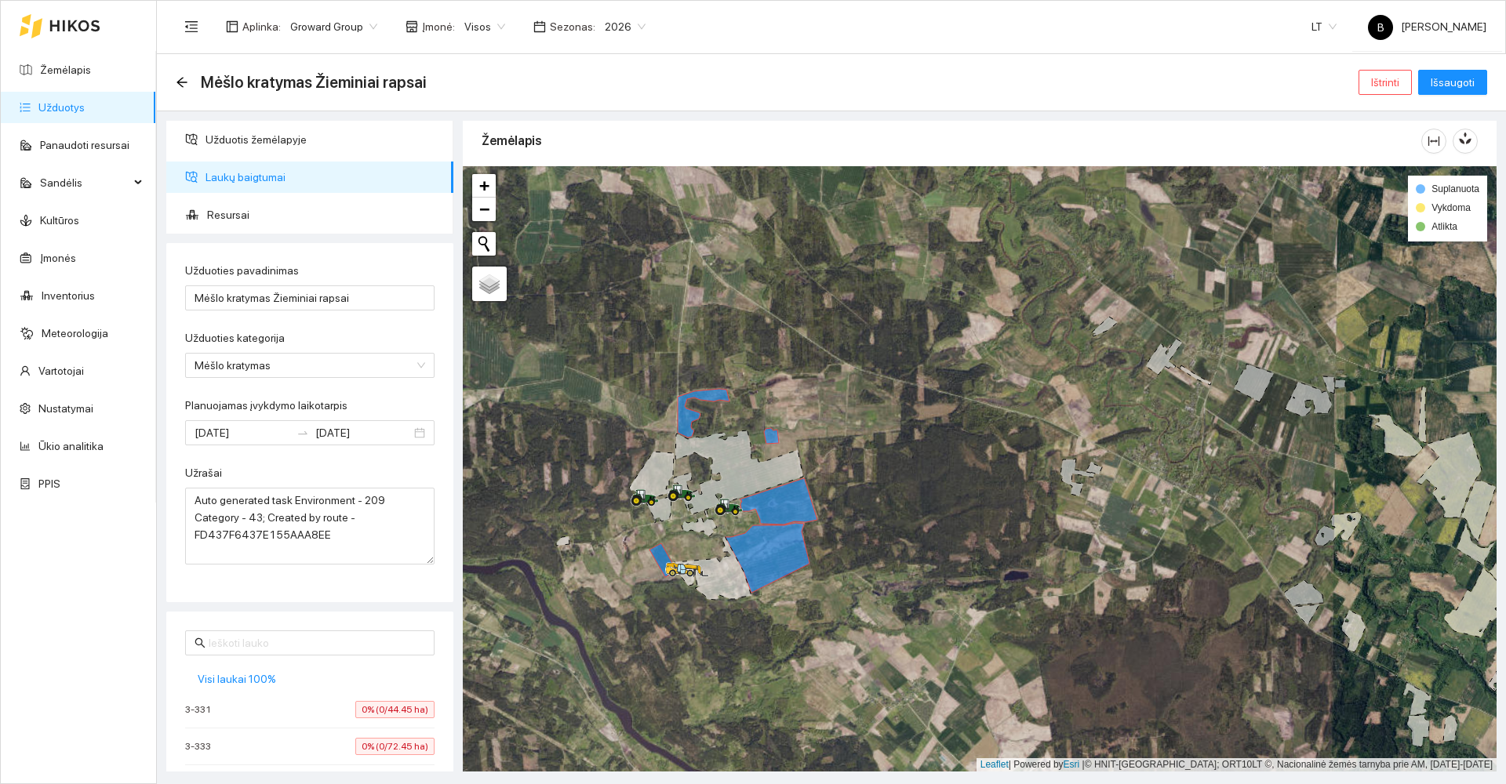
click at [738, 471] on icon at bounding box center [738, 473] width 129 height 84
click at [355, 438] on input "2025-09-04" at bounding box center [363, 432] width 96 height 17
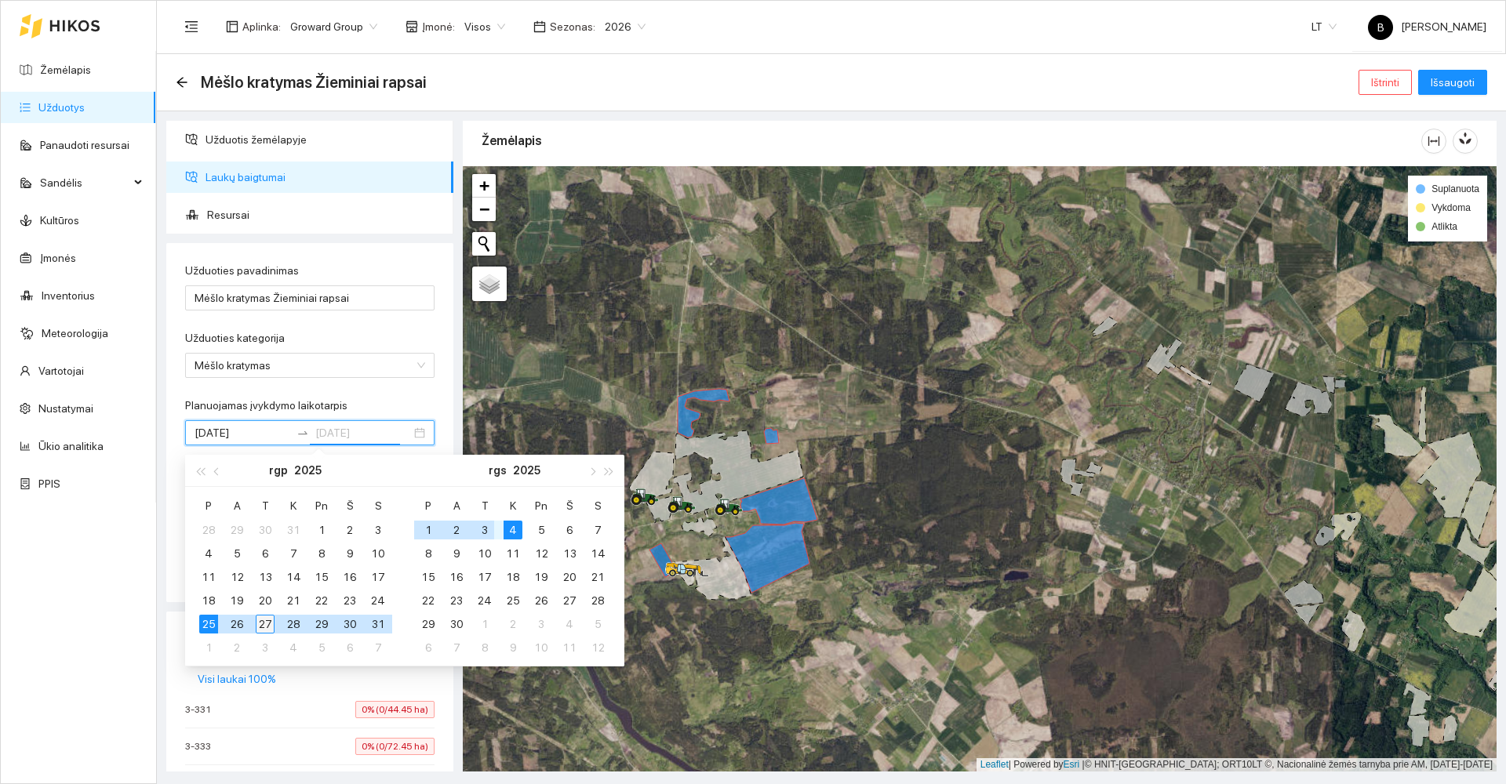
type input "2025-08-27"
click at [266, 628] on div "27" at bounding box center [265, 624] width 19 height 19
type input "2025-08-25"
click at [420, 391] on form "Užduoties pavadinimas Mėšlo kratymas Žieminiai rapsai Užduoties kategorija Mėšl…" at bounding box center [309, 413] width 249 height 303
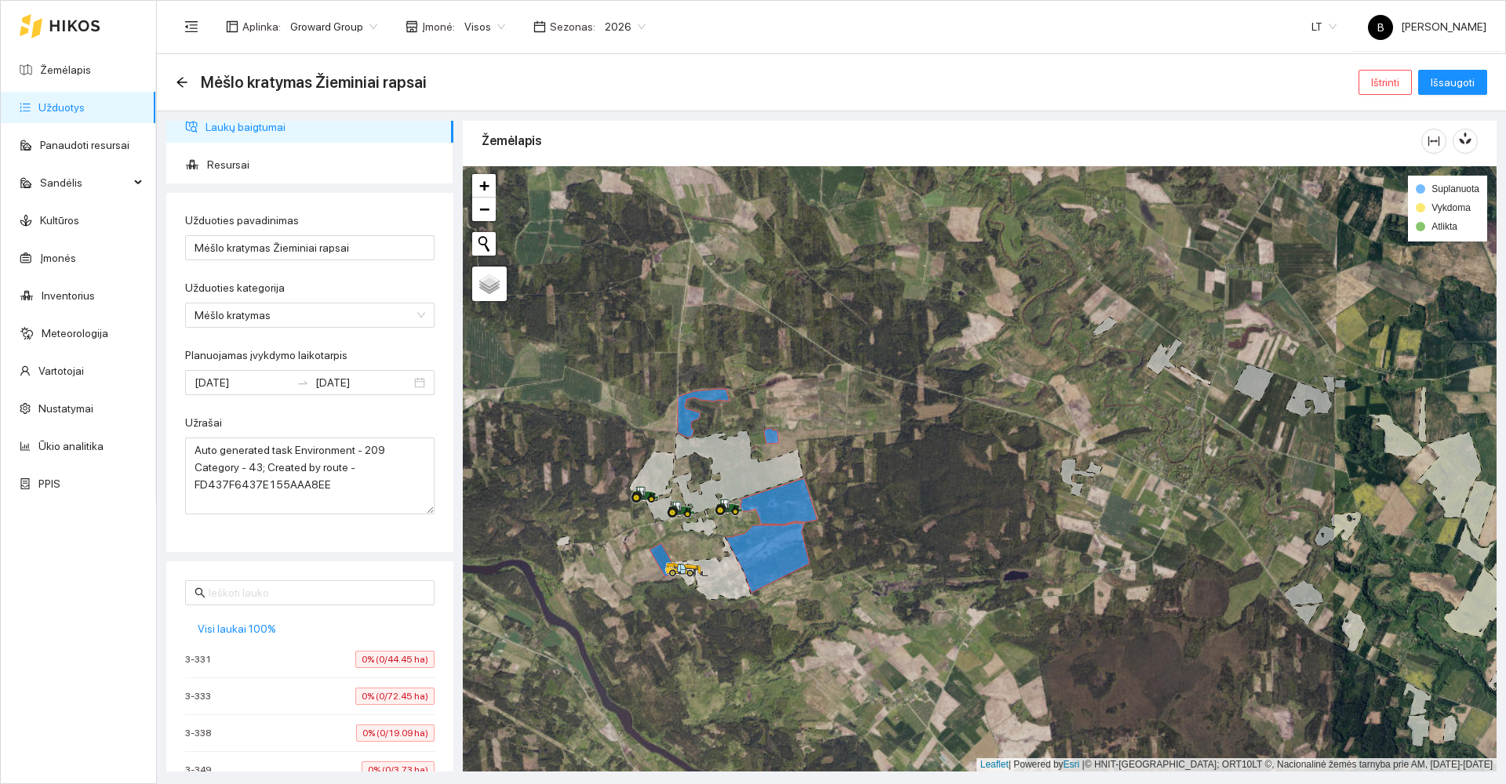
scroll to position [127, 0]
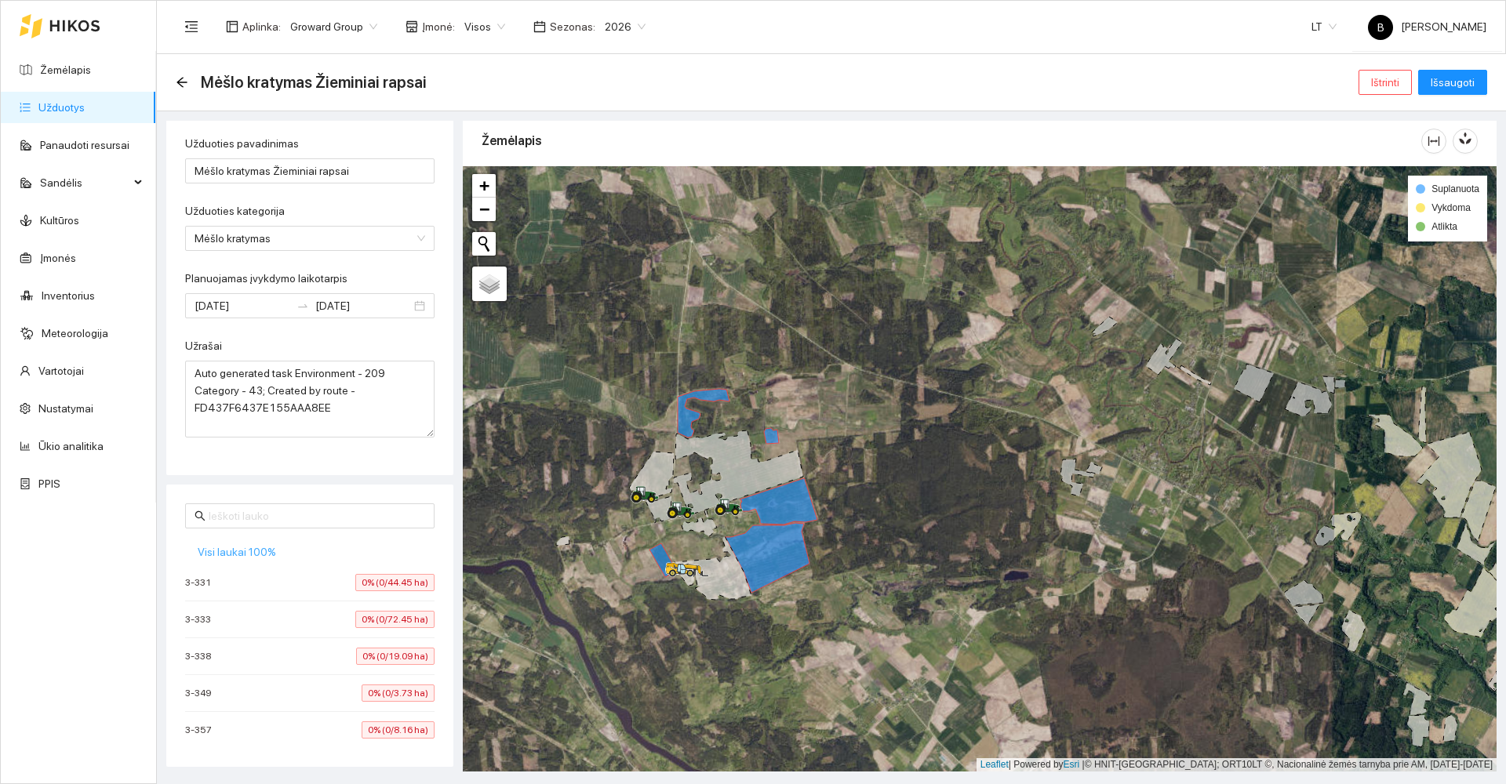
click at [227, 553] on span "Visi laukai 100%" at bounding box center [237, 552] width 78 height 17
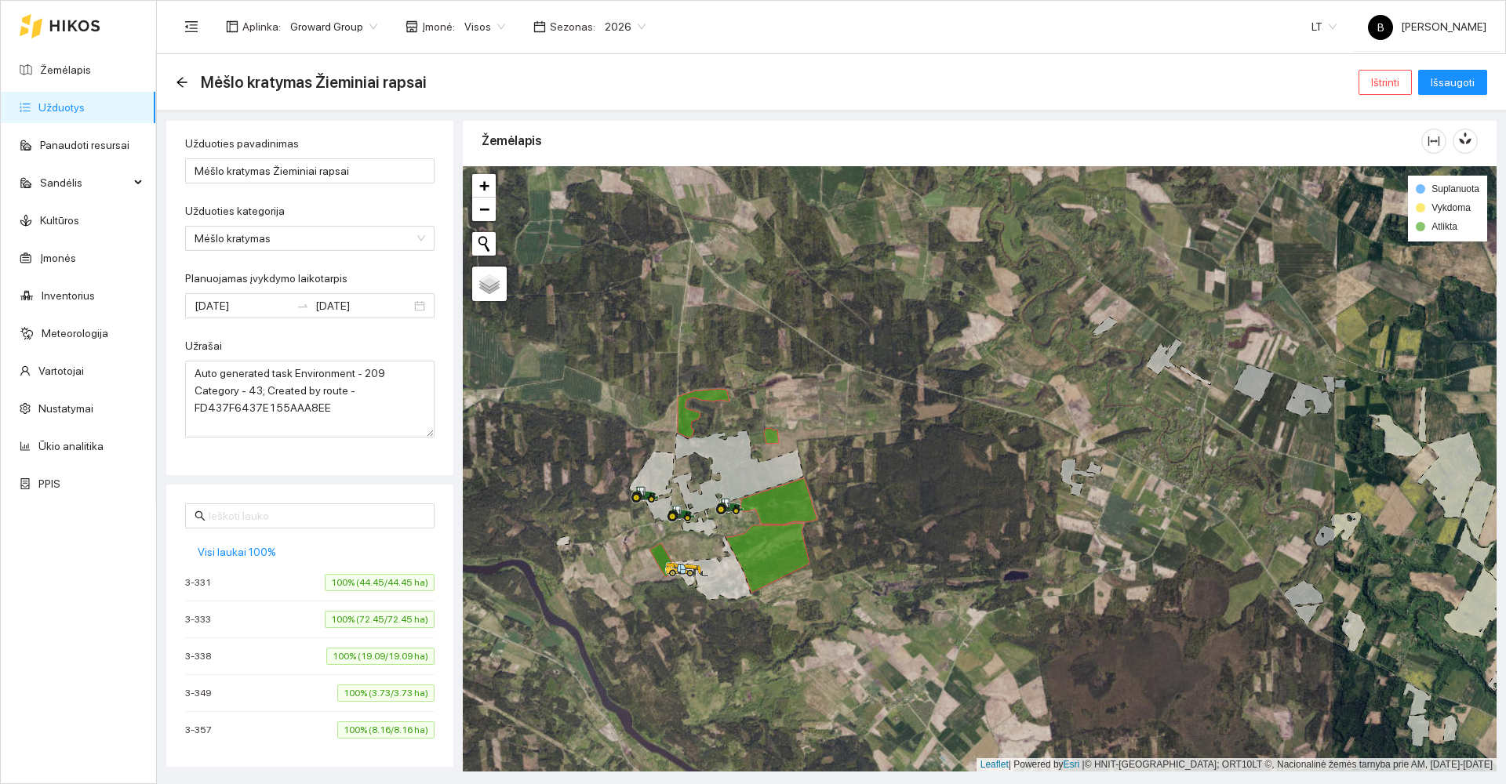
click at [728, 471] on icon at bounding box center [738, 473] width 129 height 84
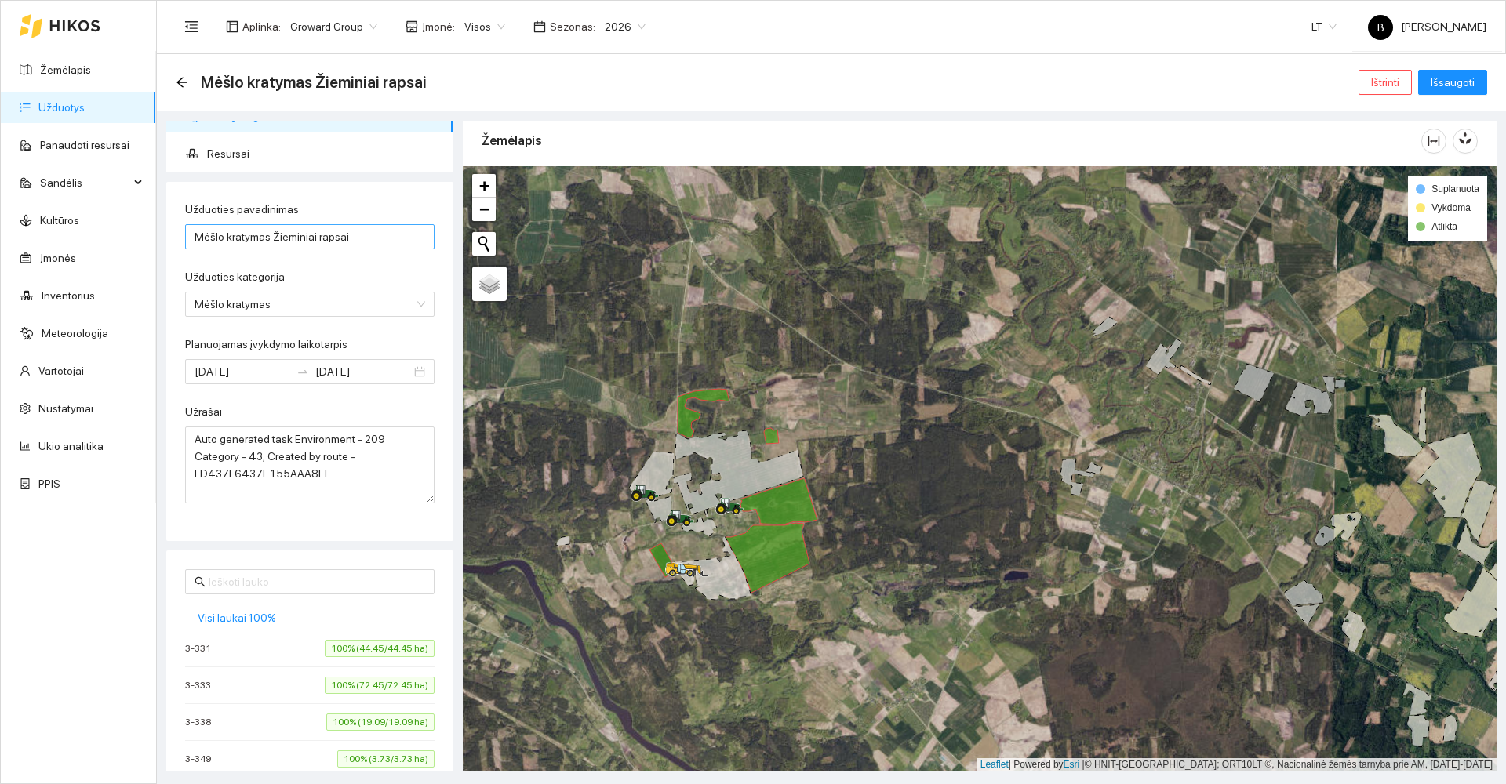
scroll to position [0, 0]
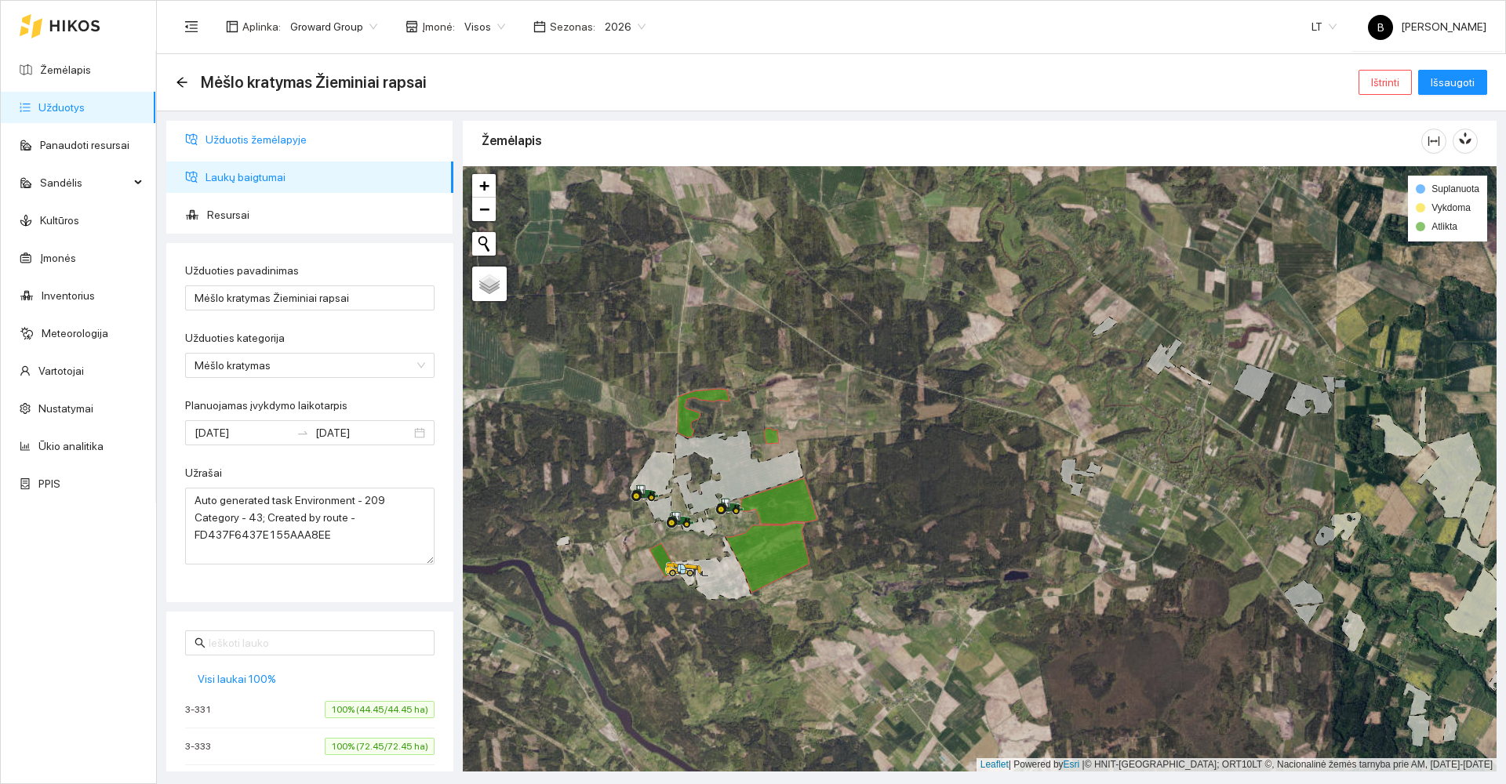
click at [260, 138] on span "Užduotis žemėlapyje" at bounding box center [323, 139] width 235 height 31
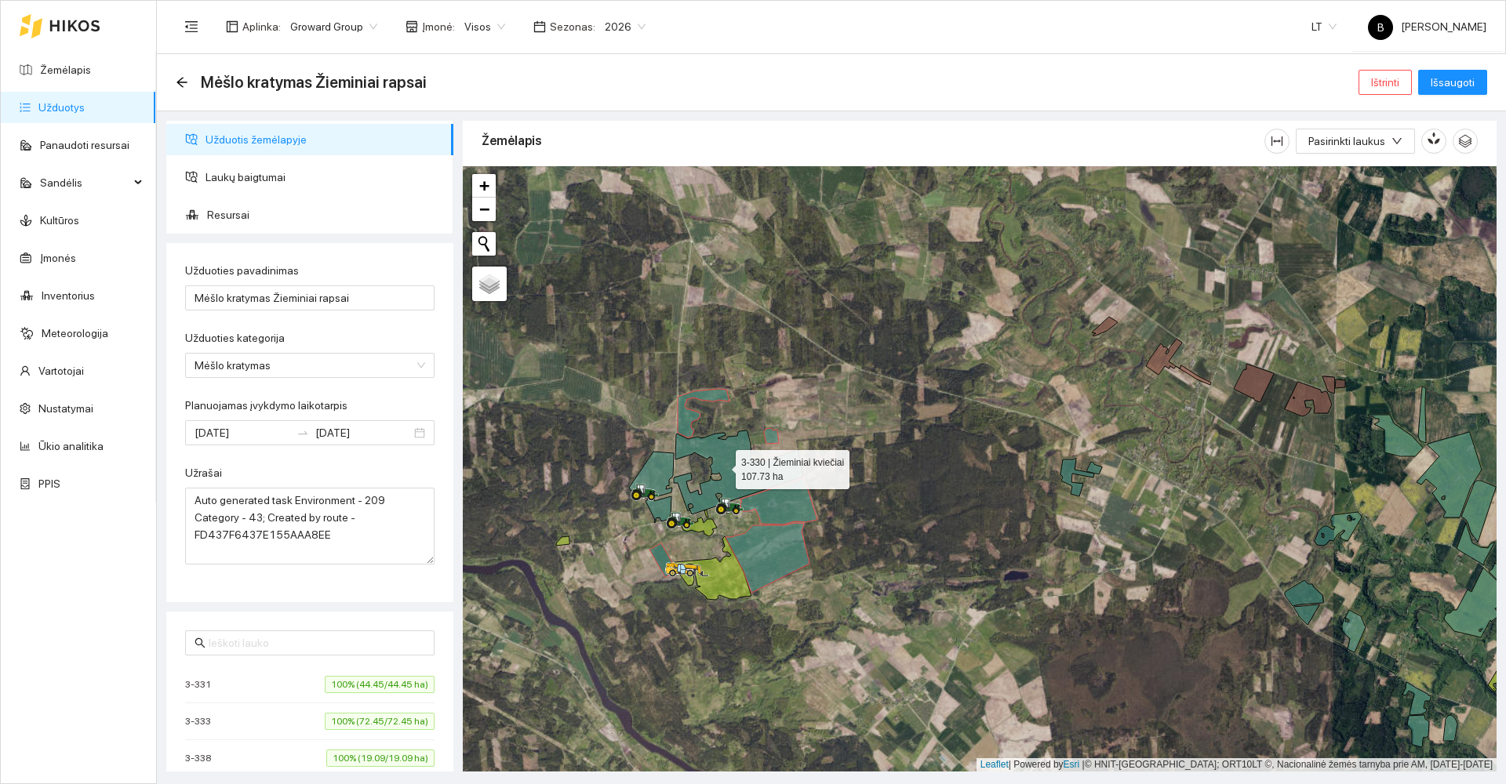
click at [722, 466] on icon at bounding box center [738, 473] width 129 height 84
drag, startPoint x: 661, startPoint y: 479, endPoint x: 672, endPoint y: 484, distance: 12.3
click at [662, 479] on icon at bounding box center [651, 487] width 45 height 71
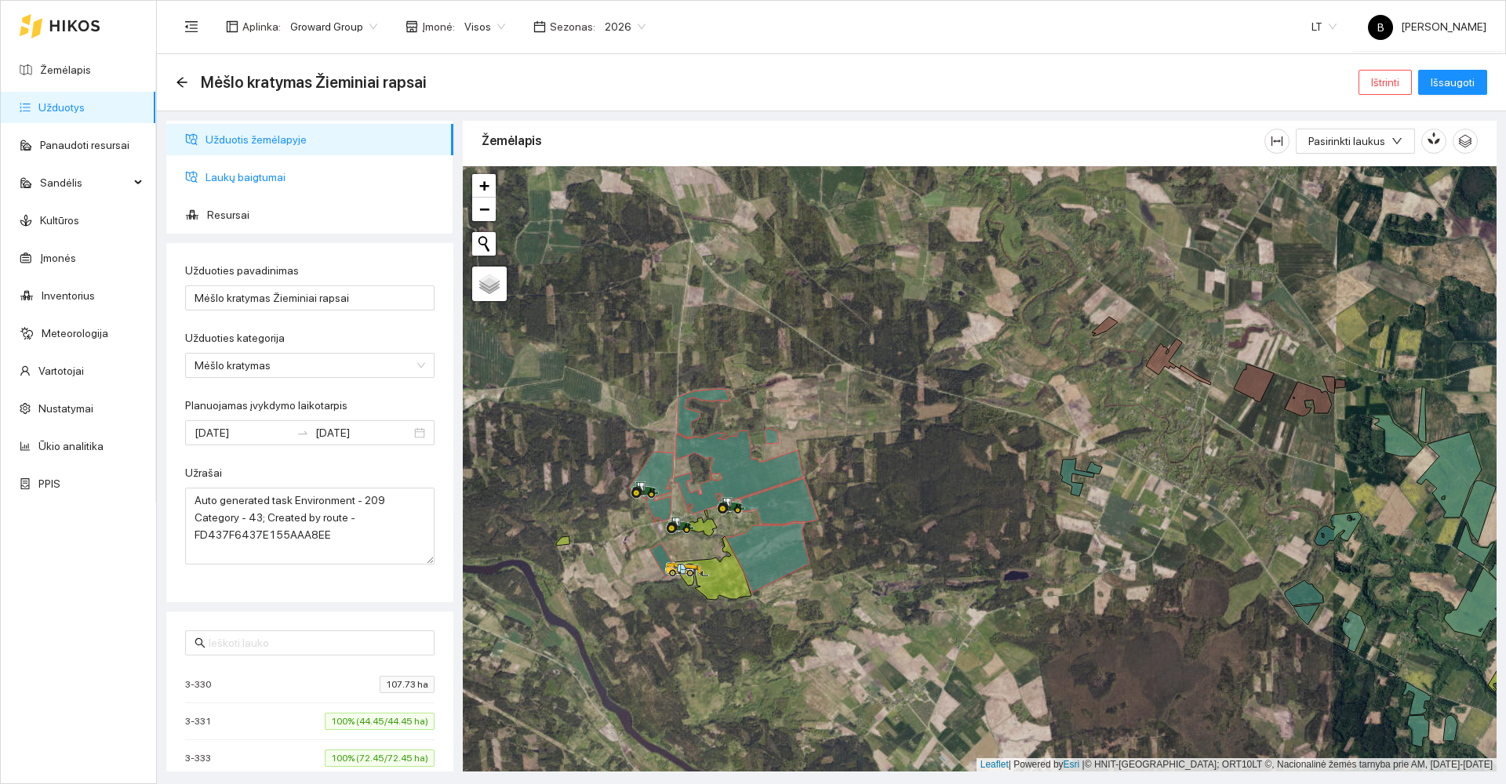
click at [264, 173] on span "Laukų baigtumai" at bounding box center [323, 177] width 235 height 31
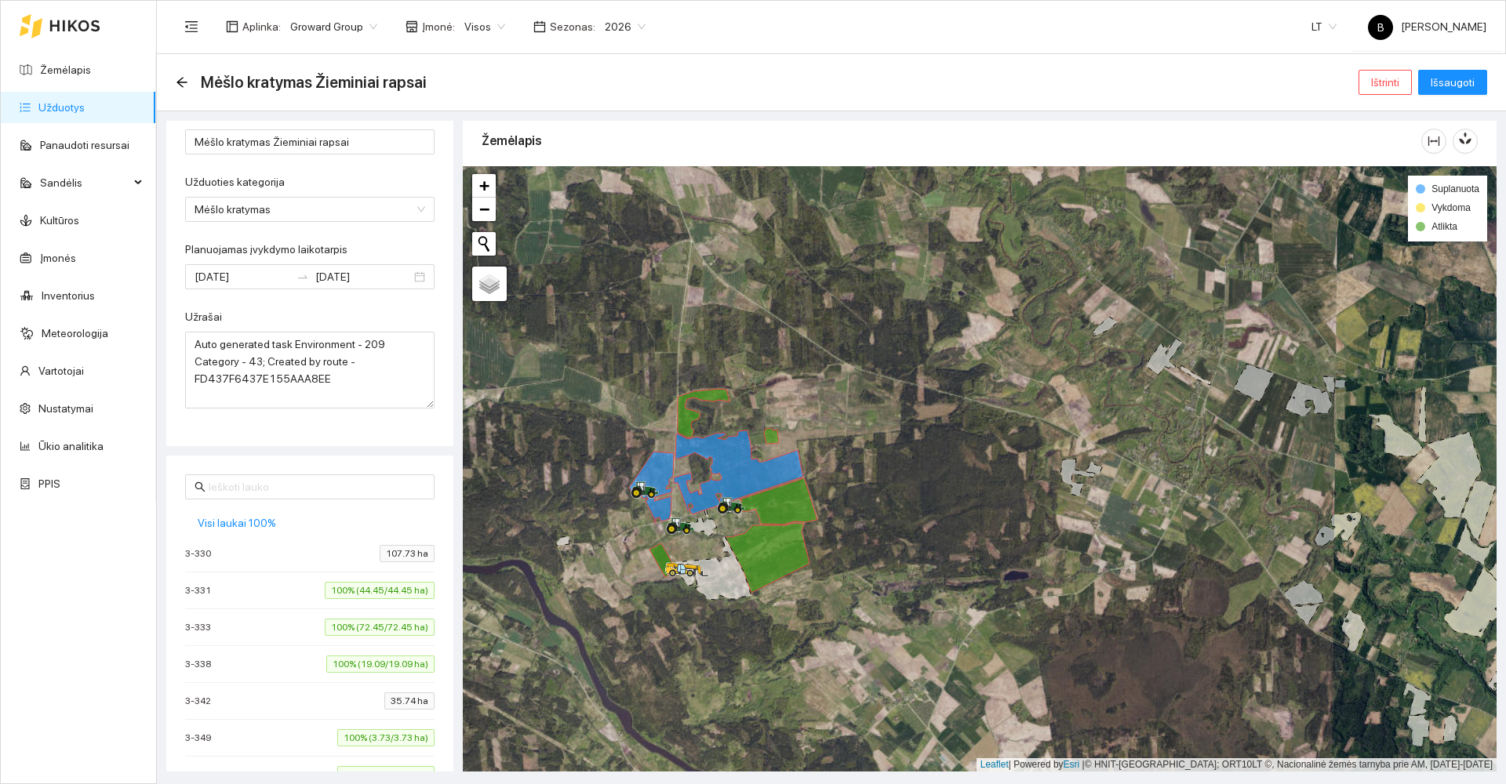
scroll to position [201, 0]
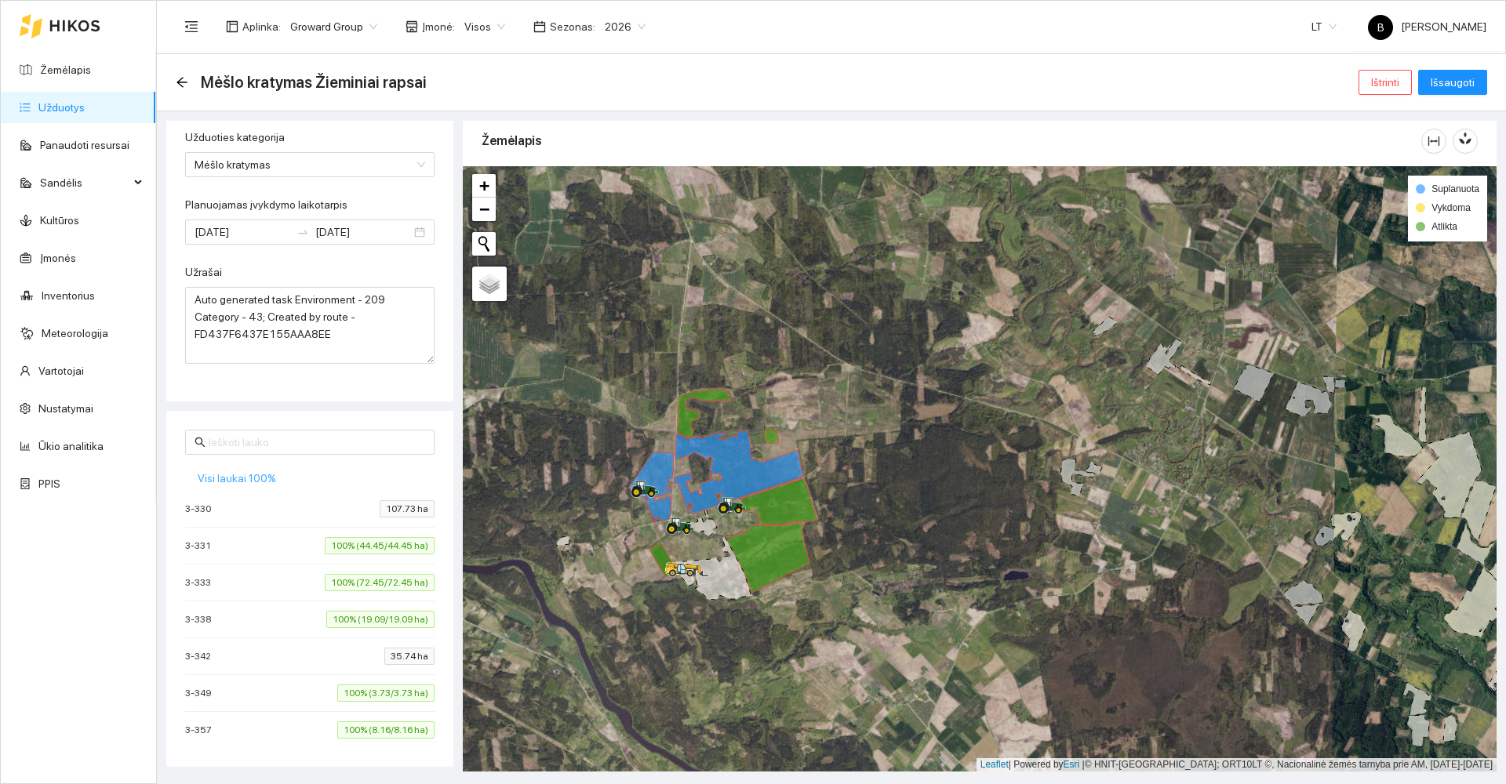
click at [256, 471] on span "Visi laukai 100%" at bounding box center [237, 478] width 78 height 17
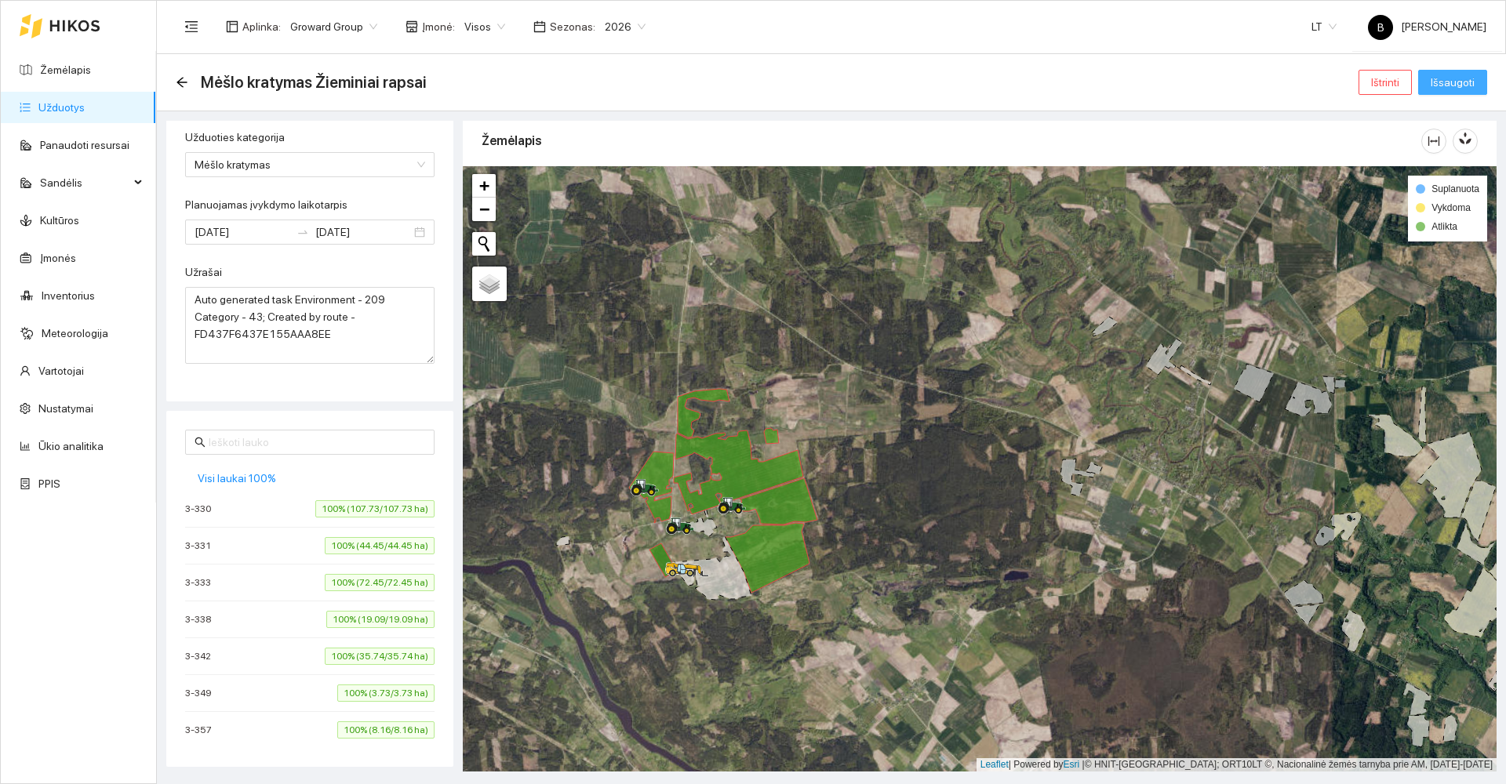
click at [1449, 87] on span "Išsaugoti" at bounding box center [1453, 82] width 44 height 17
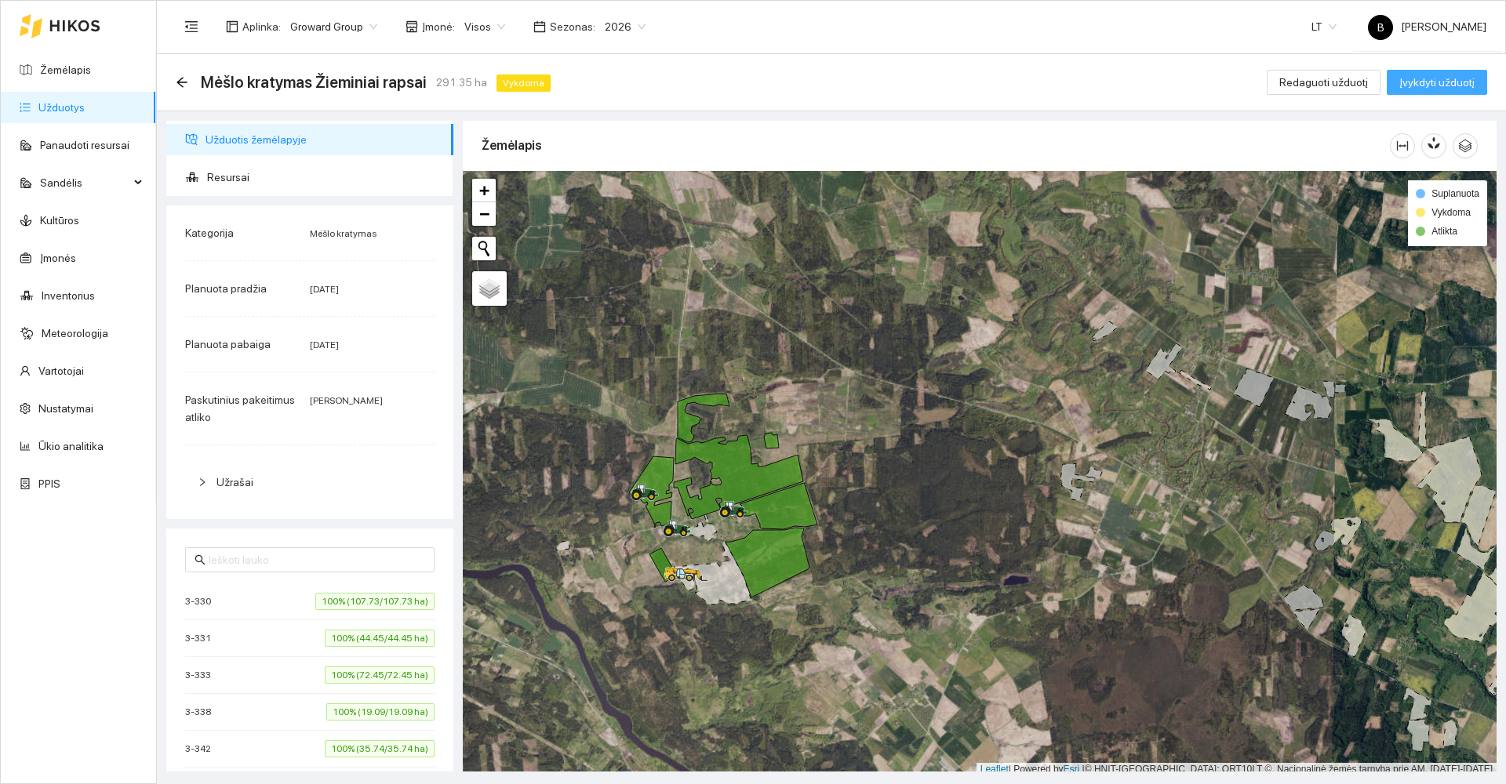
click at [1440, 79] on span "Įvykdyti užduotį" at bounding box center [1437, 82] width 75 height 17
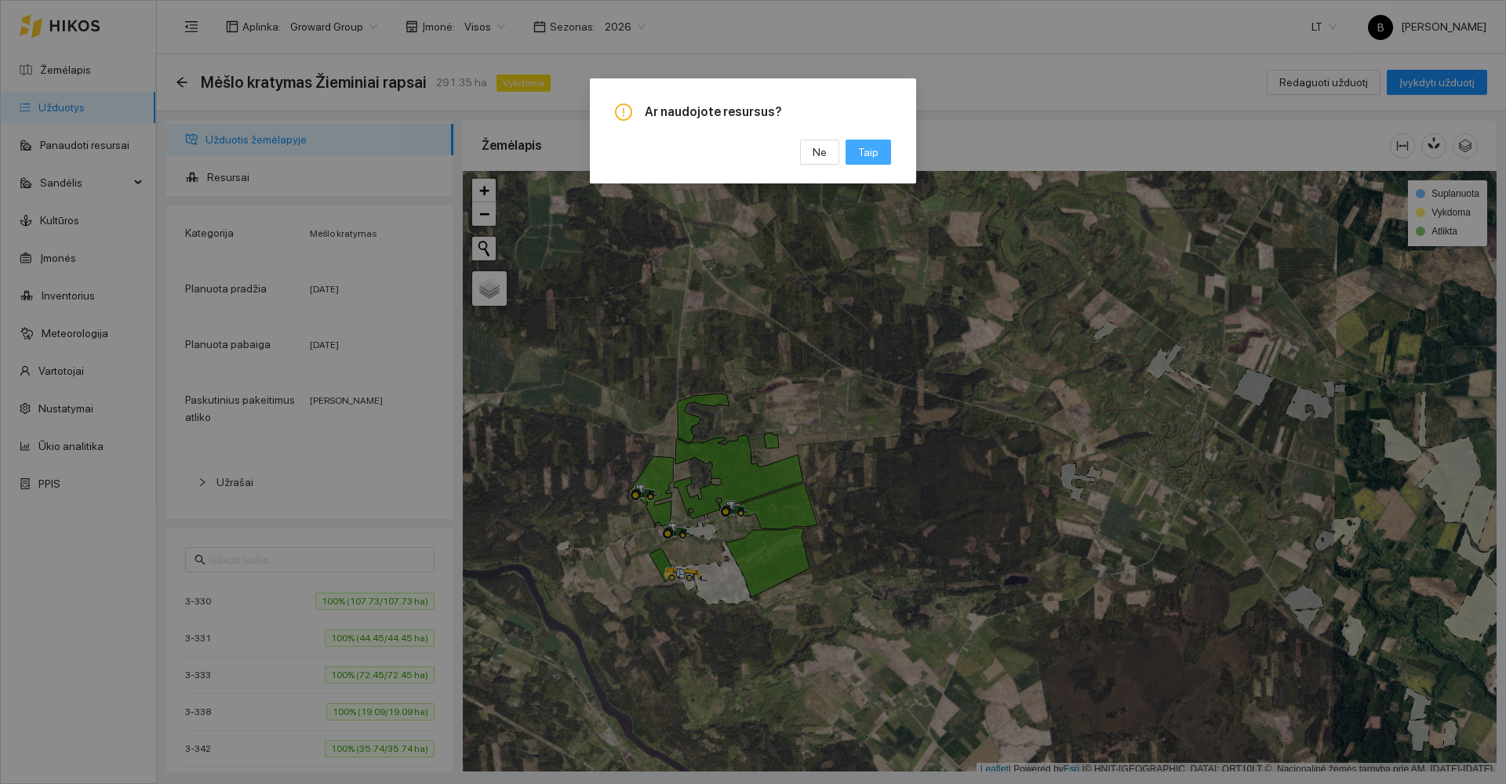
click at [885, 155] on button "Taip" at bounding box center [869, 152] width 46 height 25
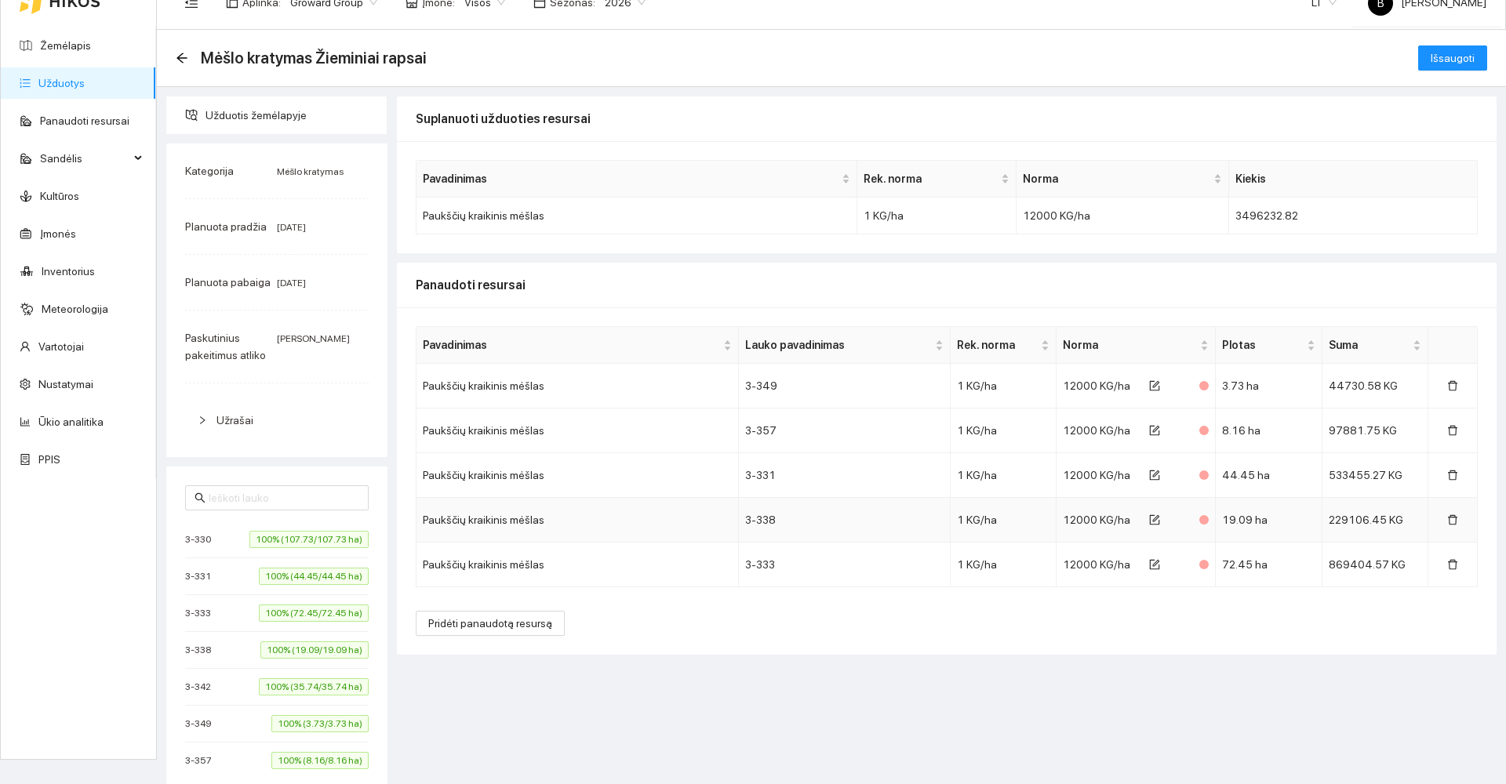
scroll to position [38, 0]
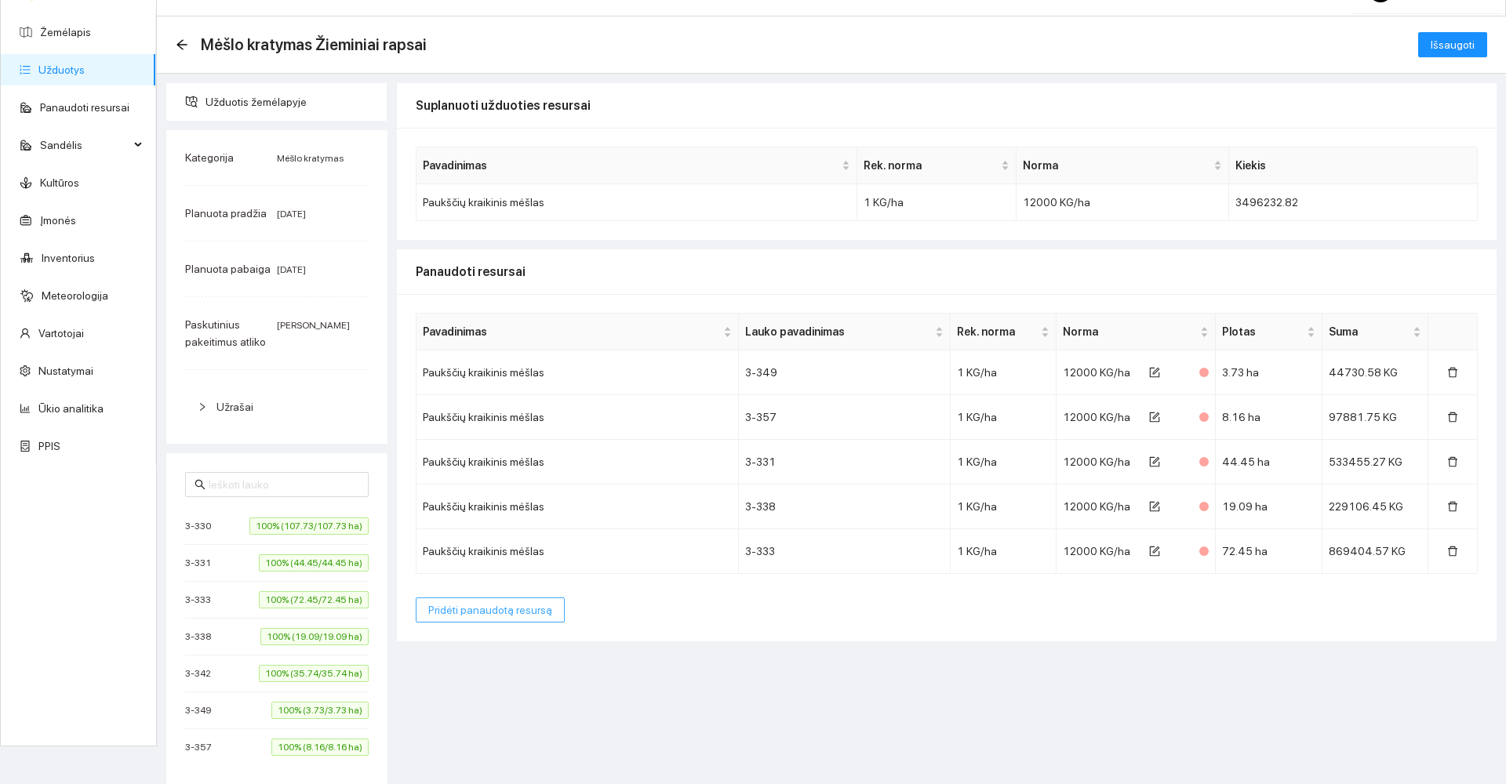
click at [485, 614] on span "Pridėti panaudotą resursą" at bounding box center [490, 610] width 124 height 17
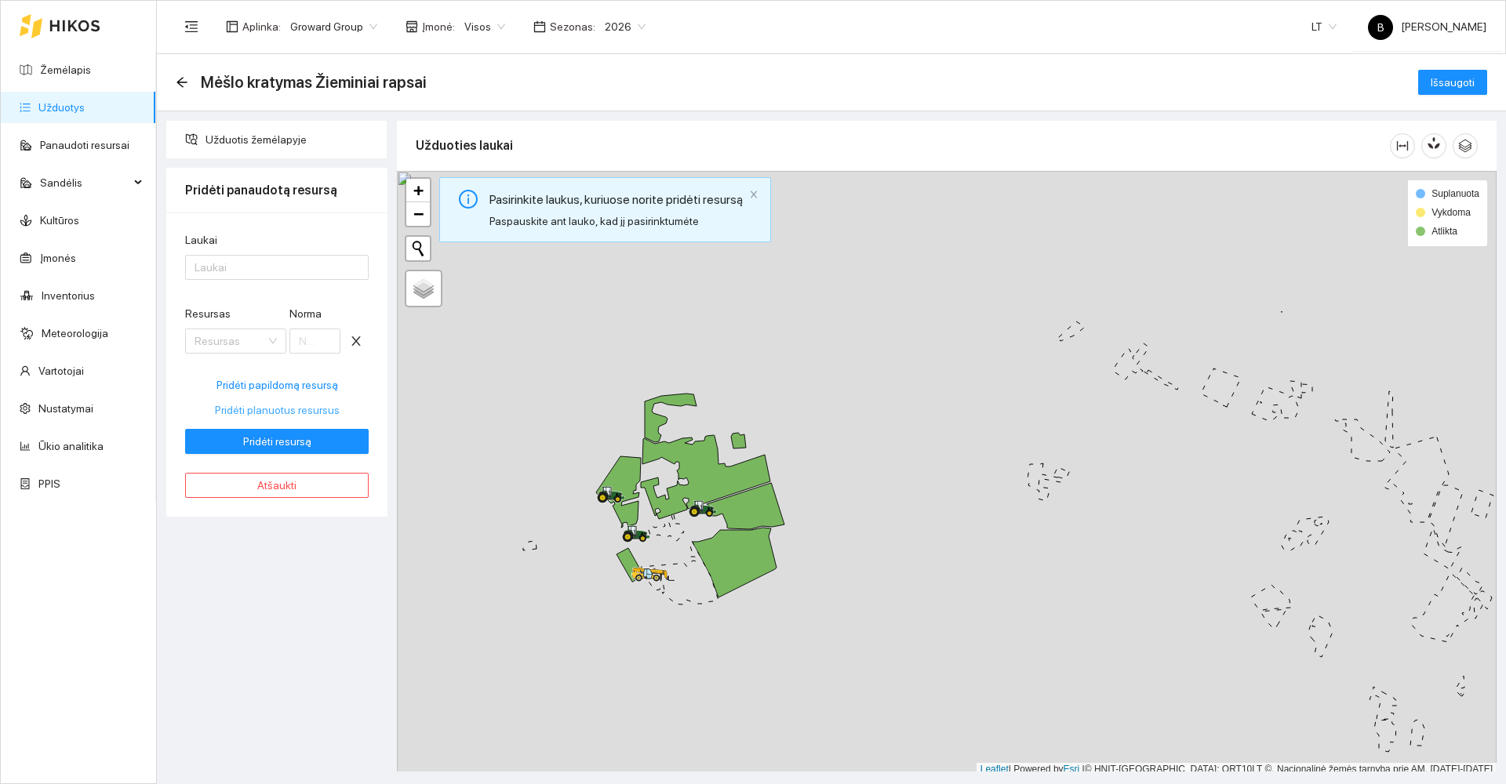
click at [264, 413] on span "Pridėti planuotus resursus" at bounding box center [277, 410] width 125 height 17
type input "12000"
click at [260, 271] on div at bounding box center [269, 267] width 160 height 19
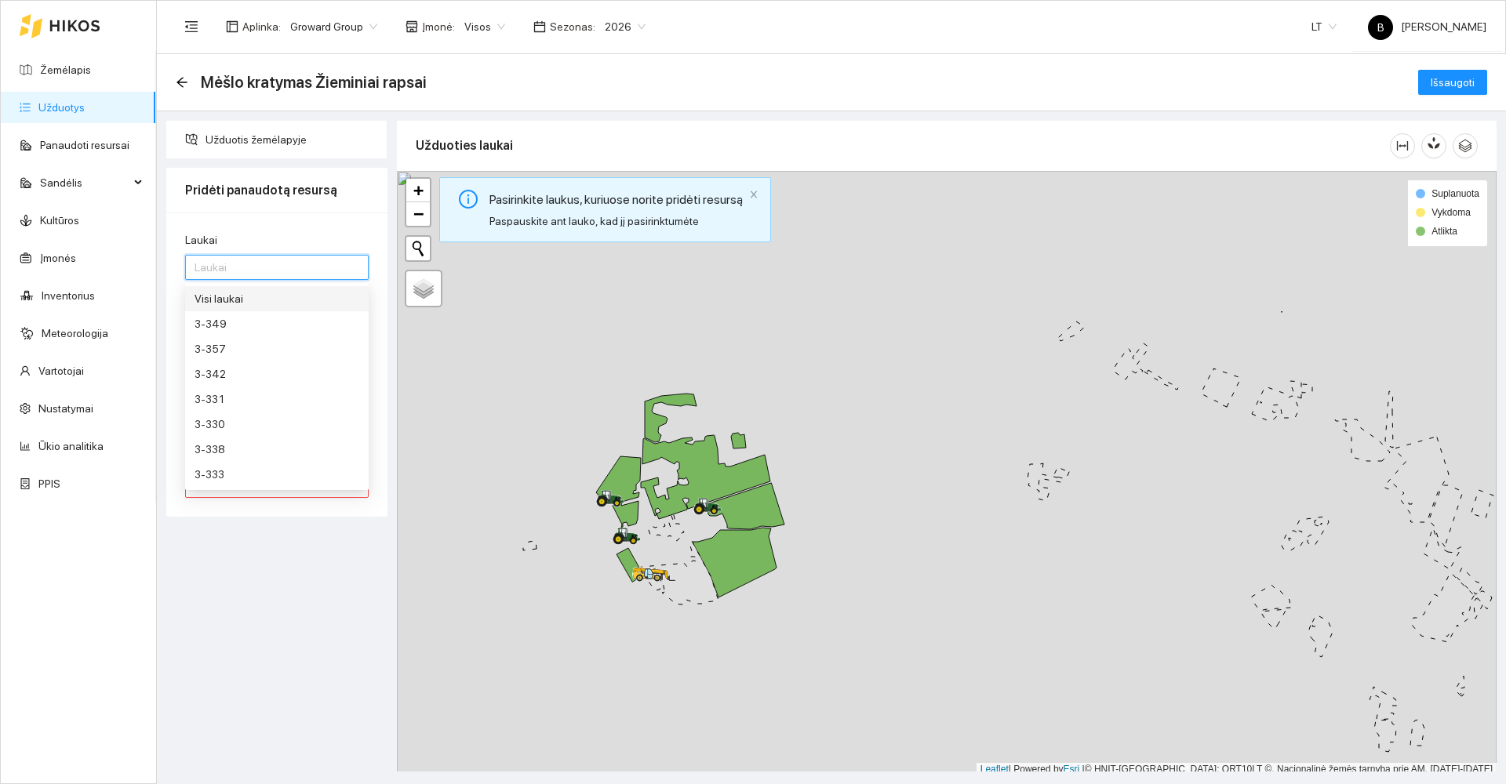
click at [233, 303] on div "Visi laukai" at bounding box center [277, 298] width 165 height 17
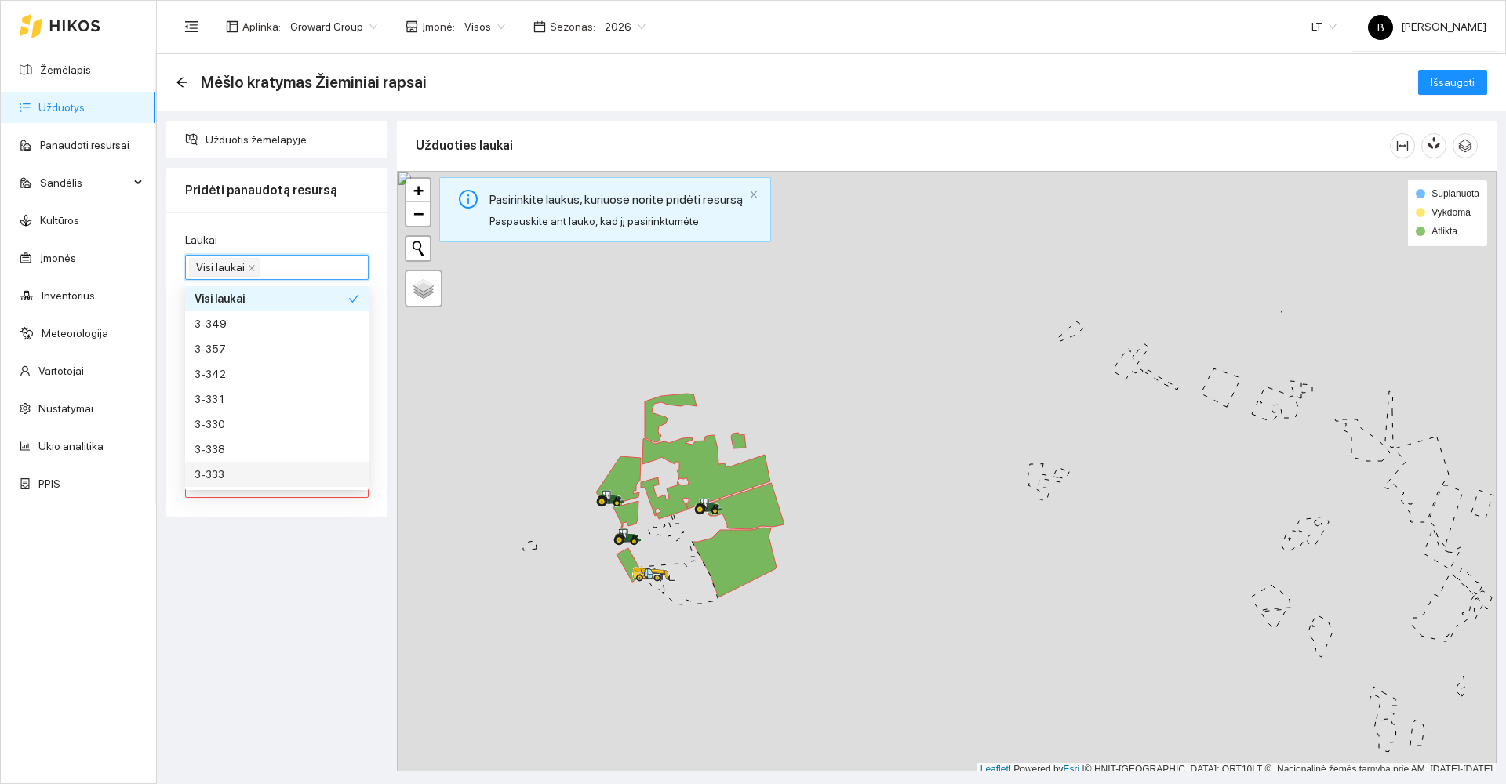
click at [278, 594] on div "Užduotis žemėlapyje Pridėti panaudotą resursą Laukai Visi laukai Resursas Organ…" at bounding box center [277, 446] width 231 height 651
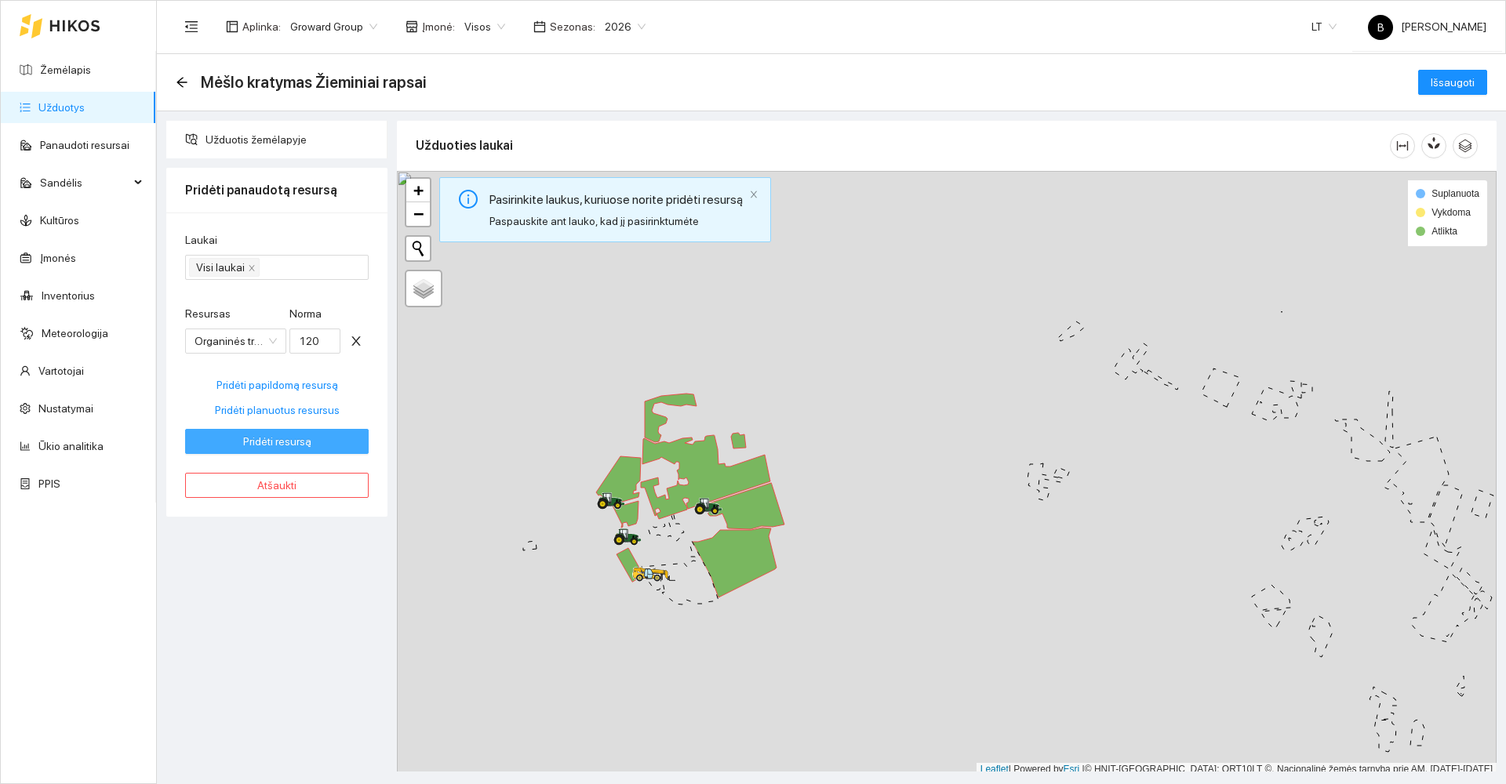
click at [269, 442] on span "Pridėti resursą" at bounding box center [277, 441] width 68 height 17
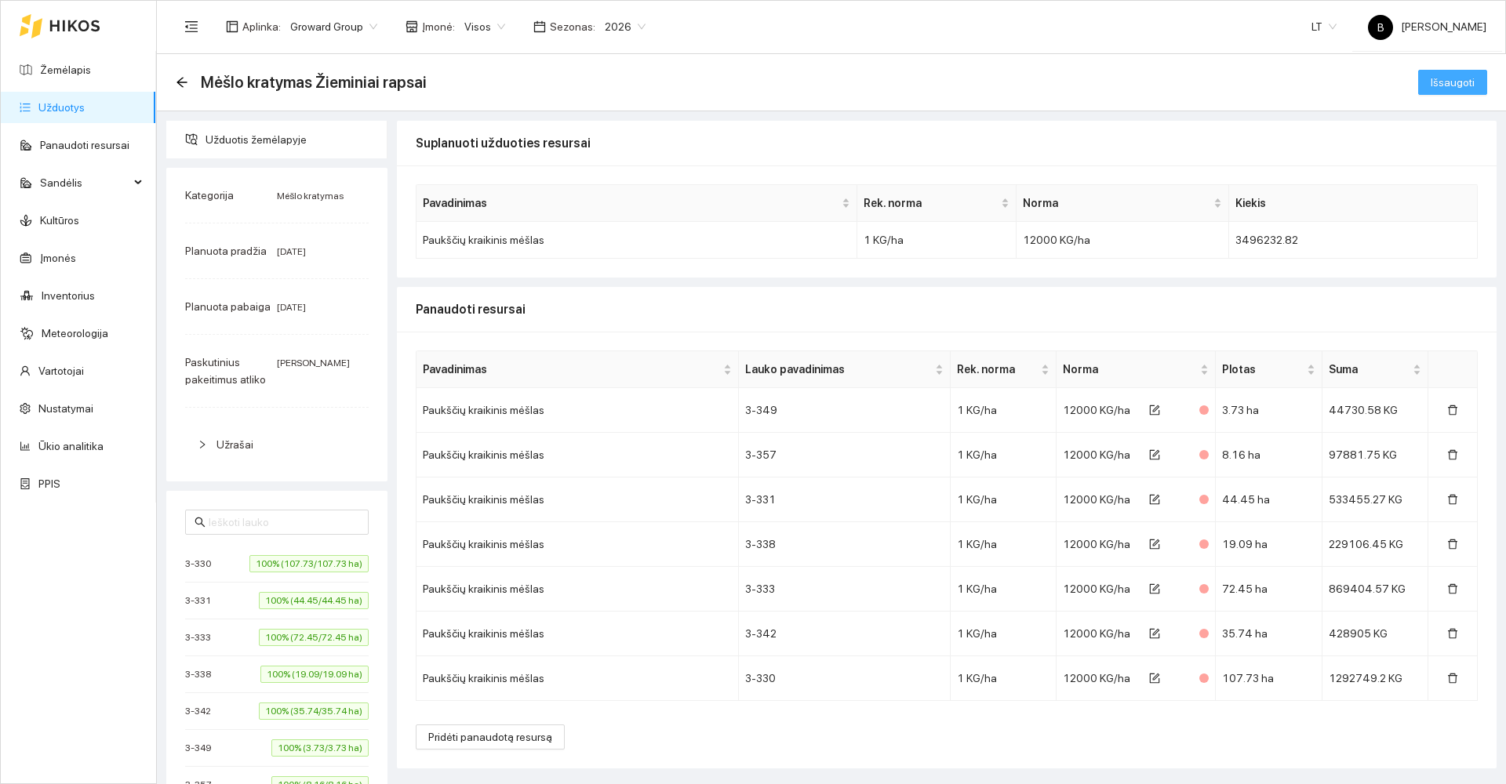
click at [1439, 81] on span "Išsaugoti" at bounding box center [1453, 82] width 44 height 17
